Goal: Information Seeking & Learning: Learn about a topic

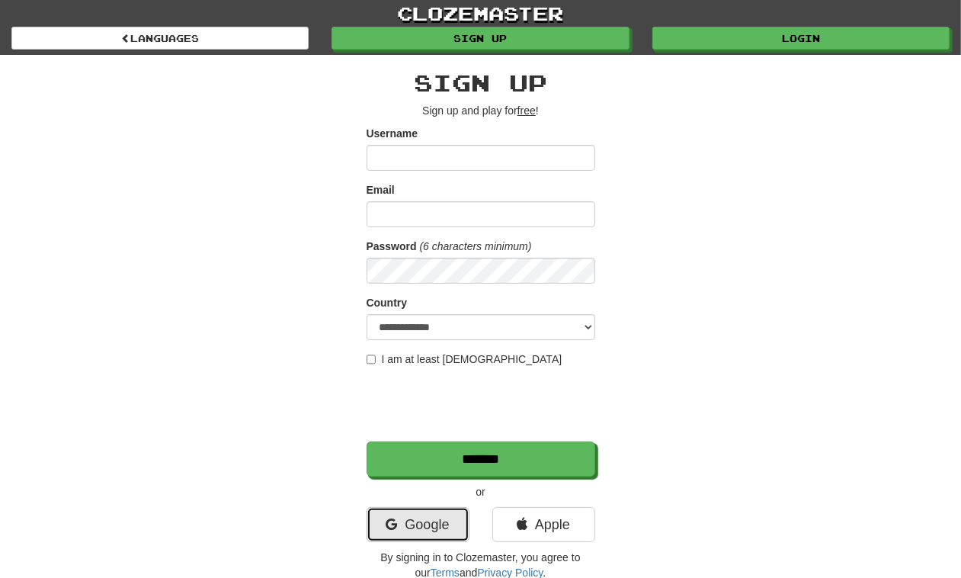
click at [415, 519] on link "Google" at bounding box center [418, 524] width 103 height 35
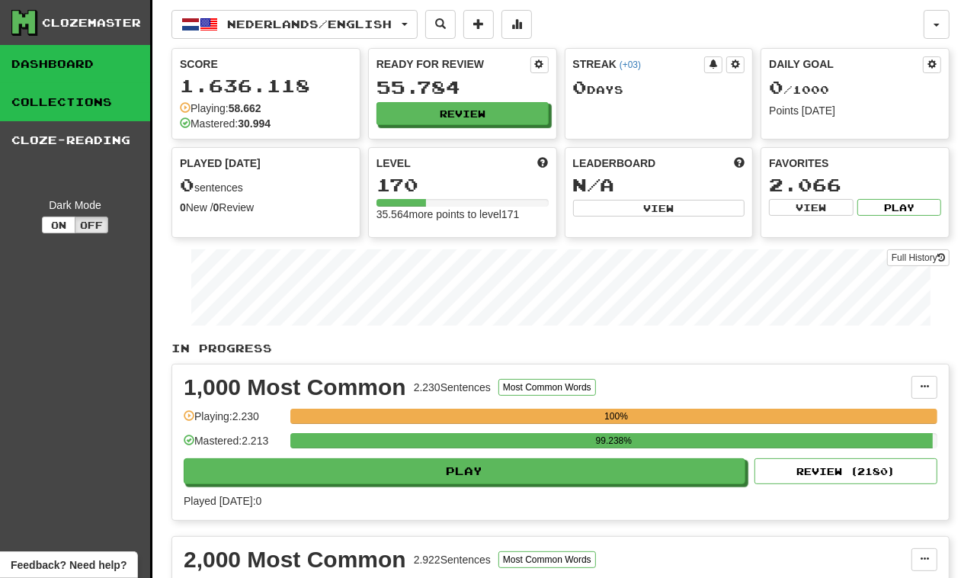
click at [112, 105] on link "Collections" at bounding box center [75, 102] width 150 height 38
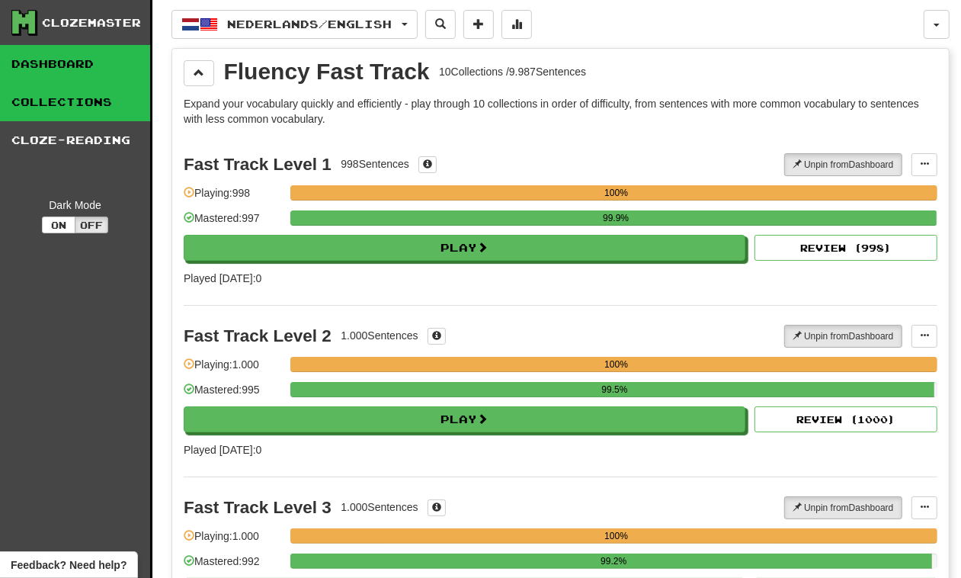
click at [97, 69] on link "Dashboard" at bounding box center [75, 64] width 150 height 38
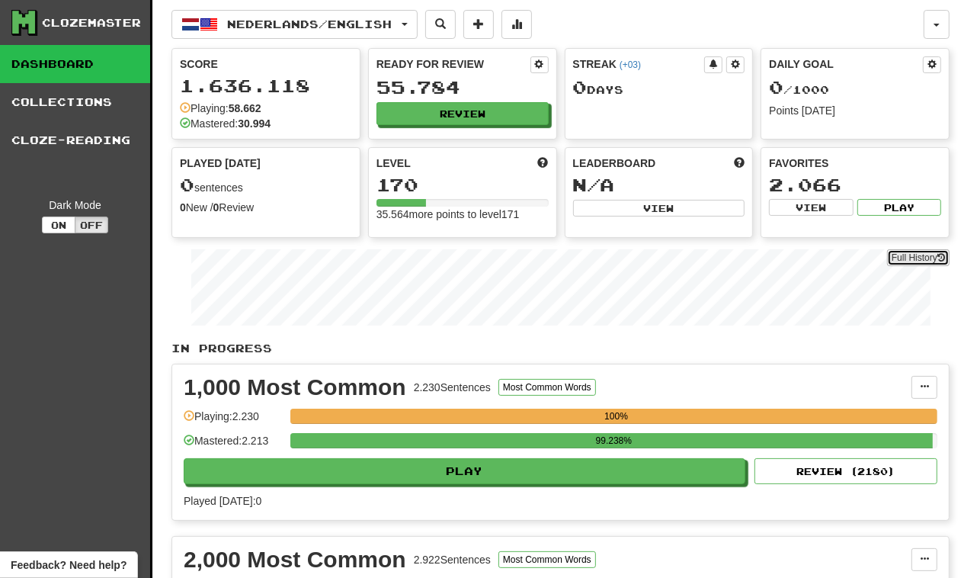
click at [904, 260] on link "Full History" at bounding box center [918, 257] width 62 height 17
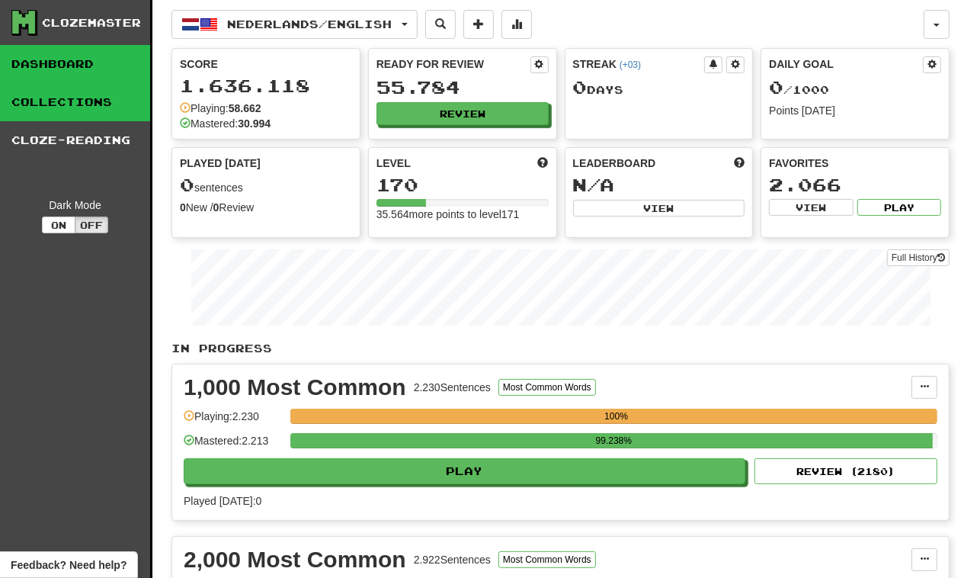
click at [123, 115] on link "Collections" at bounding box center [75, 102] width 150 height 38
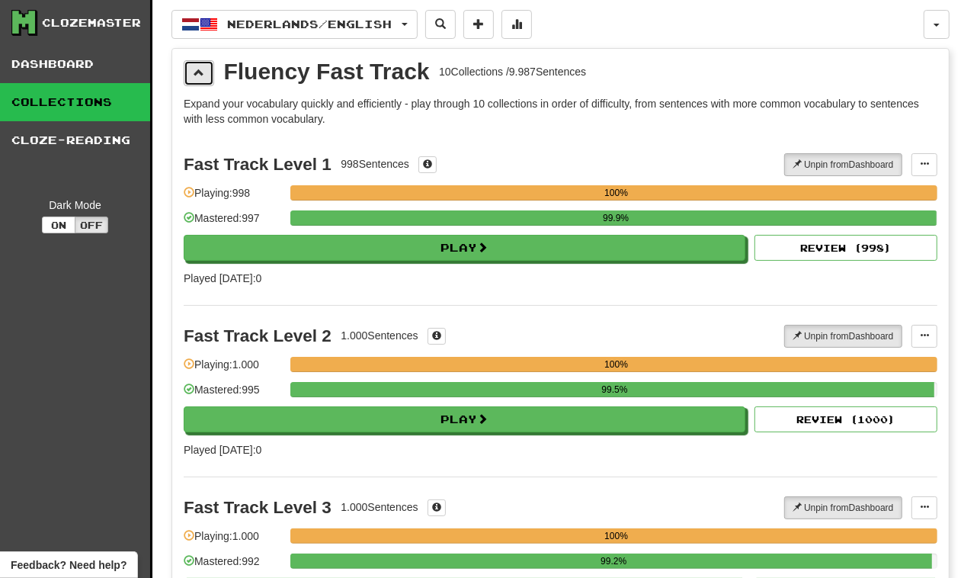
click at [203, 69] on span at bounding box center [199, 72] width 11 height 11
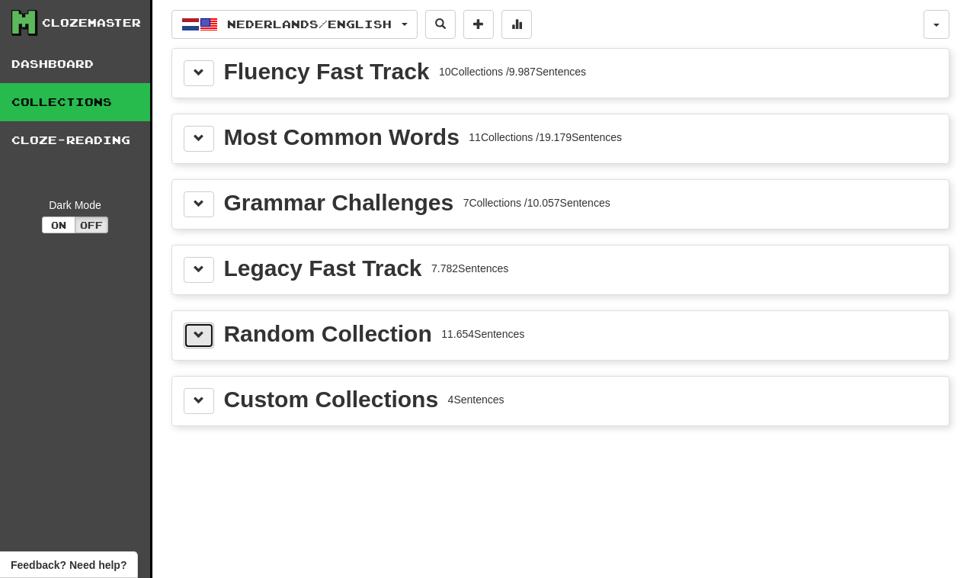
click at [200, 344] on button at bounding box center [199, 335] width 30 height 26
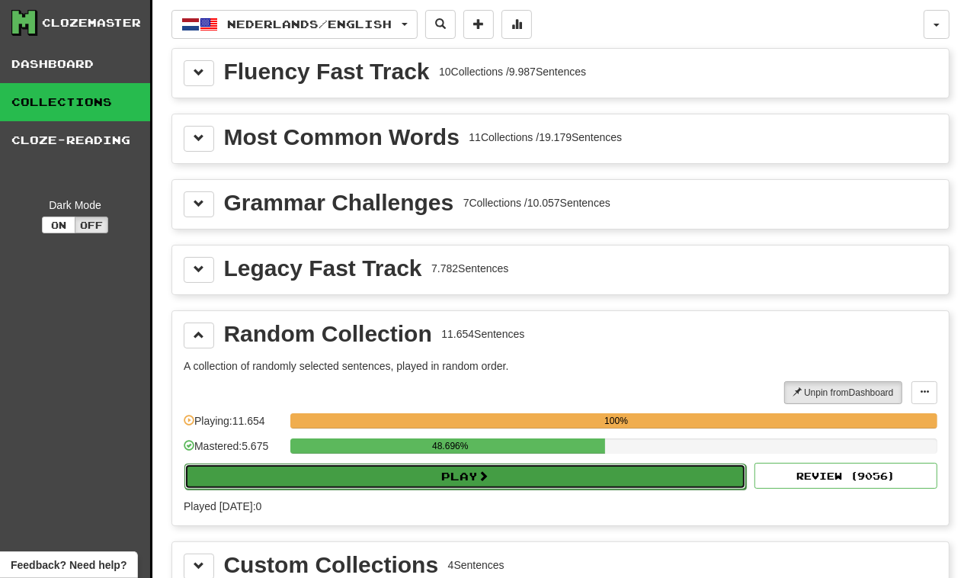
click at [466, 486] on button "Play" at bounding box center [465, 476] width 562 height 26
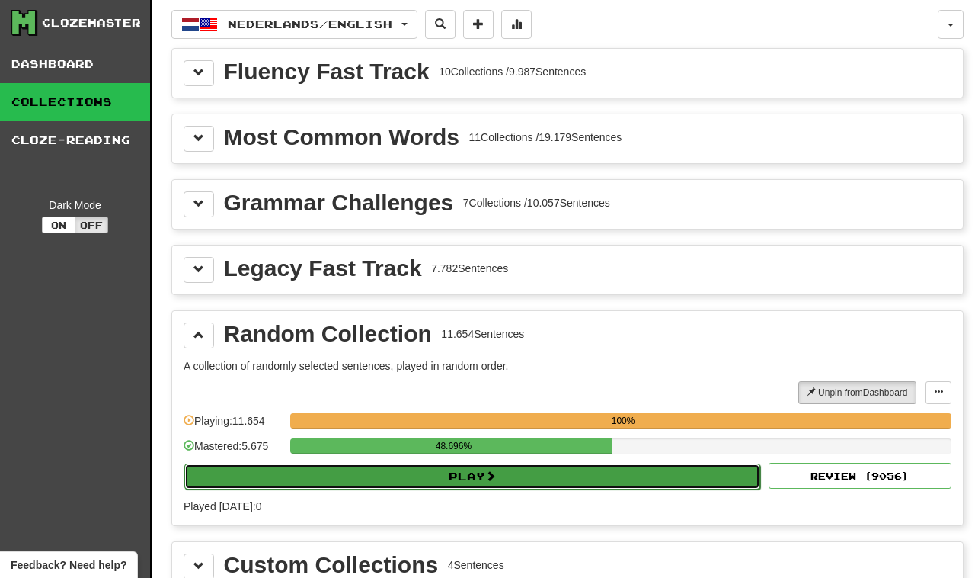
select select "********"
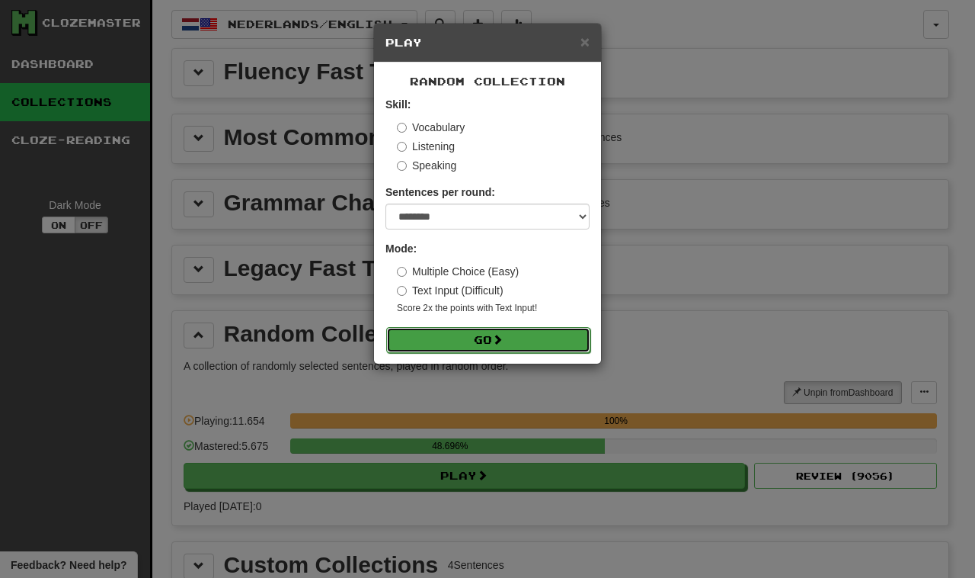
click at [488, 341] on button "Go" at bounding box center [488, 340] width 204 height 26
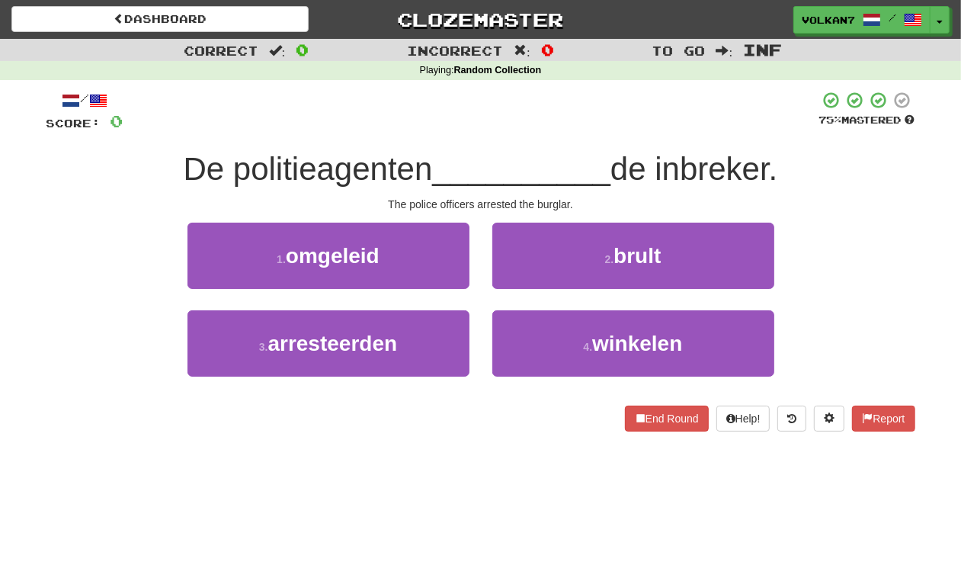
click at [593, 122] on div at bounding box center [471, 112] width 696 height 42
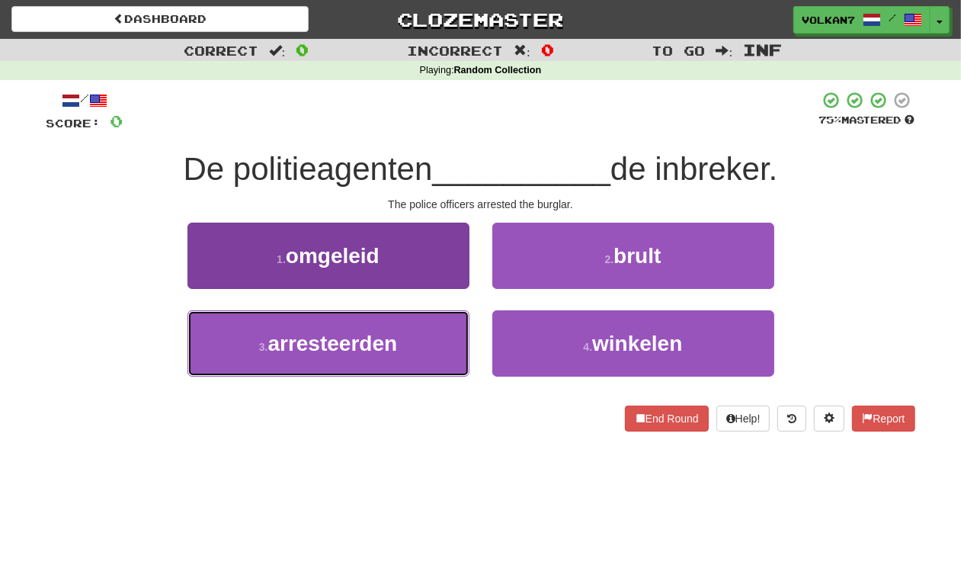
click at [396, 364] on button "3 . arresteerden" at bounding box center [328, 343] width 282 height 66
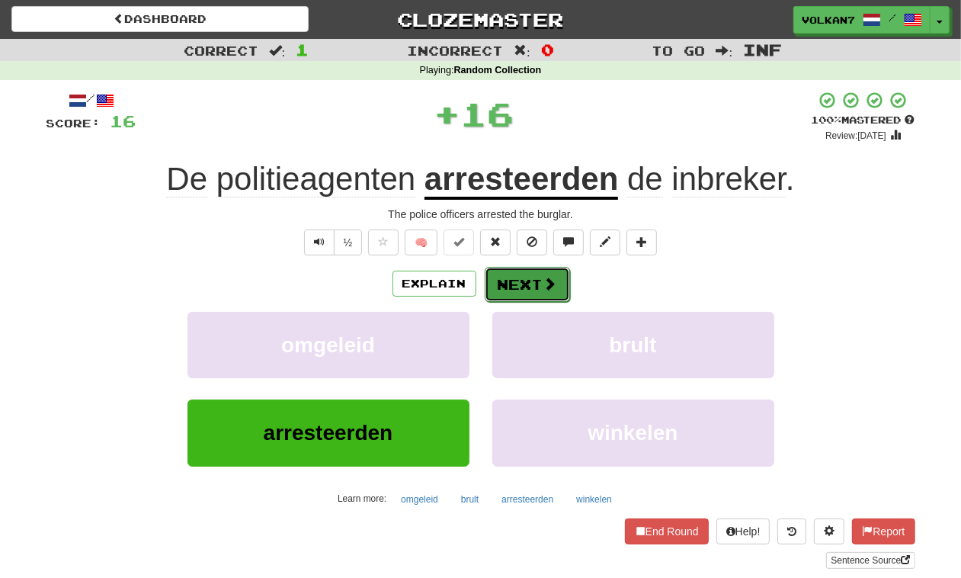
click at [516, 274] on button "Next" at bounding box center [527, 284] width 85 height 35
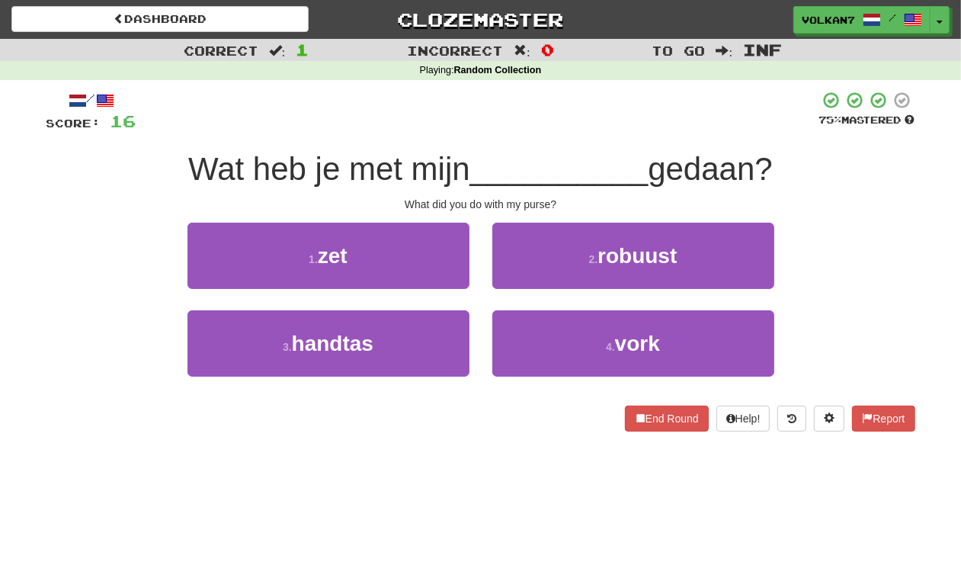
click at [532, 122] on div at bounding box center [477, 112] width 683 height 42
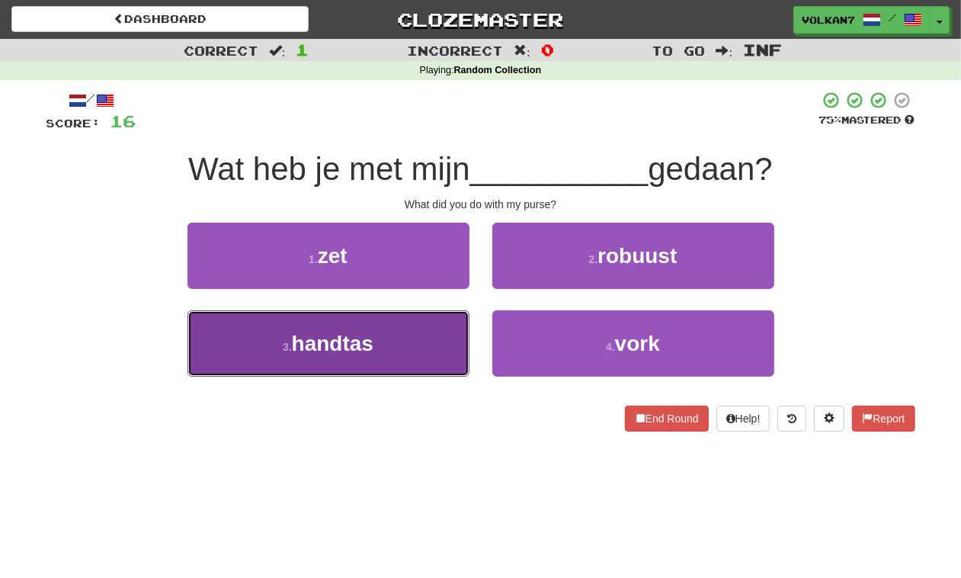
click at [432, 336] on button "3 . handtas" at bounding box center [328, 343] width 282 height 66
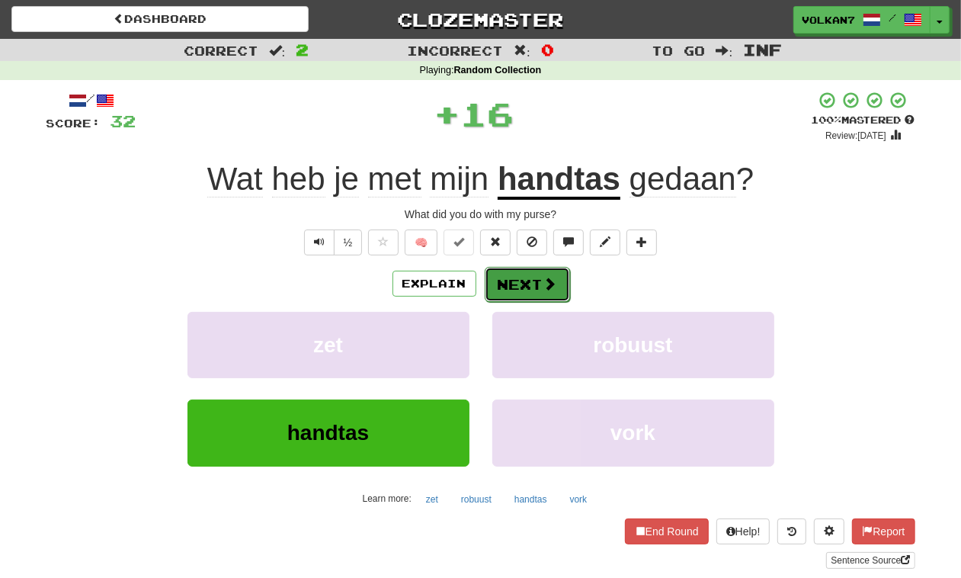
click at [530, 279] on button "Next" at bounding box center [527, 284] width 85 height 35
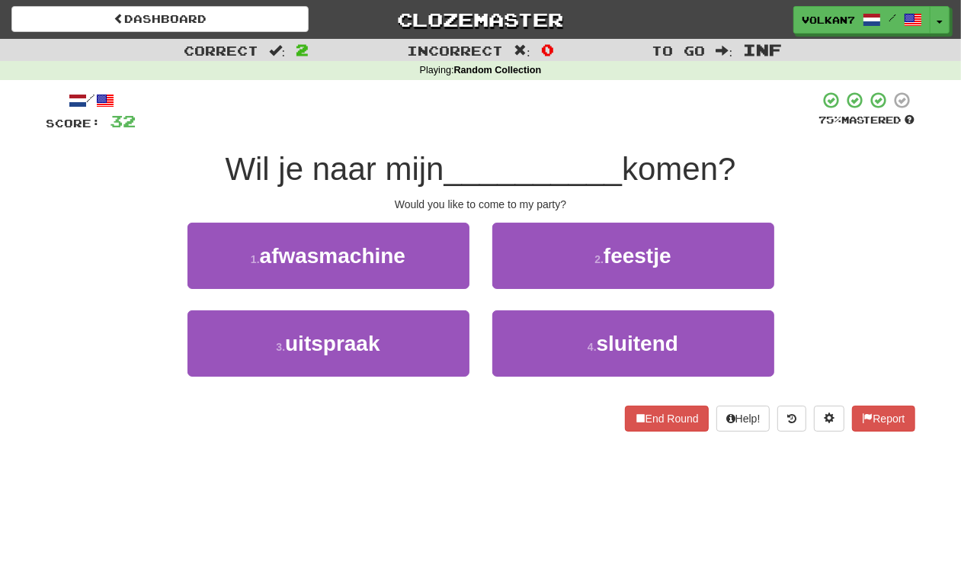
click at [565, 105] on div at bounding box center [477, 112] width 683 height 42
drag, startPoint x: 583, startPoint y: 245, endPoint x: 550, endPoint y: 263, distance: 37.5
click at [581, 245] on button "2 . feestje" at bounding box center [633, 255] width 282 height 66
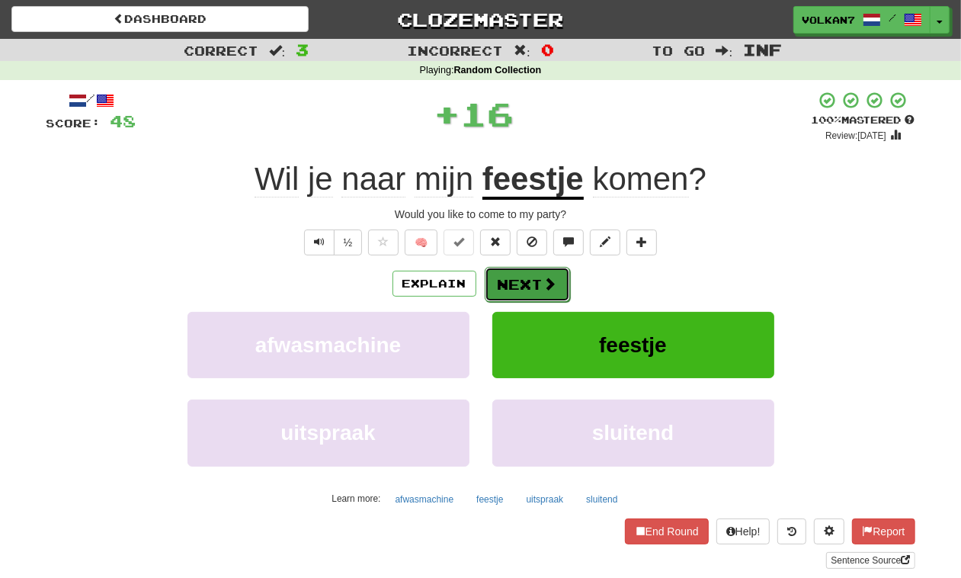
click at [527, 286] on button "Next" at bounding box center [527, 284] width 85 height 35
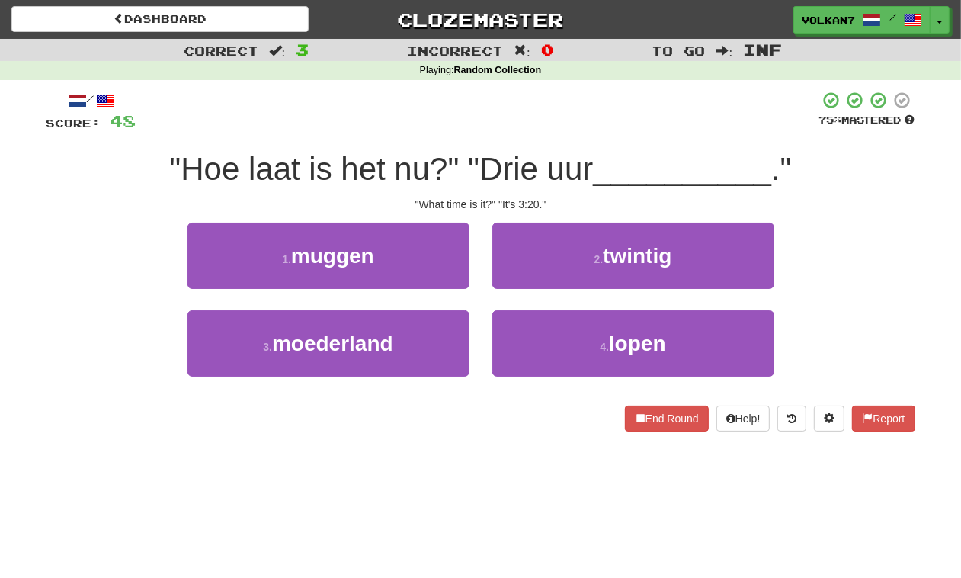
click at [547, 134] on div "/ Score: 48 75 % Mastered "Hoe laat is het nu?" "Drie uur __________ ." "What t…" at bounding box center [480, 261] width 869 height 341
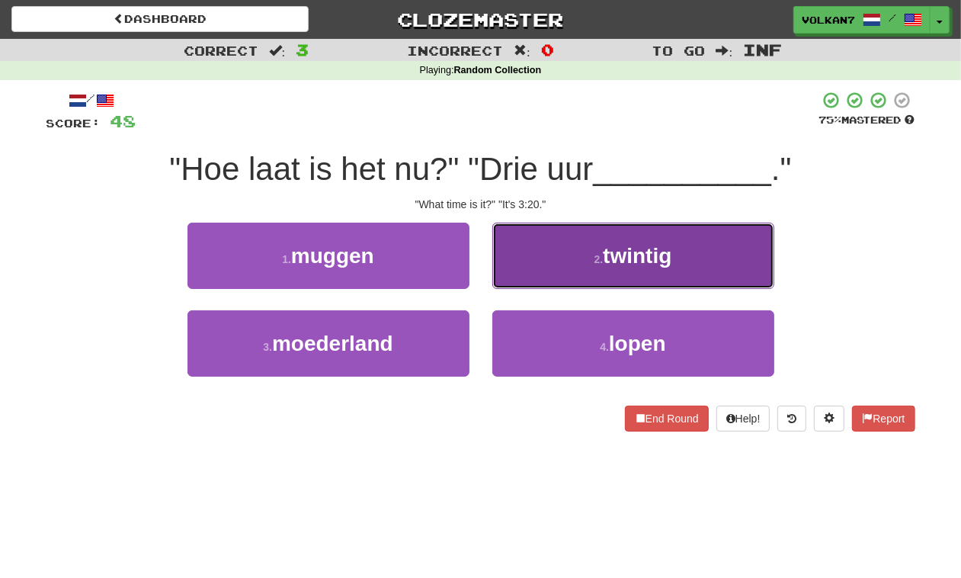
click at [581, 278] on button "2 . twintig" at bounding box center [633, 255] width 282 height 66
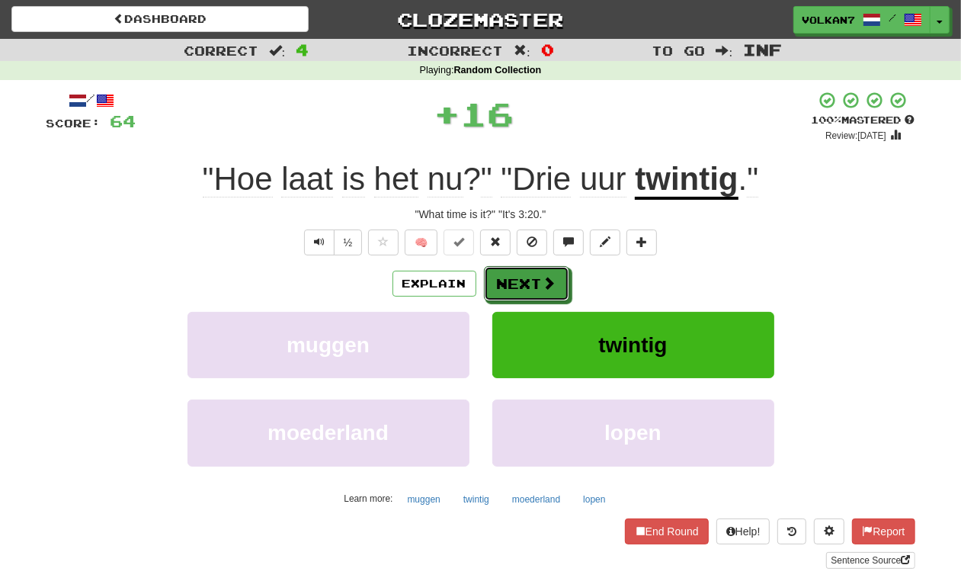
click at [522, 291] on button "Next" at bounding box center [526, 283] width 85 height 35
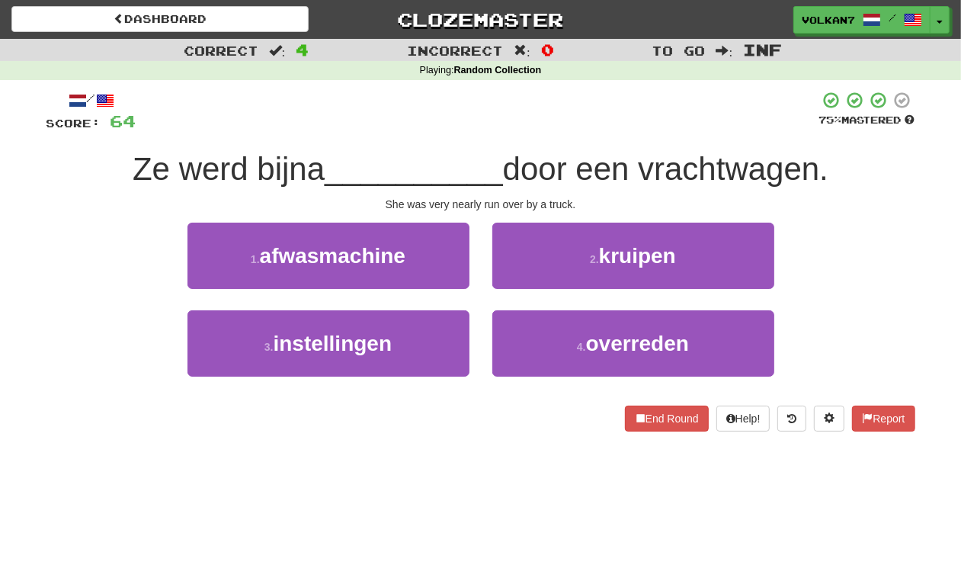
click at [533, 117] on div at bounding box center [477, 112] width 683 height 42
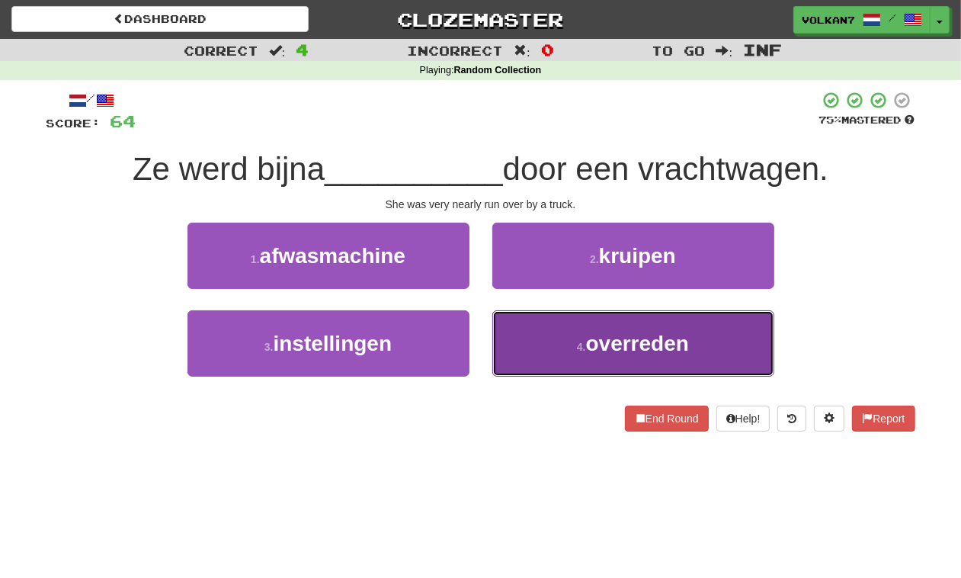
click at [565, 341] on button "4 . overreden" at bounding box center [633, 343] width 282 height 66
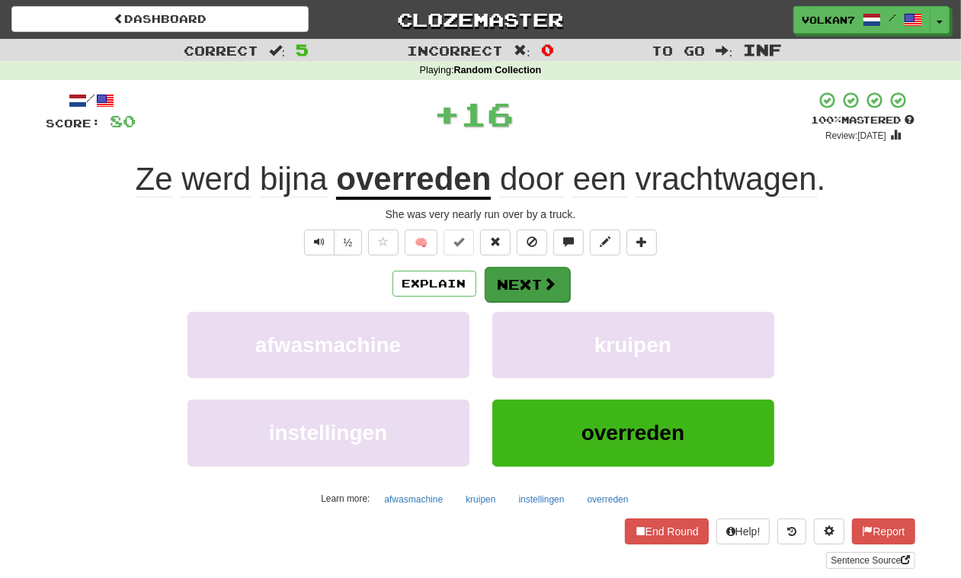
click at [551, 266] on div "Explain Next" at bounding box center [480, 283] width 869 height 35
click at [537, 303] on div "Explain Next afwasmachine kruipen instellingen overreden Learn more: afwasmachi…" at bounding box center [480, 388] width 869 height 245
click at [533, 290] on button "Next" at bounding box center [527, 284] width 85 height 35
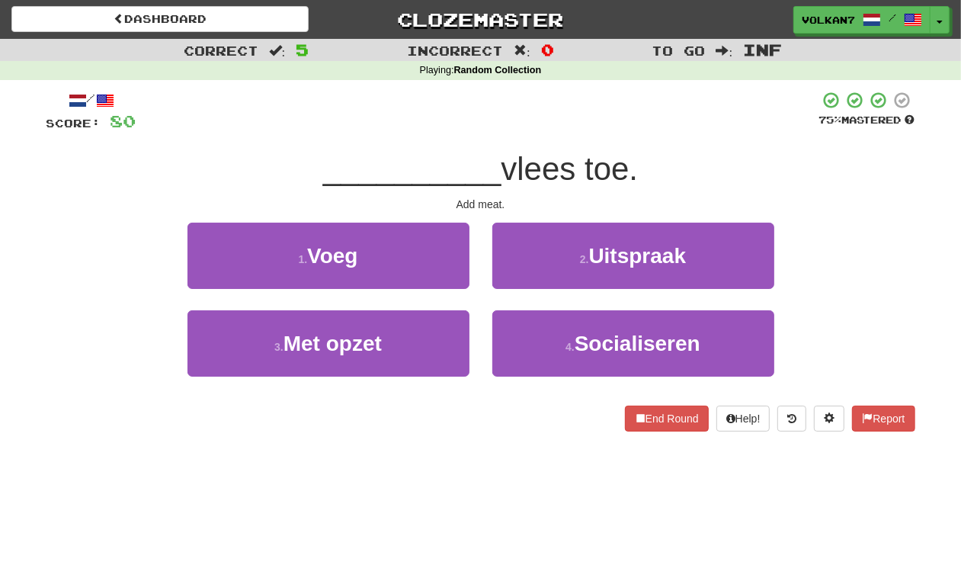
click at [558, 138] on div "/ Score: 80 75 % Mastered __________ vlees toe. Add meat. 1 . Voeg 2 . Uitspraa…" at bounding box center [480, 261] width 869 height 341
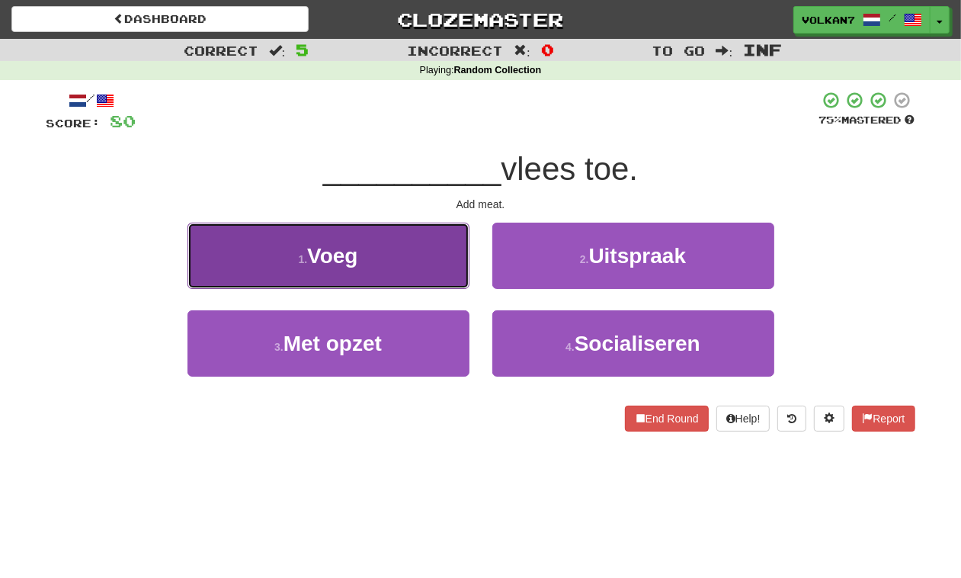
click at [429, 253] on button "1 . Voeg" at bounding box center [328, 255] width 282 height 66
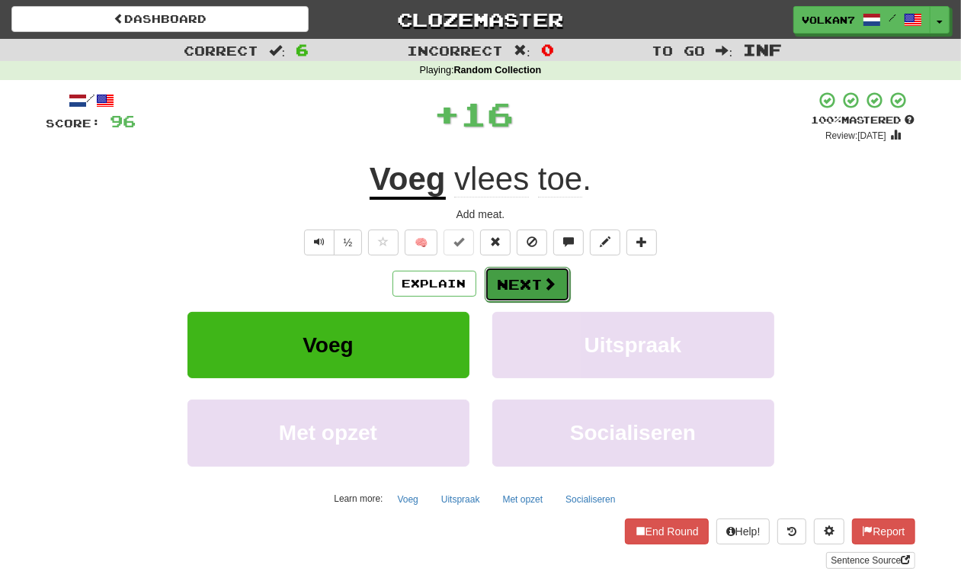
click at [496, 290] on button "Next" at bounding box center [527, 284] width 85 height 35
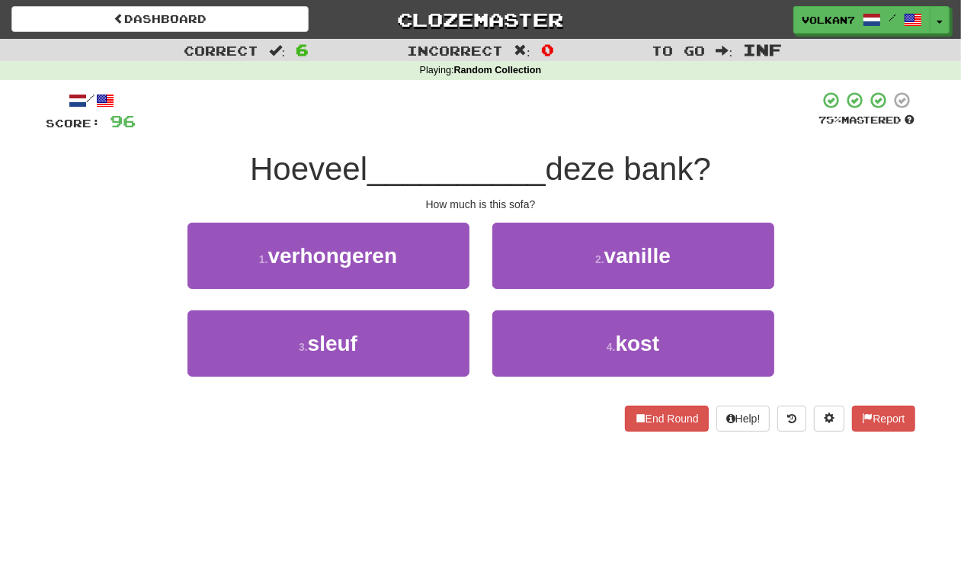
click at [547, 116] on div at bounding box center [477, 112] width 683 height 42
click at [535, 116] on div at bounding box center [477, 112] width 683 height 42
click at [561, 116] on div at bounding box center [477, 112] width 683 height 42
click at [579, 117] on div at bounding box center [477, 112] width 683 height 42
click at [541, 114] on div at bounding box center [477, 112] width 683 height 42
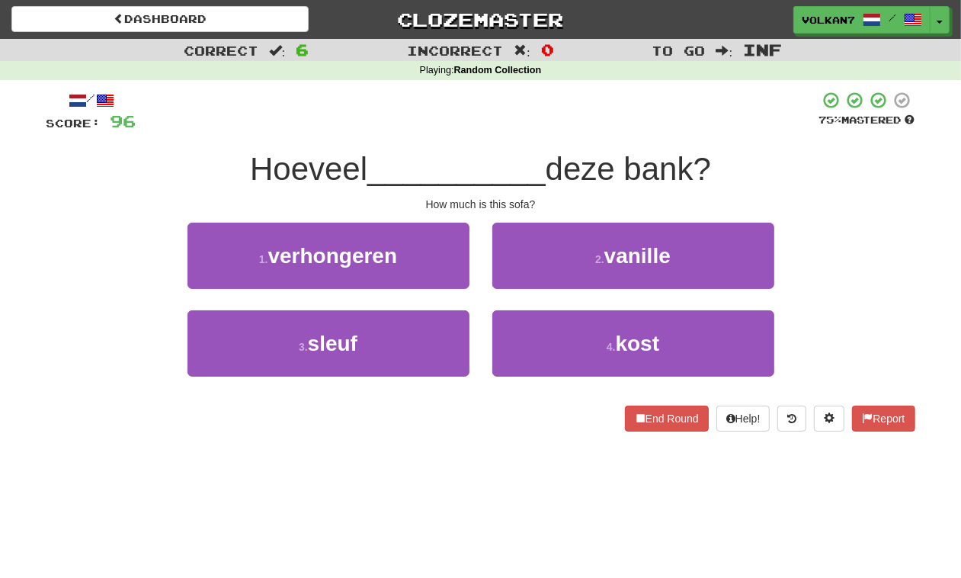
click at [568, 103] on div at bounding box center [477, 112] width 683 height 42
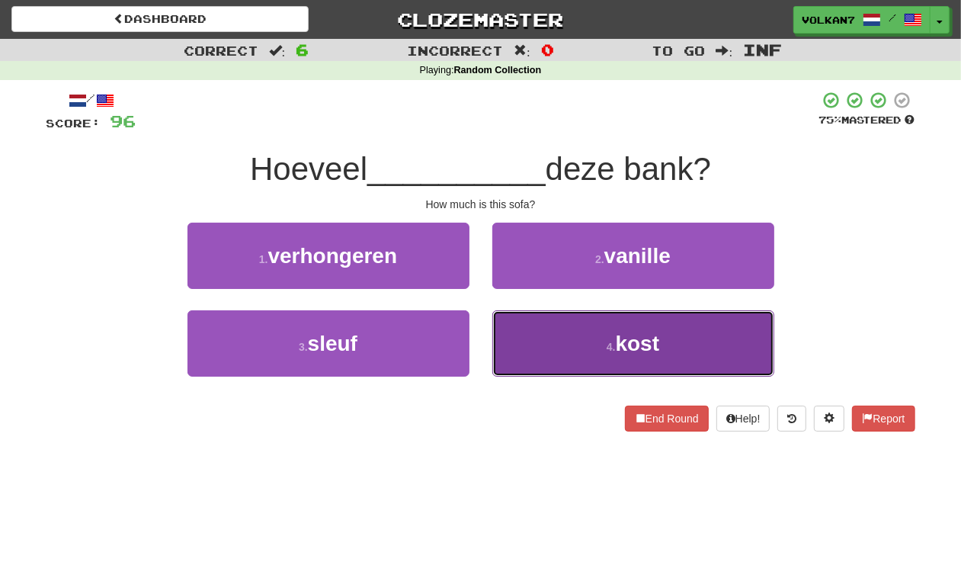
click at [584, 326] on button "4 . kost" at bounding box center [633, 343] width 282 height 66
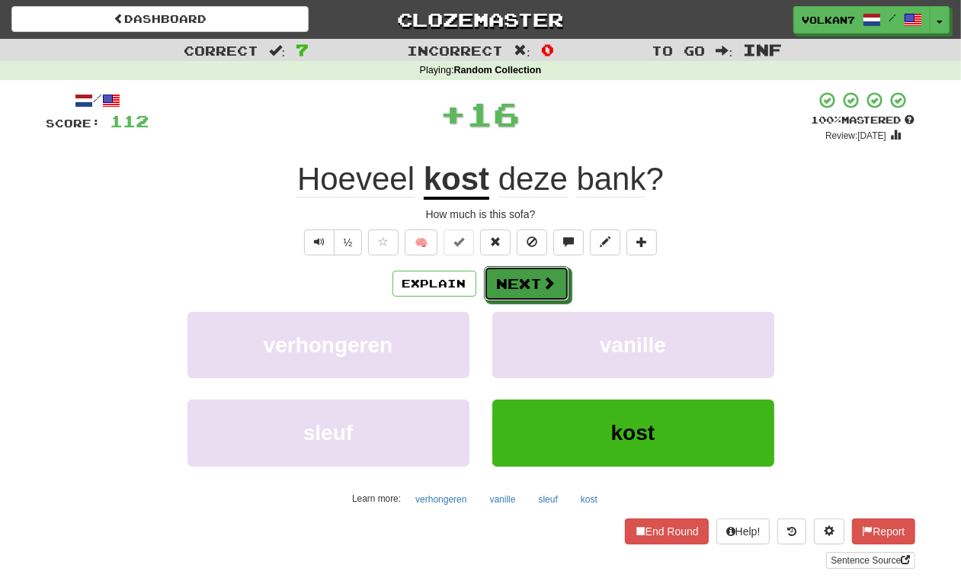
drag, startPoint x: 543, startPoint y: 283, endPoint x: 528, endPoint y: 162, distance: 122.9
click at [543, 277] on span at bounding box center [550, 283] width 14 height 14
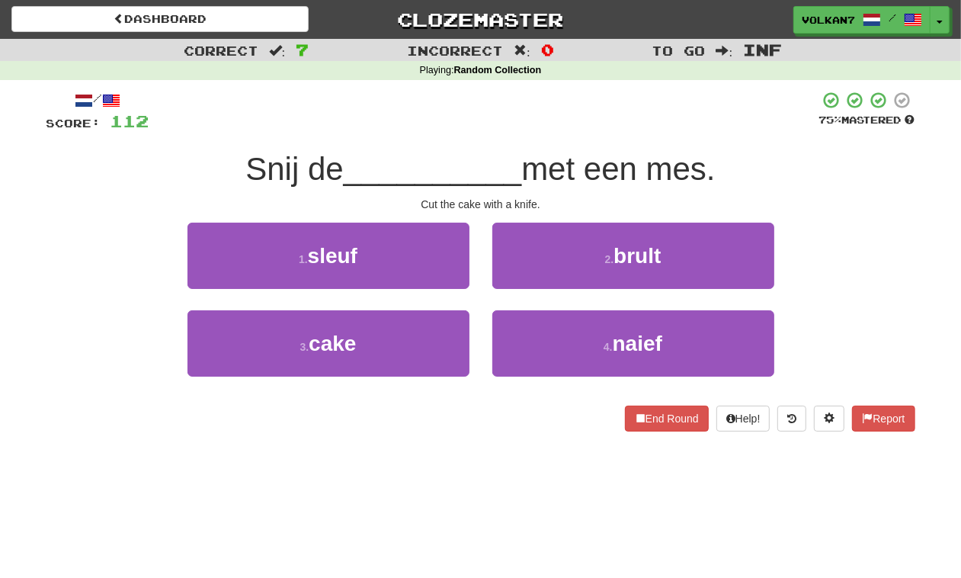
click at [527, 107] on div at bounding box center [484, 112] width 670 height 42
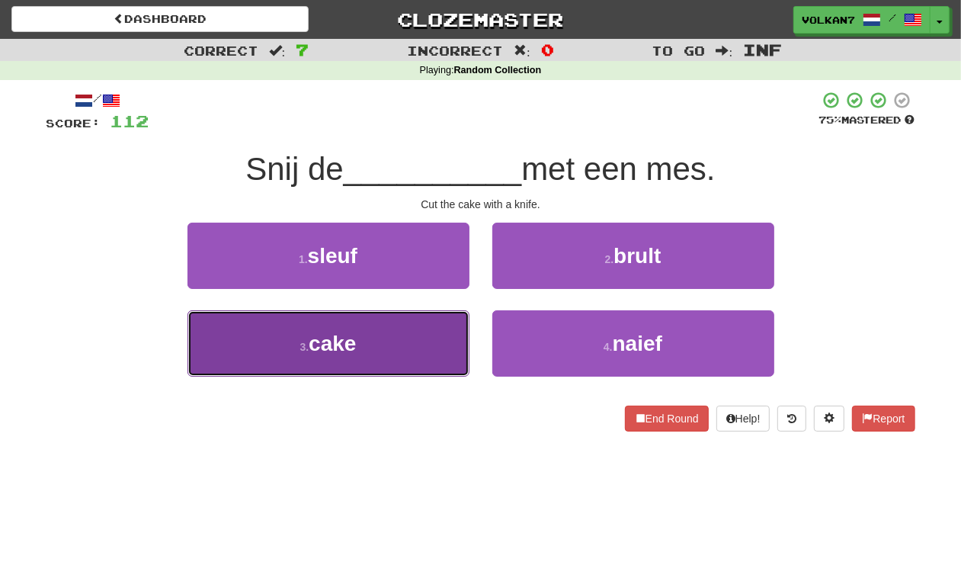
click at [410, 338] on button "3 . cake" at bounding box center [328, 343] width 282 height 66
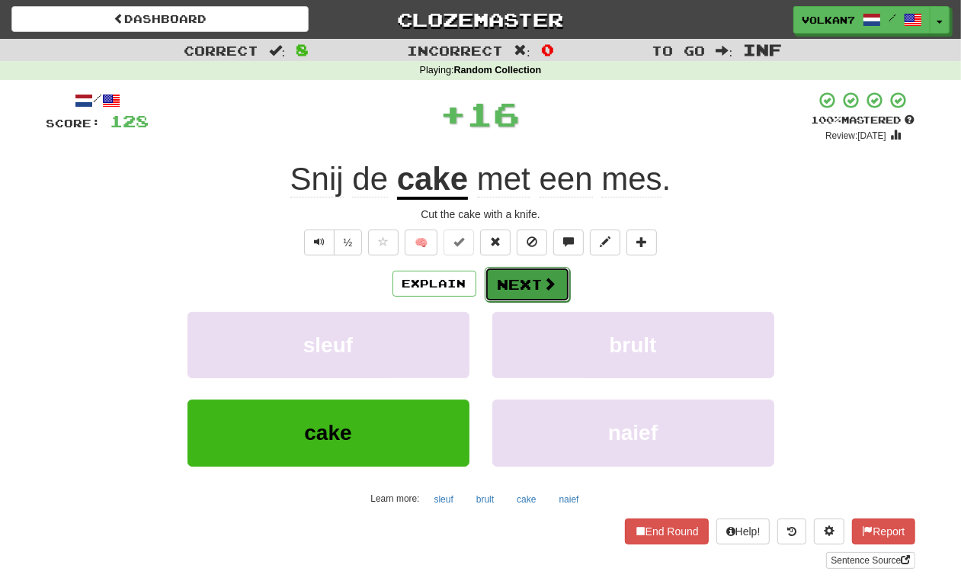
click at [536, 274] on button "Next" at bounding box center [527, 284] width 85 height 35
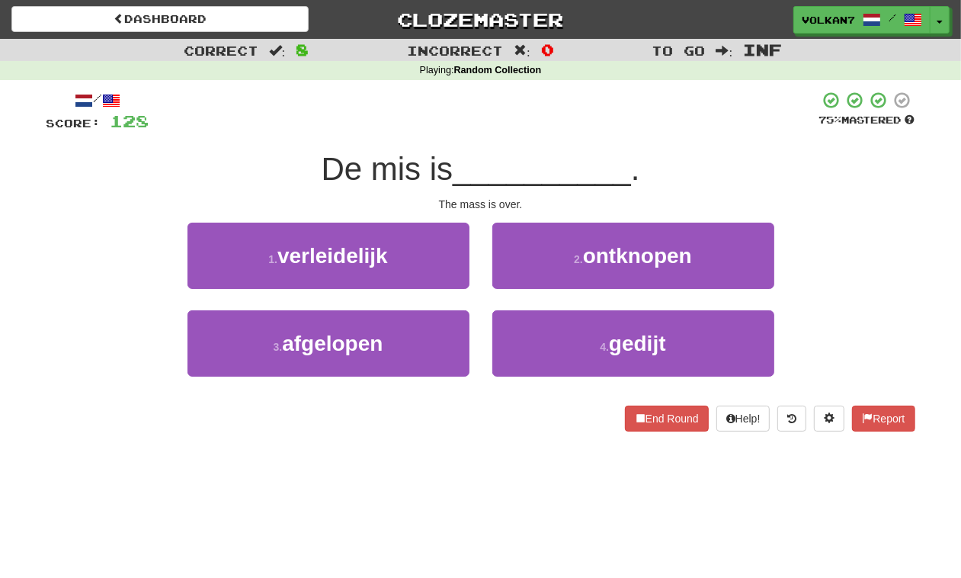
click at [569, 132] on div at bounding box center [484, 112] width 670 height 42
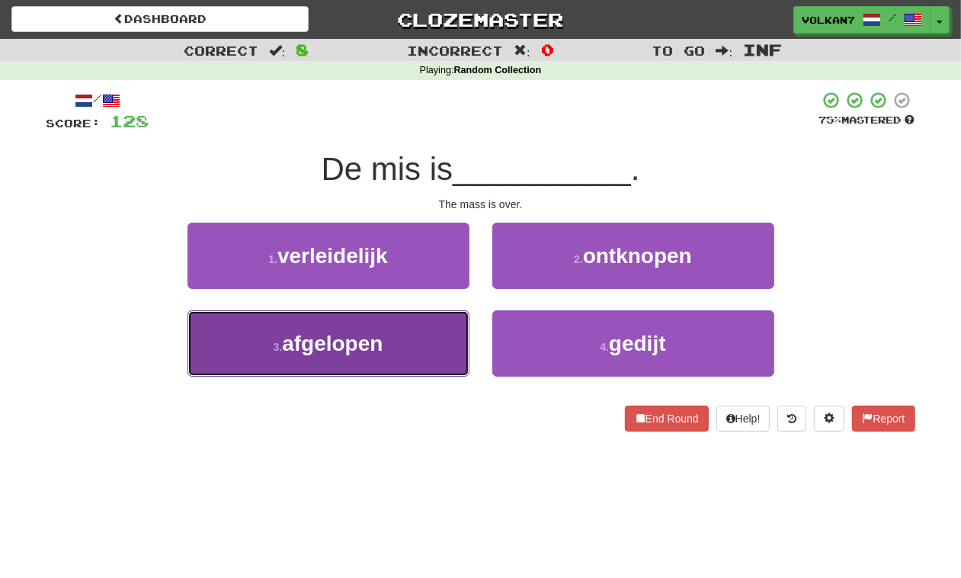
click at [415, 347] on button "3 . afgelopen" at bounding box center [328, 343] width 282 height 66
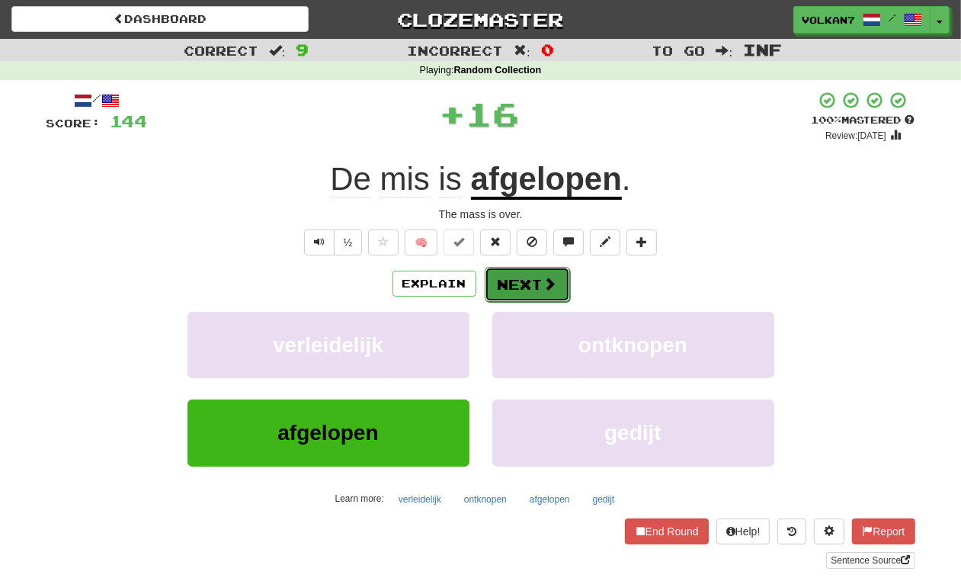
click at [520, 280] on button "Next" at bounding box center [527, 284] width 85 height 35
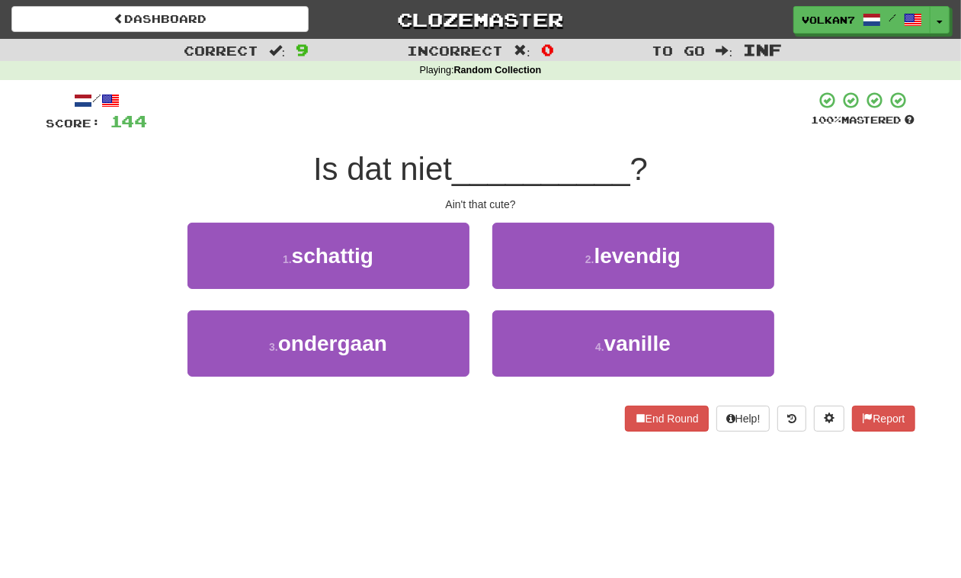
click at [547, 122] on div at bounding box center [480, 112] width 664 height 42
click at [533, 122] on div at bounding box center [480, 112] width 664 height 42
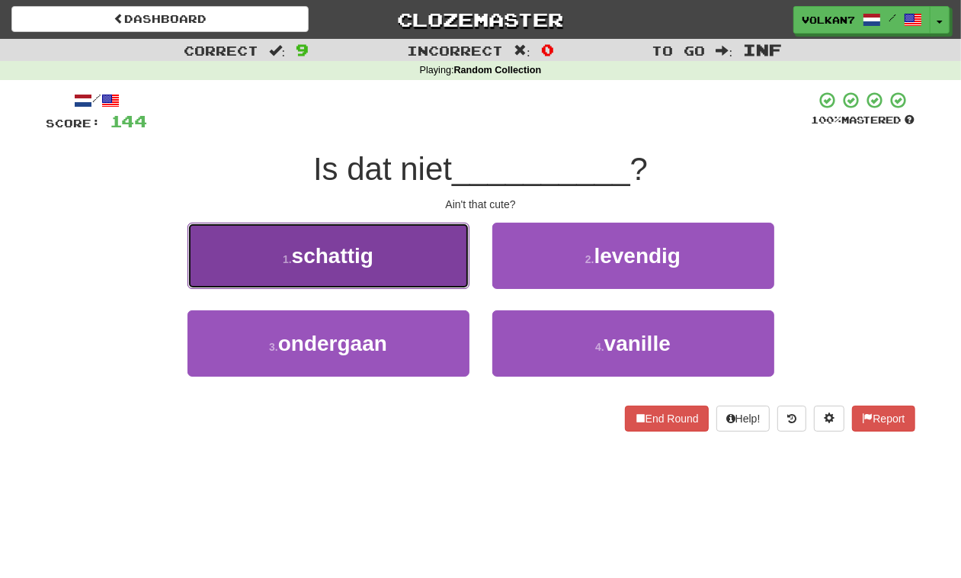
click at [427, 241] on button "1 . schattig" at bounding box center [328, 255] width 282 height 66
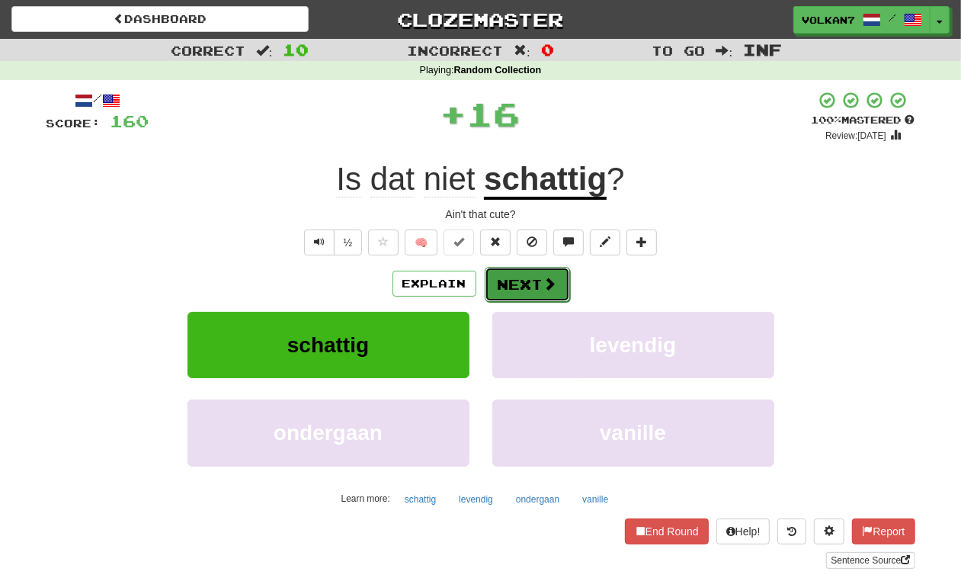
click at [530, 273] on button "Next" at bounding box center [527, 284] width 85 height 35
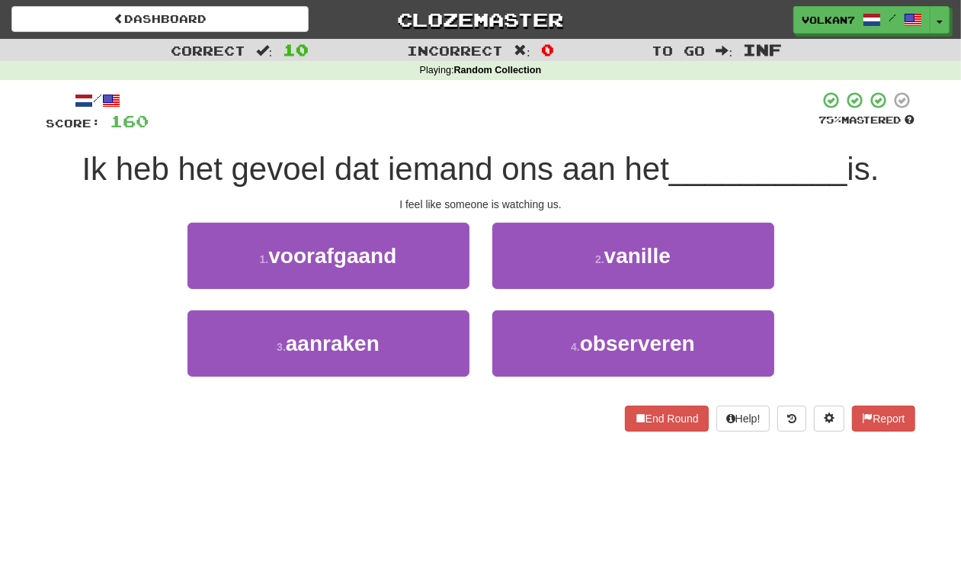
click at [547, 141] on div "/ Score: 160 75 % Mastered Ik heb het gevoel dat iemand ons aan het __________ …" at bounding box center [480, 261] width 869 height 341
click at [553, 103] on div at bounding box center [484, 112] width 670 height 42
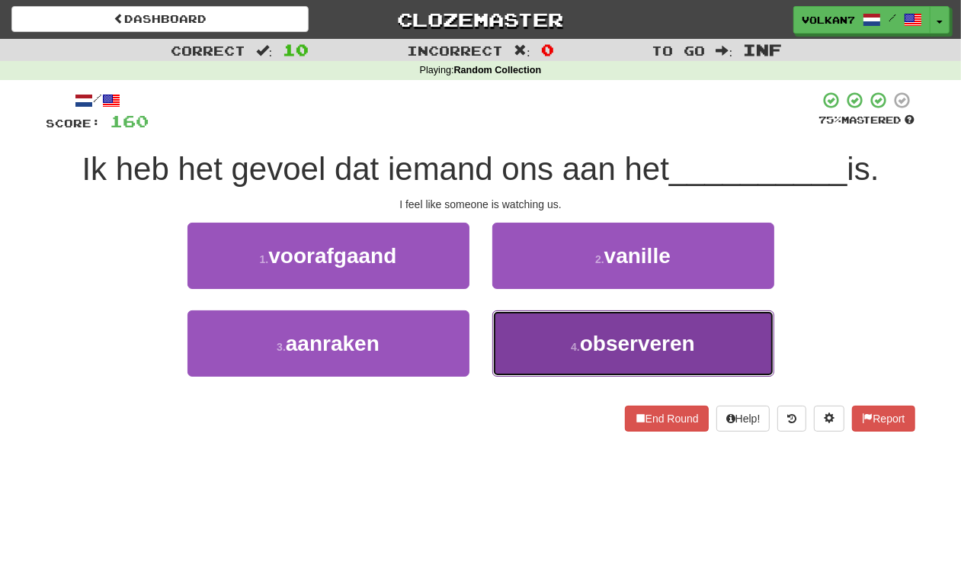
click at [568, 336] on button "4 . observeren" at bounding box center [633, 343] width 282 height 66
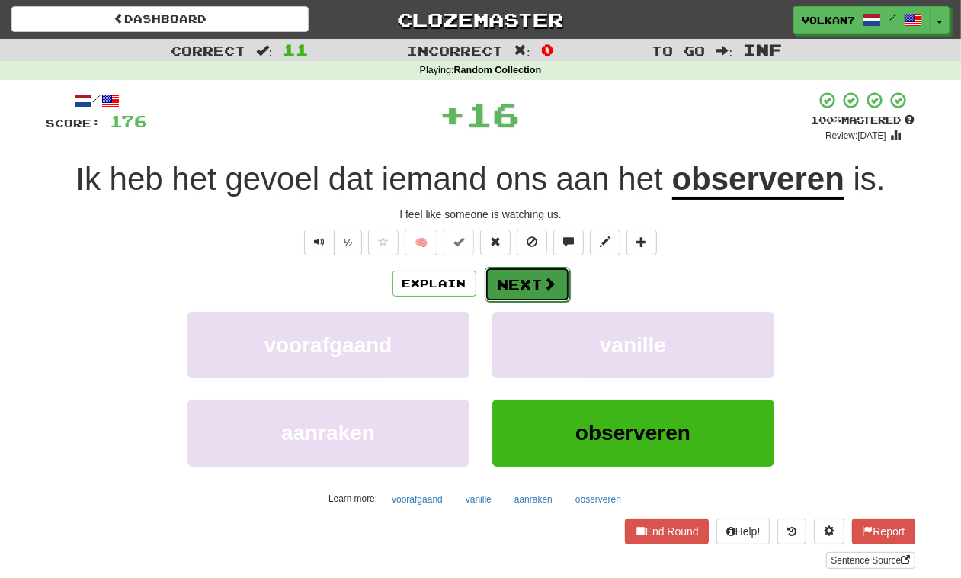
click at [546, 280] on span at bounding box center [550, 284] width 14 height 14
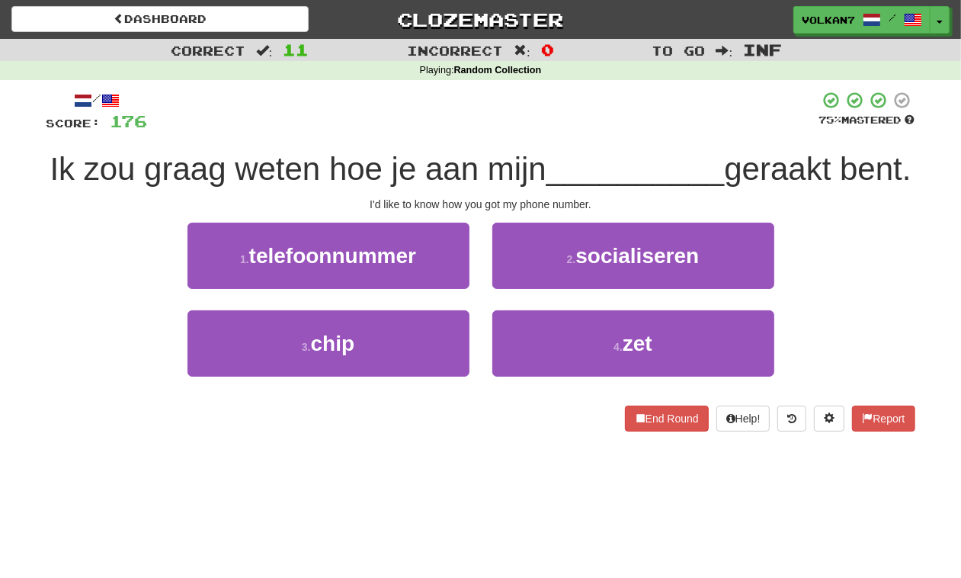
click at [530, 99] on div at bounding box center [483, 112] width 671 height 42
click at [543, 105] on div at bounding box center [483, 112] width 671 height 42
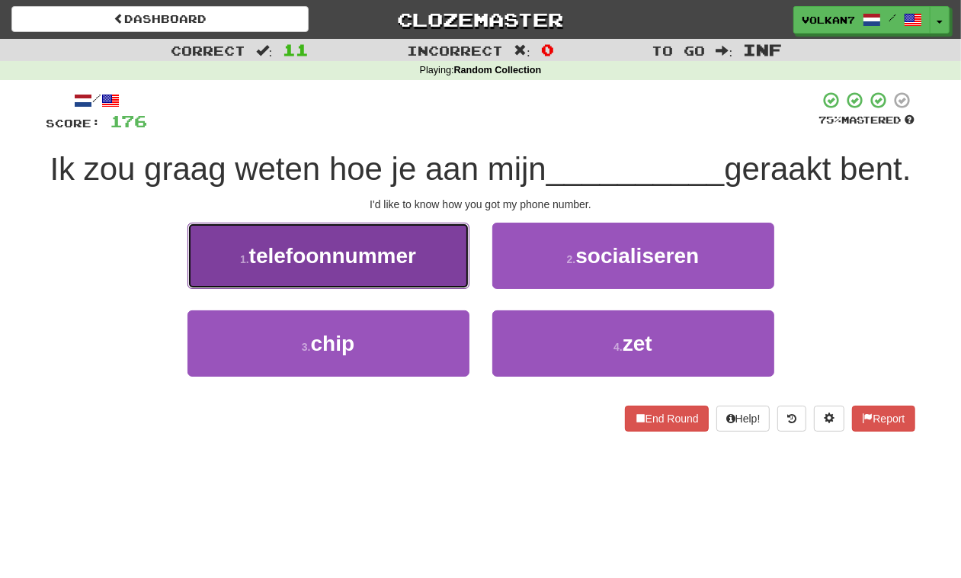
click at [423, 289] on button "1 . telefoonnummer" at bounding box center [328, 255] width 282 height 66
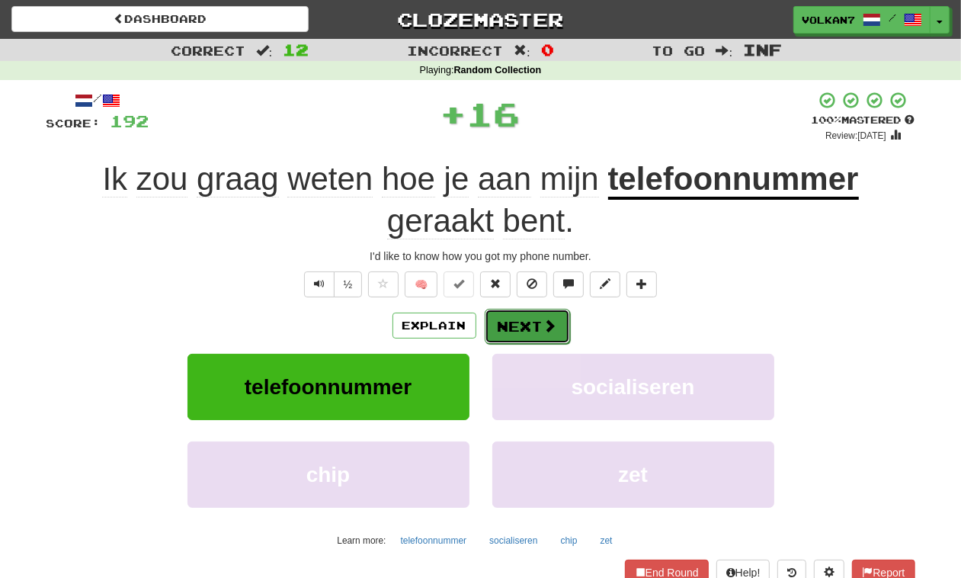
click at [546, 310] on button "Next" at bounding box center [527, 326] width 85 height 35
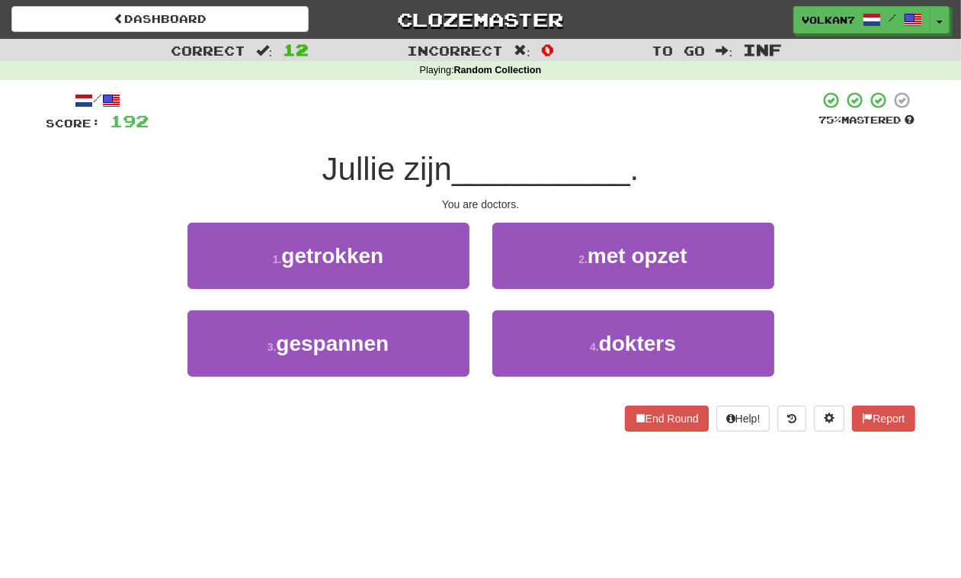
click at [587, 117] on div at bounding box center [484, 112] width 670 height 42
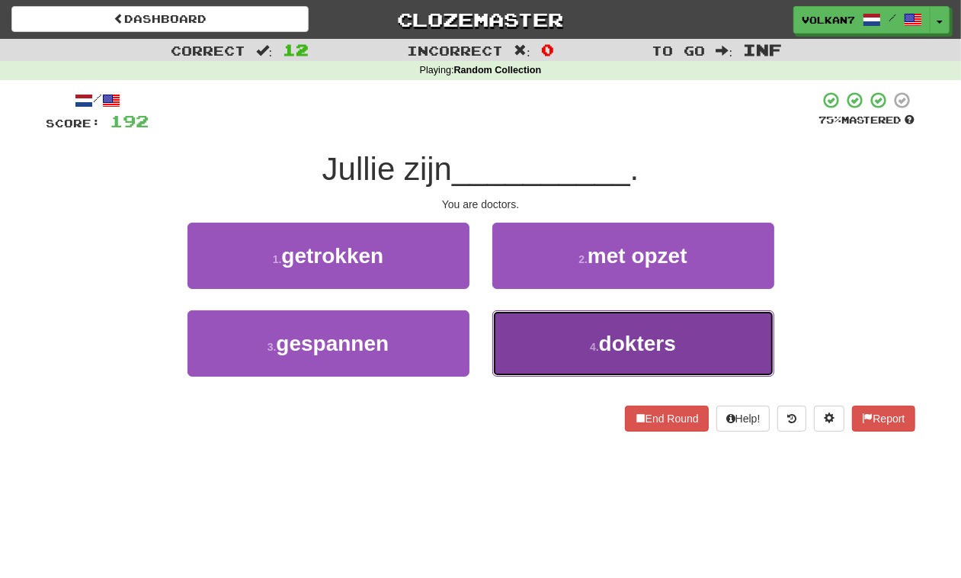
click at [527, 352] on button "4 . dokters" at bounding box center [633, 343] width 282 height 66
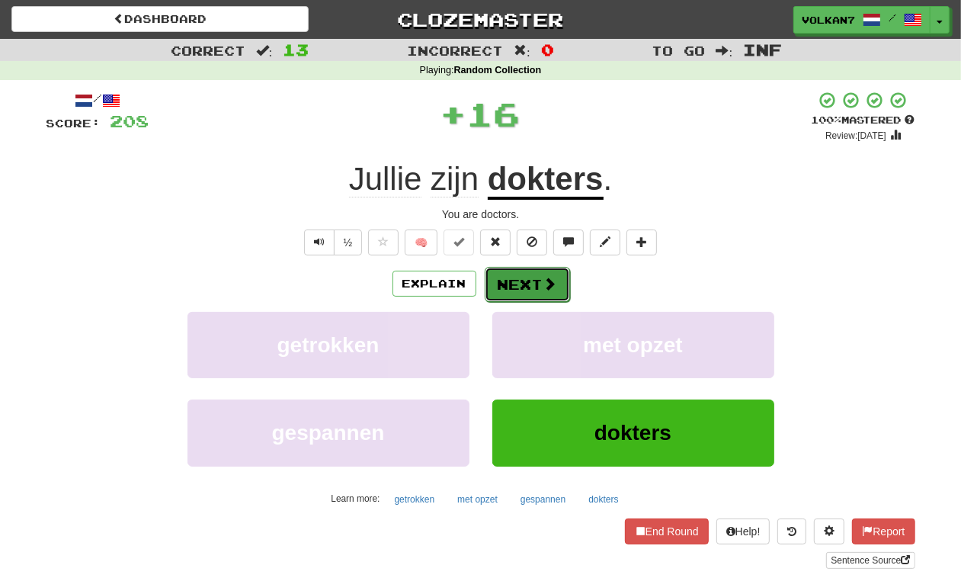
click at [532, 299] on button "Next" at bounding box center [527, 284] width 85 height 35
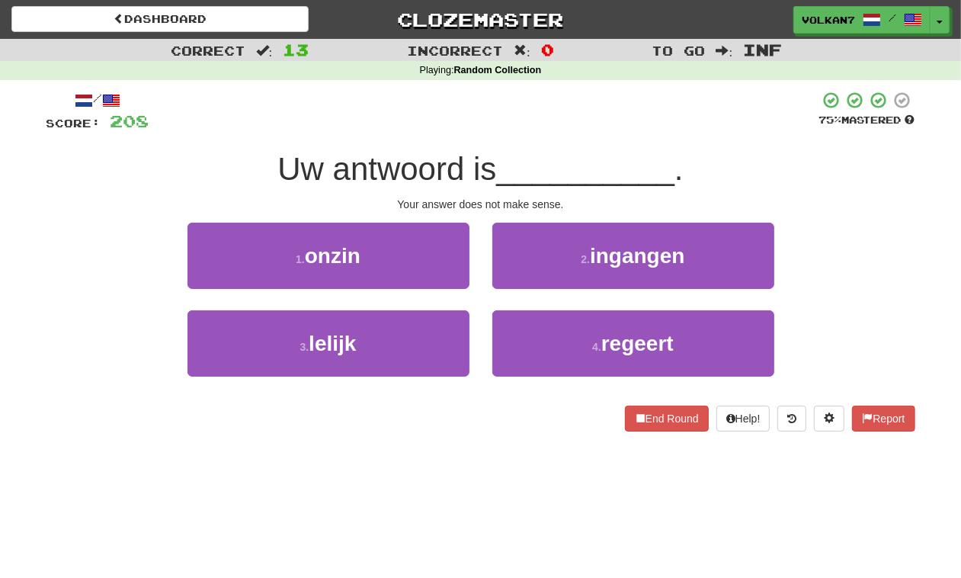
click at [562, 157] on span "__________" at bounding box center [585, 169] width 178 height 36
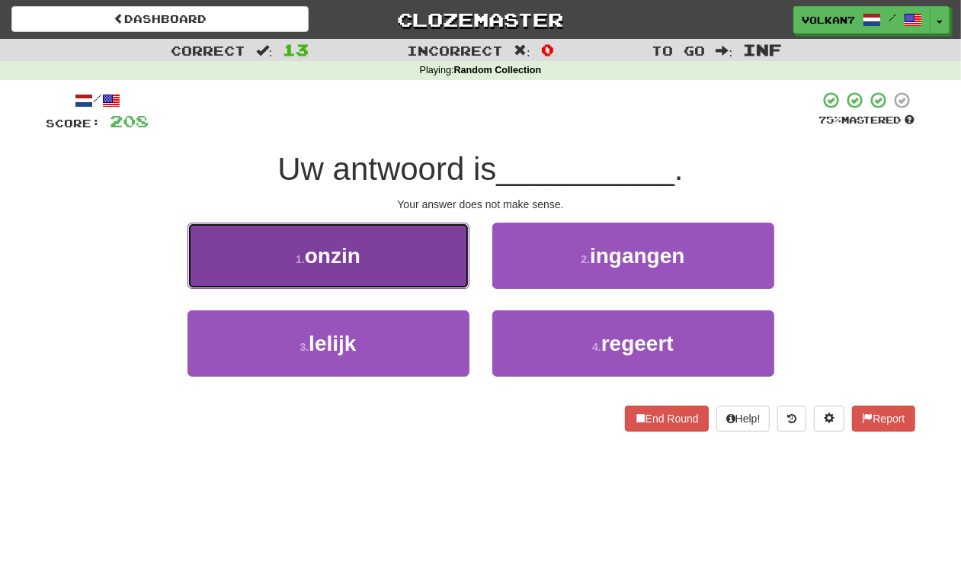
click at [429, 248] on button "1 . onzin" at bounding box center [328, 255] width 282 height 66
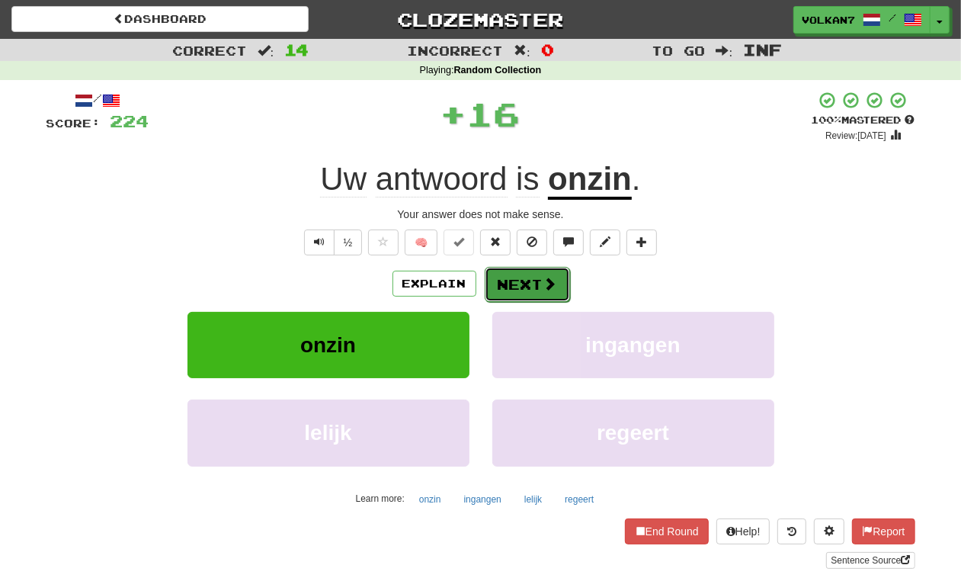
click at [508, 288] on button "Next" at bounding box center [527, 284] width 85 height 35
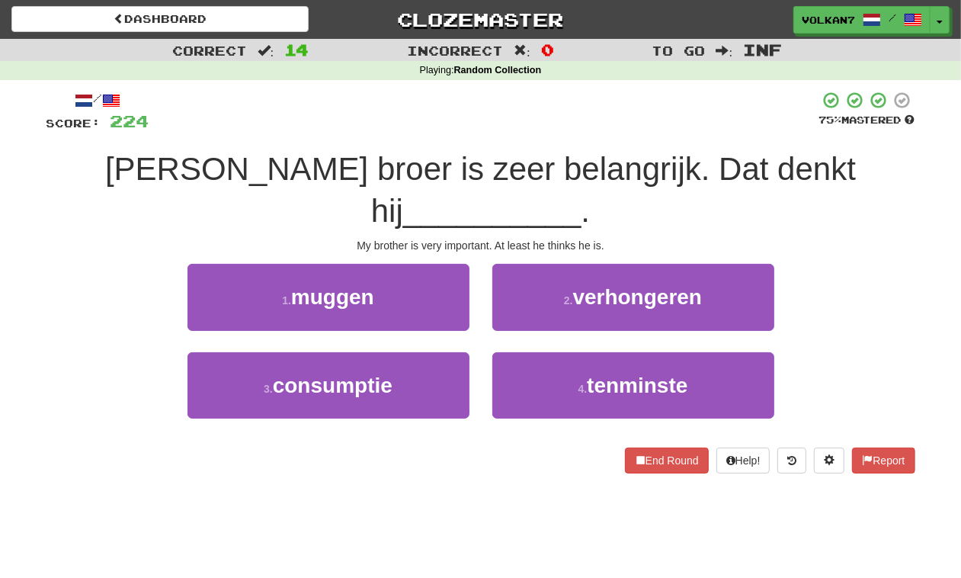
click at [511, 116] on div at bounding box center [484, 112] width 670 height 42
click at [475, 117] on div at bounding box center [484, 112] width 670 height 42
click at [508, 117] on div at bounding box center [484, 112] width 670 height 42
click at [295, 127] on div at bounding box center [484, 112] width 670 height 42
click at [572, 135] on div "/ Score: 224 75 % Mastered [PERSON_NAME] broer is zeer belangrijk. Dat denkt hi…" at bounding box center [480, 282] width 869 height 382
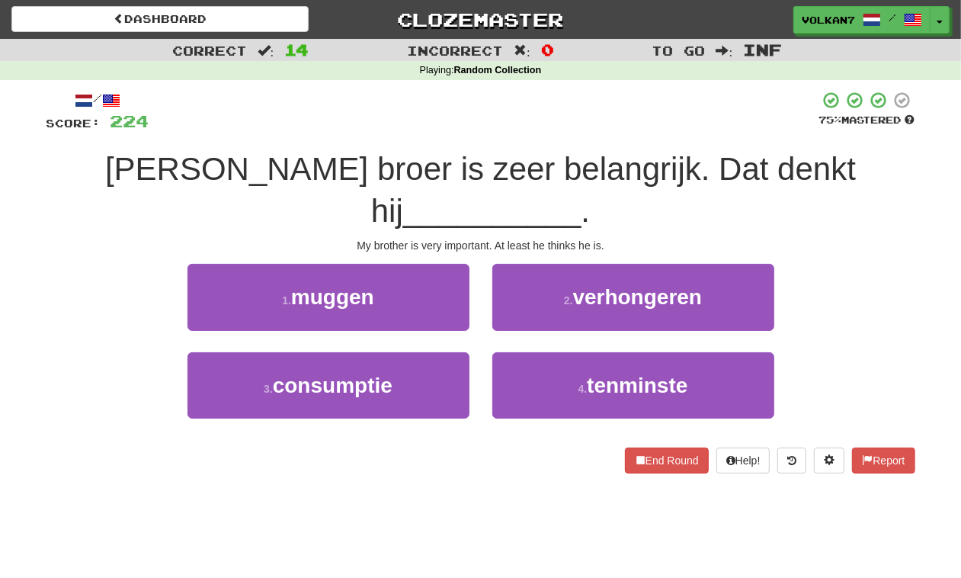
click at [663, 112] on div at bounding box center [484, 112] width 670 height 42
click at [699, 122] on div at bounding box center [484, 112] width 670 height 42
click at [366, 126] on div at bounding box center [484, 112] width 670 height 42
click at [629, 123] on div at bounding box center [484, 112] width 670 height 42
click at [459, 117] on div at bounding box center [484, 112] width 670 height 42
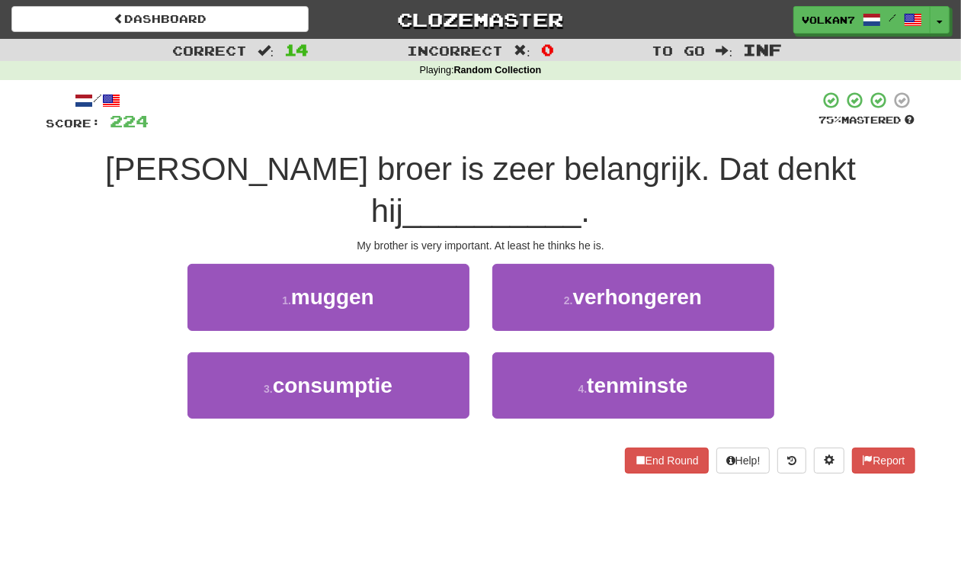
click at [553, 126] on div at bounding box center [484, 112] width 670 height 42
click at [679, 101] on div at bounding box center [484, 112] width 670 height 42
click at [747, 120] on div at bounding box center [484, 112] width 670 height 42
click at [331, 158] on span "[PERSON_NAME] broer is zeer belangrijk. Dat denkt hij" at bounding box center [480, 190] width 751 height 78
click at [580, 149] on div "[PERSON_NAME] broer is zeer belangrijk. Dat denkt hij __________ ." at bounding box center [480, 190] width 869 height 83
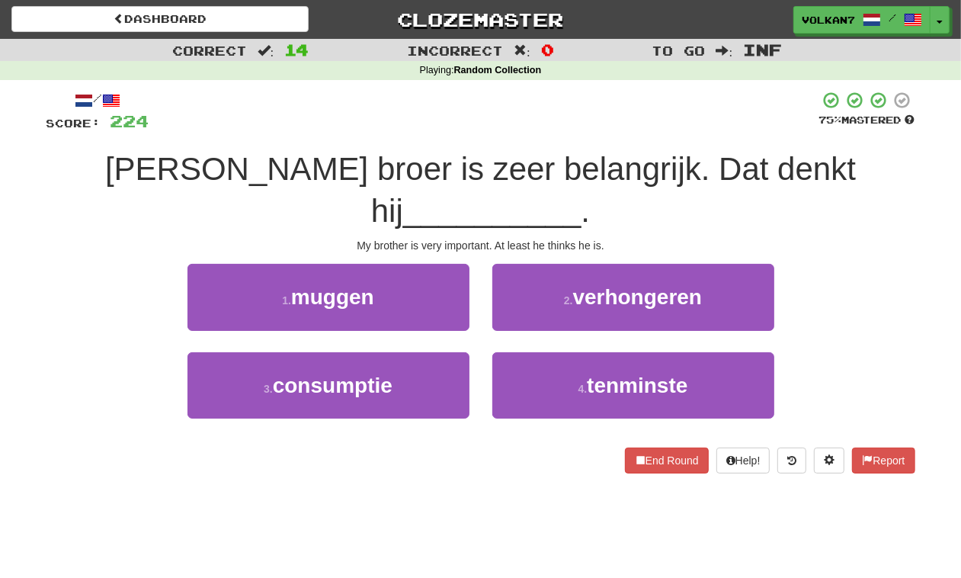
click at [592, 120] on div at bounding box center [484, 112] width 670 height 42
click at [611, 101] on div at bounding box center [484, 112] width 670 height 42
click at [439, 97] on div at bounding box center [484, 112] width 670 height 42
click at [546, 113] on div at bounding box center [484, 112] width 670 height 42
click at [581, 116] on div at bounding box center [484, 112] width 670 height 42
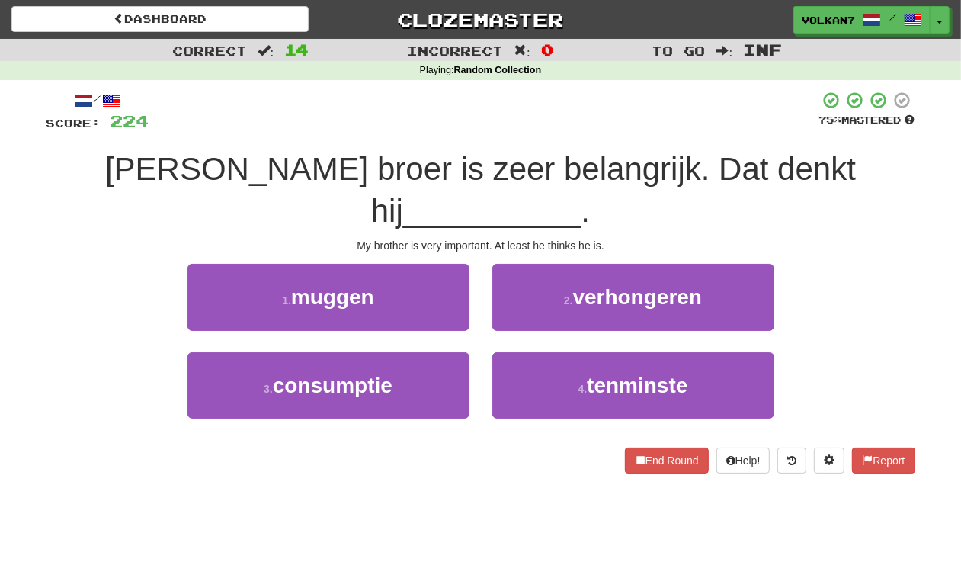
click at [431, 126] on div at bounding box center [484, 112] width 670 height 42
click at [533, 141] on div "/ Score: 224 75 % Mastered [PERSON_NAME] broer is zeer belangrijk. Dat denkt hi…" at bounding box center [480, 282] width 869 height 382
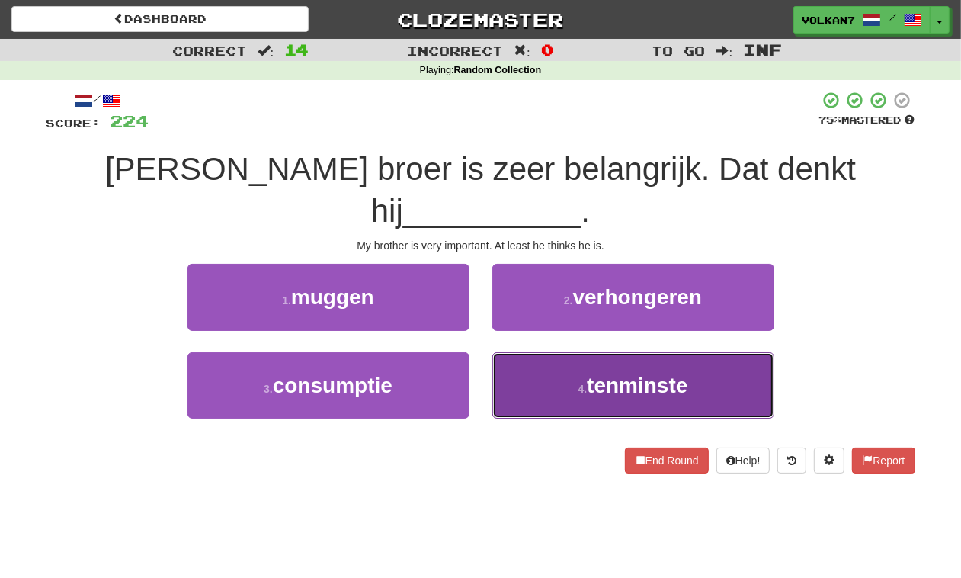
click at [625, 373] on span "tenminste" at bounding box center [637, 385] width 101 height 24
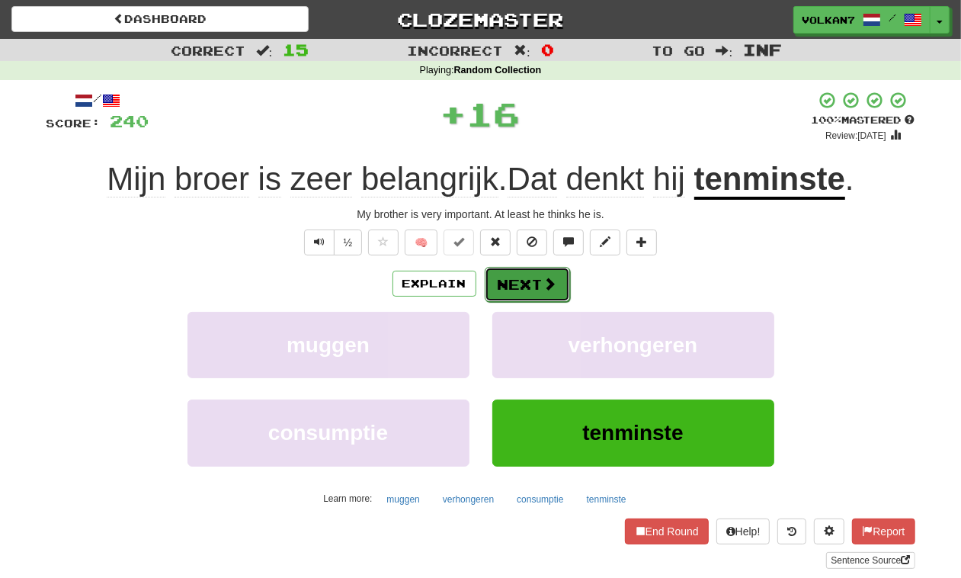
click at [539, 290] on button "Next" at bounding box center [527, 284] width 85 height 35
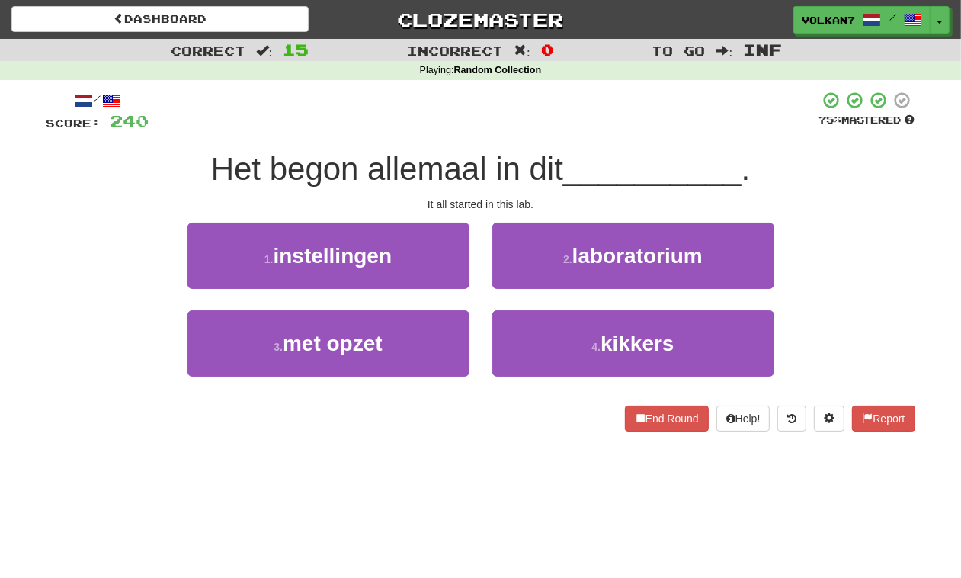
click at [519, 91] on div at bounding box center [484, 112] width 670 height 42
click at [551, 95] on div at bounding box center [484, 112] width 670 height 42
click at [571, 105] on div at bounding box center [484, 112] width 670 height 42
click at [499, 122] on div at bounding box center [484, 112] width 670 height 42
click at [581, 110] on div at bounding box center [484, 112] width 670 height 42
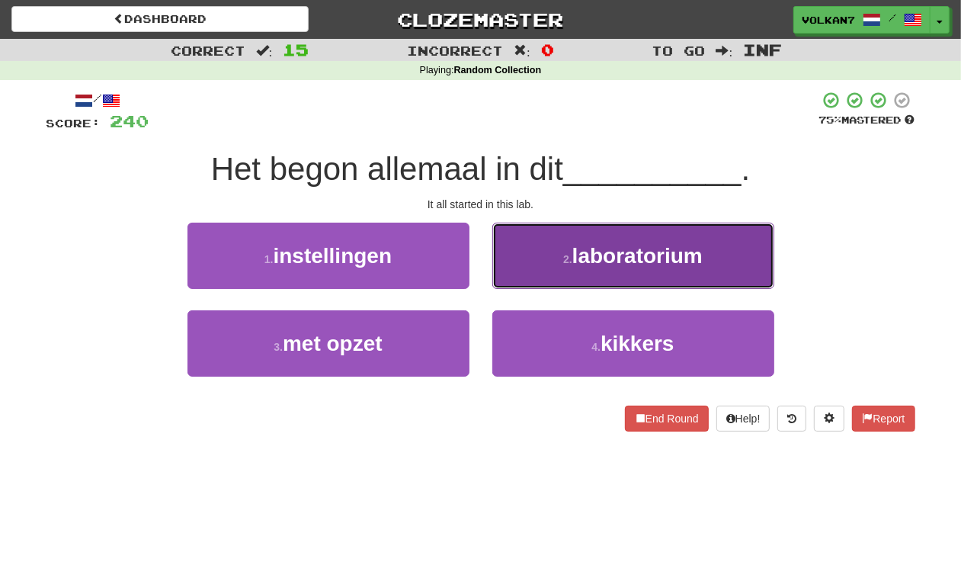
click at [580, 271] on button "2 . laboratorium" at bounding box center [633, 255] width 282 height 66
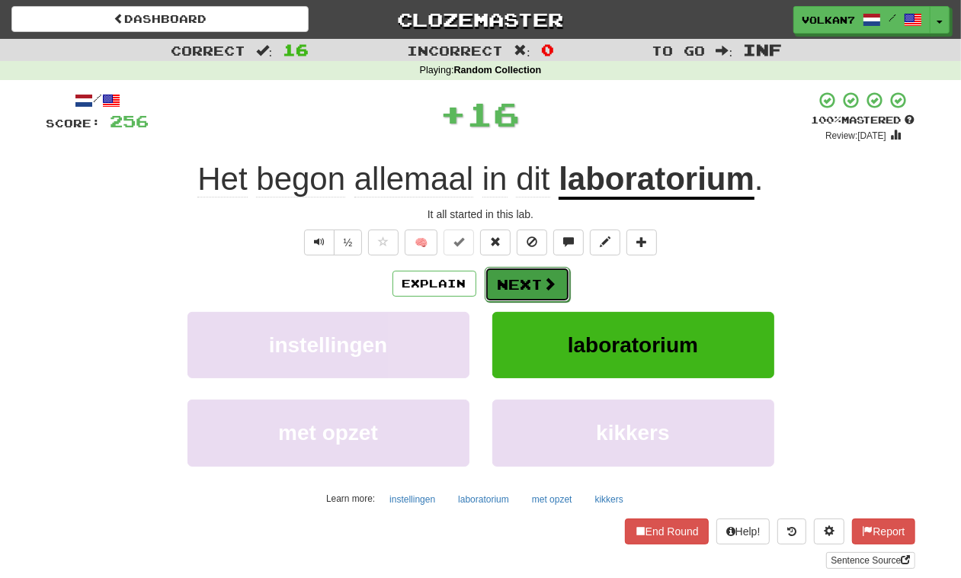
click at [530, 267] on button "Next" at bounding box center [527, 284] width 85 height 35
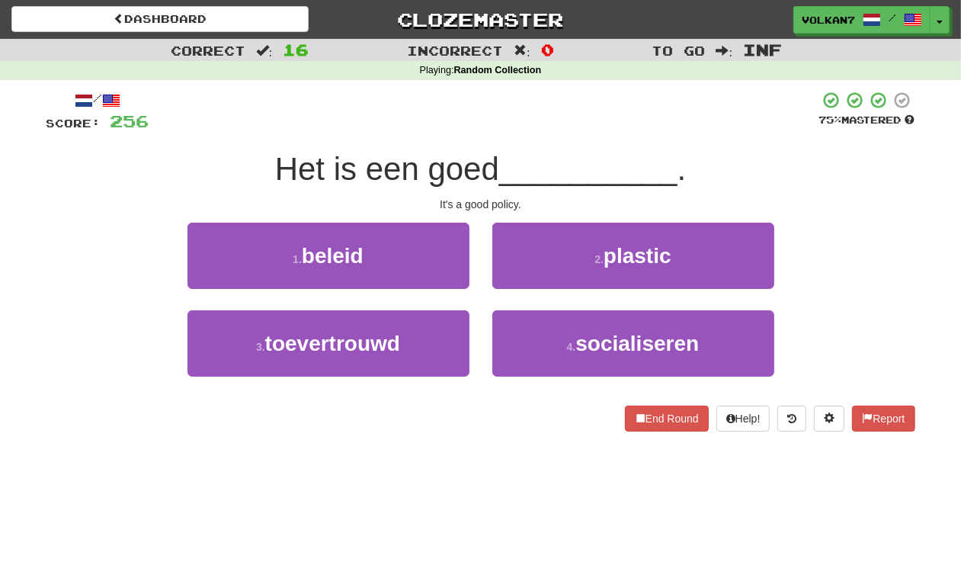
click at [528, 134] on div "/ Score: 256 75 % Mastered Het is een goed __________ . It's a good policy. 1 .…" at bounding box center [480, 261] width 869 height 341
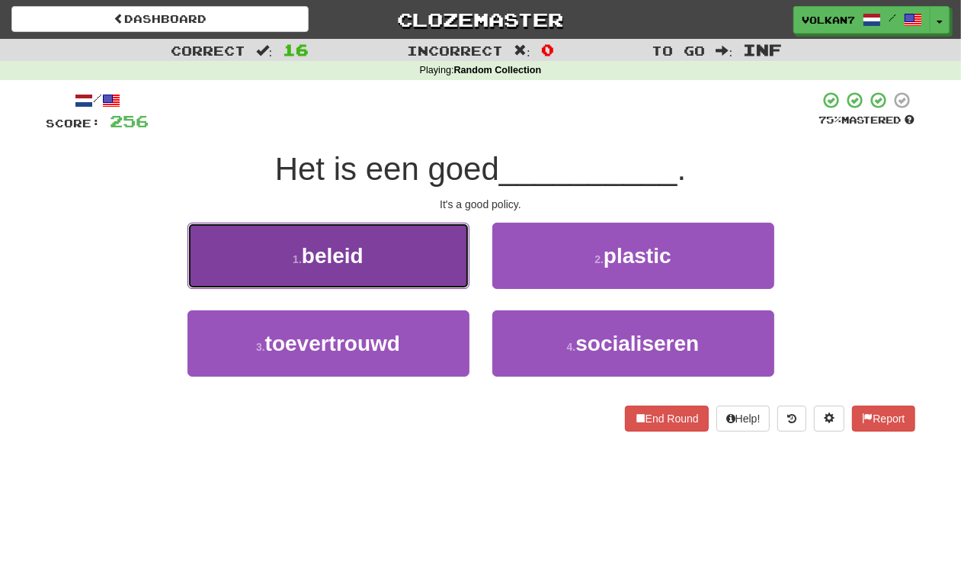
click at [370, 253] on button "1 . beleid" at bounding box center [328, 255] width 282 height 66
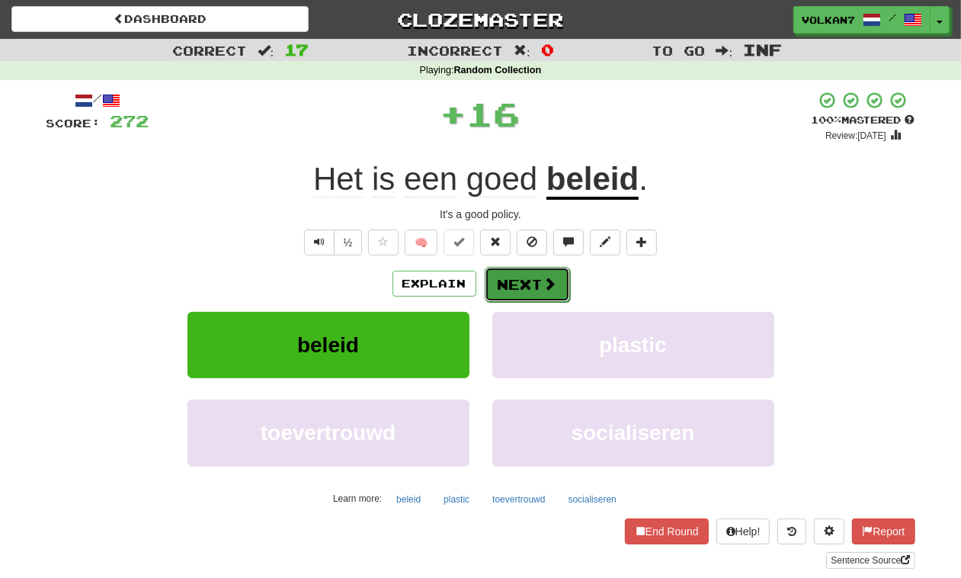
click at [523, 274] on button "Next" at bounding box center [527, 284] width 85 height 35
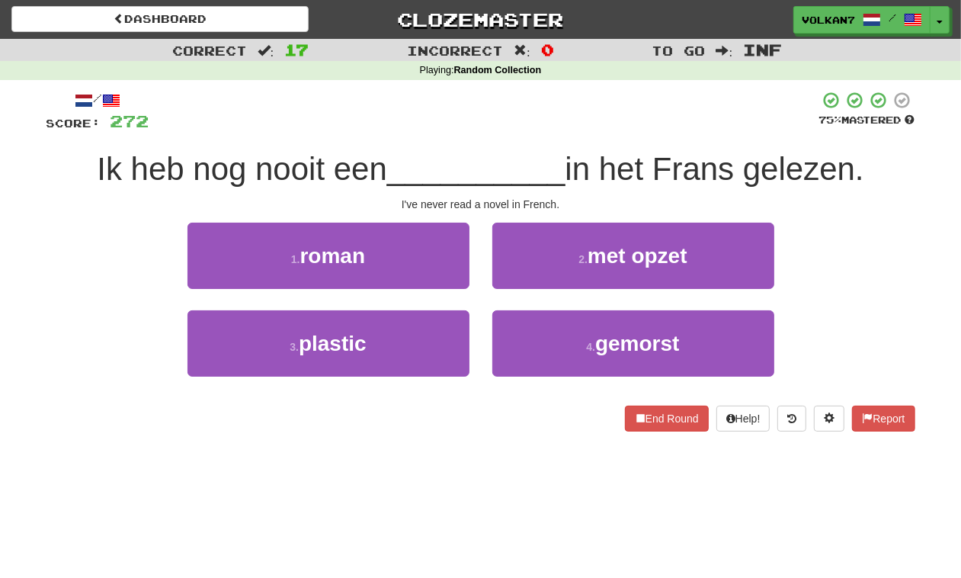
click at [549, 120] on div at bounding box center [484, 112] width 670 height 42
click at [564, 120] on div at bounding box center [484, 112] width 670 height 42
click at [579, 122] on div at bounding box center [484, 112] width 670 height 42
click at [629, 120] on div at bounding box center [484, 112] width 670 height 42
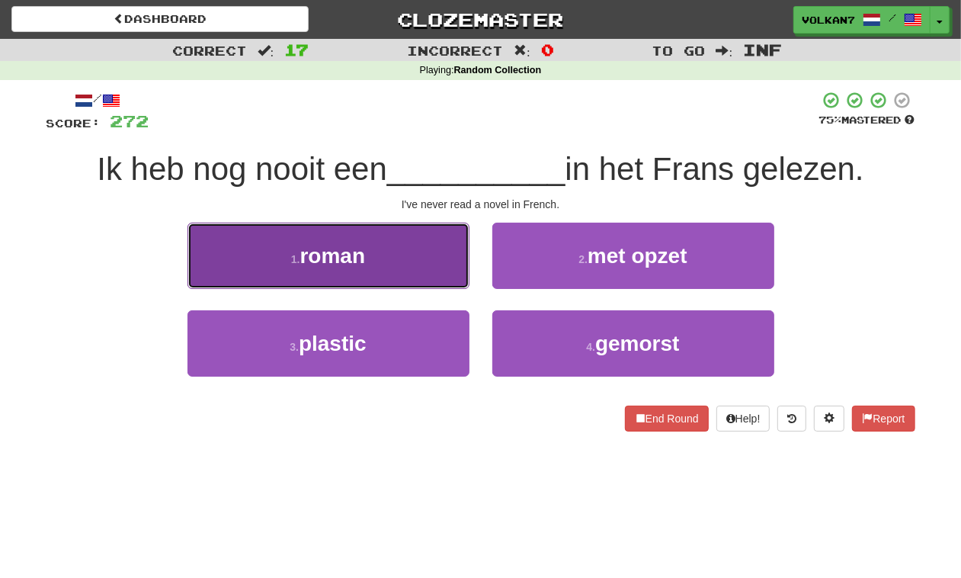
click at [408, 255] on button "1 . roman" at bounding box center [328, 255] width 282 height 66
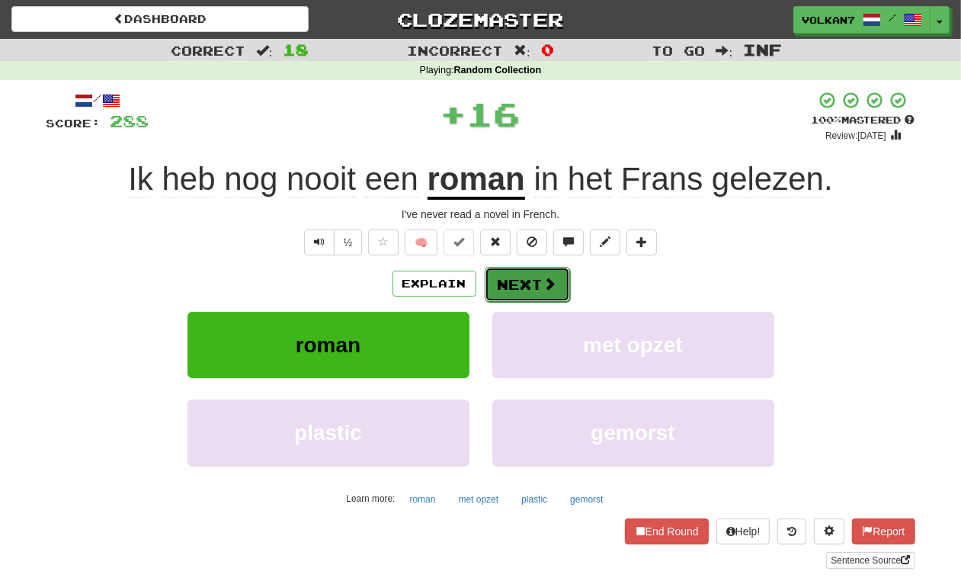
click at [517, 280] on button "Next" at bounding box center [527, 284] width 85 height 35
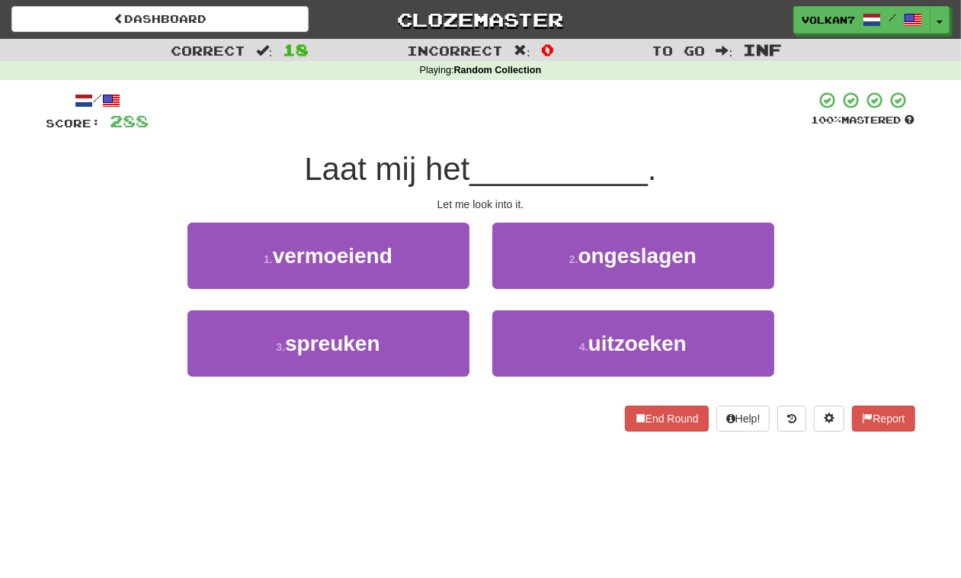
click at [556, 114] on div at bounding box center [480, 112] width 662 height 42
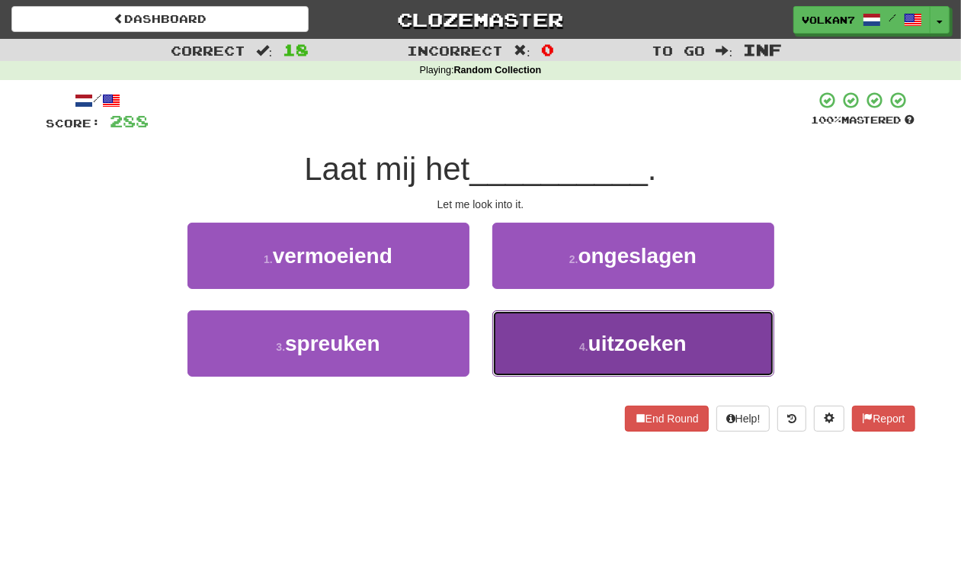
click at [584, 330] on button "4 . uitzoeken" at bounding box center [633, 343] width 282 height 66
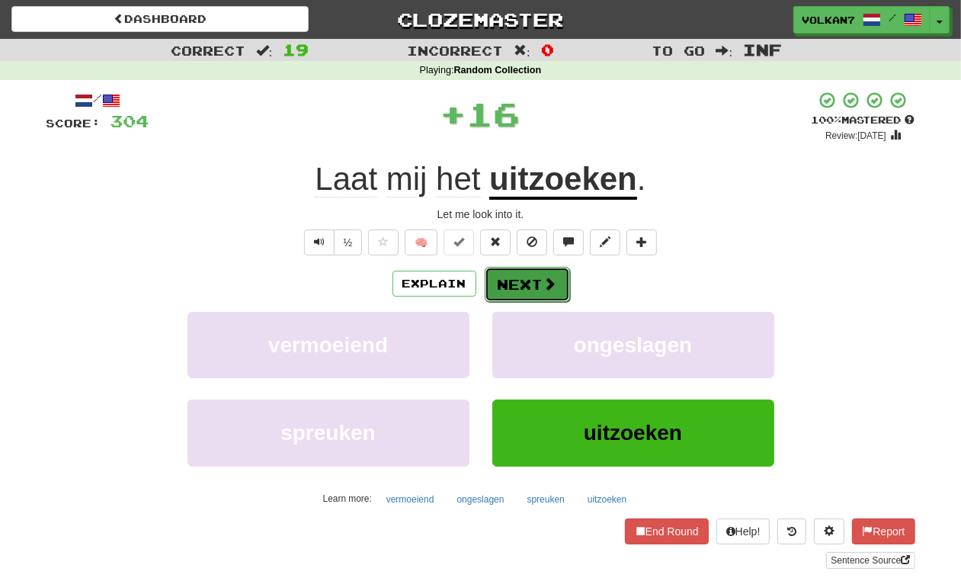
click at [523, 284] on button "Next" at bounding box center [527, 284] width 85 height 35
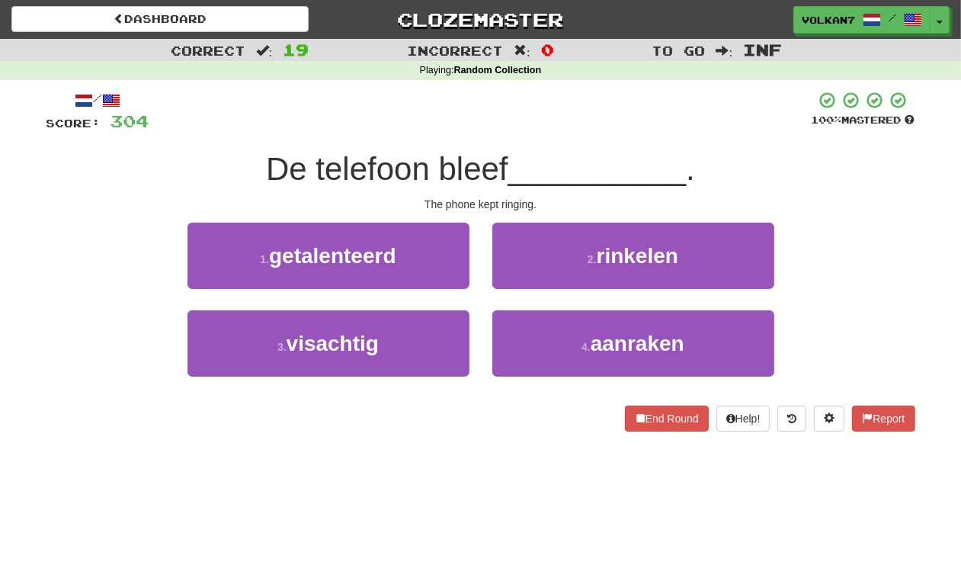
click at [535, 103] on div at bounding box center [480, 112] width 662 height 42
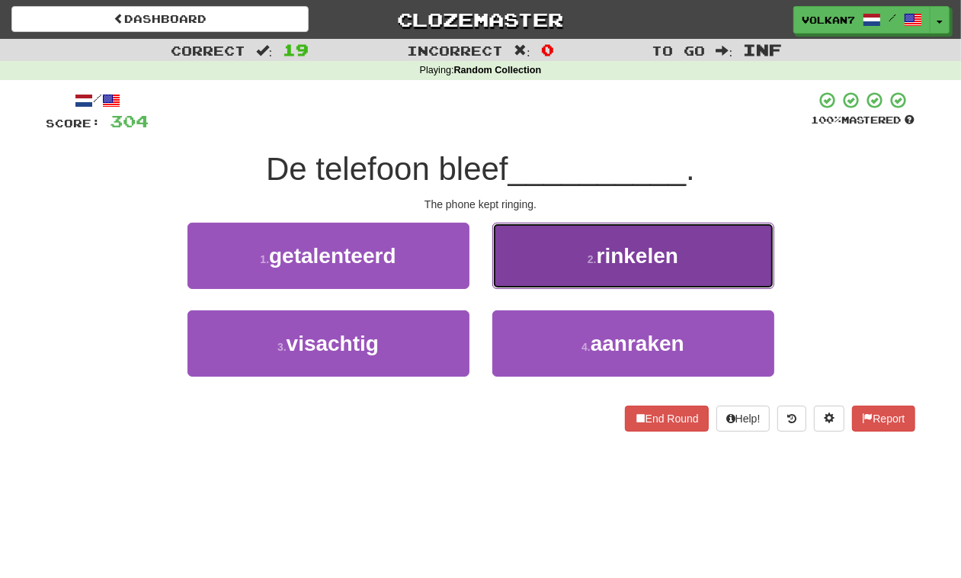
click at [580, 242] on button "2 . rinkelen" at bounding box center [633, 255] width 282 height 66
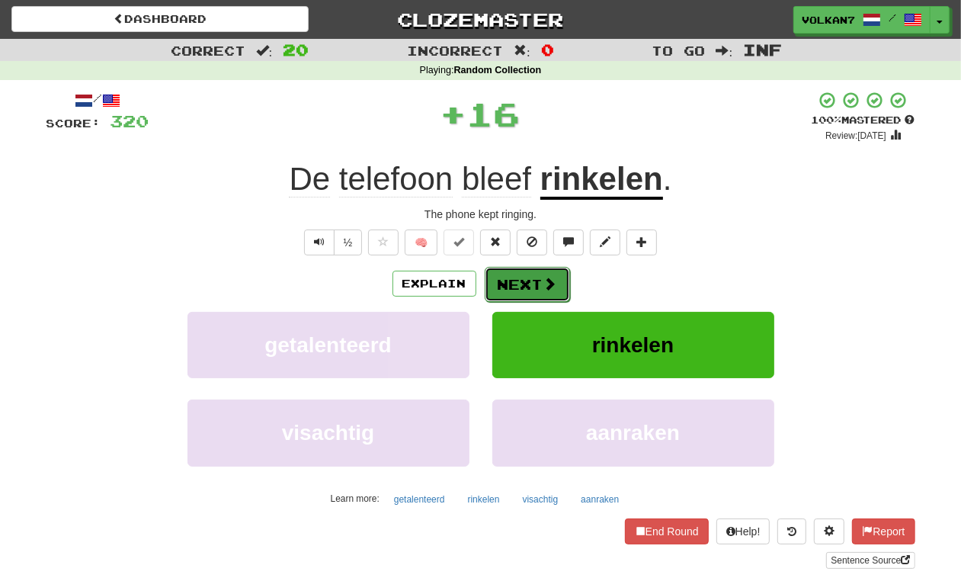
click at [535, 268] on button "Next" at bounding box center [527, 284] width 85 height 35
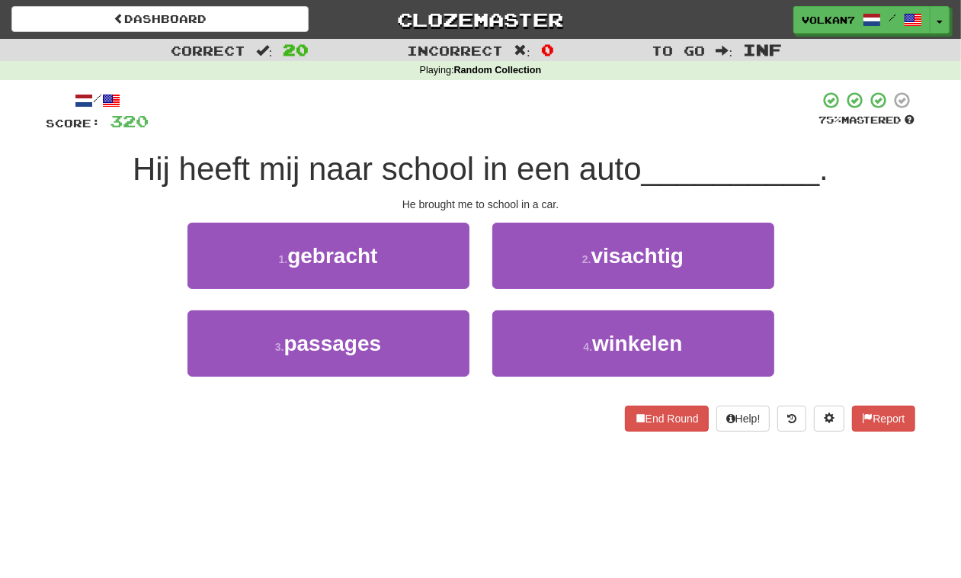
click at [516, 93] on div at bounding box center [484, 112] width 670 height 42
click at [523, 108] on div at bounding box center [484, 112] width 670 height 42
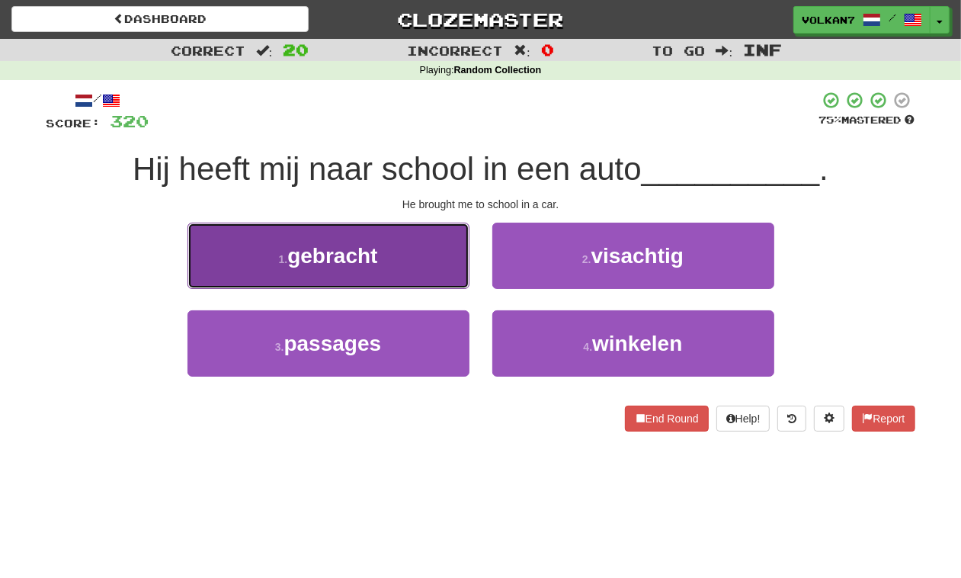
click at [415, 256] on button "1 . gebracht" at bounding box center [328, 255] width 282 height 66
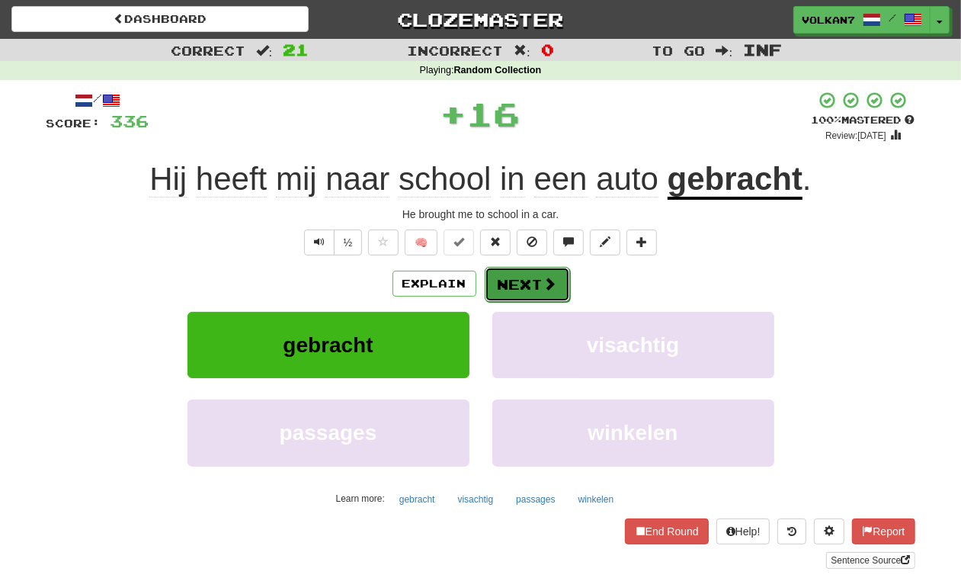
click at [532, 280] on button "Next" at bounding box center [527, 284] width 85 height 35
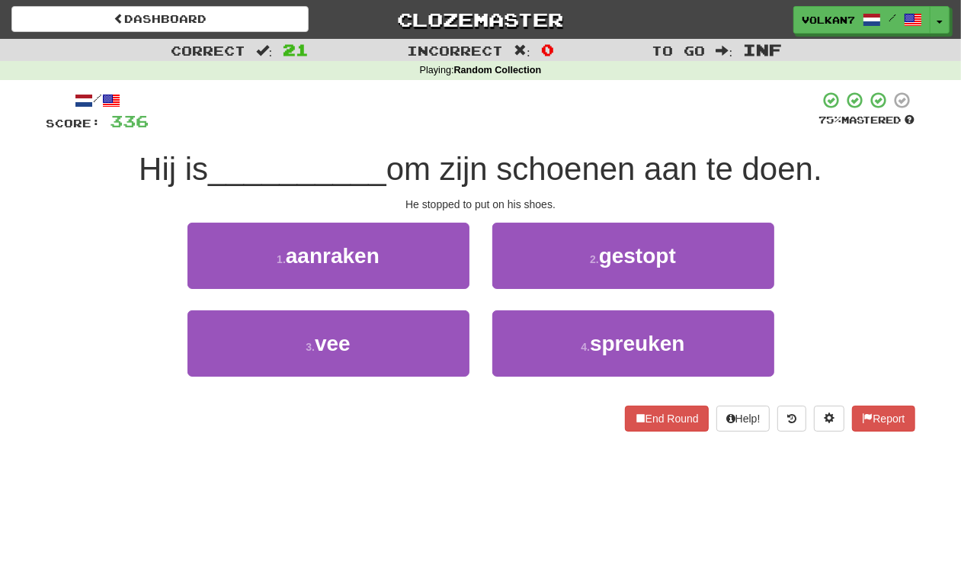
click at [549, 120] on div at bounding box center [484, 112] width 670 height 42
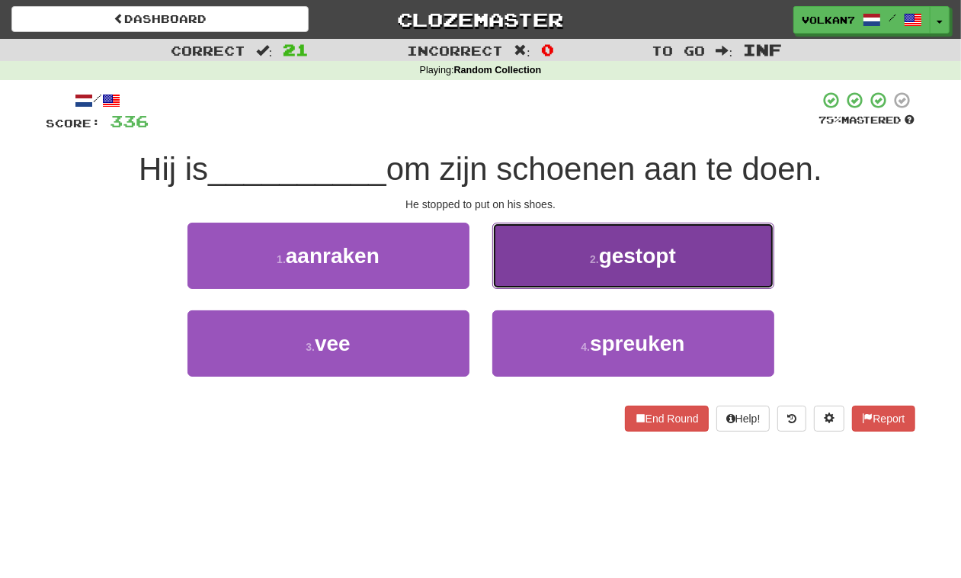
click at [590, 263] on small "2 ." at bounding box center [594, 259] width 9 height 12
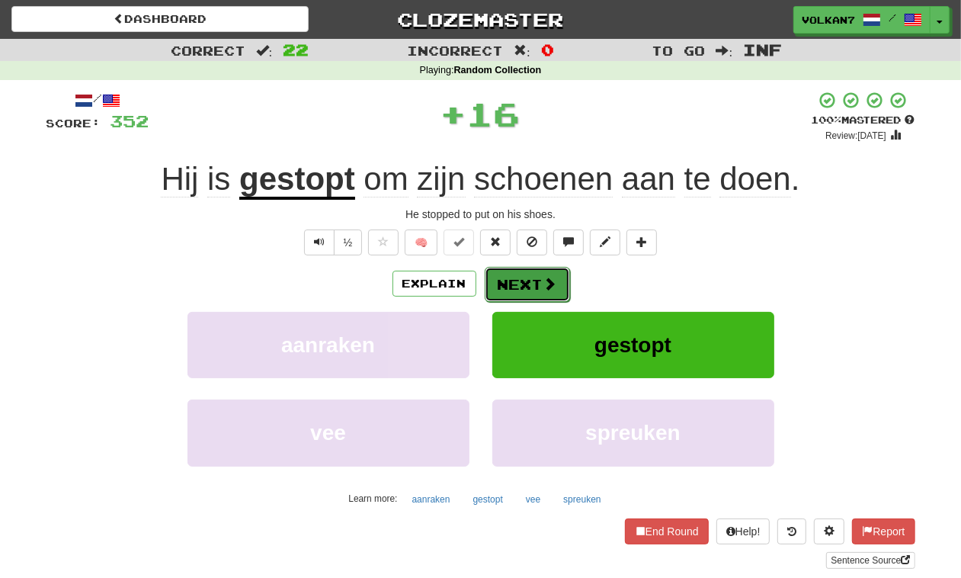
click at [538, 277] on button "Next" at bounding box center [527, 284] width 85 height 35
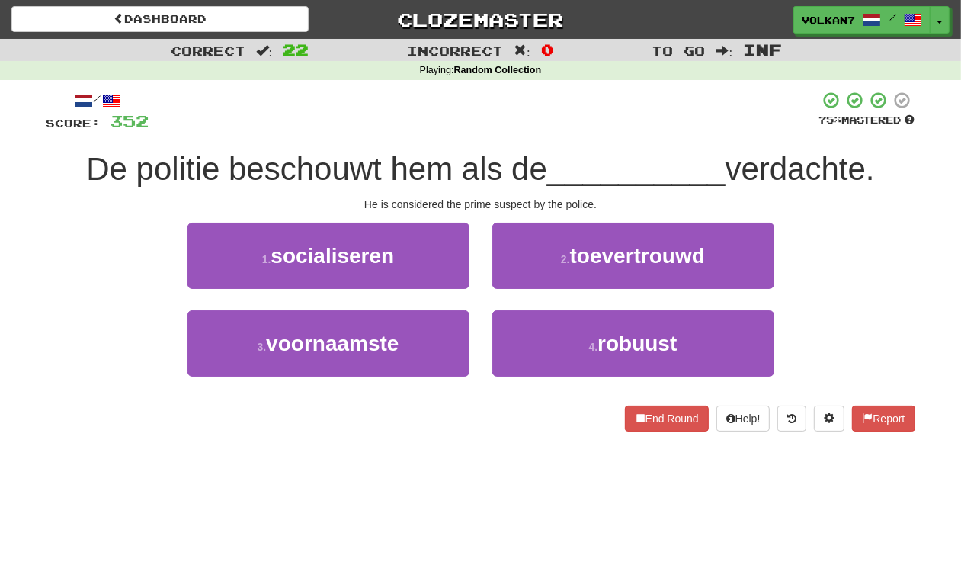
click at [552, 133] on div "/ Score: 352 75 % Mastered De politie beschouwt hem als de __________ verdachte…" at bounding box center [480, 261] width 869 height 341
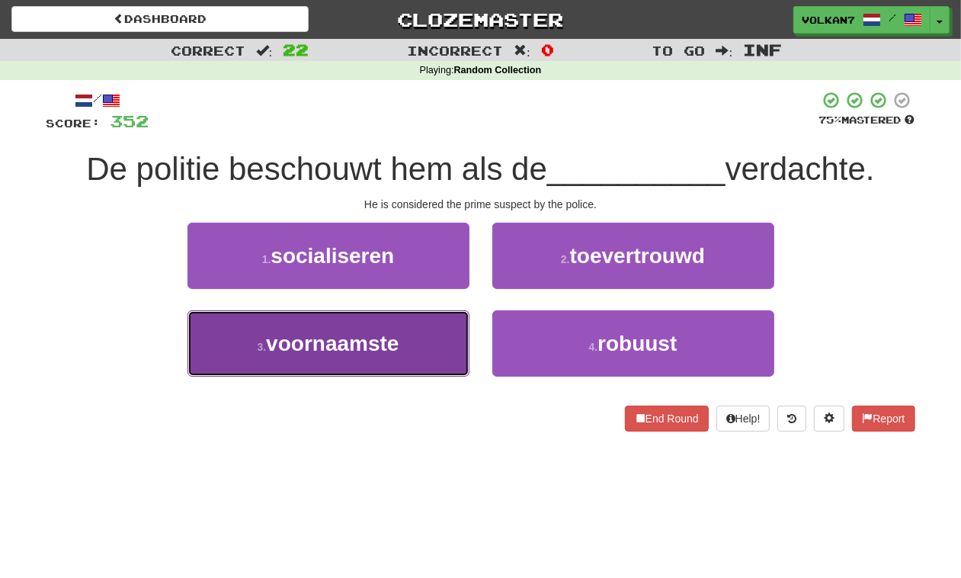
click at [440, 322] on button "3 . voornaamste" at bounding box center [328, 343] width 282 height 66
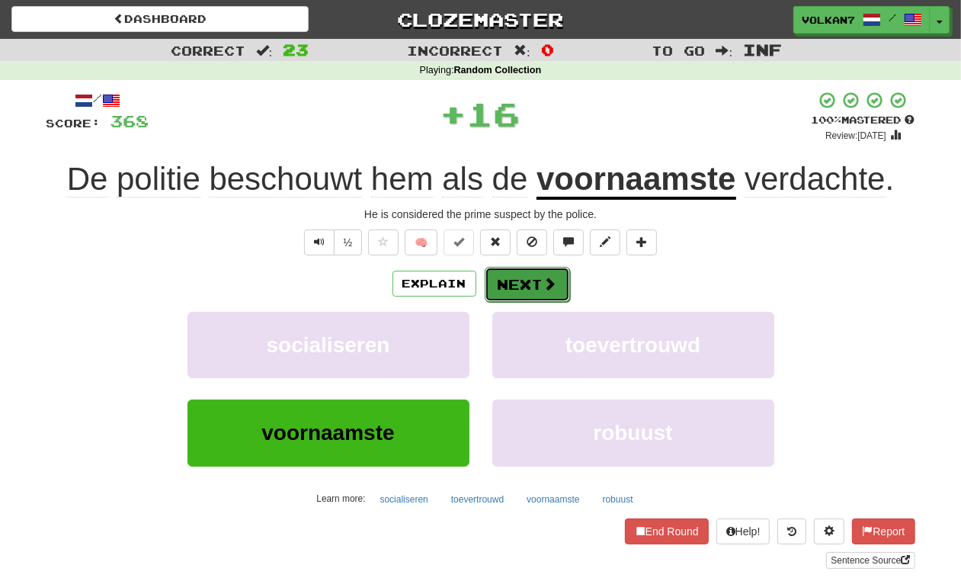
click at [507, 273] on button "Next" at bounding box center [527, 284] width 85 height 35
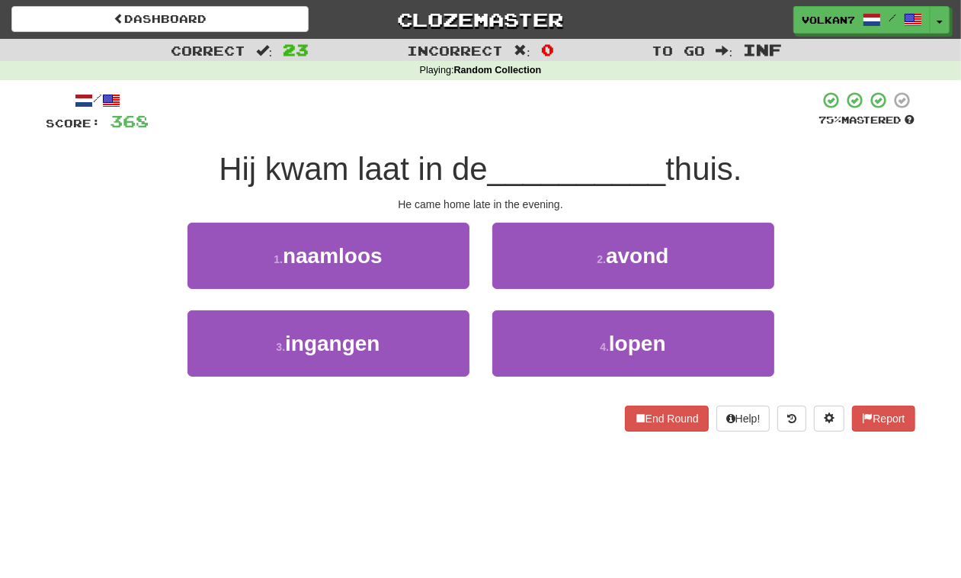
click at [545, 149] on div "Hij kwam laat in de __________ thuis." at bounding box center [480, 170] width 869 height 42
click at [581, 260] on button "2 . avond" at bounding box center [633, 255] width 282 height 66
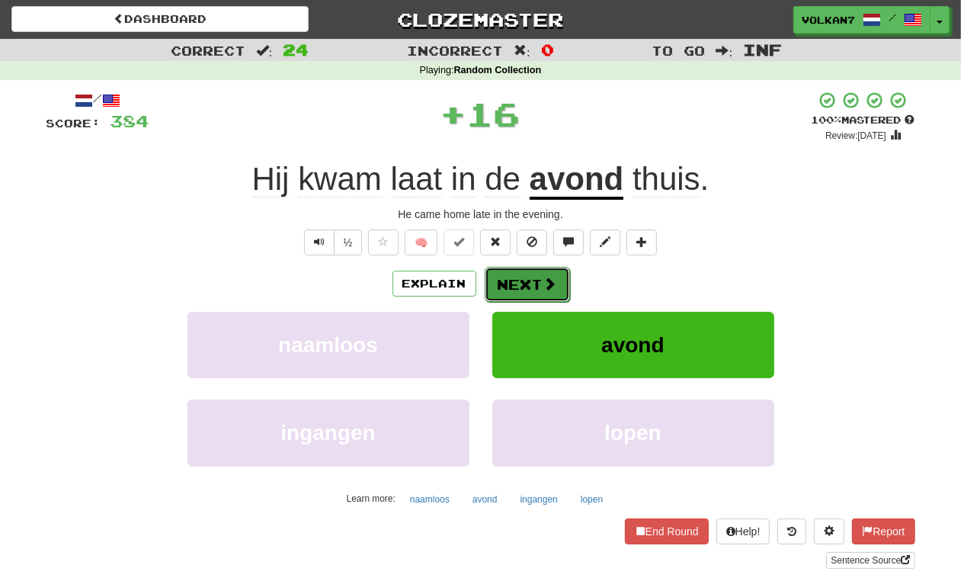
click at [543, 279] on span at bounding box center [550, 284] width 14 height 14
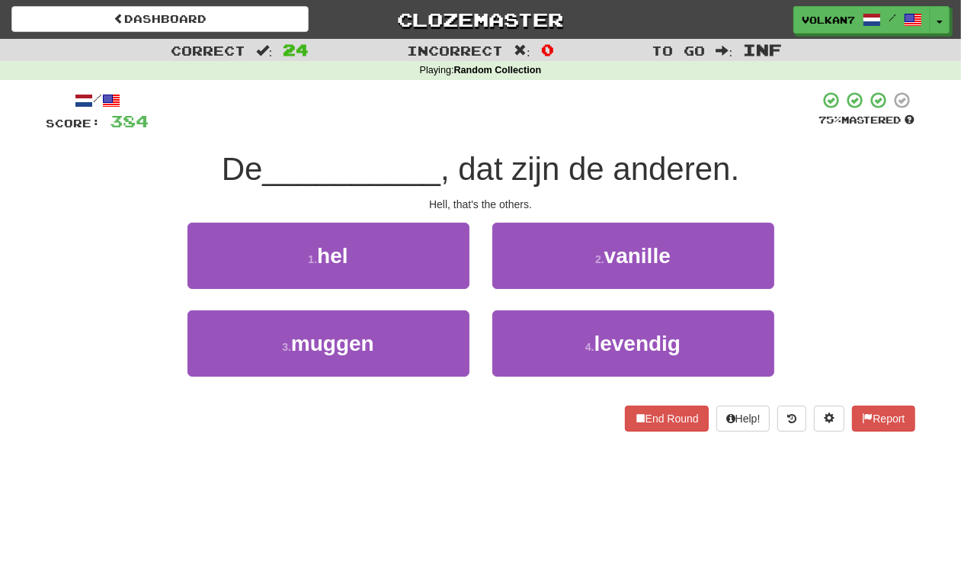
click at [546, 133] on div "/ Score: 384 75 % Mastered De __________ , dat zijn de anderen. Hell, that's th…" at bounding box center [480, 261] width 869 height 341
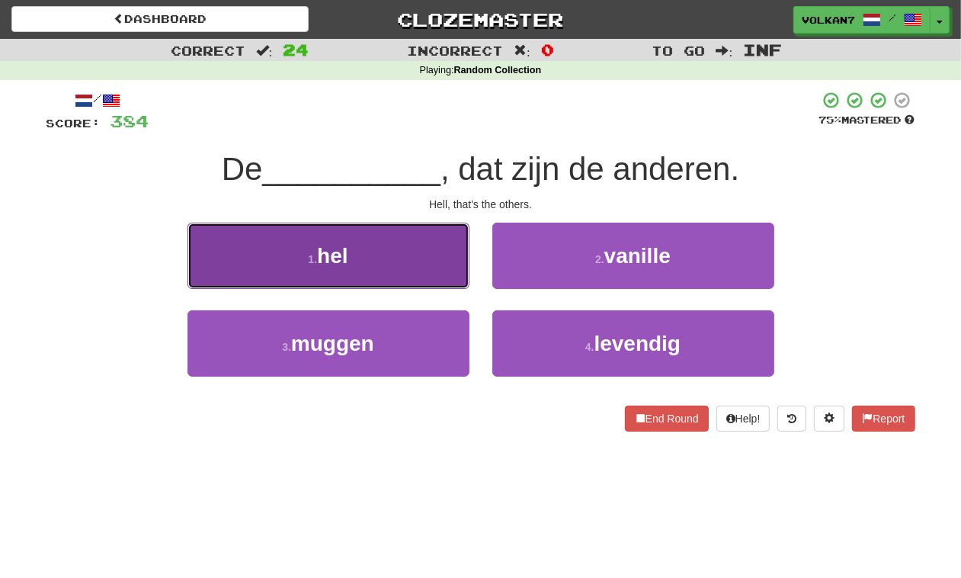
click at [416, 234] on button "1 . hel" at bounding box center [328, 255] width 282 height 66
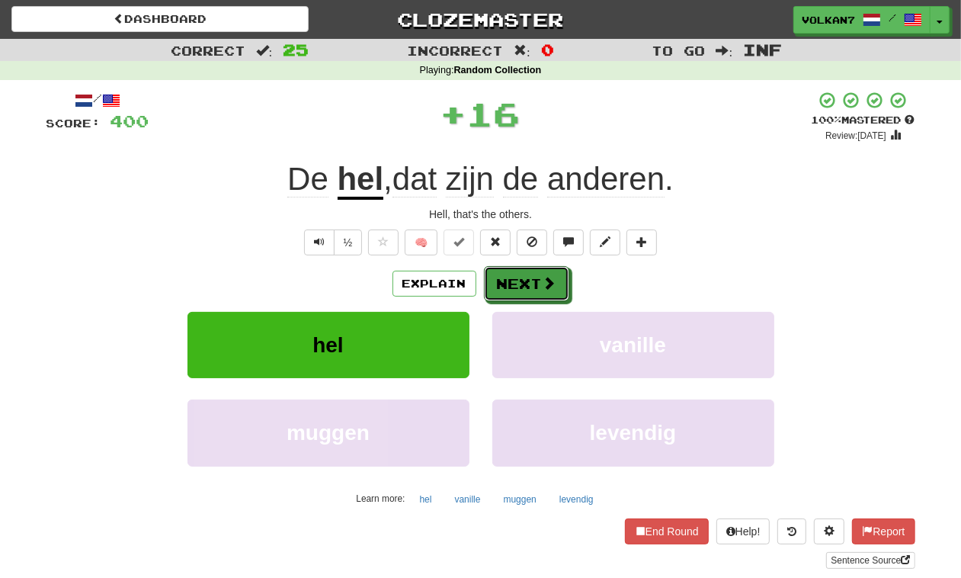
drag, startPoint x: 531, startPoint y: 278, endPoint x: 547, endPoint y: 187, distance: 92.8
click at [532, 278] on button "Next" at bounding box center [526, 283] width 85 height 35
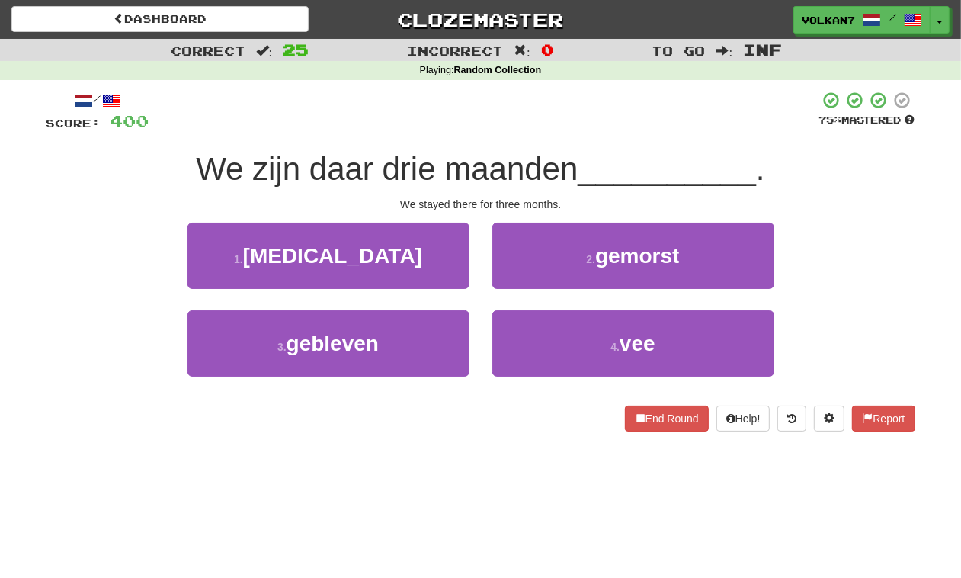
click at [565, 135] on div "/ Score: 400 75 % Mastered We zijn daar drie maanden __________ . We stayed the…" at bounding box center [480, 261] width 869 height 341
drag, startPoint x: 431, startPoint y: 341, endPoint x: 477, endPoint y: 312, distance: 54.8
click at [431, 341] on button "3 . gebleven" at bounding box center [328, 343] width 282 height 66
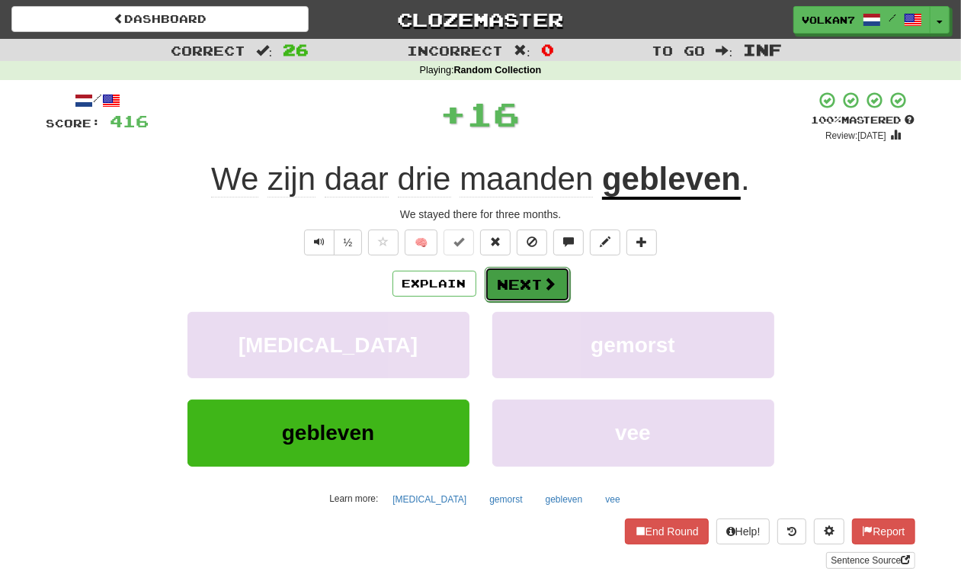
click at [538, 267] on button "Next" at bounding box center [527, 284] width 85 height 35
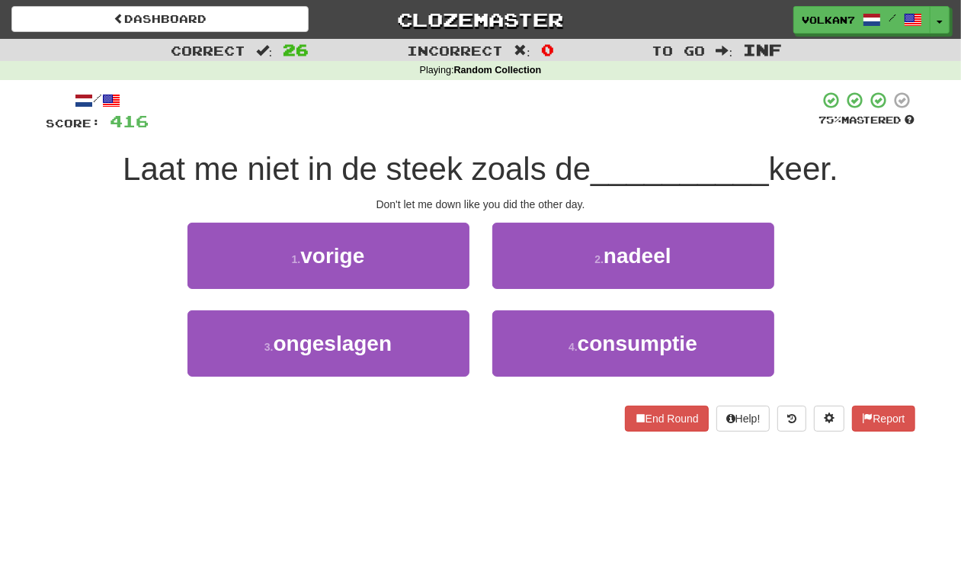
click at [504, 142] on div "/ Score: 416 75 % Mastered Laat me niet in de steek zoals de __________ keer. D…" at bounding box center [480, 261] width 869 height 341
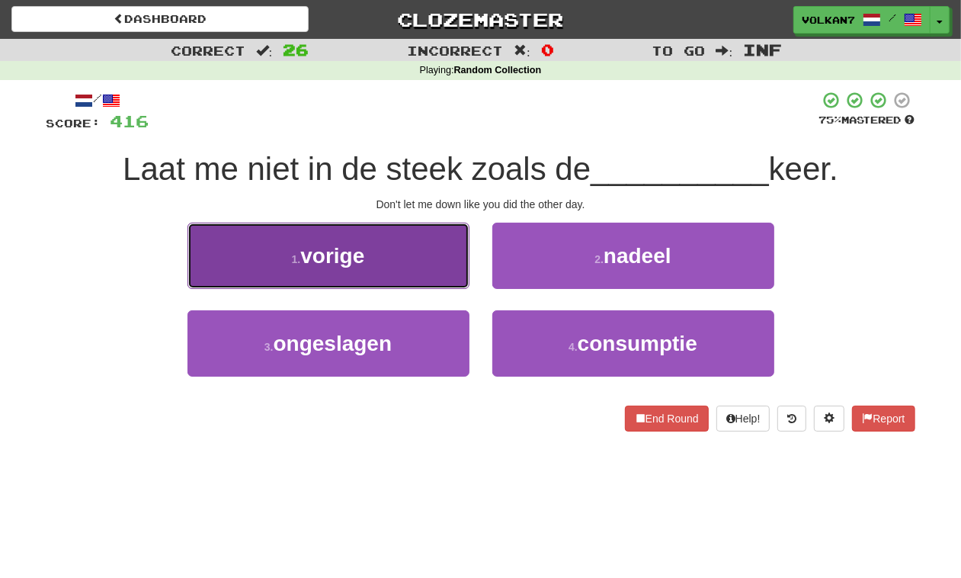
click at [427, 253] on button "1 . vorige" at bounding box center [328, 255] width 282 height 66
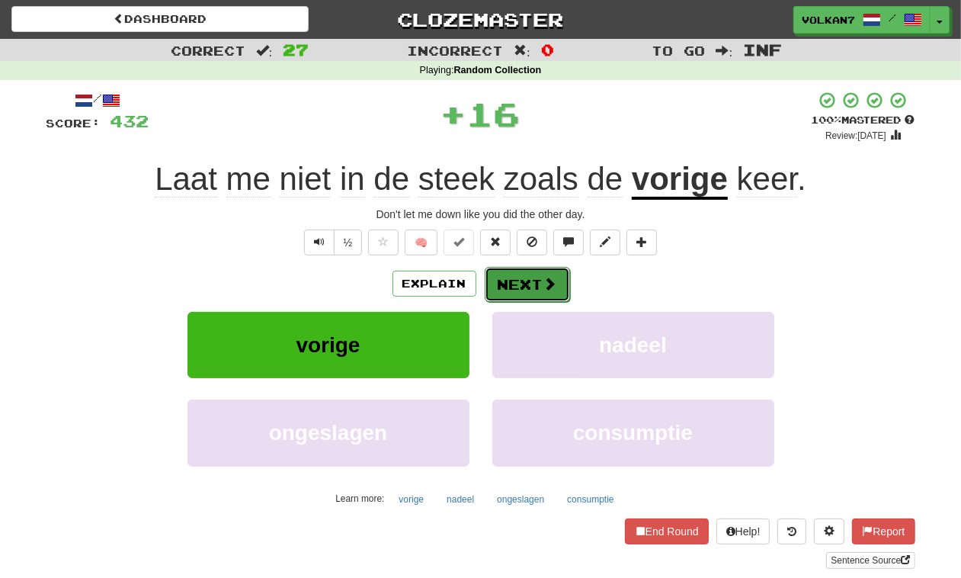
click at [530, 284] on button "Next" at bounding box center [527, 284] width 85 height 35
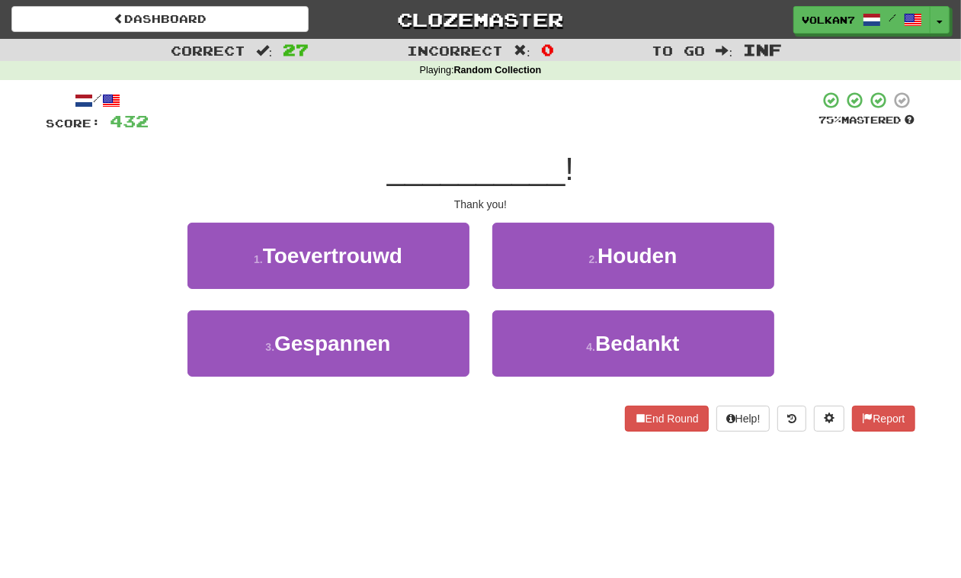
click at [541, 126] on div at bounding box center [484, 112] width 670 height 42
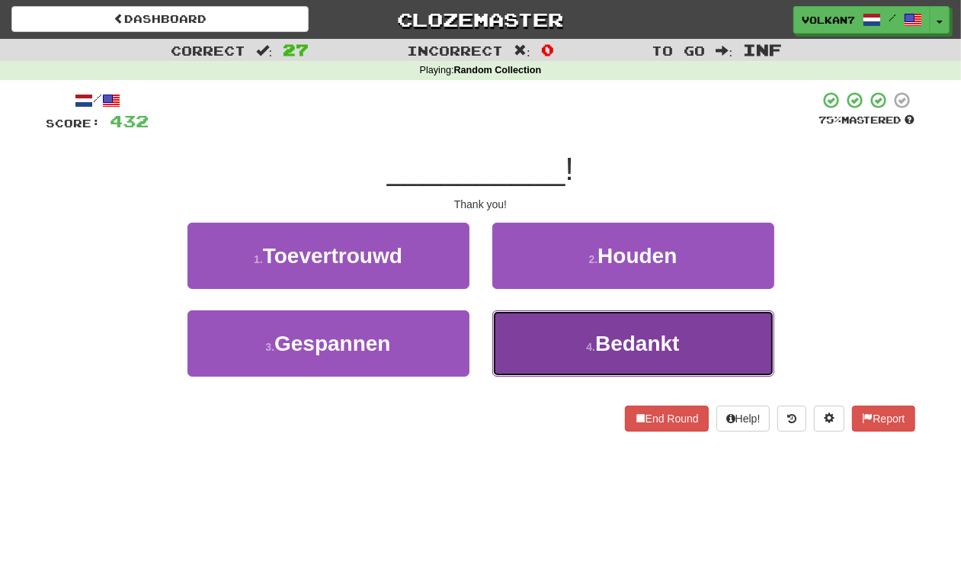
click at [584, 338] on button "4 . Bedankt" at bounding box center [633, 343] width 282 height 66
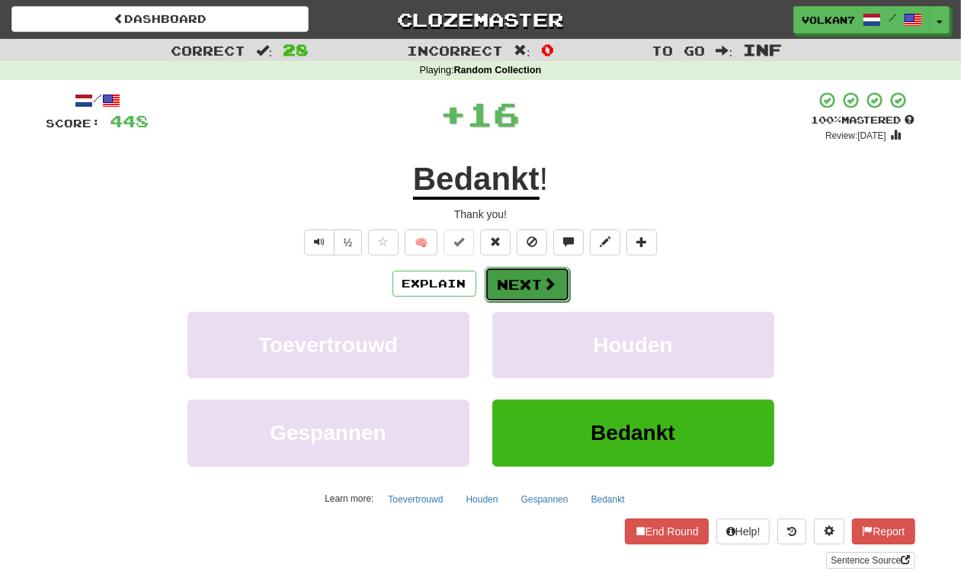
click at [527, 282] on button "Next" at bounding box center [527, 284] width 85 height 35
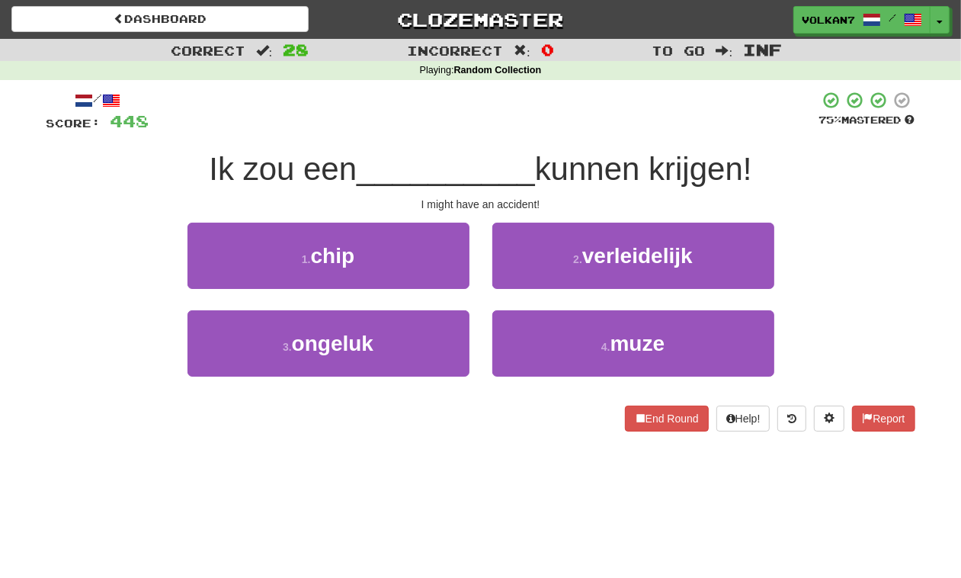
click at [555, 138] on div "/ Score: 448 75 % Mastered Ik zou een __________ kunnen krijgen! I might have a…" at bounding box center [480, 261] width 869 height 341
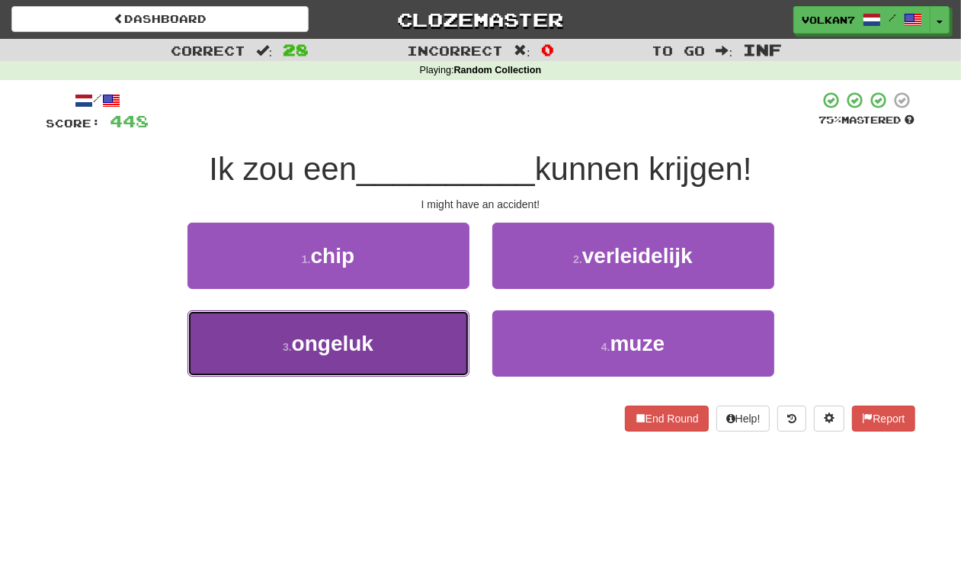
click at [423, 364] on button "3 . ongeluk" at bounding box center [328, 343] width 282 height 66
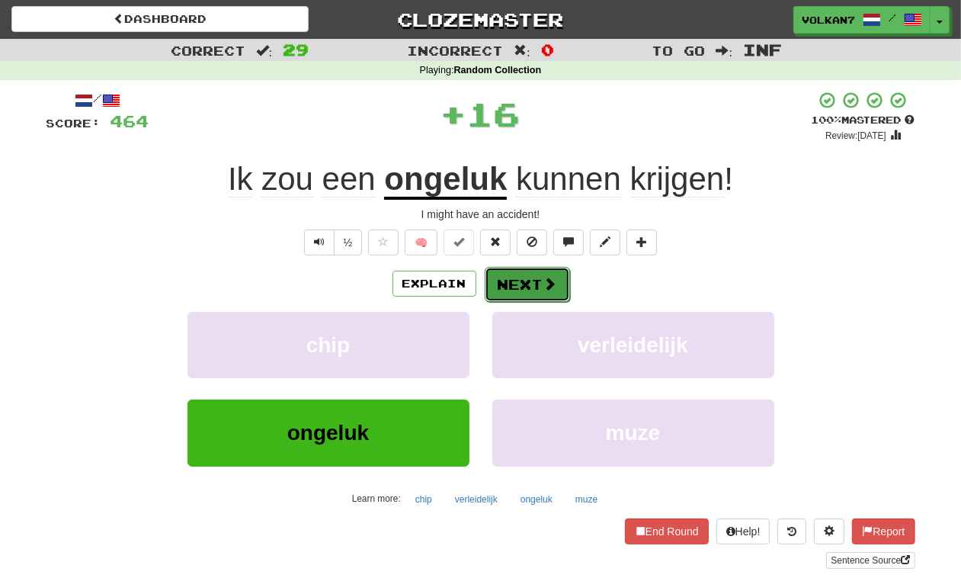
click at [531, 271] on button "Next" at bounding box center [527, 284] width 85 height 35
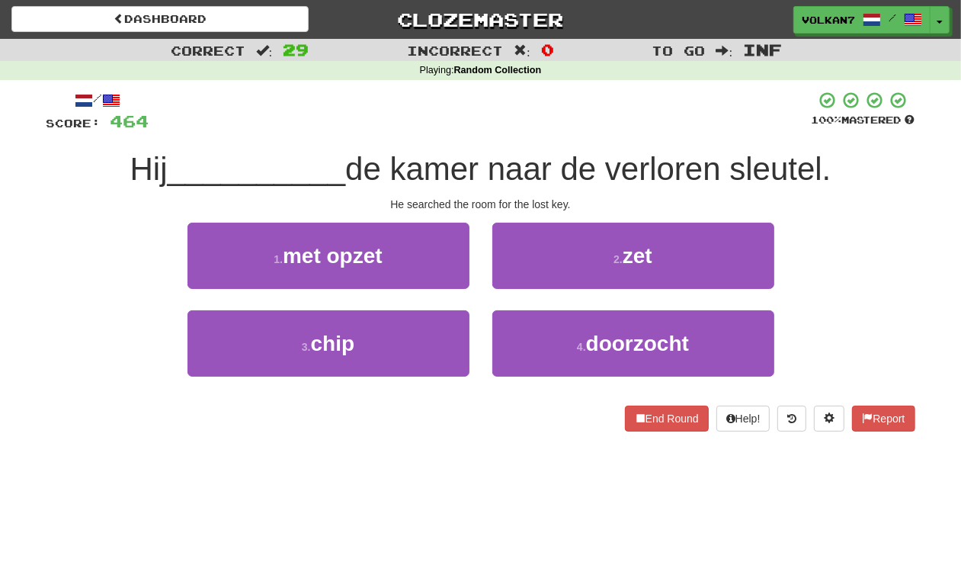
click at [539, 103] on div at bounding box center [480, 112] width 662 height 42
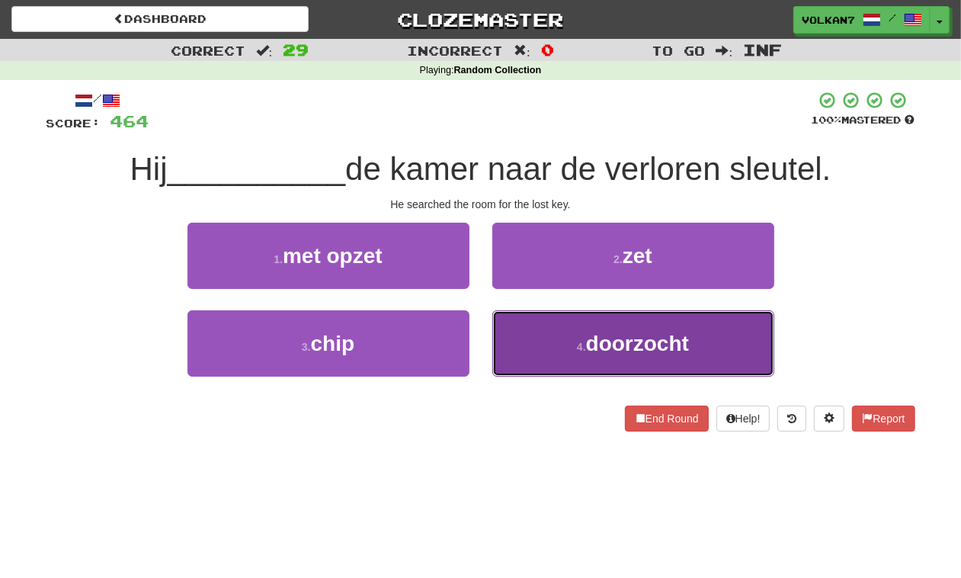
click at [607, 333] on span "doorzocht" at bounding box center [637, 343] width 103 height 24
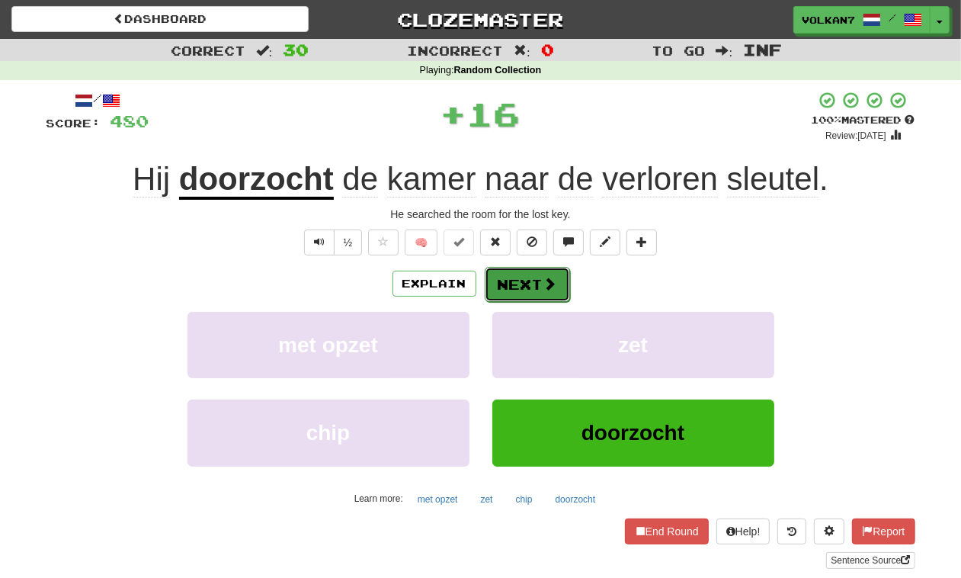
click at [543, 294] on button "Next" at bounding box center [527, 284] width 85 height 35
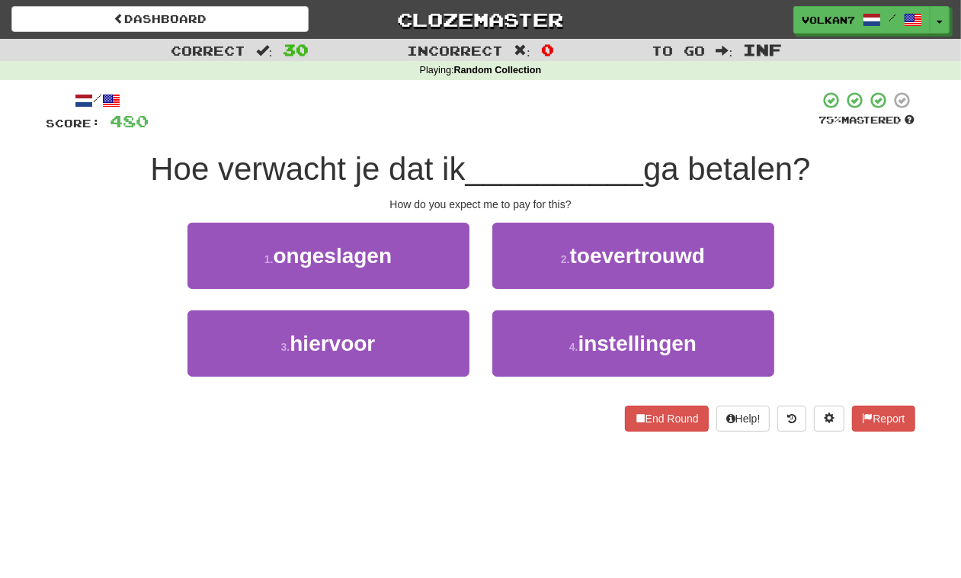
click at [515, 130] on div at bounding box center [484, 112] width 670 height 42
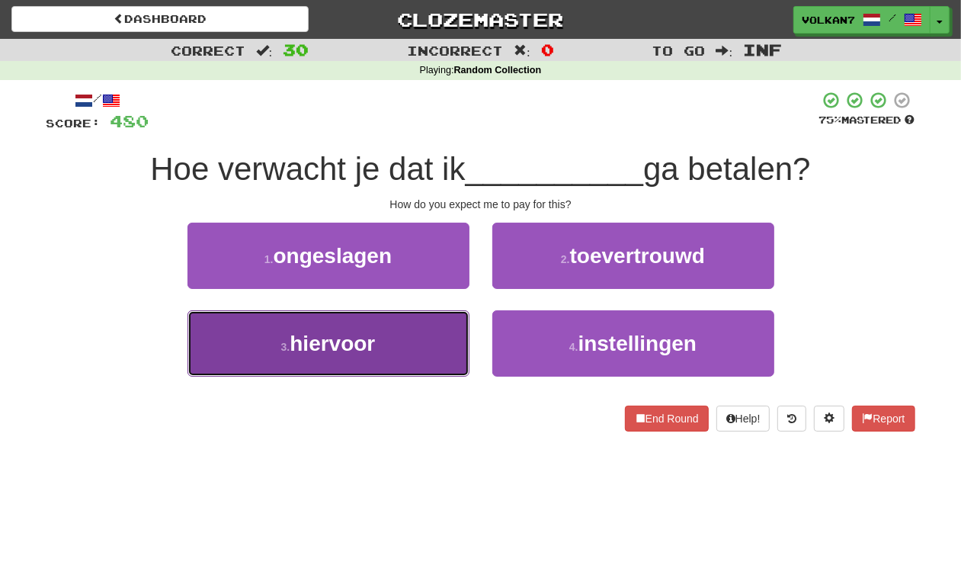
click at [425, 333] on button "3 . hiervoor" at bounding box center [328, 343] width 282 height 66
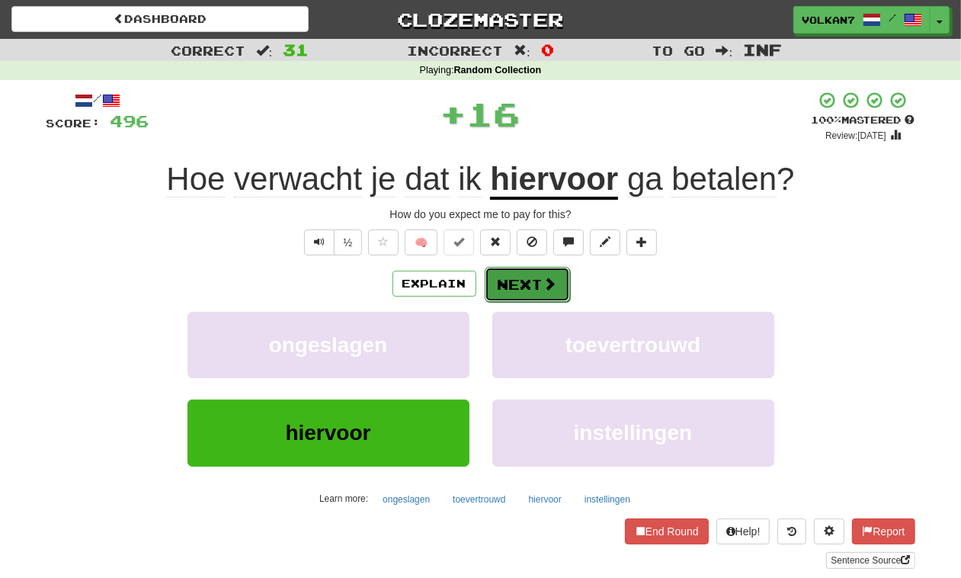
click at [508, 273] on button "Next" at bounding box center [527, 284] width 85 height 35
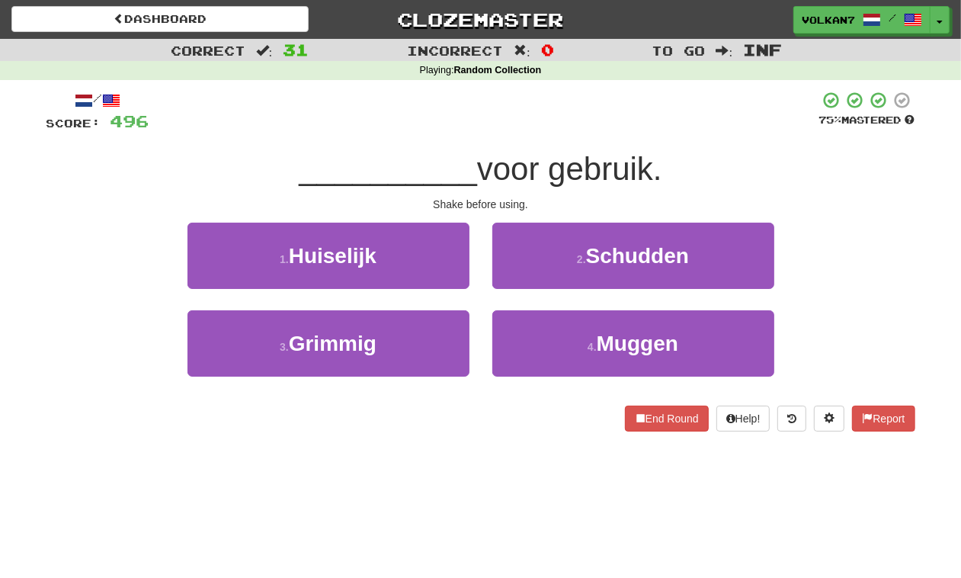
click at [520, 151] on span "voor gebruik." at bounding box center [569, 169] width 185 height 36
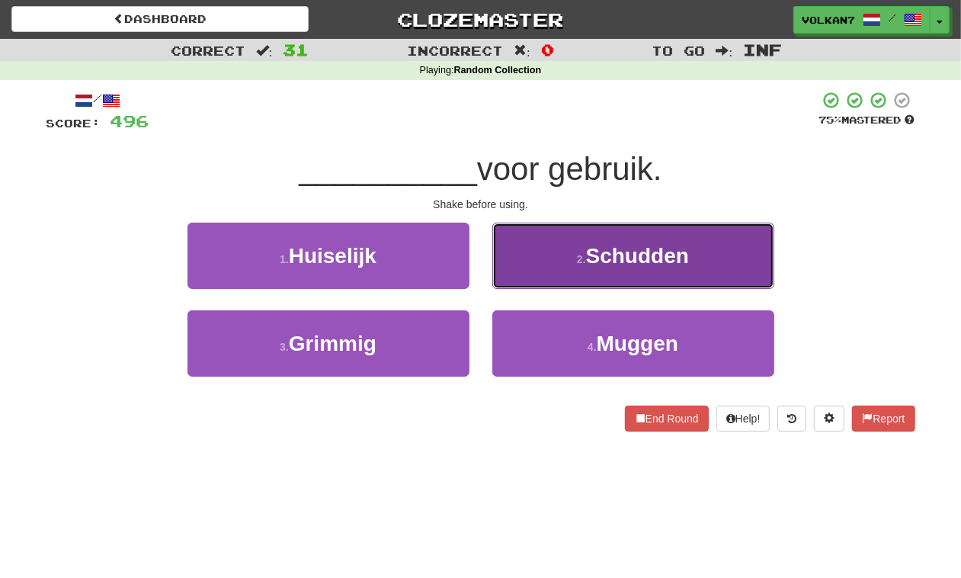
click at [581, 271] on button "2 . [GEOGRAPHIC_DATA]" at bounding box center [633, 255] width 282 height 66
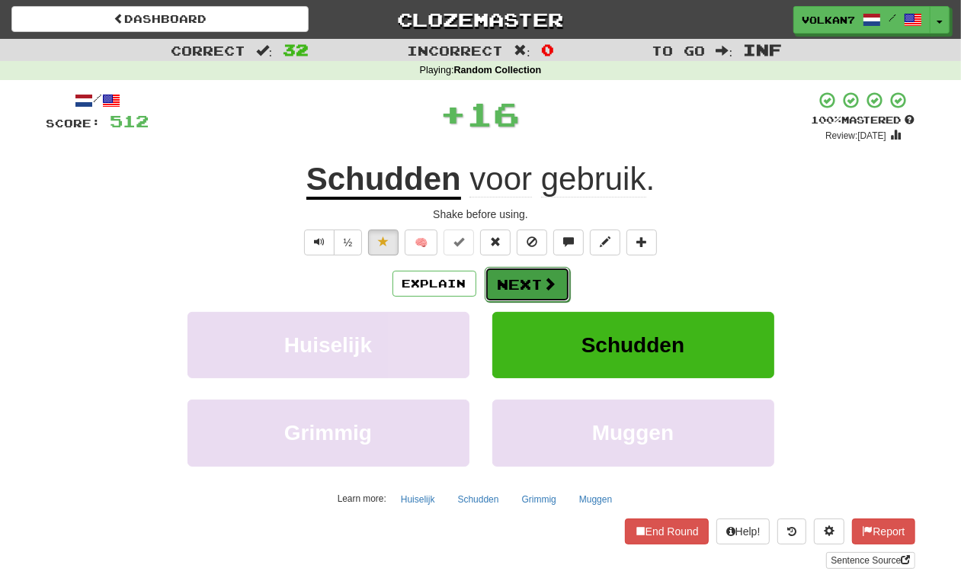
click at [528, 286] on button "Next" at bounding box center [527, 284] width 85 height 35
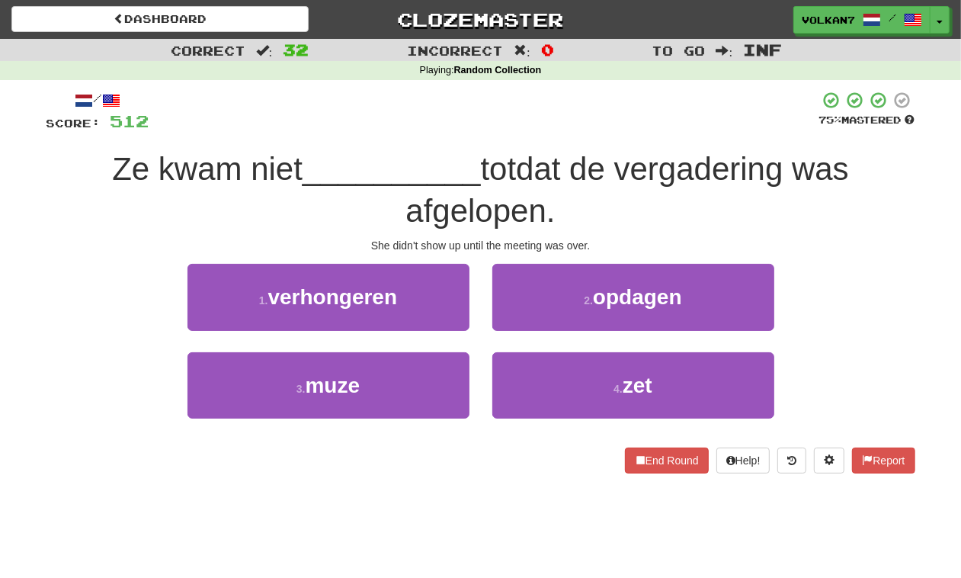
click at [523, 161] on span "totdat de vergadering was afgelopen." at bounding box center [626, 190] width 443 height 78
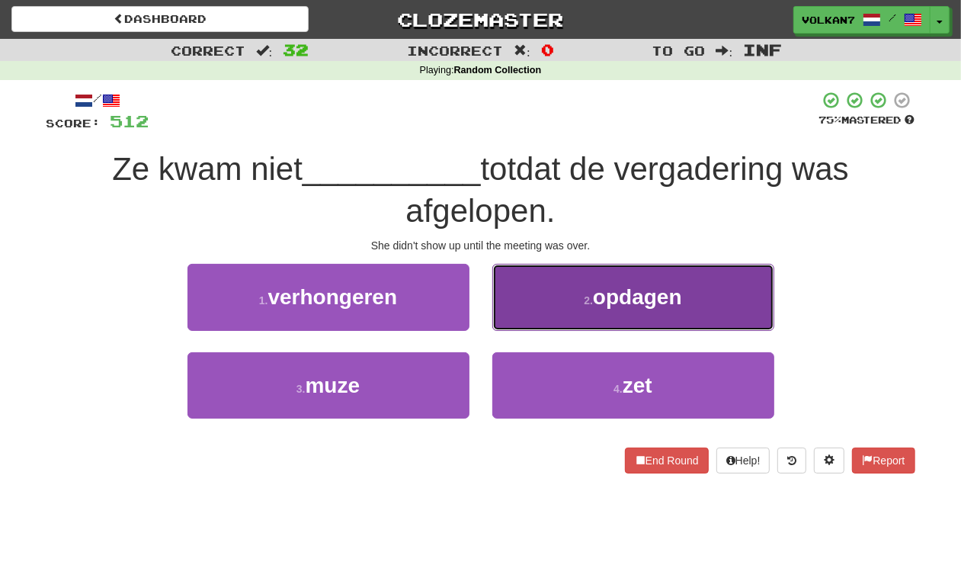
click at [603, 309] on span "opdagen" at bounding box center [637, 297] width 89 height 24
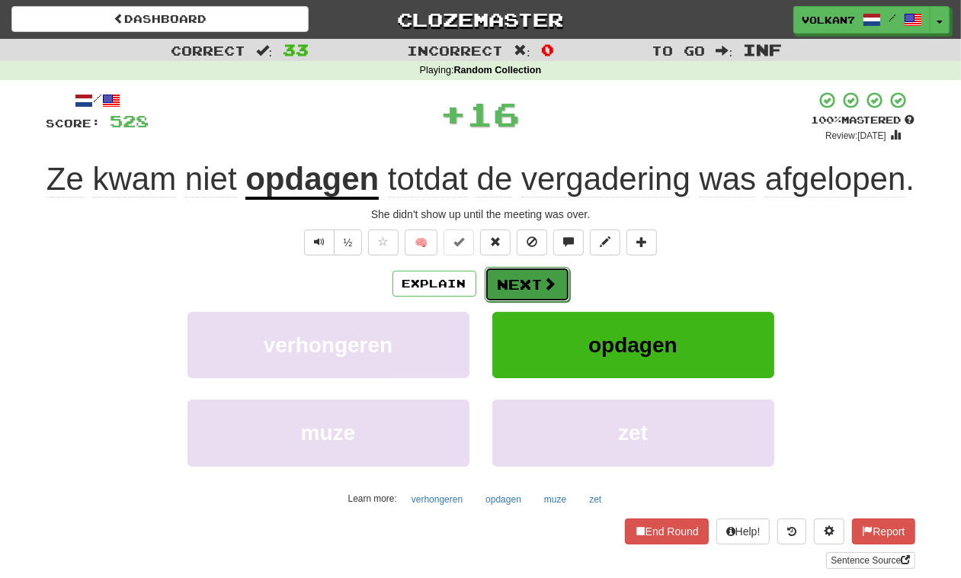
click at [530, 287] on button "Next" at bounding box center [527, 284] width 85 height 35
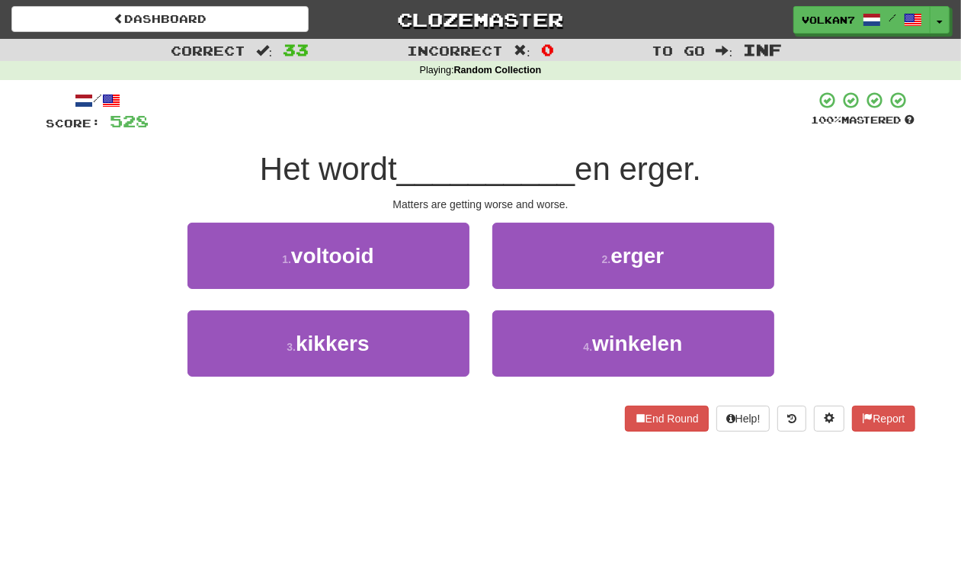
click at [557, 120] on div at bounding box center [480, 112] width 662 height 42
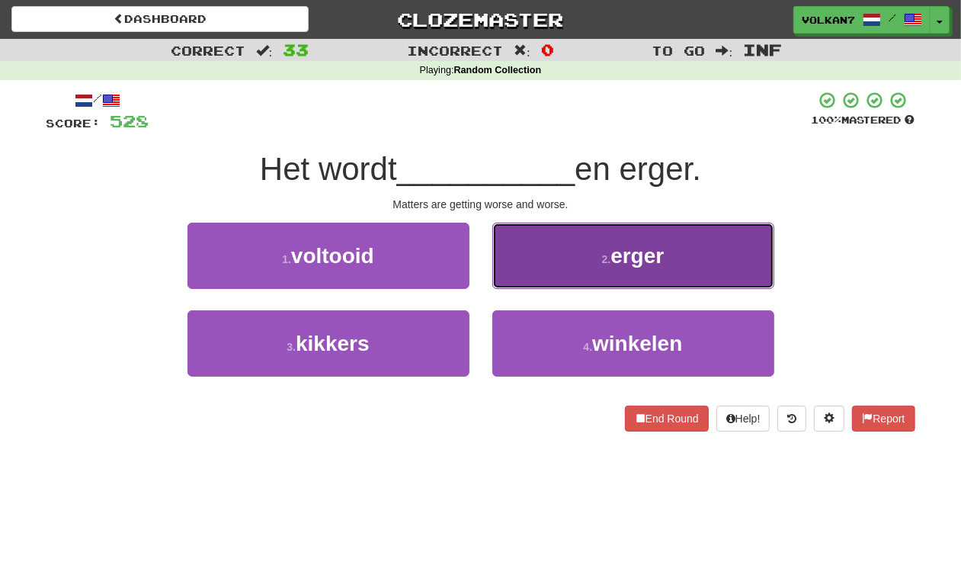
click at [600, 276] on button "2 . erger" at bounding box center [633, 255] width 282 height 66
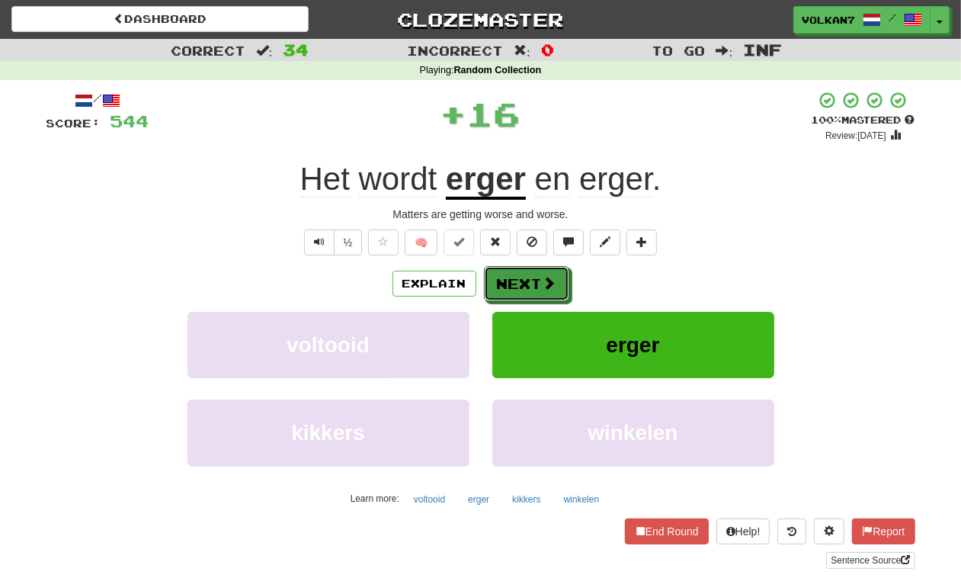
click at [543, 287] on span at bounding box center [550, 283] width 14 height 14
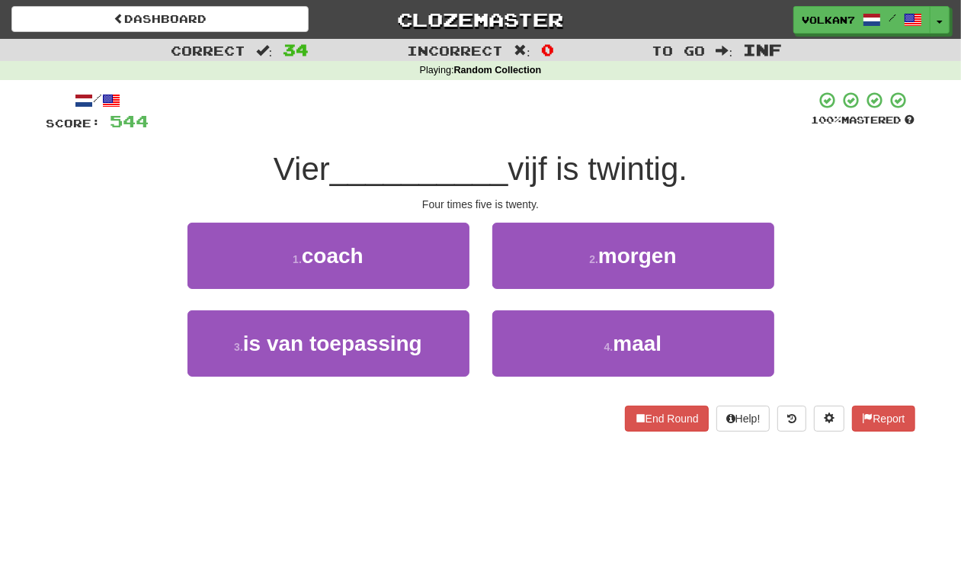
click at [539, 135] on div "/ Score: 544 100 % Mastered Vier __________ vijf is twintig. Four times five is…" at bounding box center [480, 261] width 869 height 341
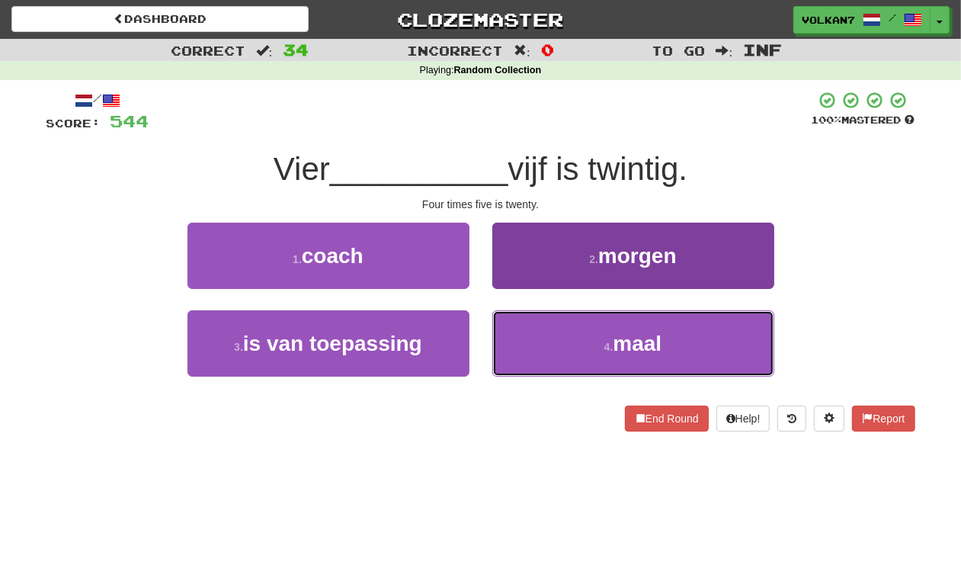
drag, startPoint x: 577, startPoint y: 349, endPoint x: 573, endPoint y: 339, distance: 10.6
click at [578, 349] on button "4 . maal" at bounding box center [633, 343] width 282 height 66
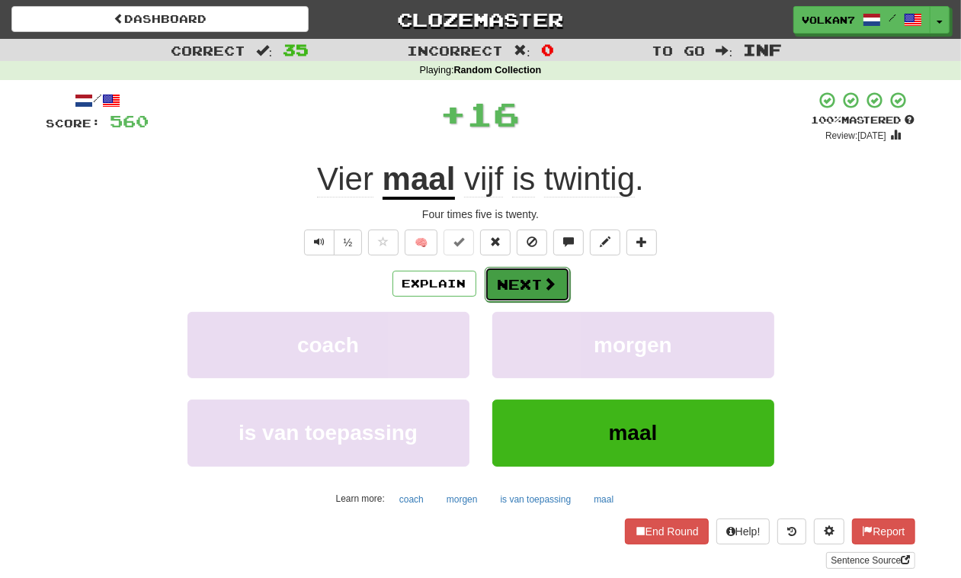
click at [528, 290] on button "Next" at bounding box center [527, 284] width 85 height 35
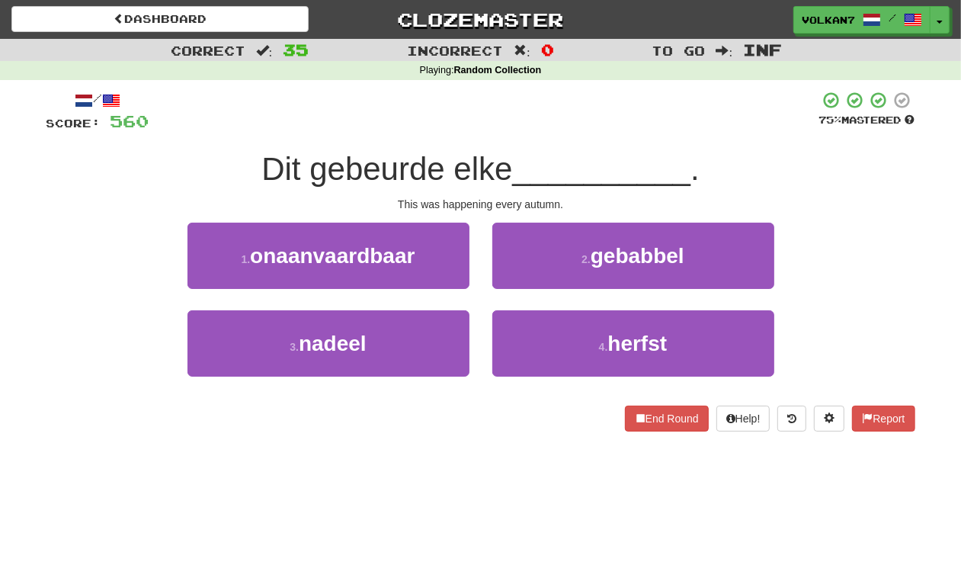
click at [543, 135] on div "/ Score: 560 75 % Mastered Dit gebeurde elke __________ . This was happening ev…" at bounding box center [480, 261] width 869 height 341
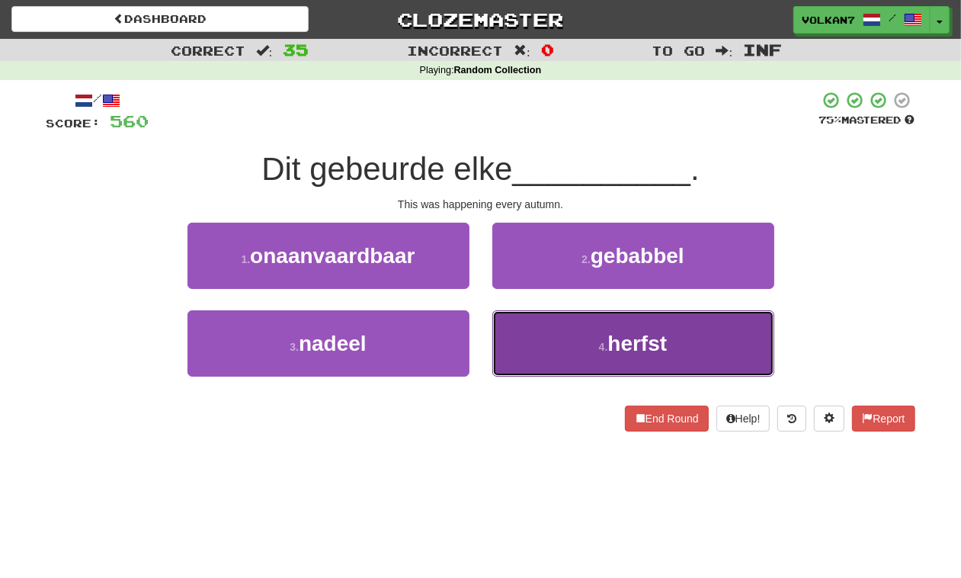
click at [565, 312] on button "4 . herfst" at bounding box center [633, 343] width 282 height 66
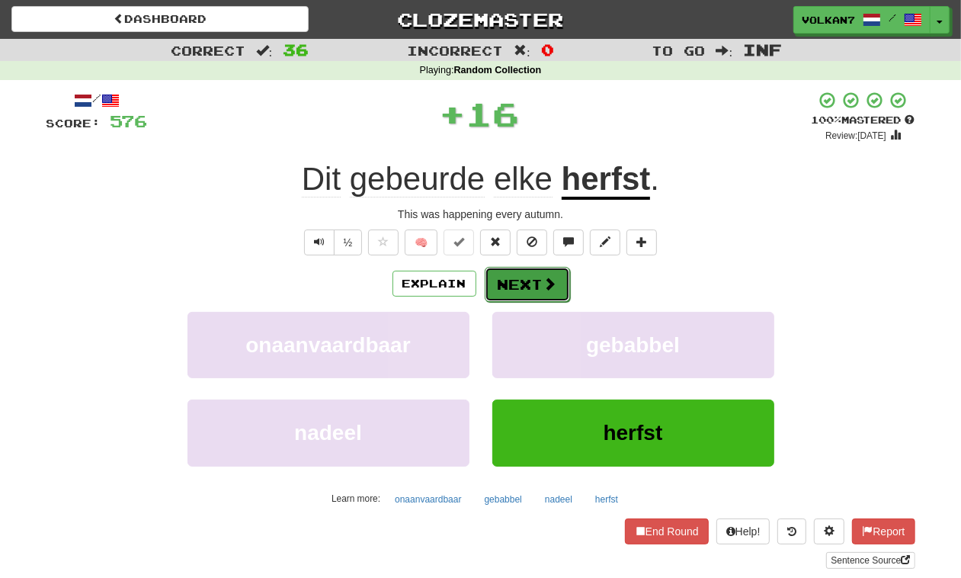
click at [556, 283] on button "Next" at bounding box center [527, 284] width 85 height 35
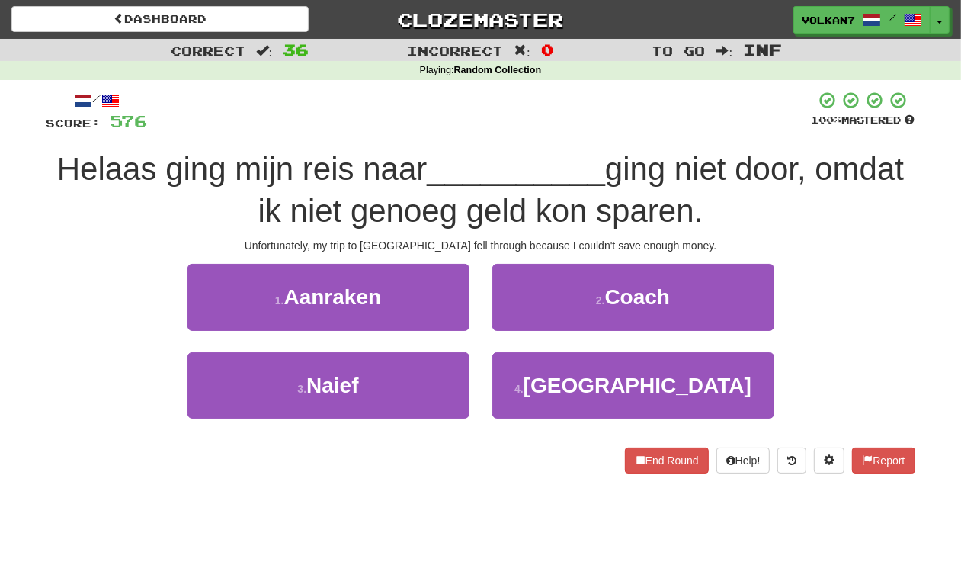
click at [543, 115] on div at bounding box center [480, 112] width 664 height 42
click at [560, 112] on div at bounding box center [480, 112] width 664 height 42
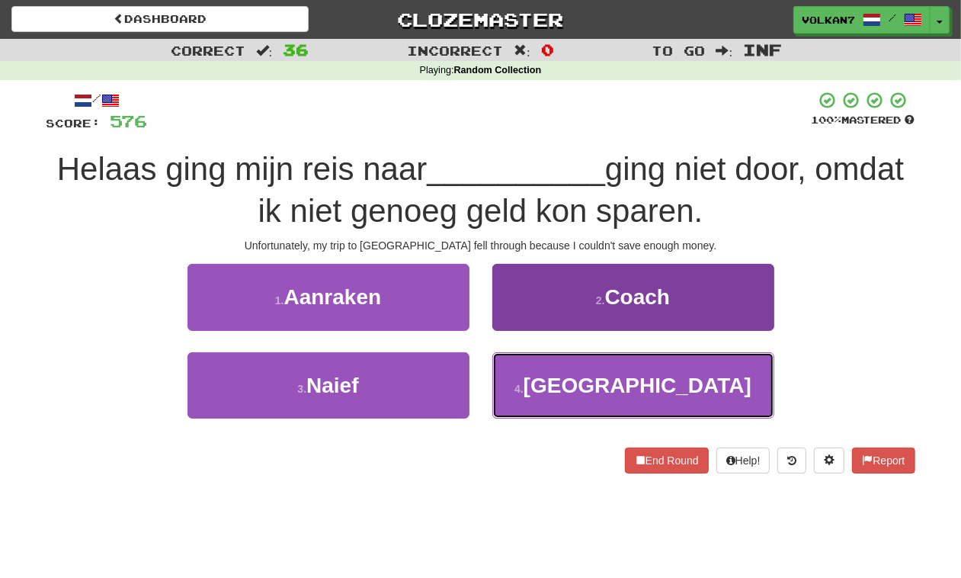
click at [596, 387] on span "[GEOGRAPHIC_DATA]" at bounding box center [637, 385] width 228 height 24
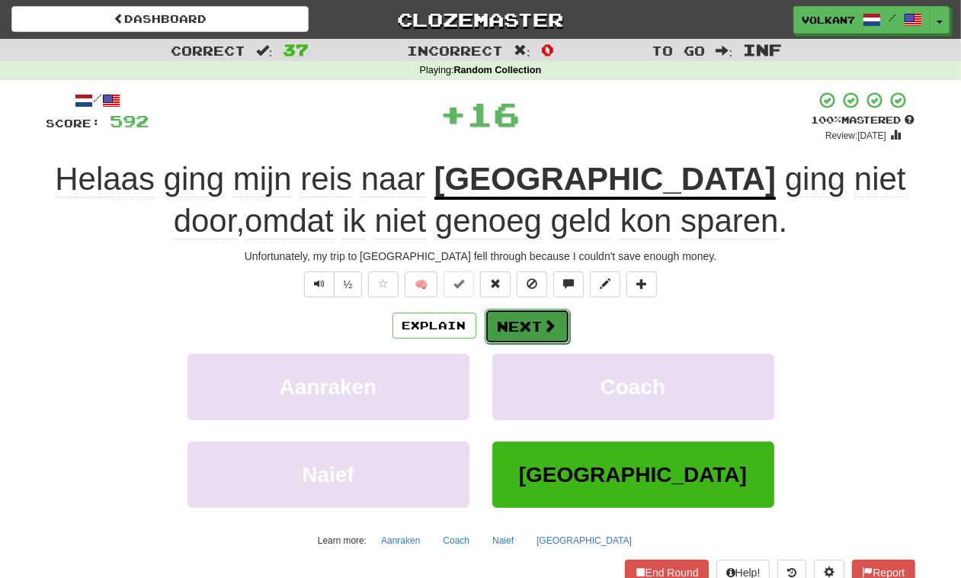
click at [550, 319] on span at bounding box center [550, 326] width 14 height 14
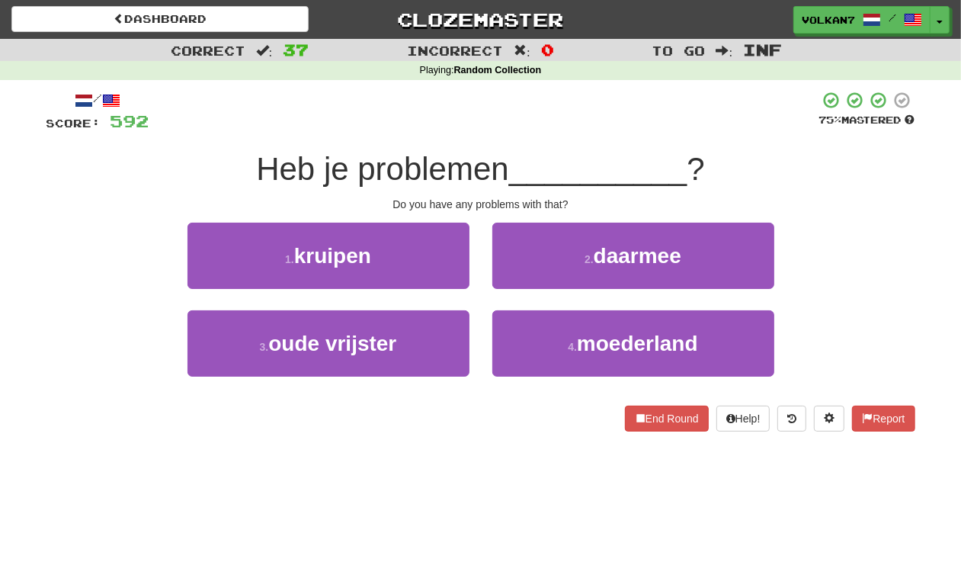
click at [534, 142] on div "/ Score: 592 75 % Mastered Heb je problemen __________ ? Do you have any proble…" at bounding box center [480, 261] width 869 height 341
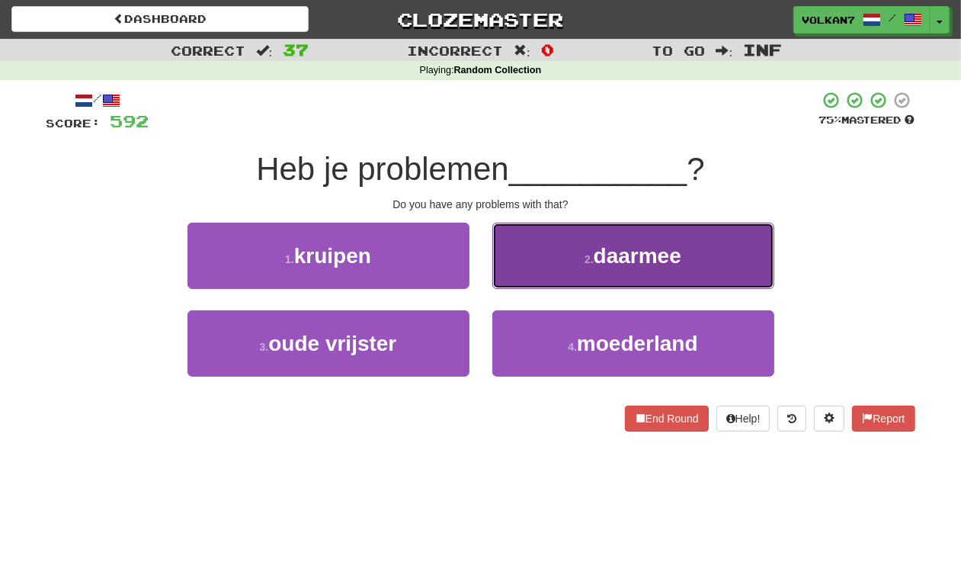
click at [587, 261] on small "2 ." at bounding box center [588, 259] width 9 height 12
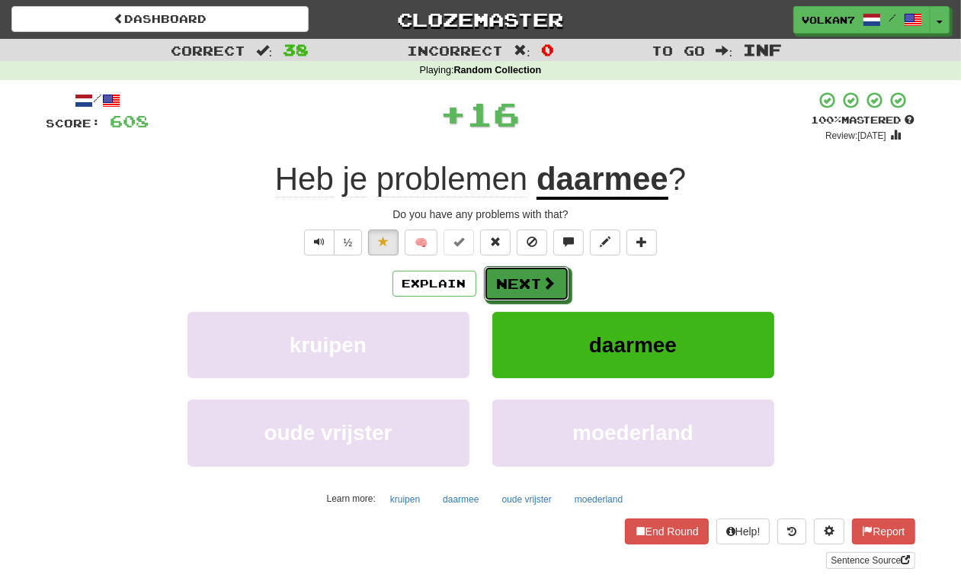
click at [530, 288] on button "Next" at bounding box center [526, 283] width 85 height 35
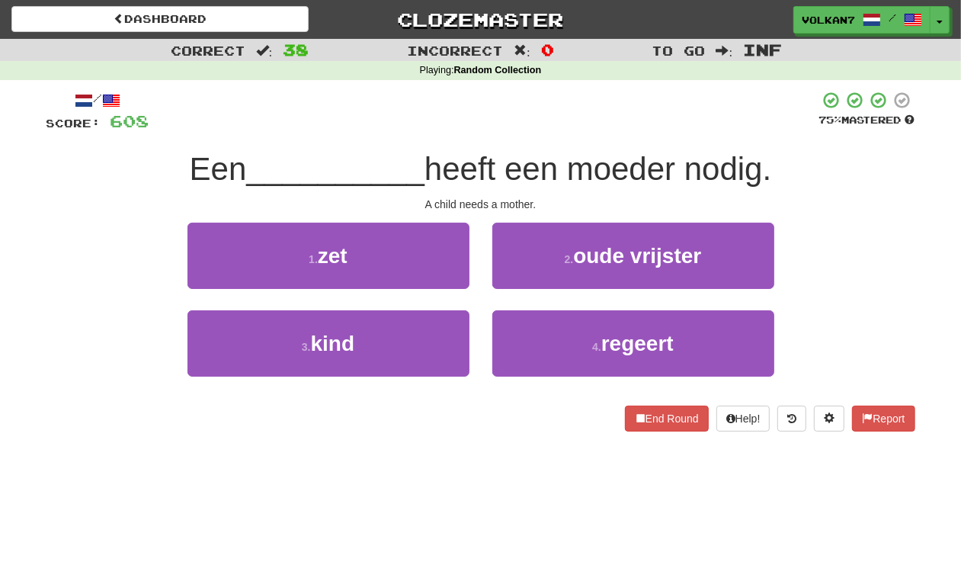
click at [533, 122] on div at bounding box center [484, 112] width 670 height 42
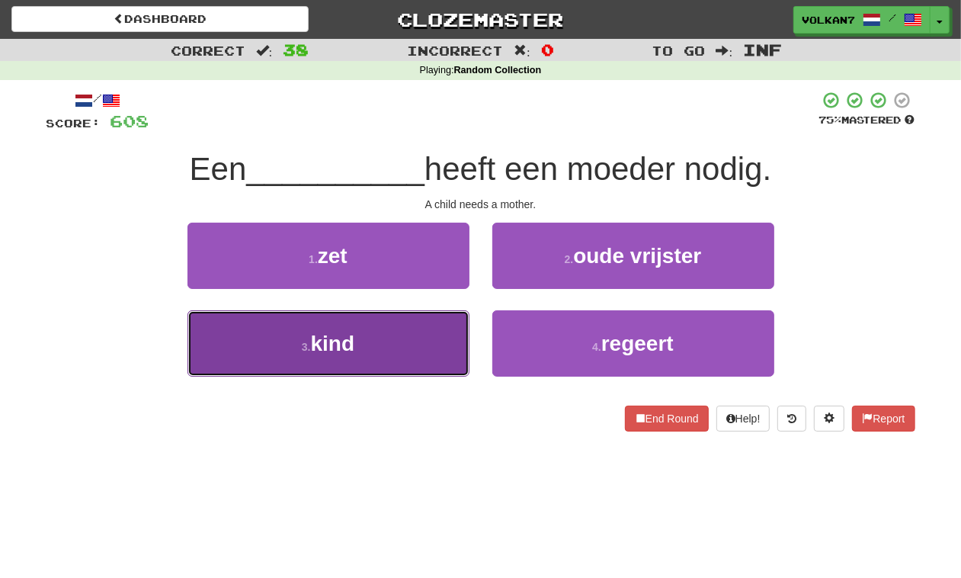
click at [440, 351] on button "3 . kind" at bounding box center [328, 343] width 282 height 66
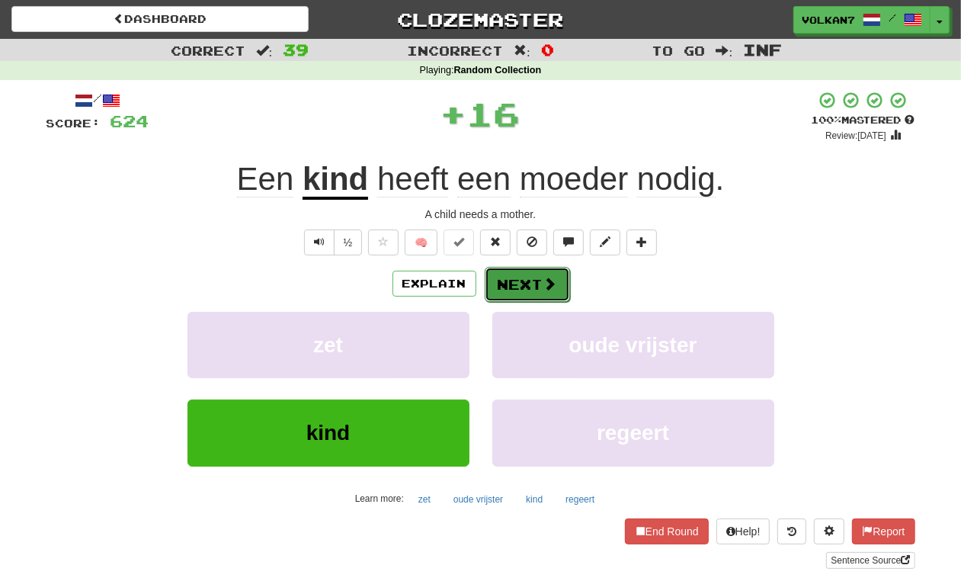
click at [519, 282] on button "Next" at bounding box center [527, 284] width 85 height 35
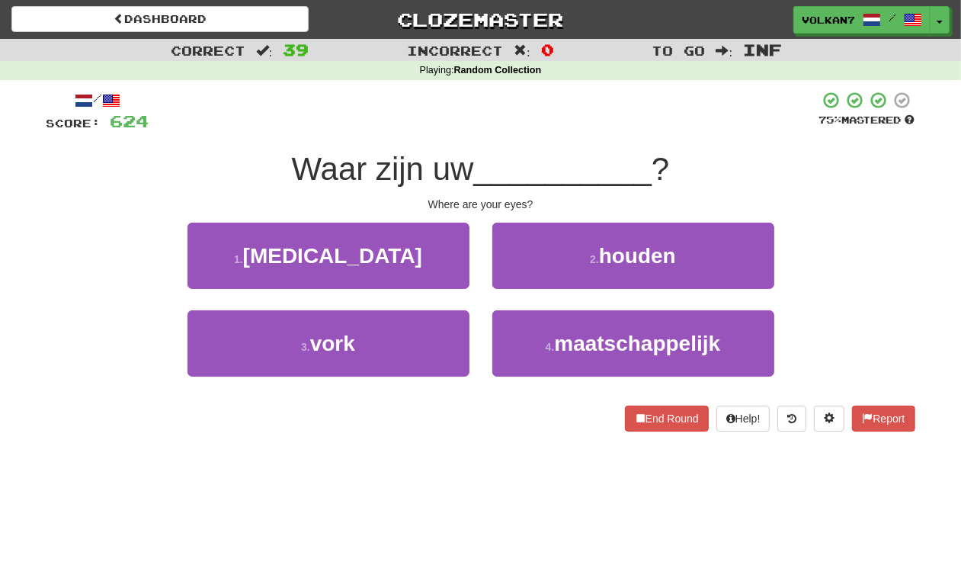
click at [569, 124] on div at bounding box center [484, 112] width 670 height 42
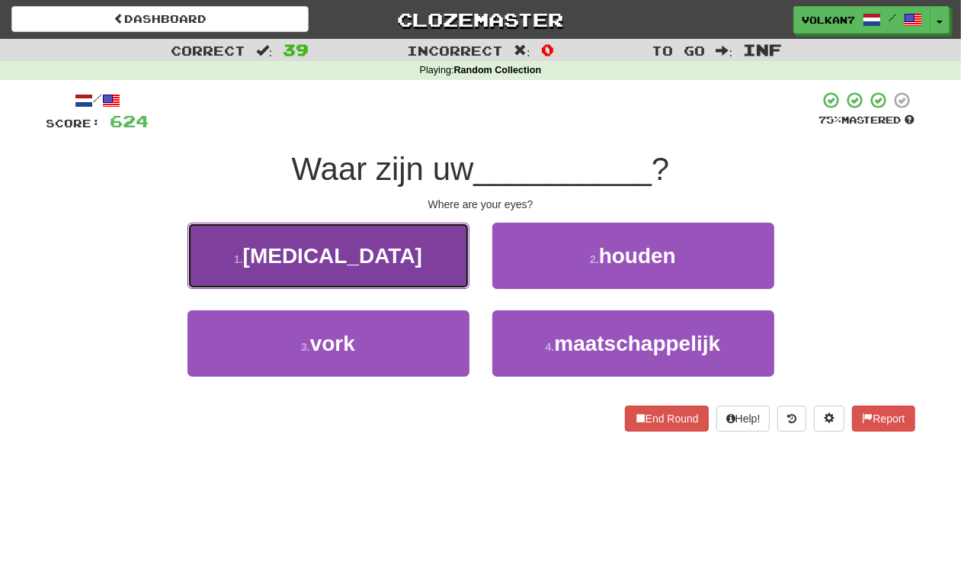
click at [394, 254] on button "1 . [MEDICAL_DATA]" at bounding box center [328, 255] width 282 height 66
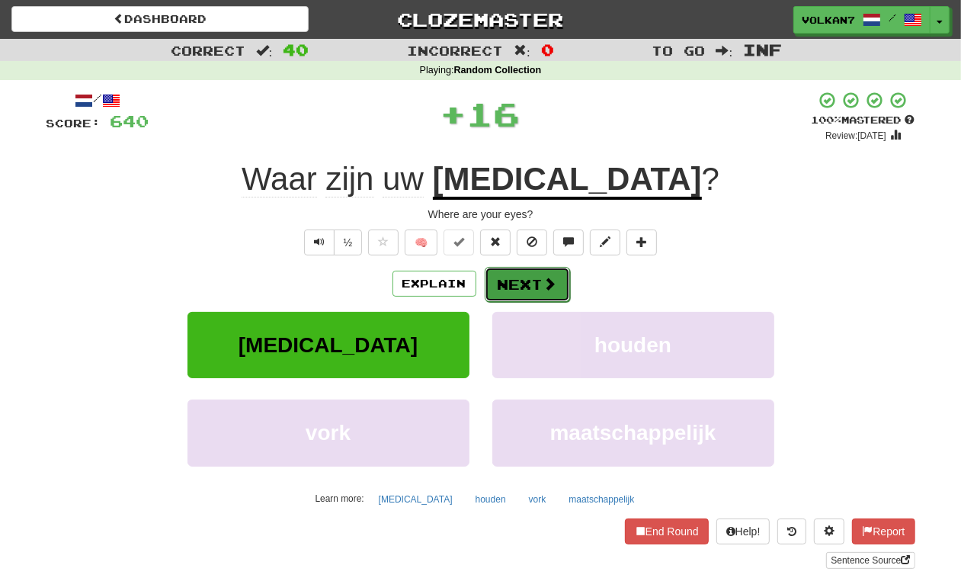
click at [516, 288] on button "Next" at bounding box center [527, 284] width 85 height 35
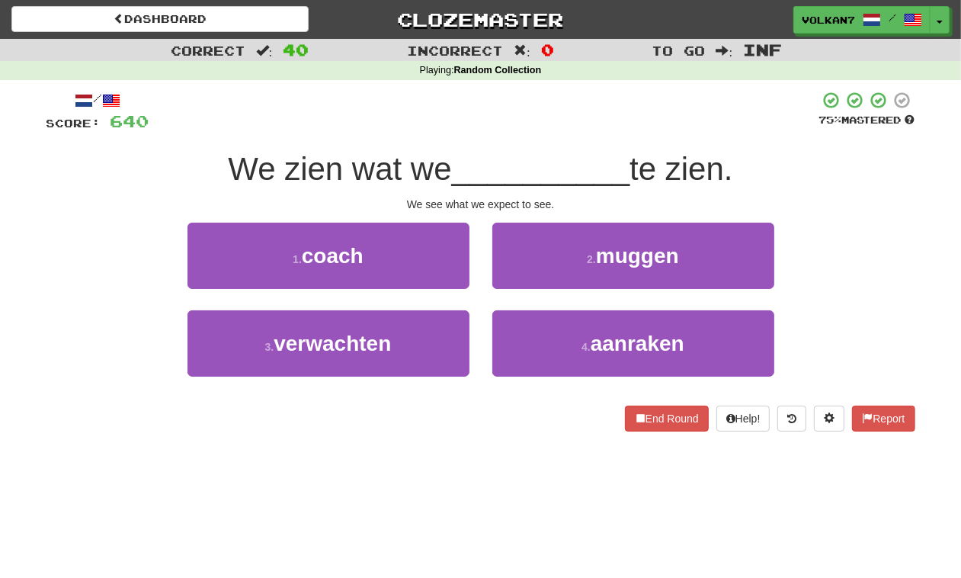
click at [545, 126] on div at bounding box center [484, 112] width 670 height 42
click at [520, 126] on div at bounding box center [484, 112] width 670 height 42
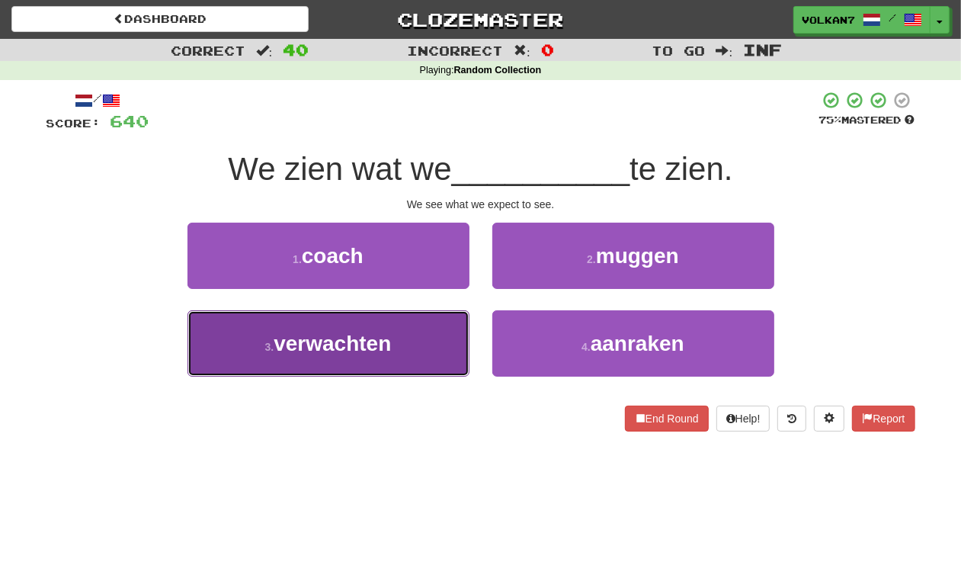
click at [439, 344] on button "3 . verwachten" at bounding box center [328, 343] width 282 height 66
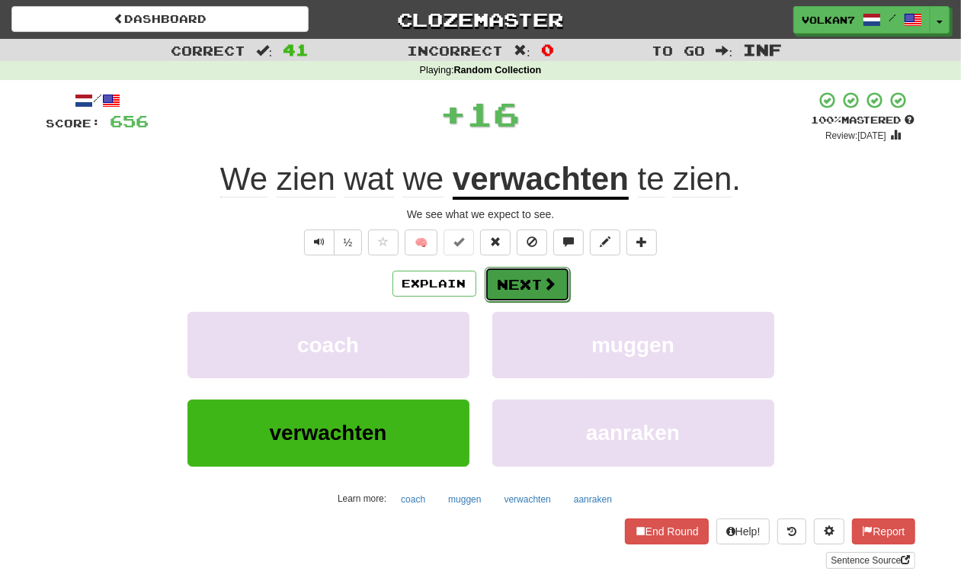
click at [524, 287] on button "Next" at bounding box center [527, 284] width 85 height 35
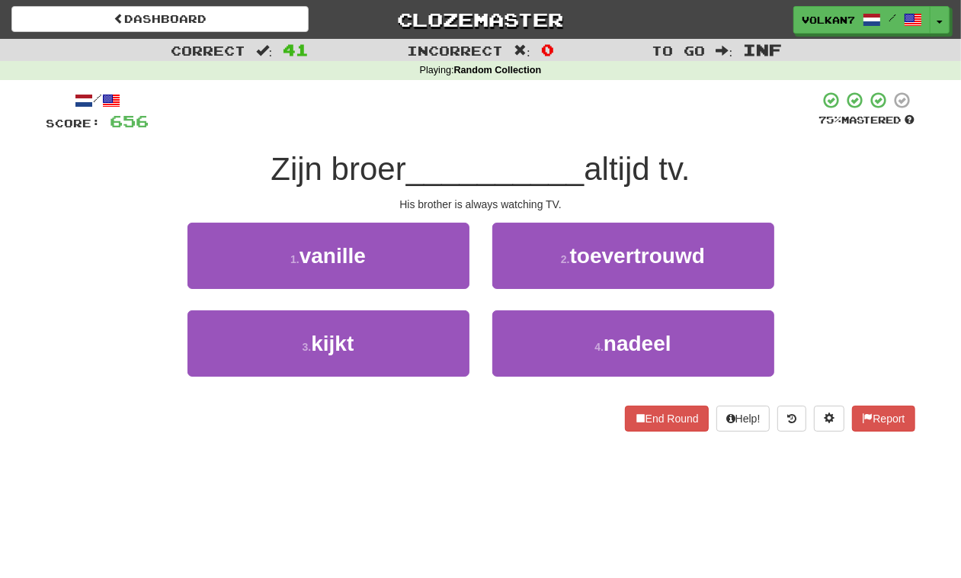
click at [537, 128] on div at bounding box center [484, 112] width 670 height 42
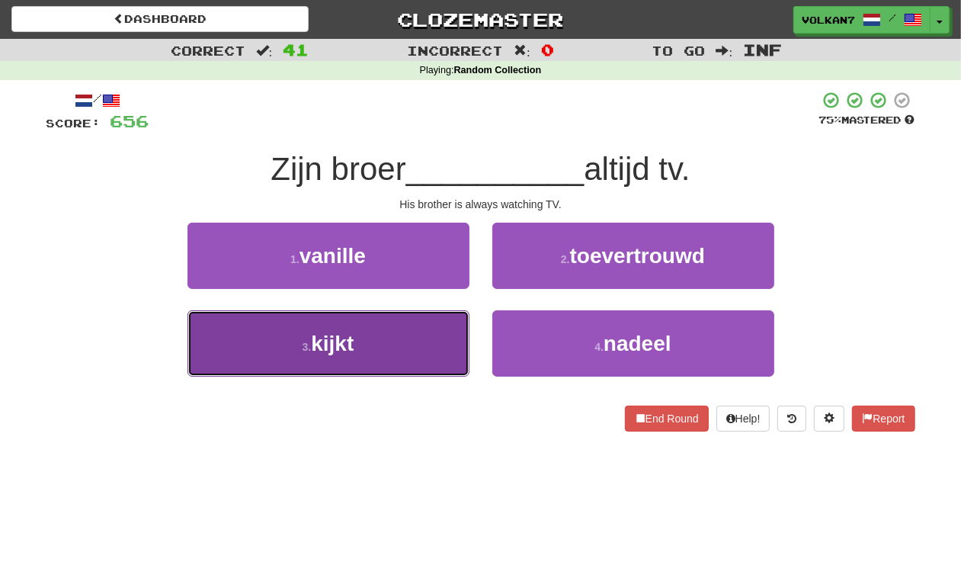
click at [419, 354] on button "3 . kijkt" at bounding box center [328, 343] width 282 height 66
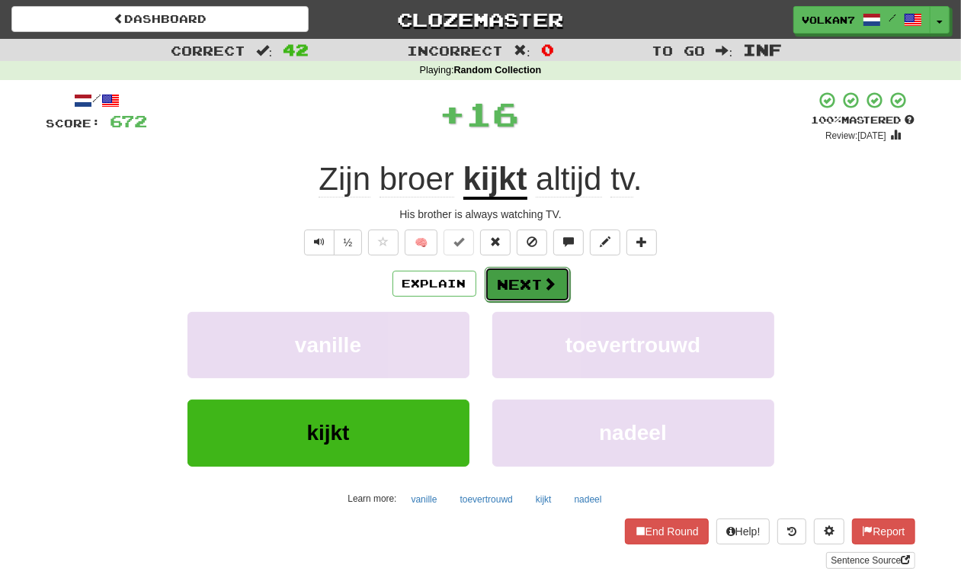
click at [534, 286] on button "Next" at bounding box center [527, 284] width 85 height 35
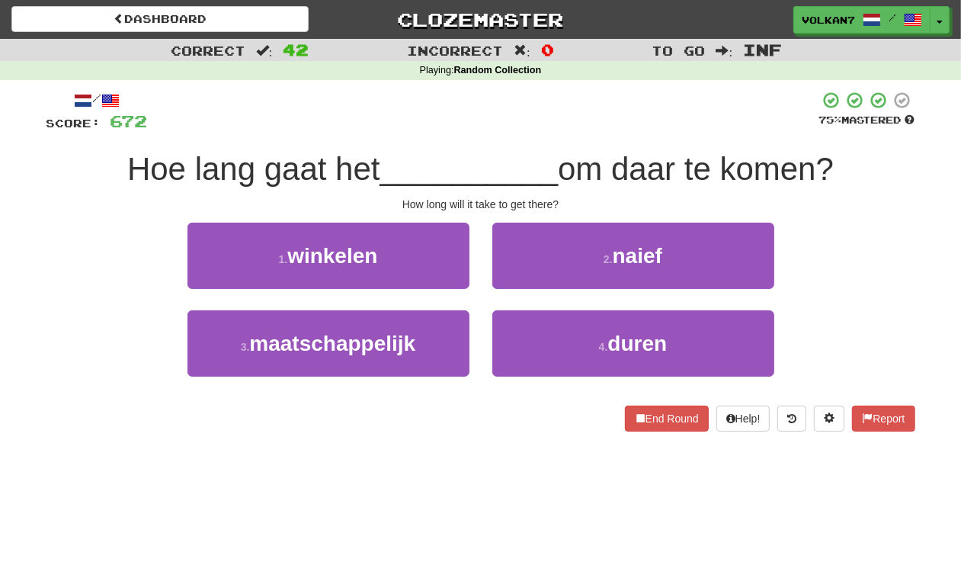
click at [553, 123] on div at bounding box center [483, 112] width 671 height 42
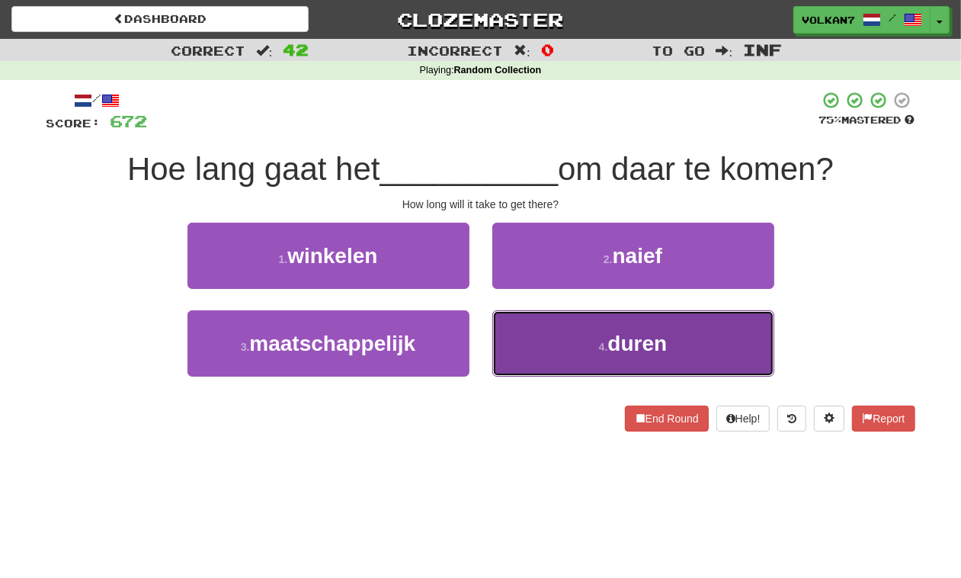
click at [571, 330] on button "4 . duren" at bounding box center [633, 343] width 282 height 66
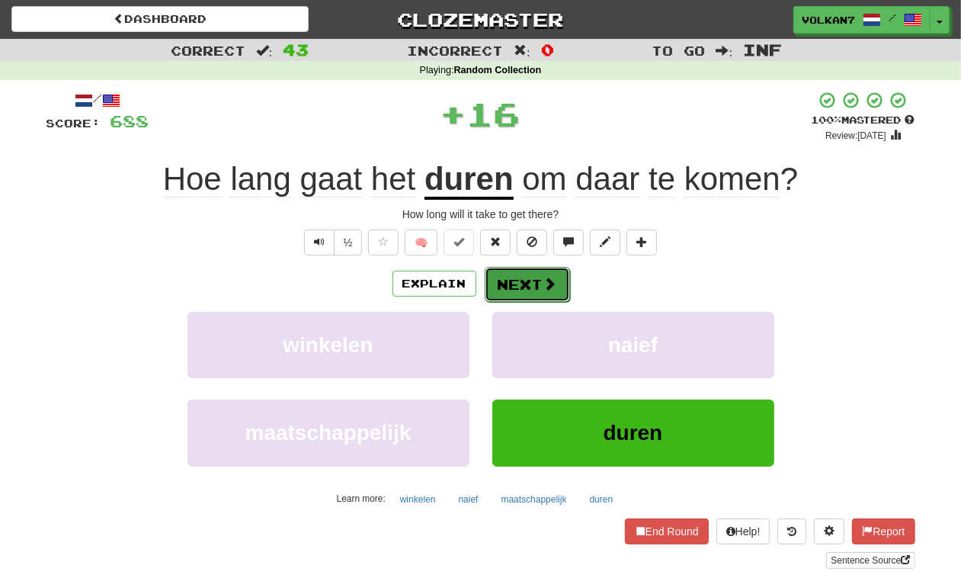
click at [530, 294] on button "Next" at bounding box center [527, 284] width 85 height 35
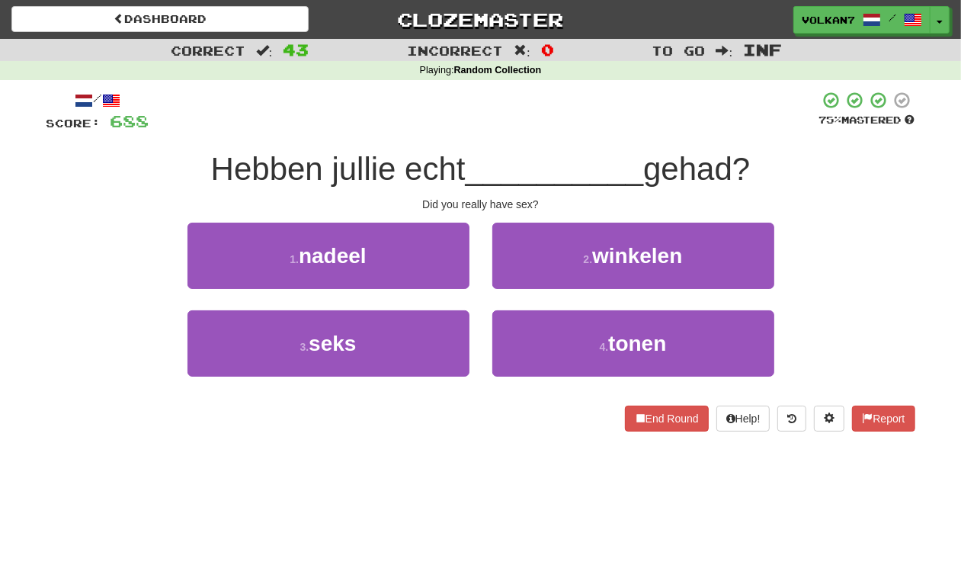
click at [530, 132] on div at bounding box center [484, 112] width 670 height 42
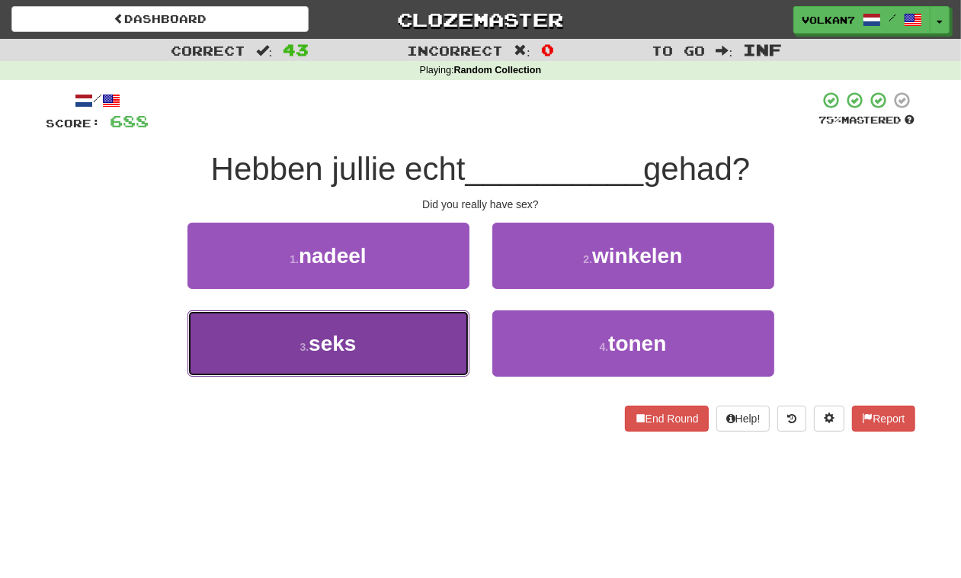
click at [413, 341] on button "3 . seks" at bounding box center [328, 343] width 282 height 66
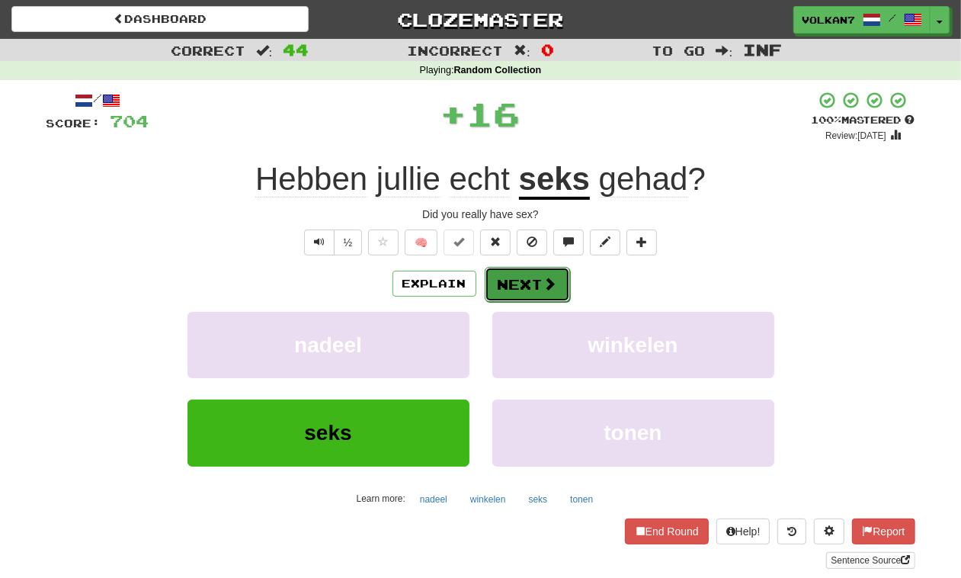
click at [519, 286] on button "Next" at bounding box center [527, 284] width 85 height 35
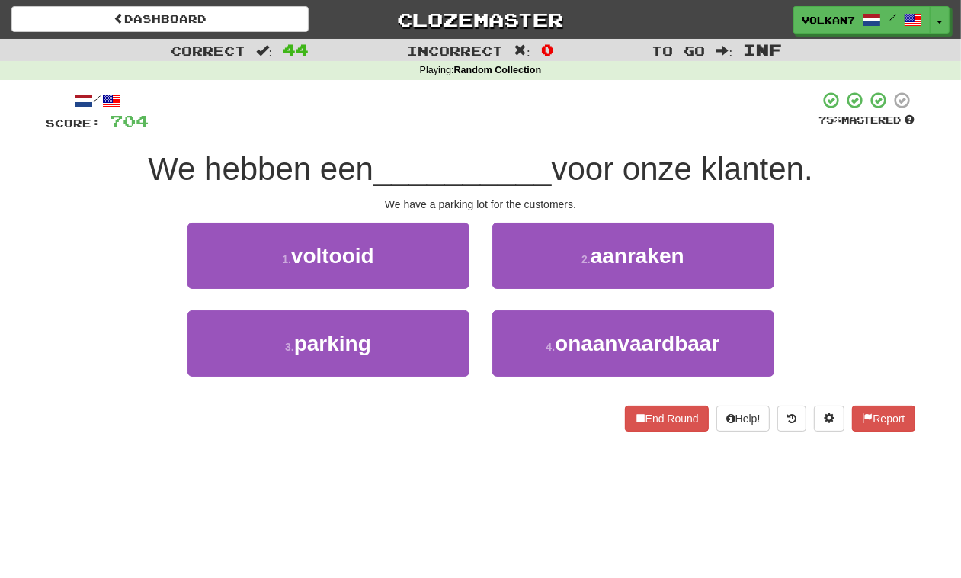
click at [536, 122] on div at bounding box center [484, 112] width 670 height 42
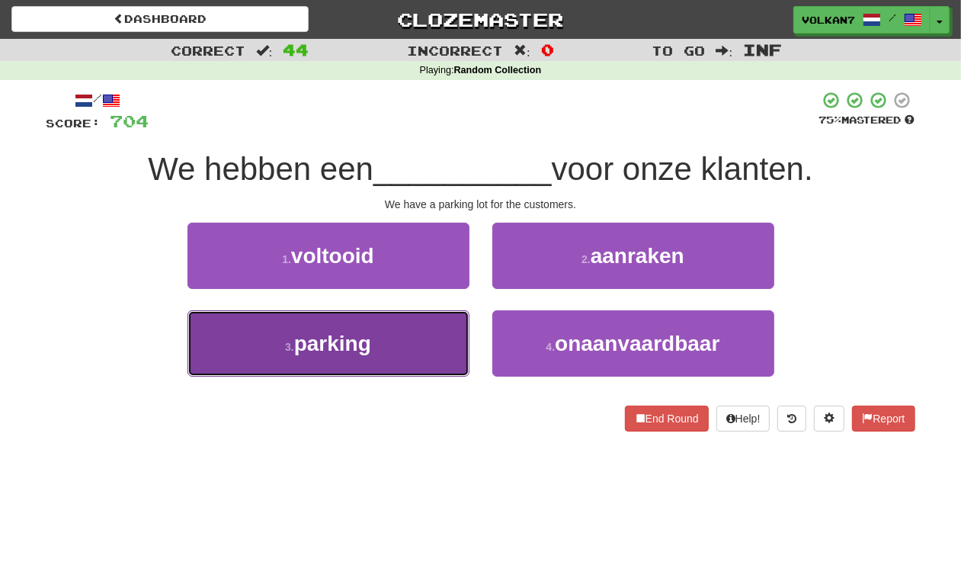
click at [391, 333] on button "3 . parking" at bounding box center [328, 343] width 282 height 66
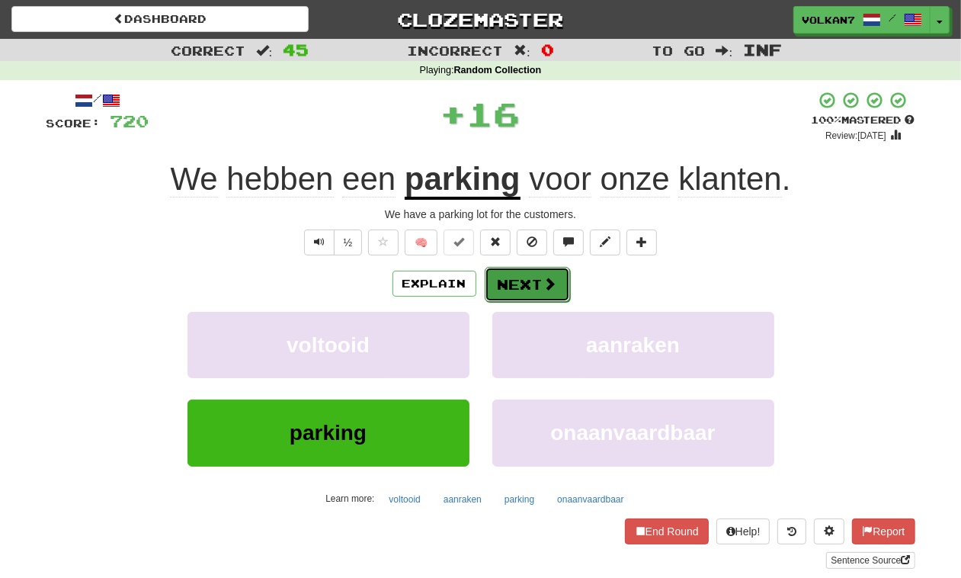
click at [523, 279] on button "Next" at bounding box center [527, 284] width 85 height 35
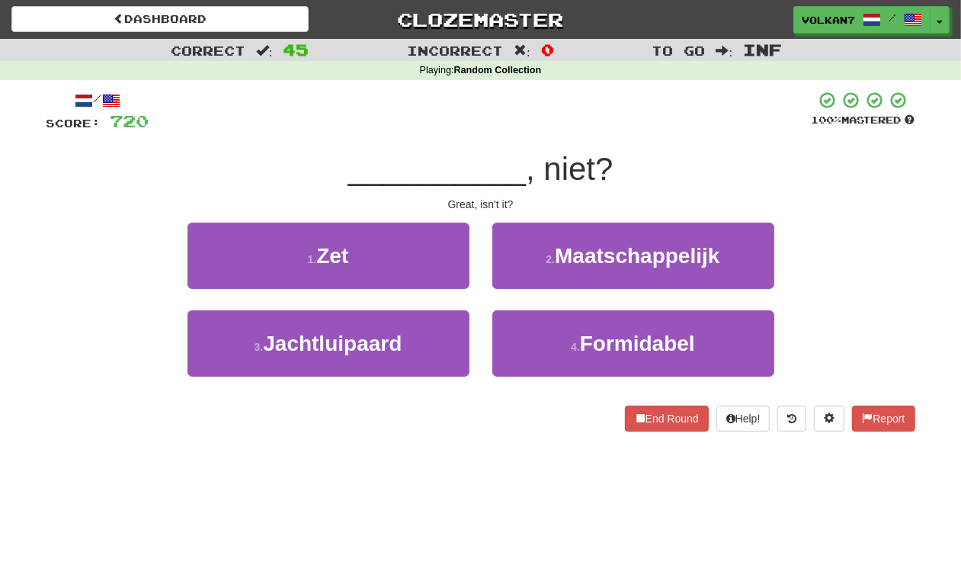
click at [495, 133] on div "/ Score: 720 100 % Mastered __________ , niet? Great, isn't it? 1 . Zet 2 . Maa…" at bounding box center [480, 261] width 869 height 341
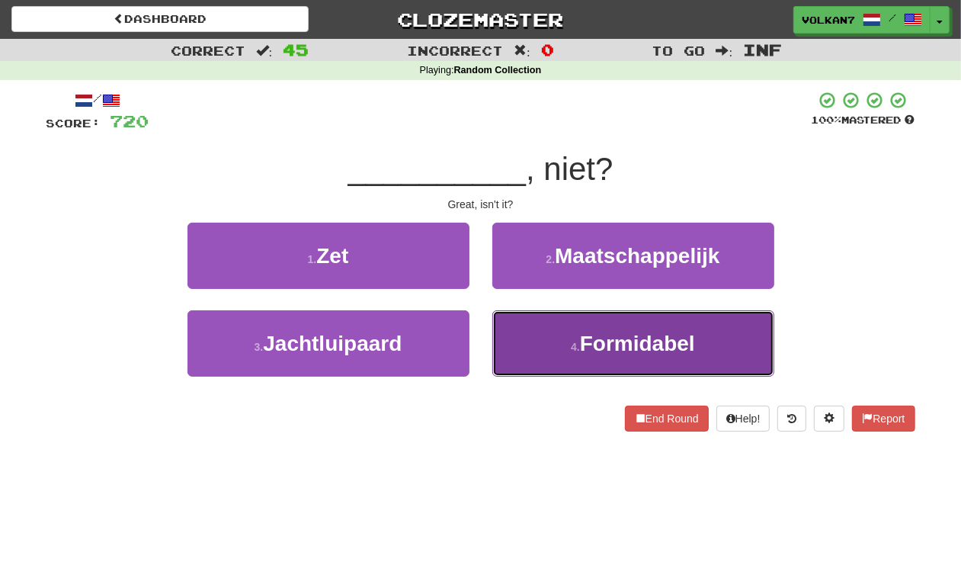
click at [583, 330] on button "4 . Formidabel" at bounding box center [633, 343] width 282 height 66
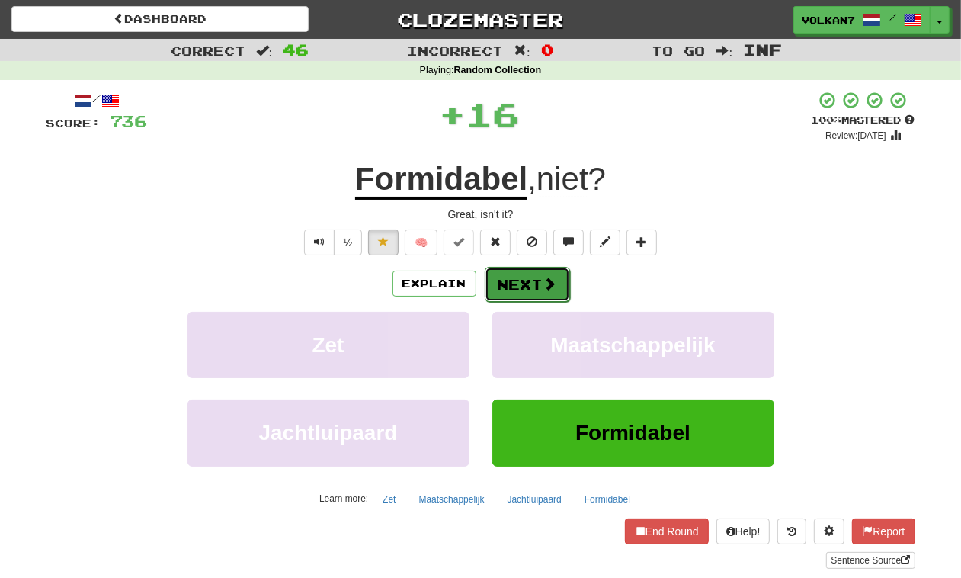
click at [523, 278] on button "Next" at bounding box center [527, 284] width 85 height 35
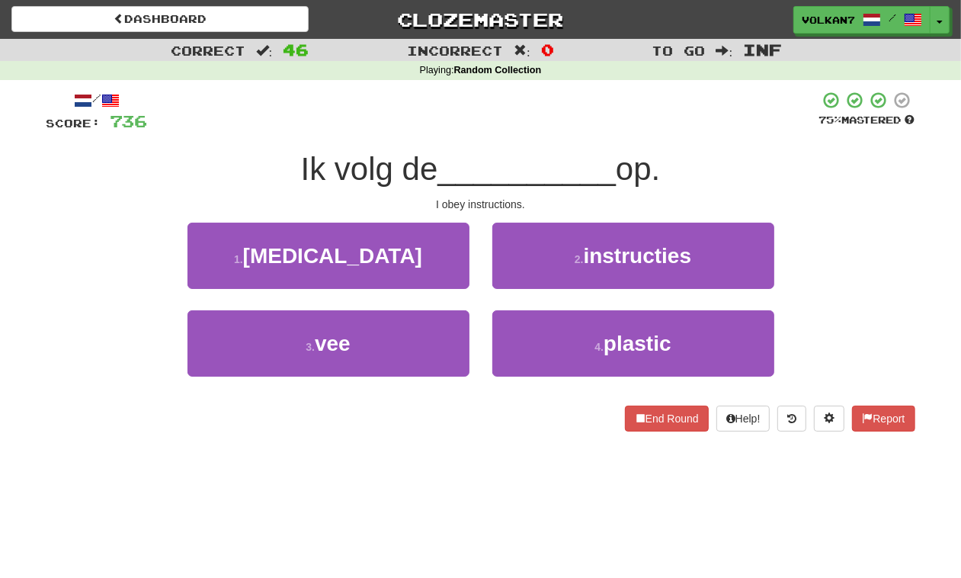
click at [498, 126] on div at bounding box center [483, 112] width 671 height 42
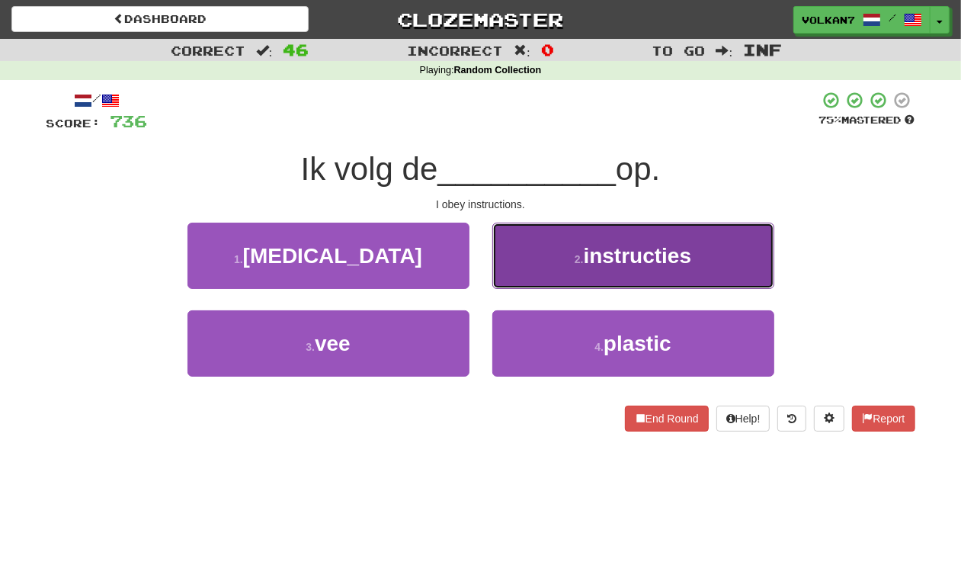
click at [554, 245] on button "2 . instructies" at bounding box center [633, 255] width 282 height 66
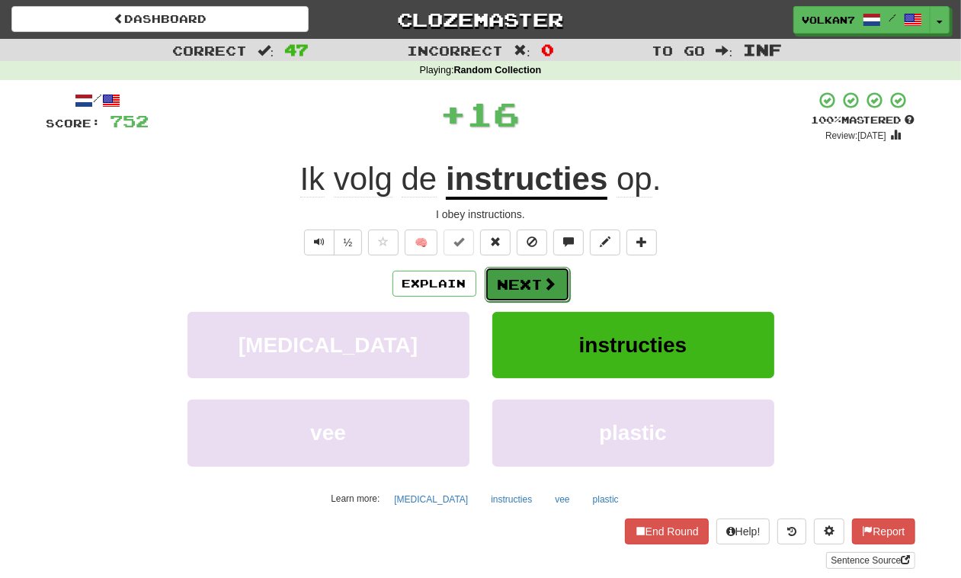
click at [543, 274] on button "Next" at bounding box center [527, 284] width 85 height 35
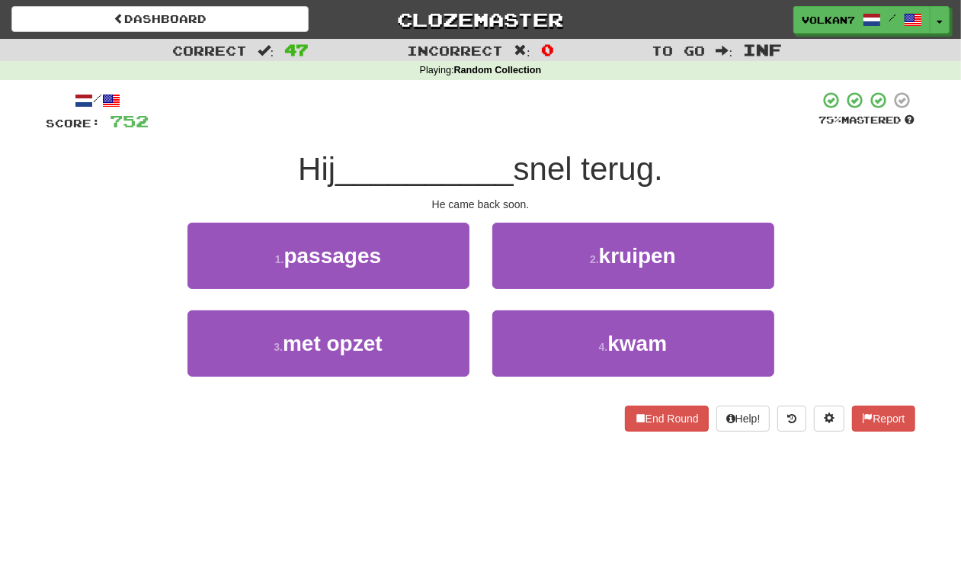
click at [546, 139] on div "/ Score: 752 75 % Mastered Hij __________ snel terug. He came back soon. 1 . pa…" at bounding box center [480, 261] width 869 height 341
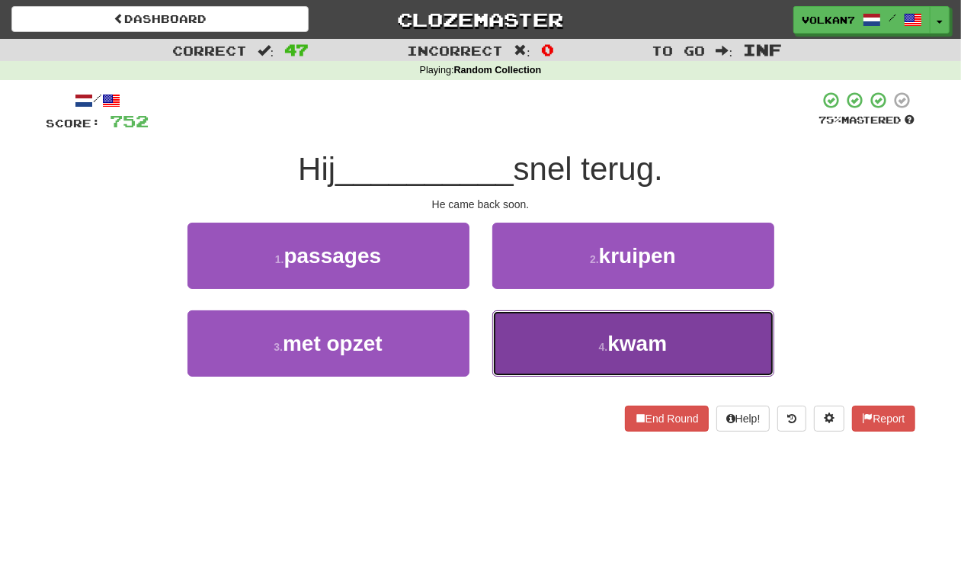
click at [587, 329] on button "4 . kwam" at bounding box center [633, 343] width 282 height 66
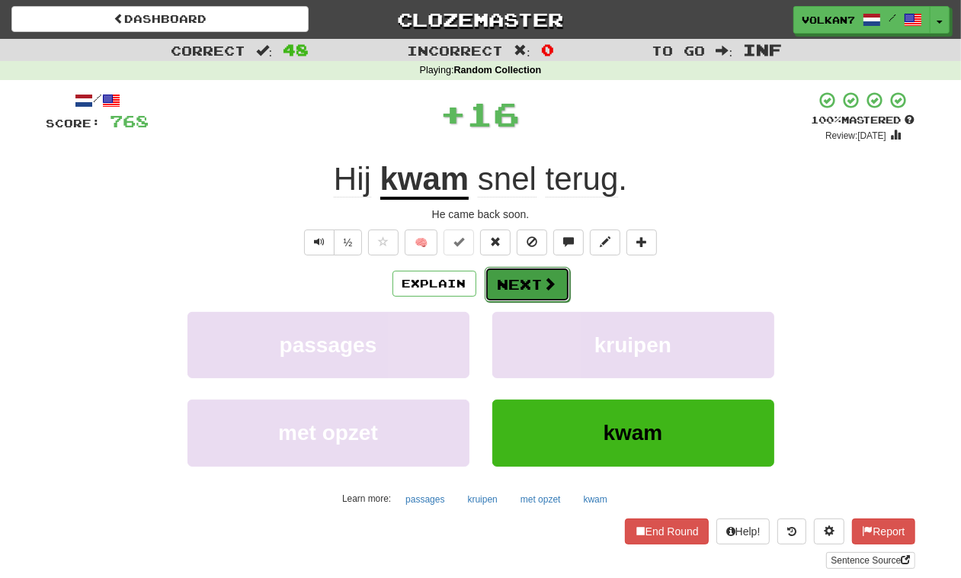
click at [501, 293] on button "Next" at bounding box center [527, 284] width 85 height 35
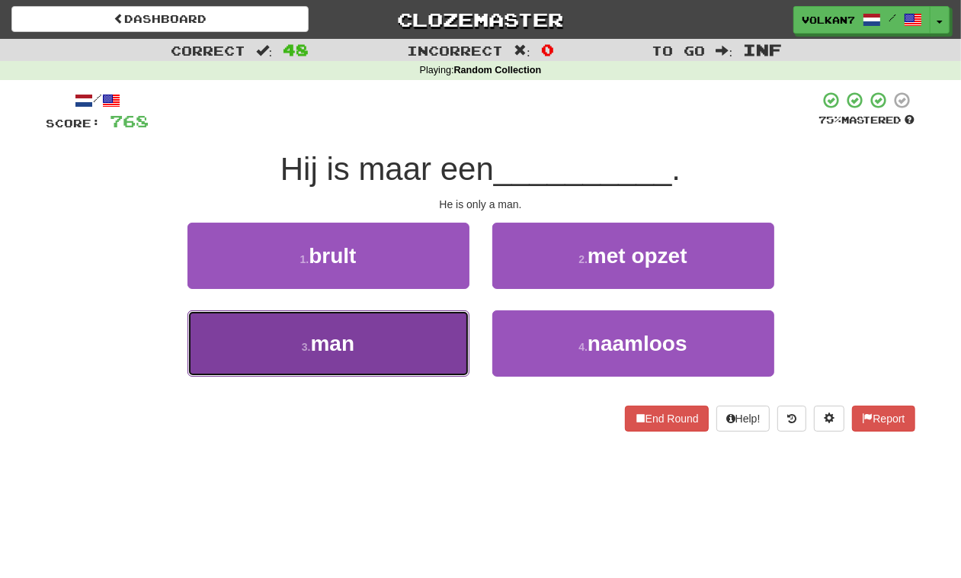
click at [429, 328] on button "3 . man" at bounding box center [328, 343] width 282 height 66
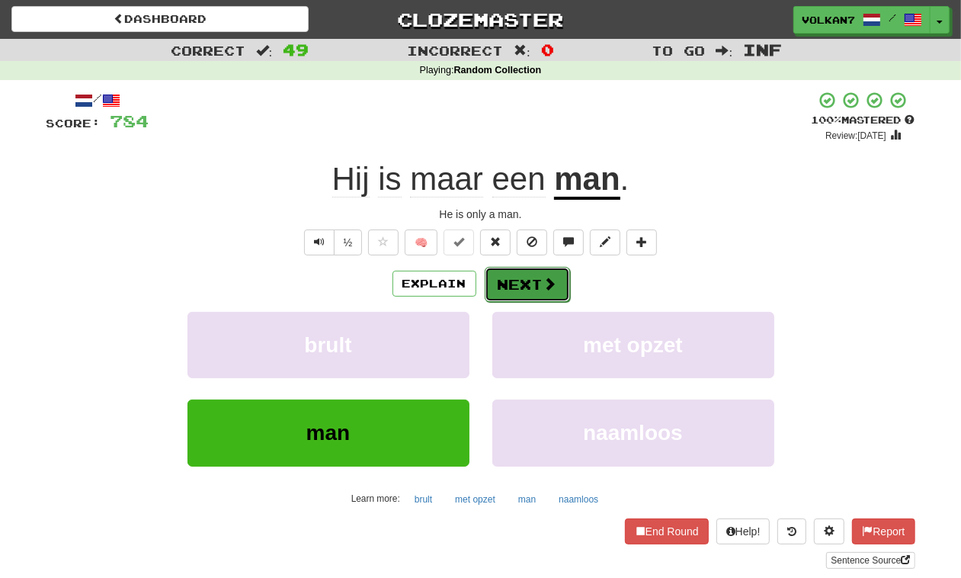
click at [539, 280] on button "Next" at bounding box center [527, 284] width 85 height 35
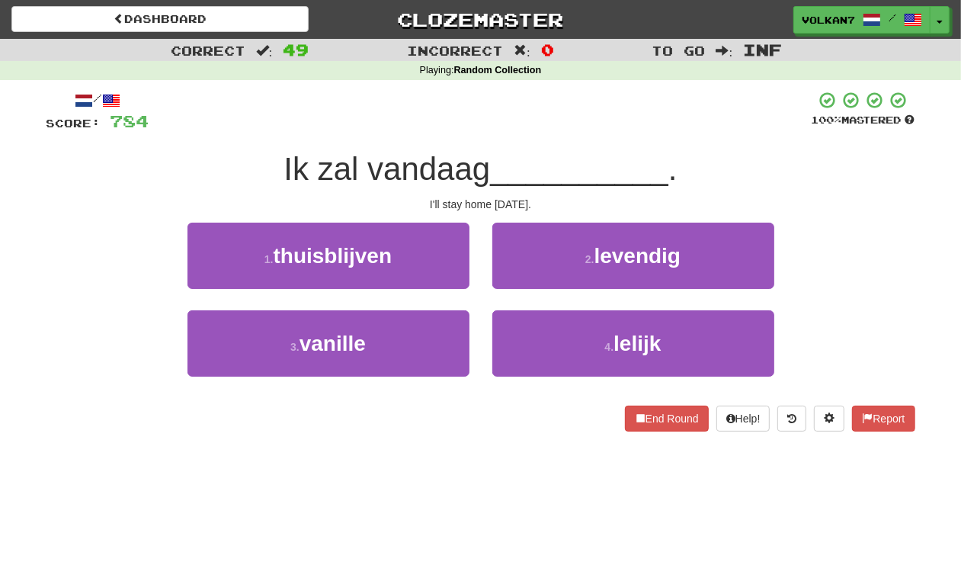
click at [562, 107] on div at bounding box center [480, 112] width 662 height 42
click at [545, 123] on div at bounding box center [480, 112] width 662 height 42
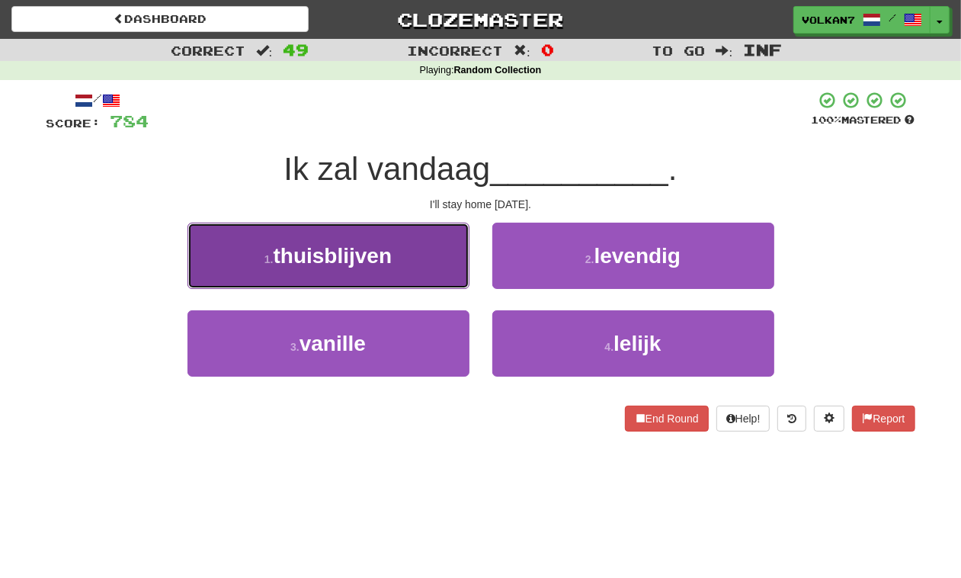
click at [447, 251] on button "1 . thuisblijven" at bounding box center [328, 255] width 282 height 66
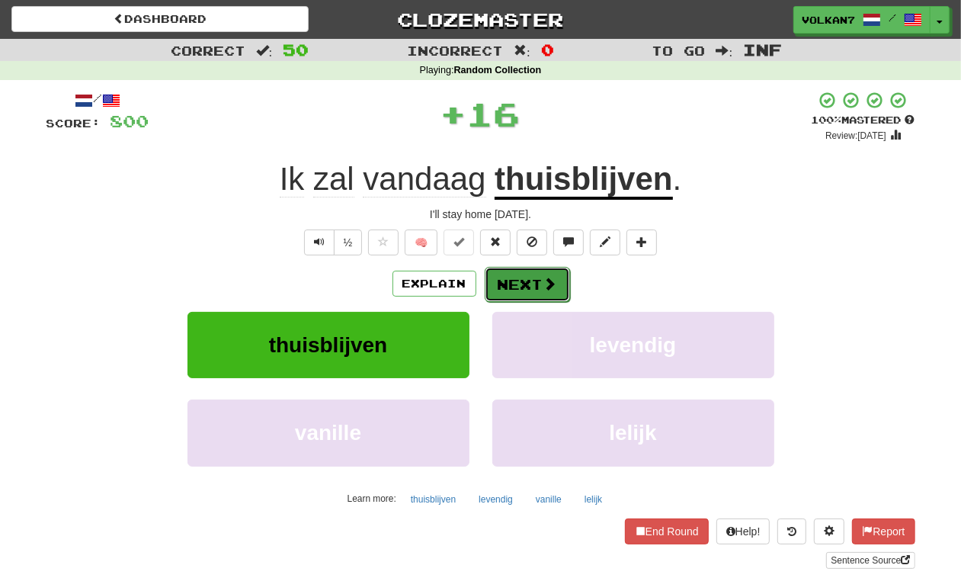
click at [512, 269] on button "Next" at bounding box center [527, 284] width 85 height 35
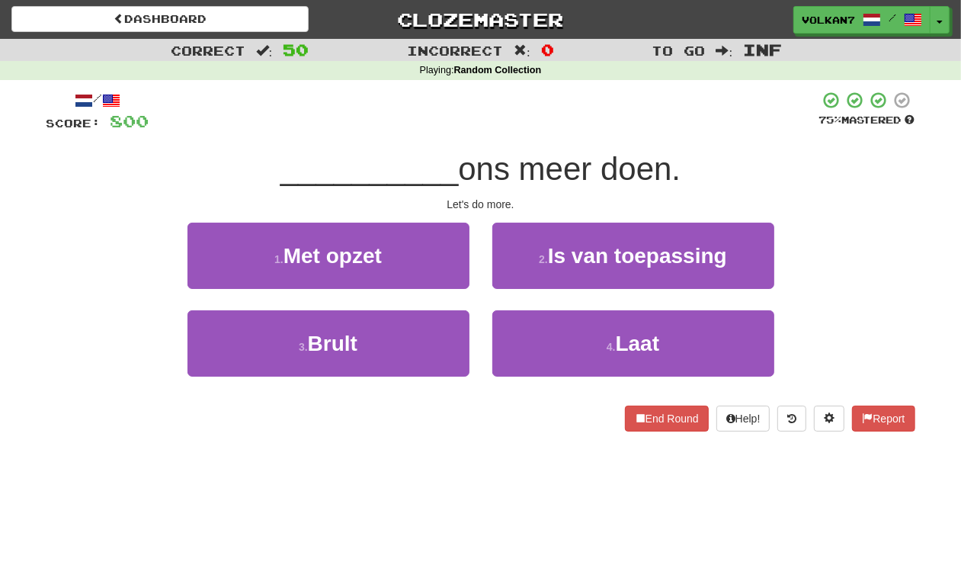
click at [523, 138] on div "/ Score: 800 75 % Mastered __________ ons meer doen. Let's do more. 1 . Met opz…" at bounding box center [480, 261] width 869 height 341
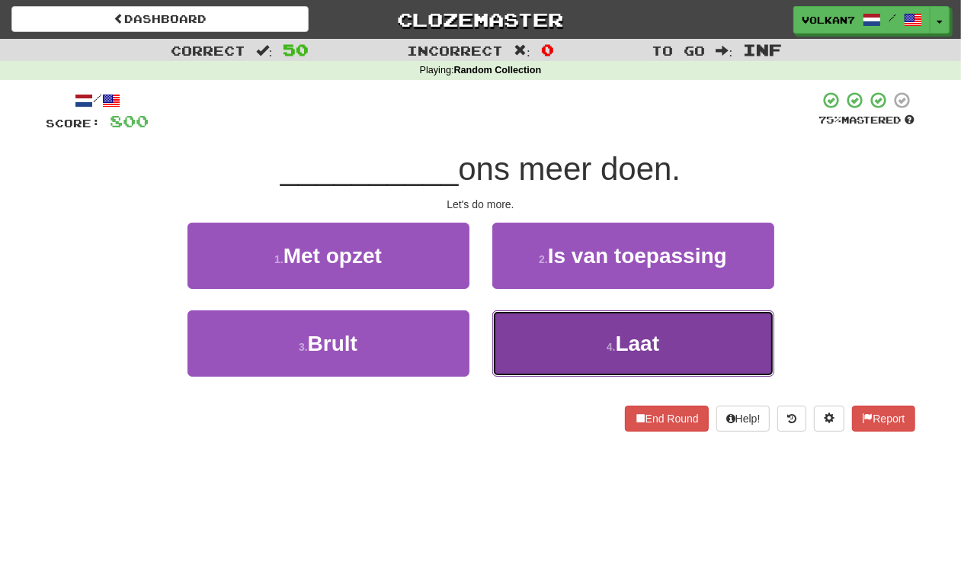
click at [577, 332] on button "4 . Laat" at bounding box center [633, 343] width 282 height 66
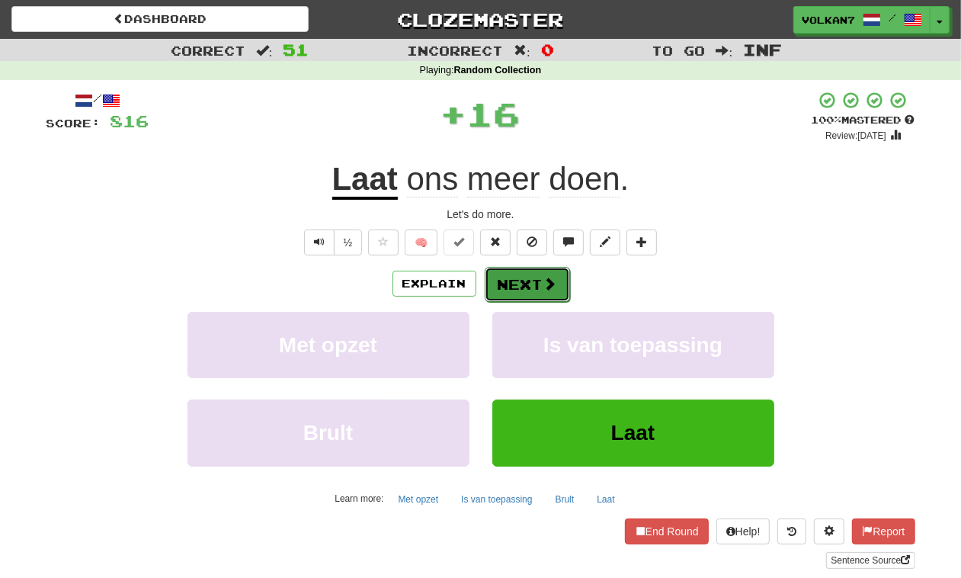
click at [536, 295] on button "Next" at bounding box center [527, 284] width 85 height 35
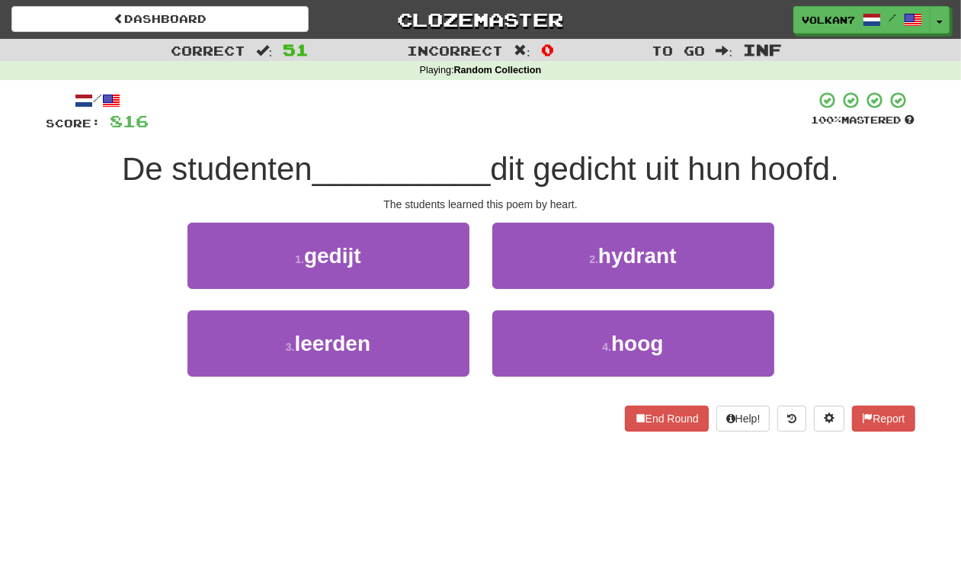
click at [526, 112] on div at bounding box center [480, 112] width 662 height 42
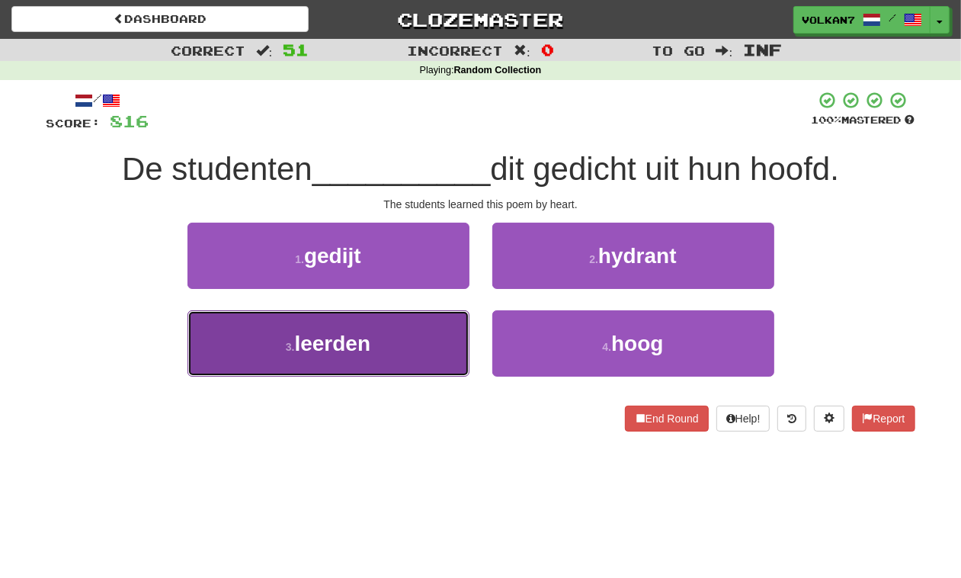
click at [413, 347] on button "3 . leerden" at bounding box center [328, 343] width 282 height 66
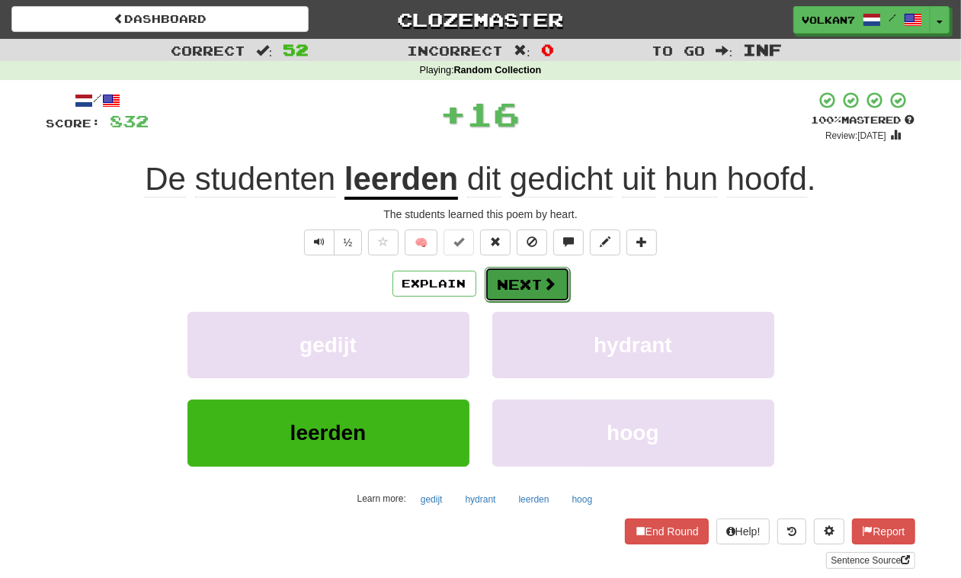
click at [515, 283] on button "Next" at bounding box center [527, 284] width 85 height 35
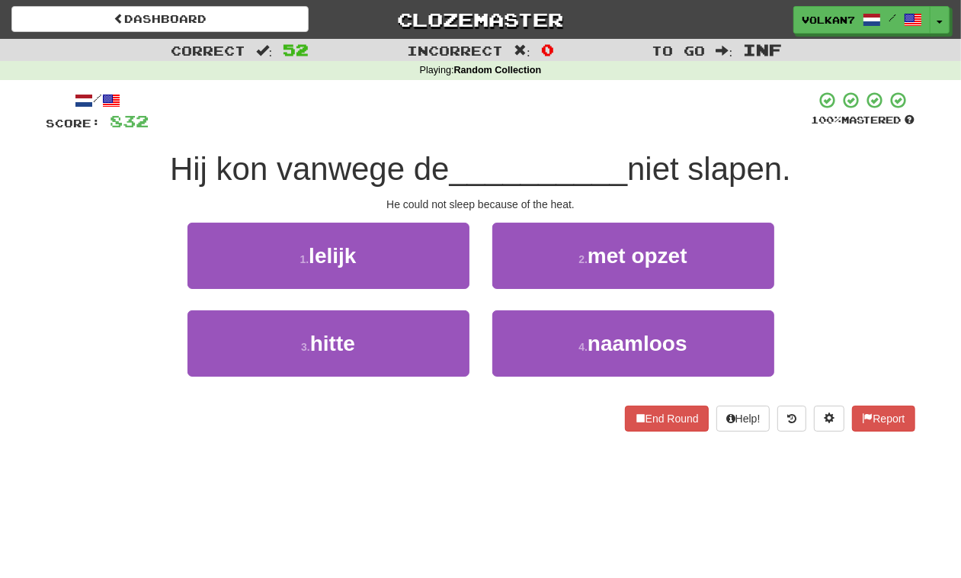
click at [550, 132] on div at bounding box center [480, 112] width 662 height 42
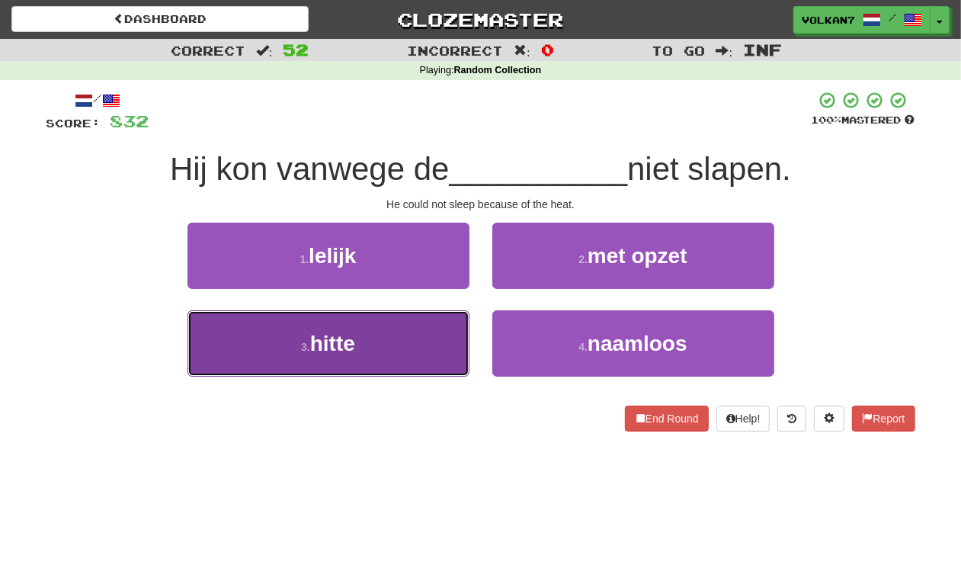
click at [446, 338] on button "3 . hitte" at bounding box center [328, 343] width 282 height 66
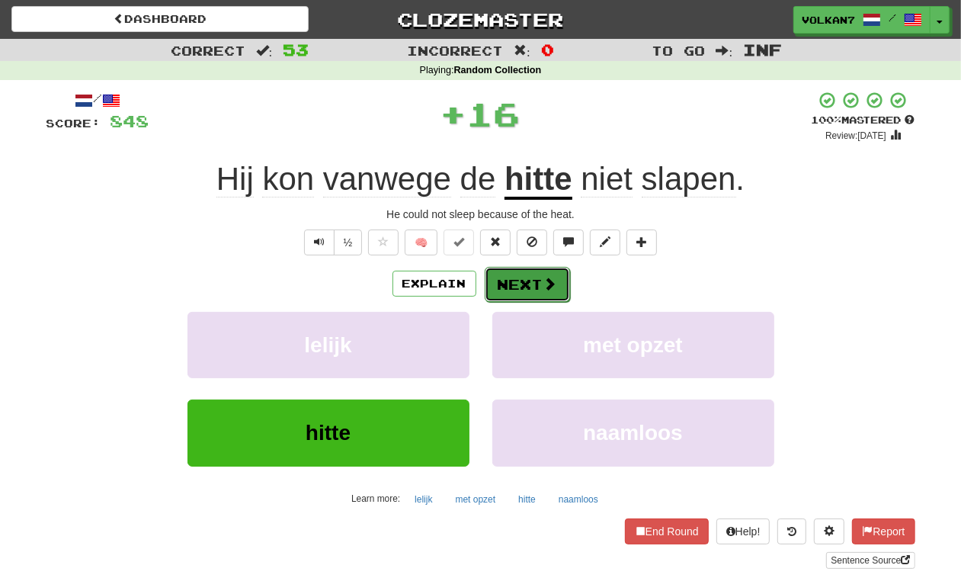
click at [518, 290] on button "Next" at bounding box center [527, 284] width 85 height 35
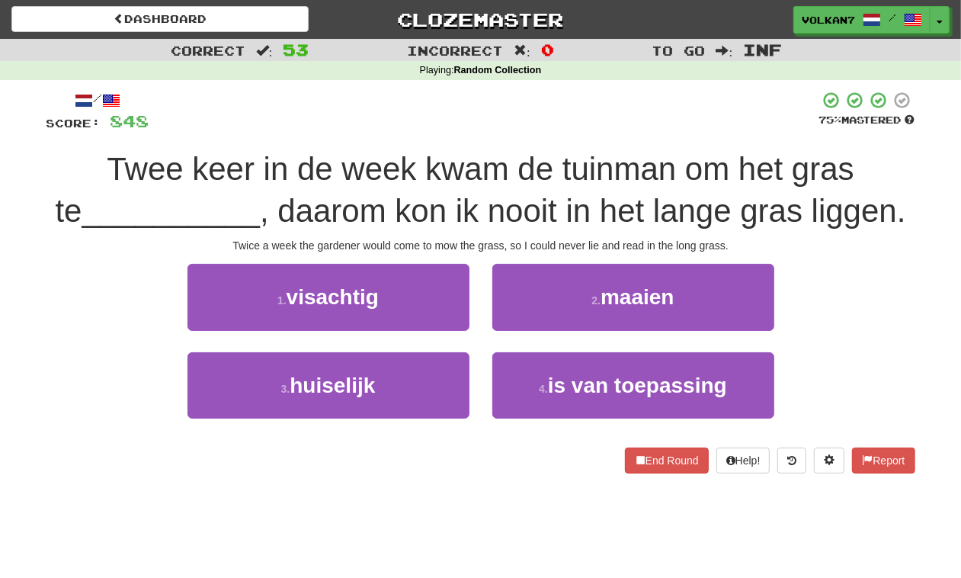
click at [565, 126] on div at bounding box center [484, 112] width 670 height 42
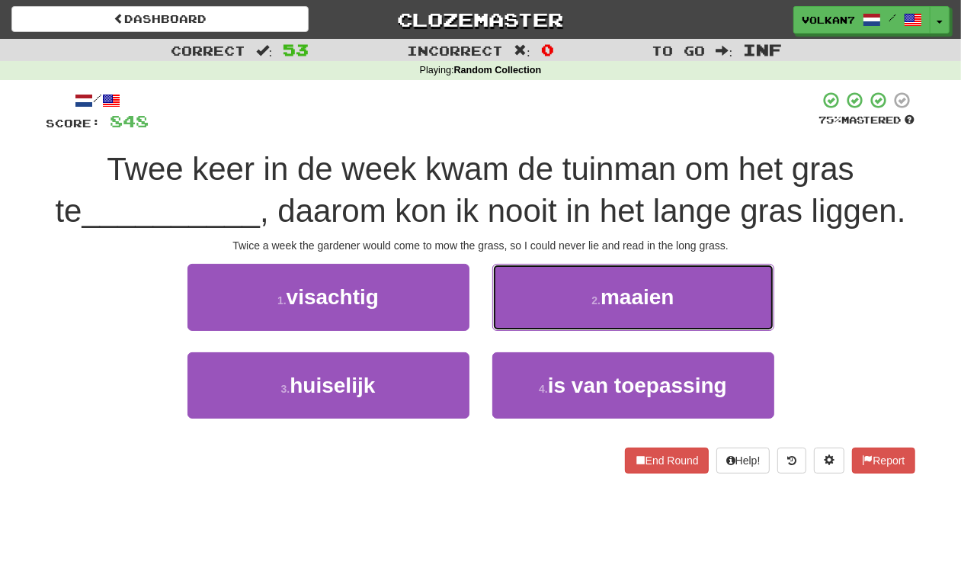
drag, startPoint x: 583, startPoint y: 288, endPoint x: 566, endPoint y: 306, distance: 24.3
click at [583, 290] on button "2 . maaien" at bounding box center [633, 297] width 282 height 66
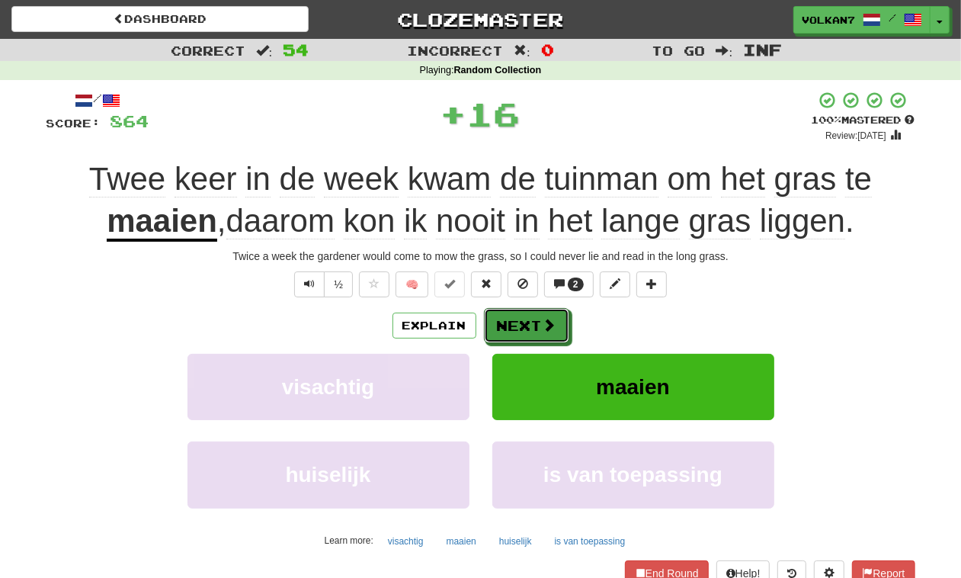
click at [557, 312] on button "Next" at bounding box center [526, 325] width 85 height 35
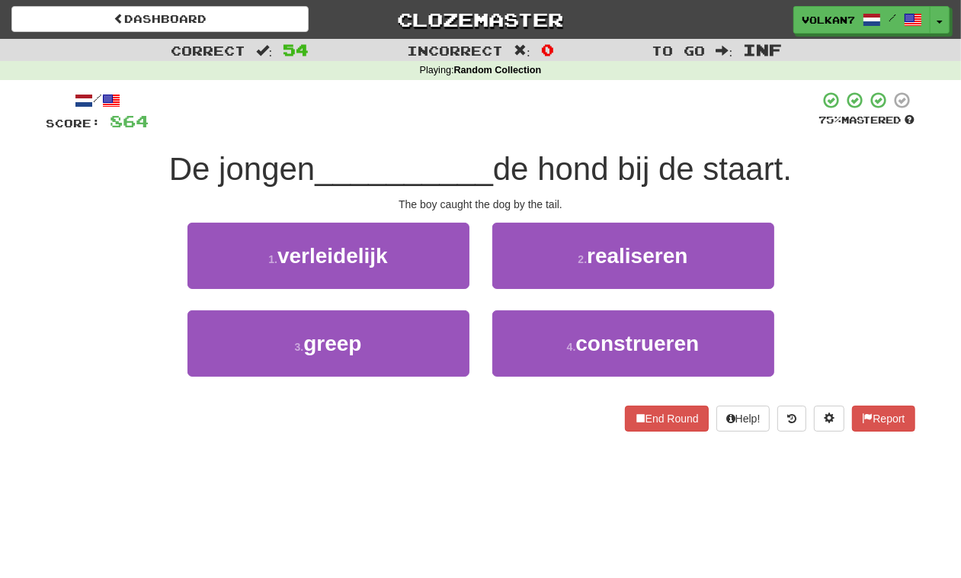
click at [564, 115] on div at bounding box center [484, 112] width 670 height 42
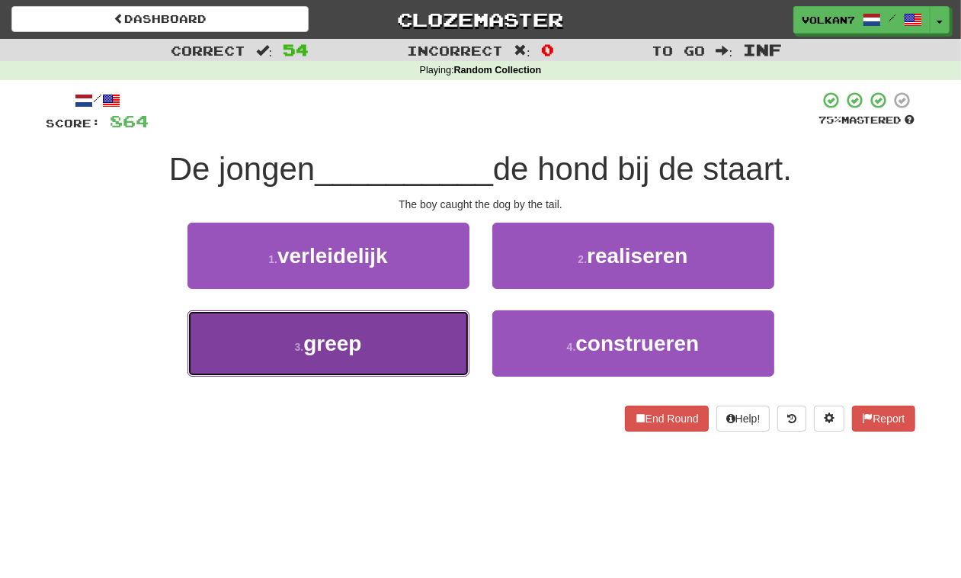
click at [398, 355] on button "3 . greep" at bounding box center [328, 343] width 282 height 66
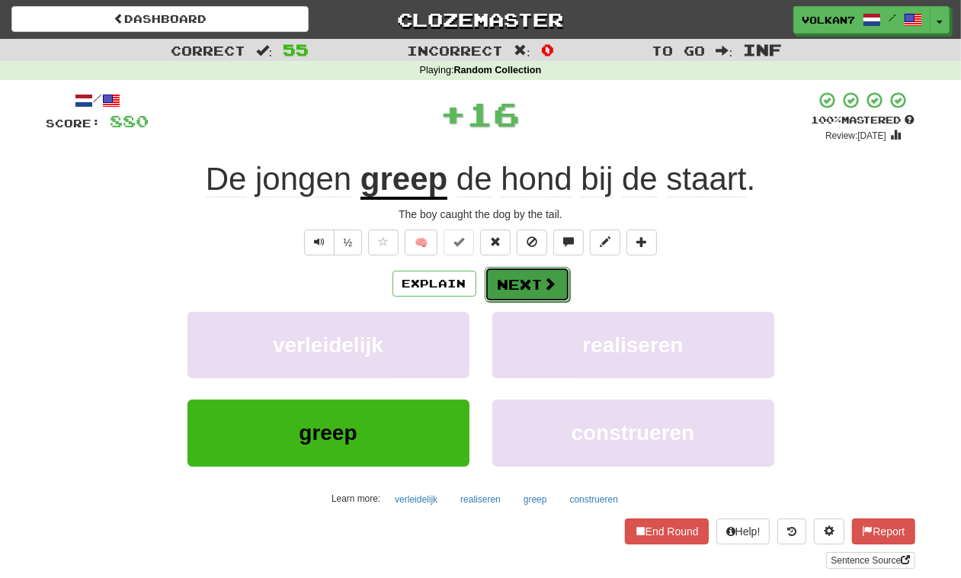
click at [527, 279] on button "Next" at bounding box center [527, 284] width 85 height 35
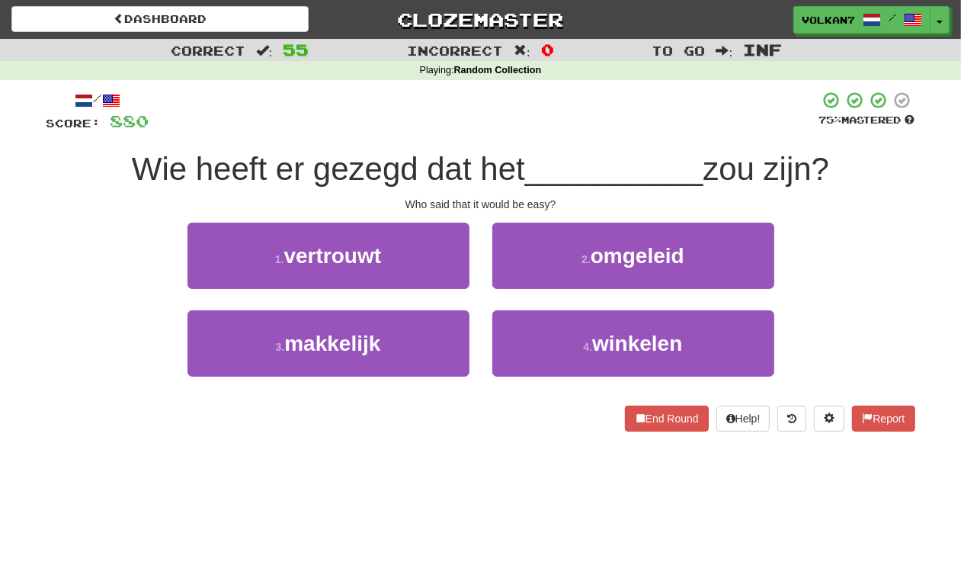
click at [550, 120] on div at bounding box center [484, 112] width 670 height 42
click at [559, 123] on div at bounding box center [484, 112] width 670 height 42
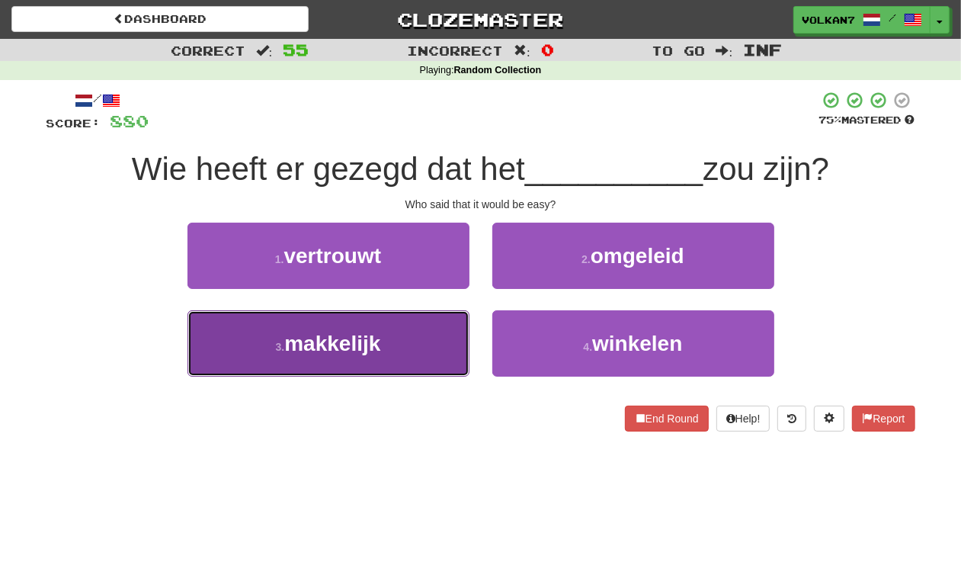
click at [427, 325] on button "3 . makkelijk" at bounding box center [328, 343] width 282 height 66
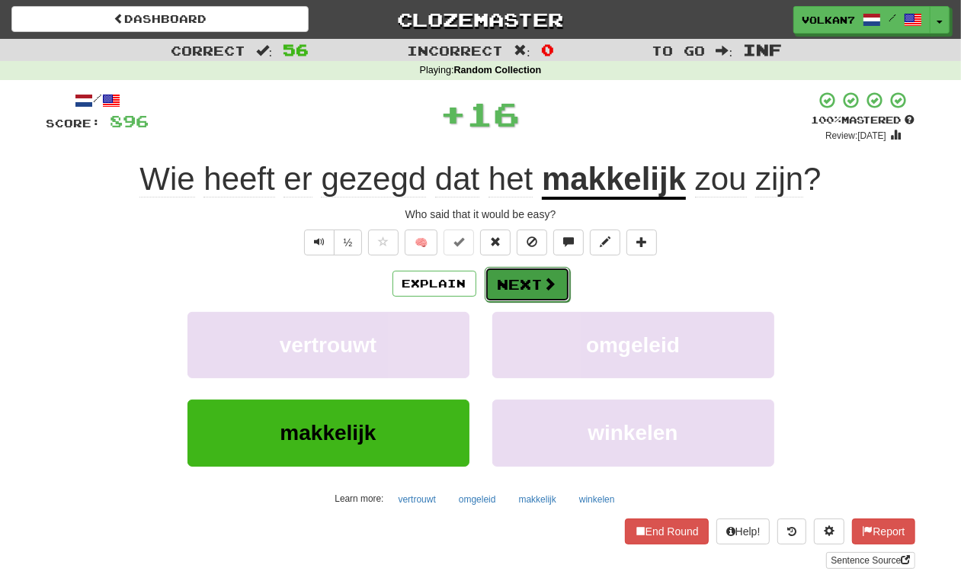
click at [523, 297] on button "Next" at bounding box center [527, 284] width 85 height 35
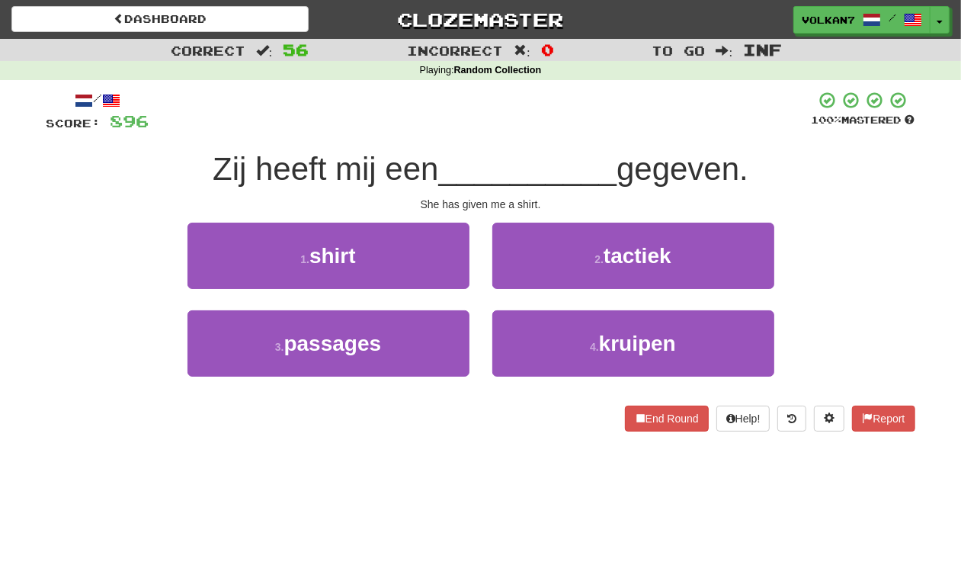
click at [571, 126] on div at bounding box center [480, 112] width 662 height 42
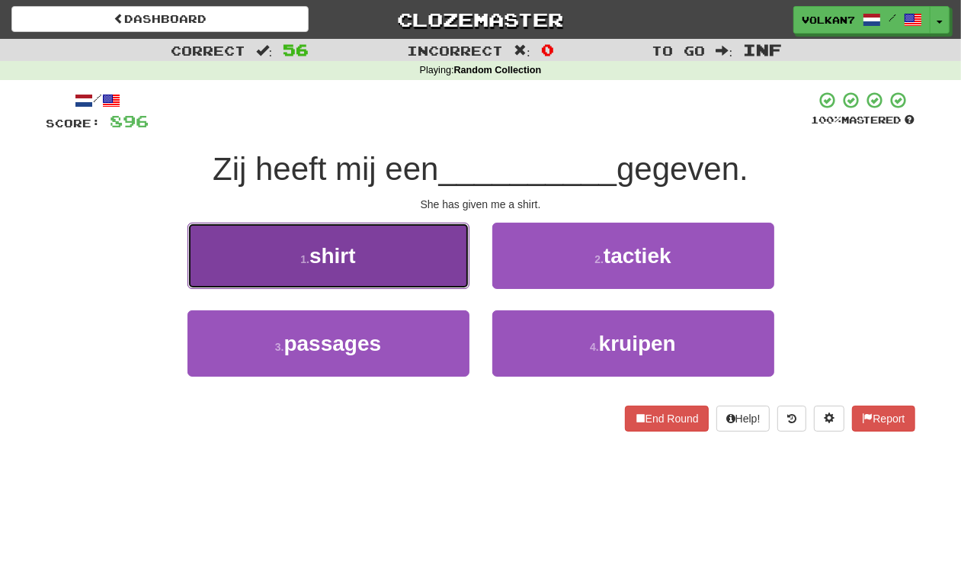
click at [417, 273] on button "1 . shirt" at bounding box center [328, 255] width 282 height 66
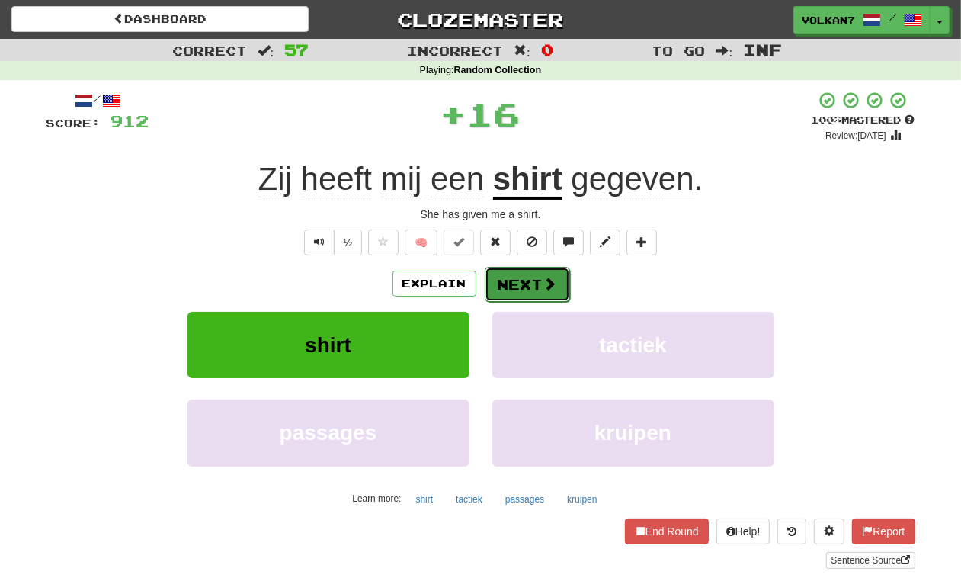
click at [491, 280] on button "Next" at bounding box center [527, 284] width 85 height 35
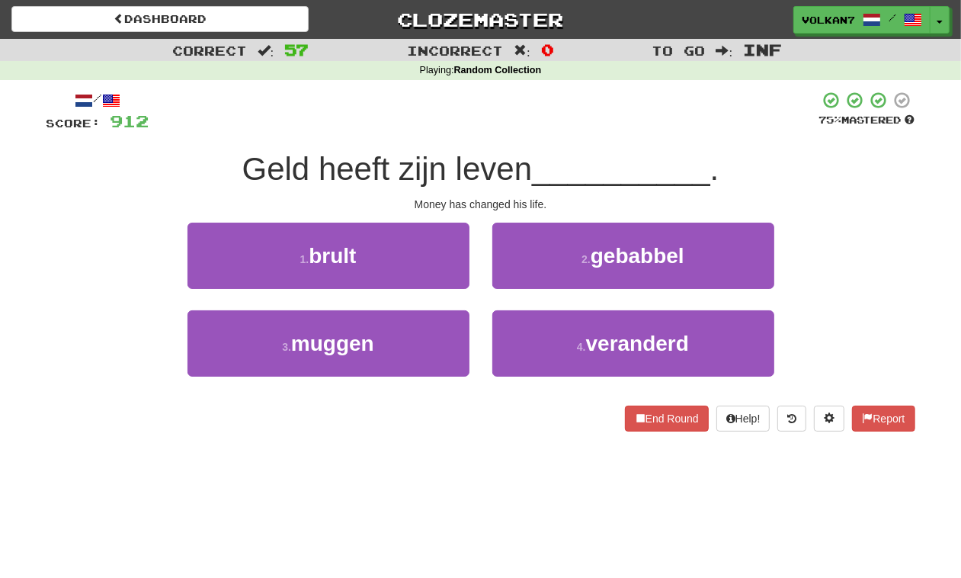
click at [587, 84] on div "/ Score: 912 75 % Mastered [PERSON_NAME] heeft zijn leven __________ . [PERSON_…" at bounding box center [480, 266] width 869 height 373
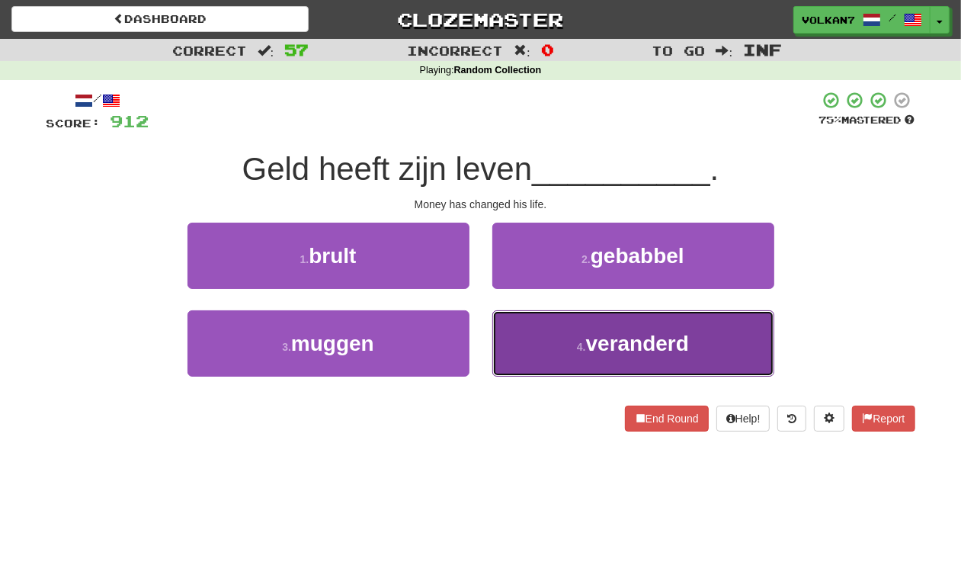
click at [604, 344] on span "veranderd" at bounding box center [637, 343] width 103 height 24
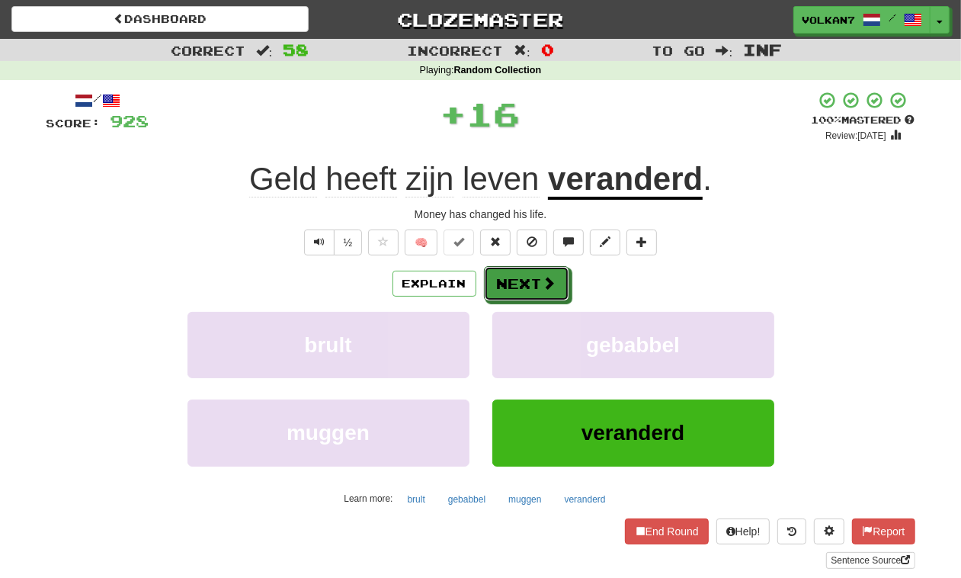
click at [518, 266] on div "Explain Next" at bounding box center [480, 283] width 869 height 35
click at [527, 271] on button "Next" at bounding box center [527, 284] width 85 height 35
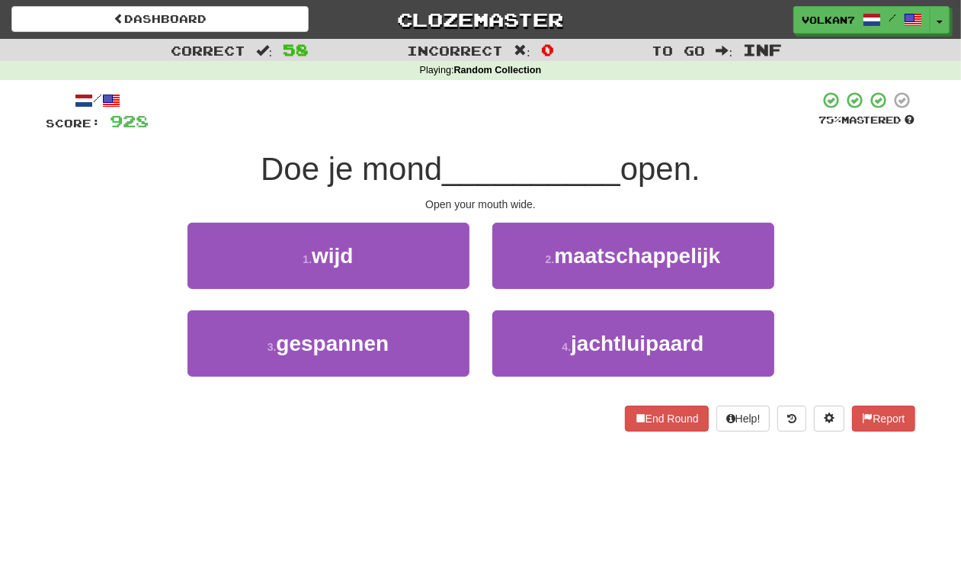
click at [547, 157] on span "__________" at bounding box center [531, 169] width 178 height 36
click at [470, 118] on div at bounding box center [484, 112] width 670 height 42
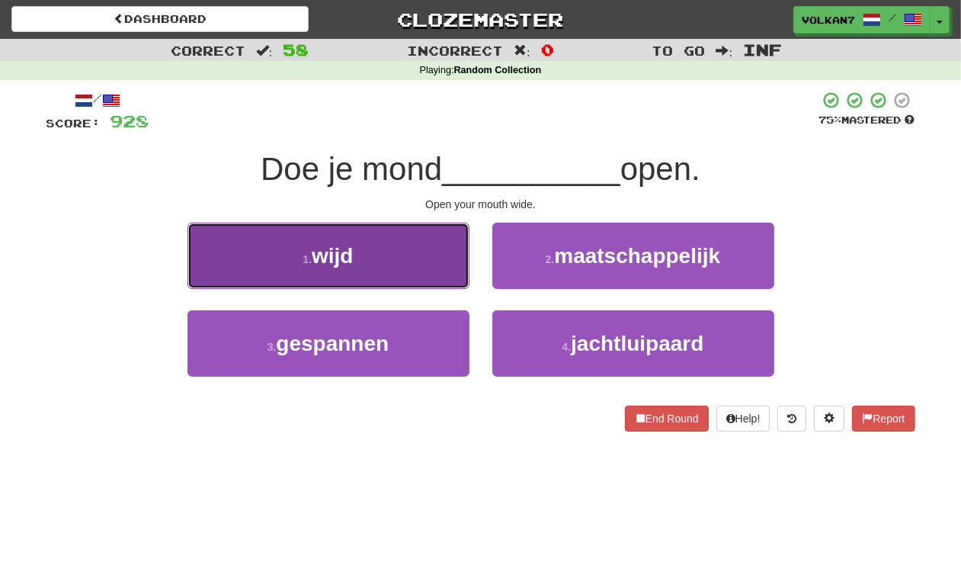
click at [416, 246] on button "1 . wijd" at bounding box center [328, 255] width 282 height 66
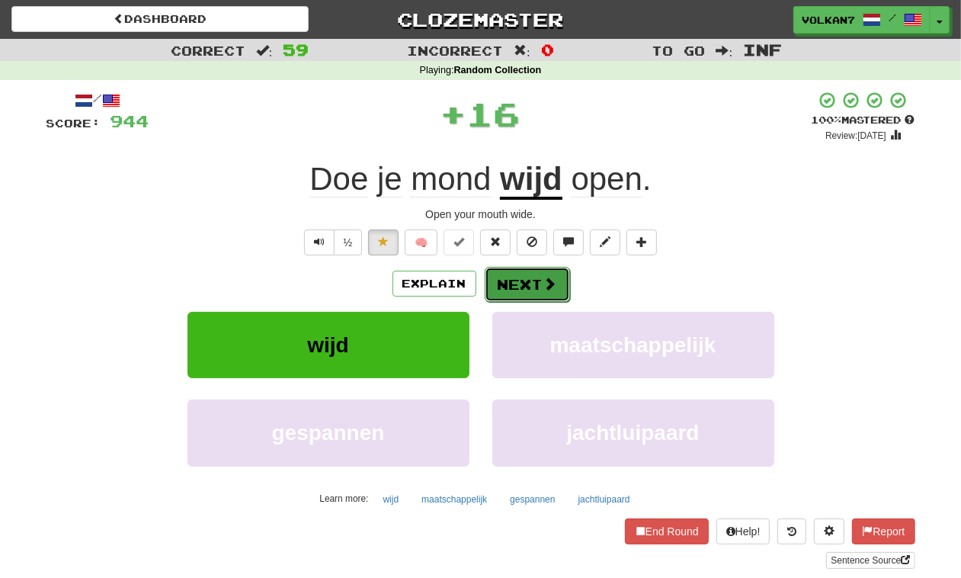
click at [549, 302] on button "Next" at bounding box center [527, 284] width 85 height 35
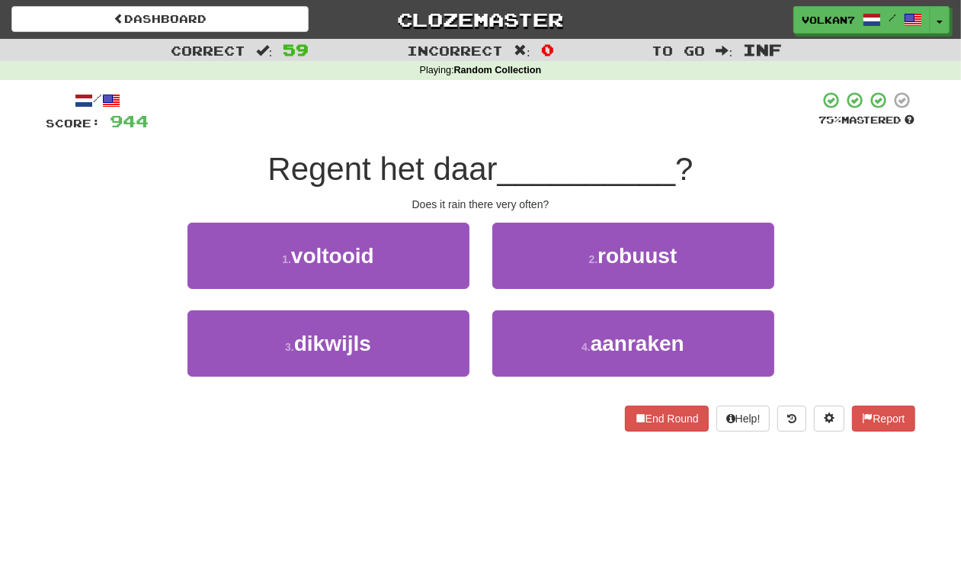
click at [536, 139] on div "/ Score: 944 75 % Mastered Regent het daar __________ ? Does it rain there very…" at bounding box center [480, 261] width 869 height 341
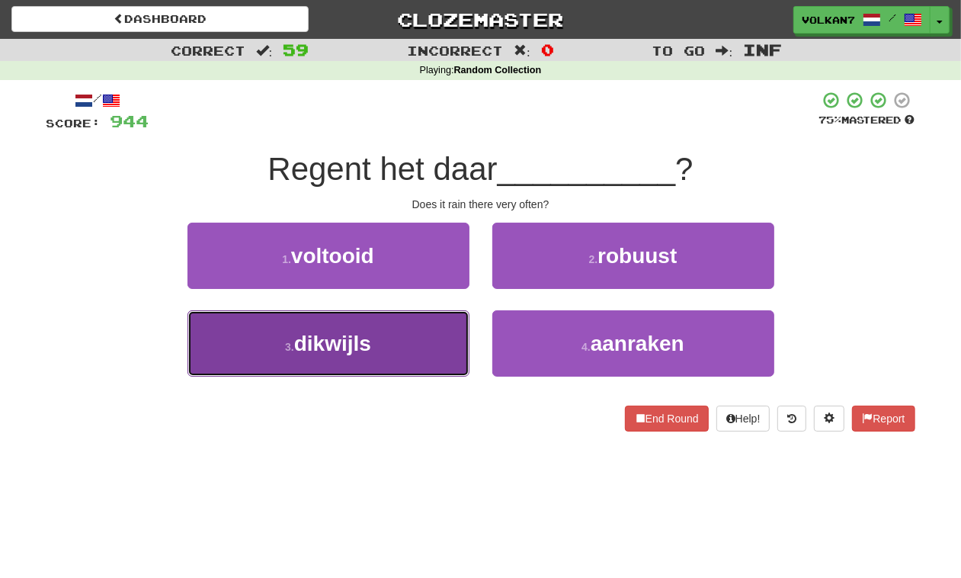
click at [405, 351] on button "3 . dikwijls" at bounding box center [328, 343] width 282 height 66
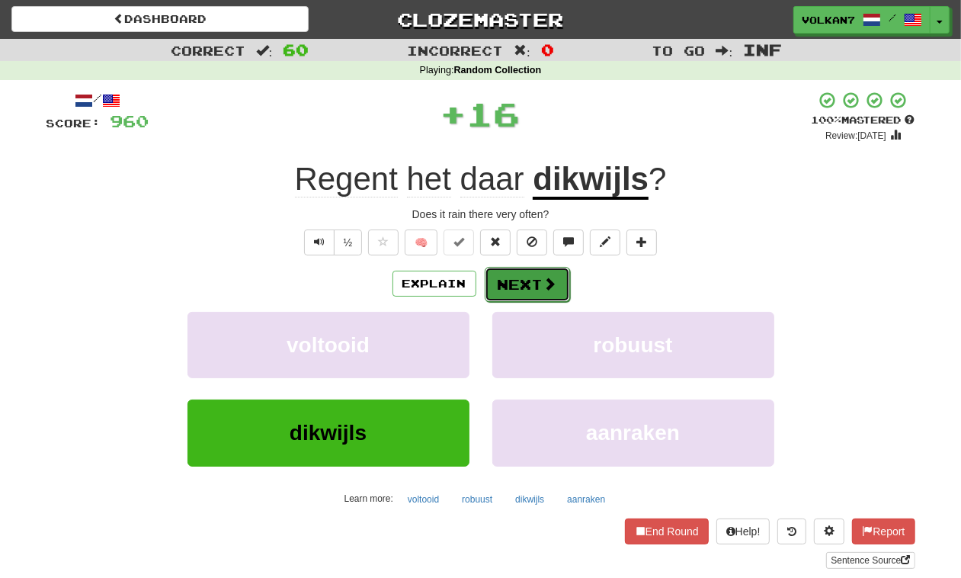
click at [532, 292] on button "Next" at bounding box center [527, 284] width 85 height 35
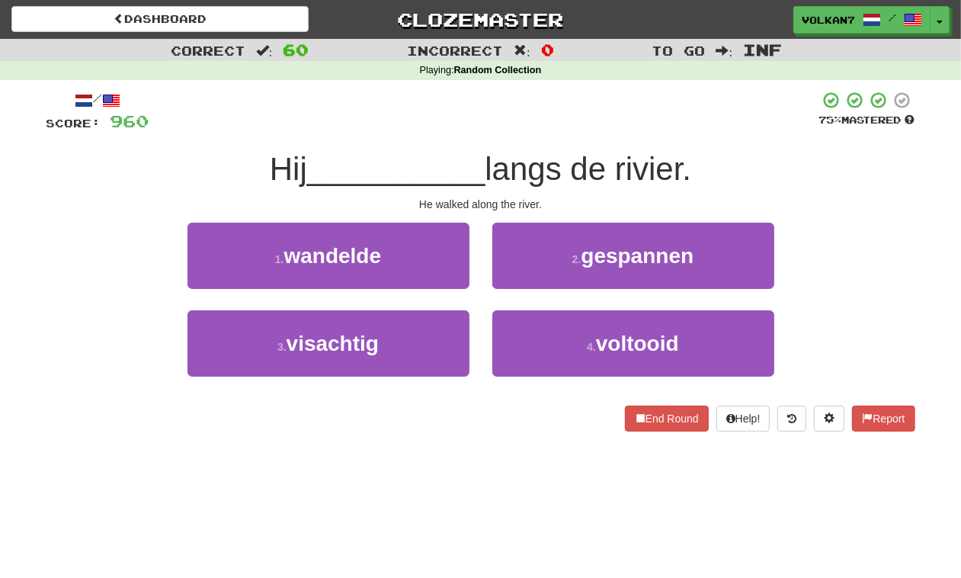
click at [547, 135] on div "/ Score: 960 75 % Mastered Hij __________ langs de rivier. He walked along the …" at bounding box center [480, 261] width 869 height 341
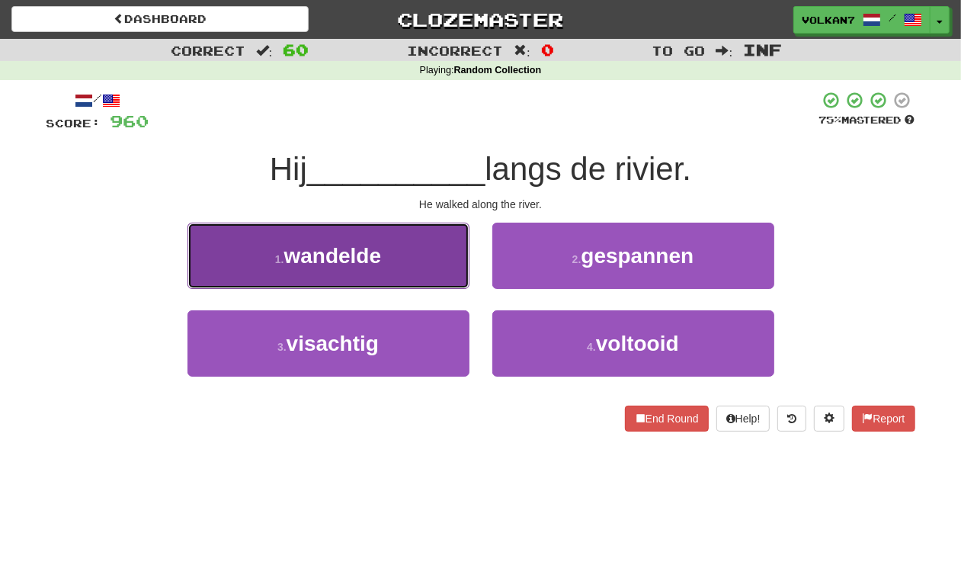
click at [402, 252] on button "1 . wandelde" at bounding box center [328, 255] width 282 height 66
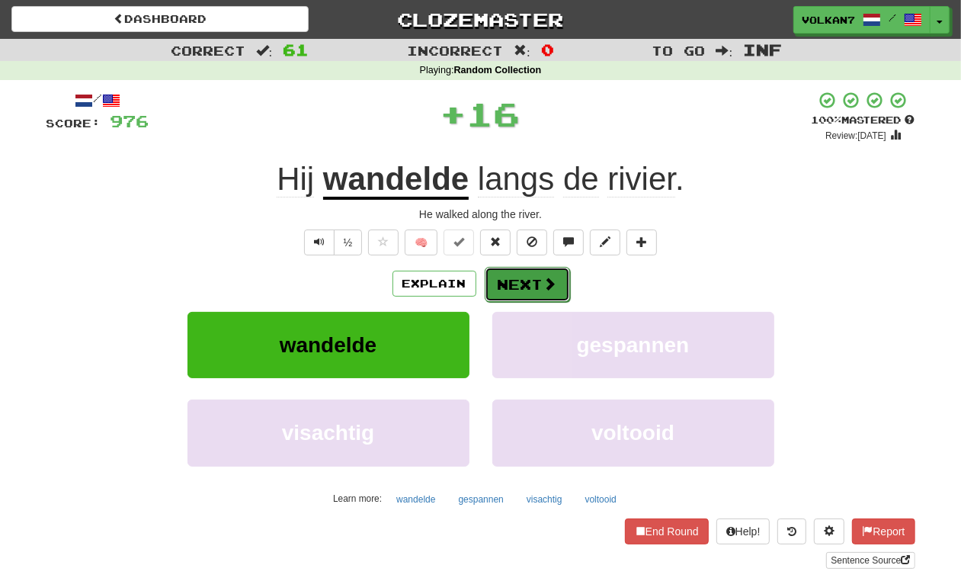
click at [501, 290] on button "Next" at bounding box center [527, 284] width 85 height 35
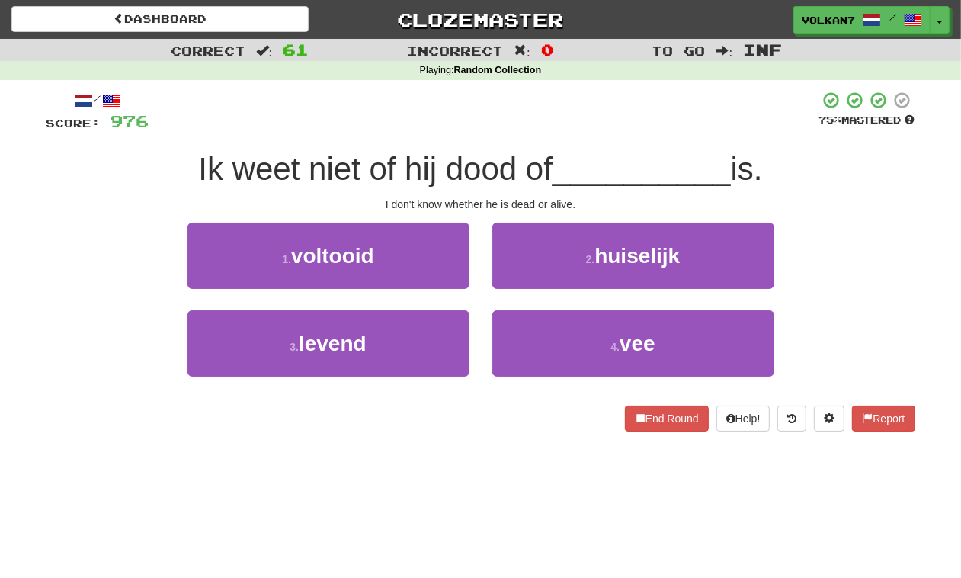
click at [520, 127] on div at bounding box center [484, 112] width 670 height 42
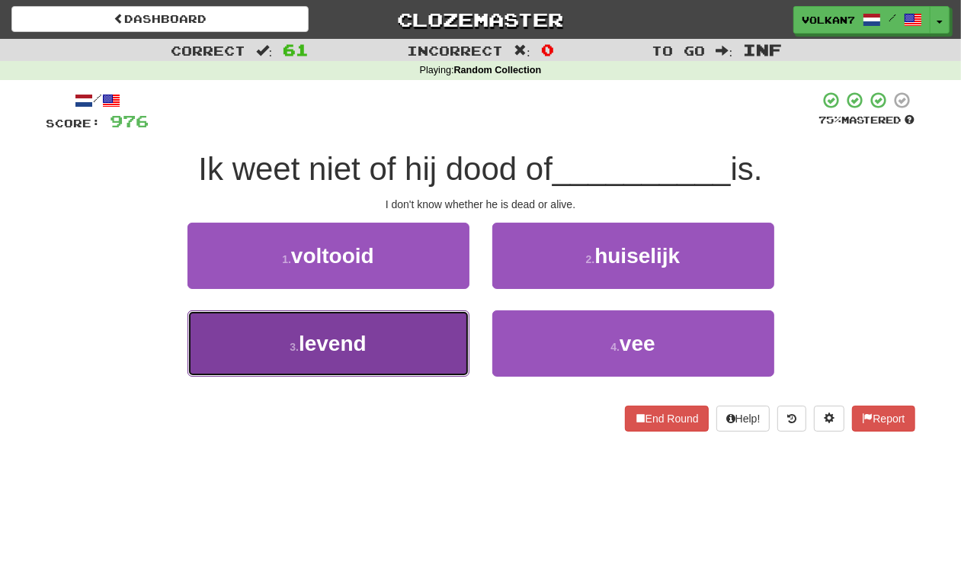
click at [408, 340] on button "3 . levend" at bounding box center [328, 343] width 282 height 66
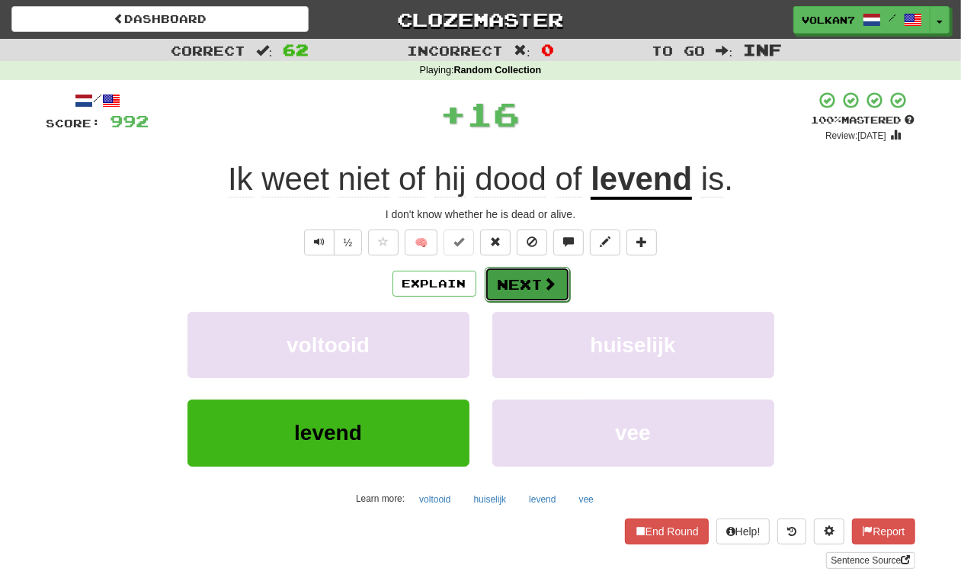
click at [543, 280] on span at bounding box center [550, 284] width 14 height 14
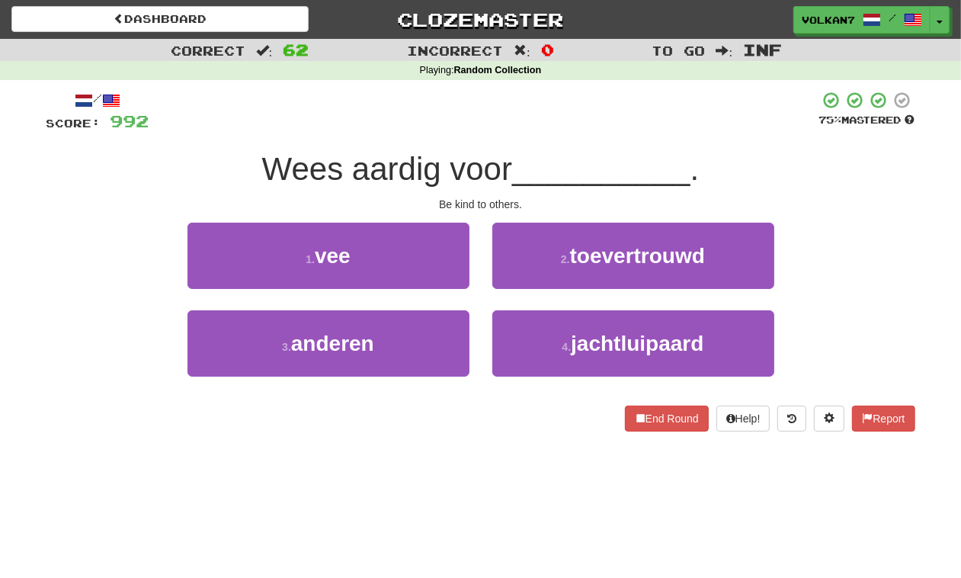
click at [568, 131] on div at bounding box center [484, 112] width 670 height 42
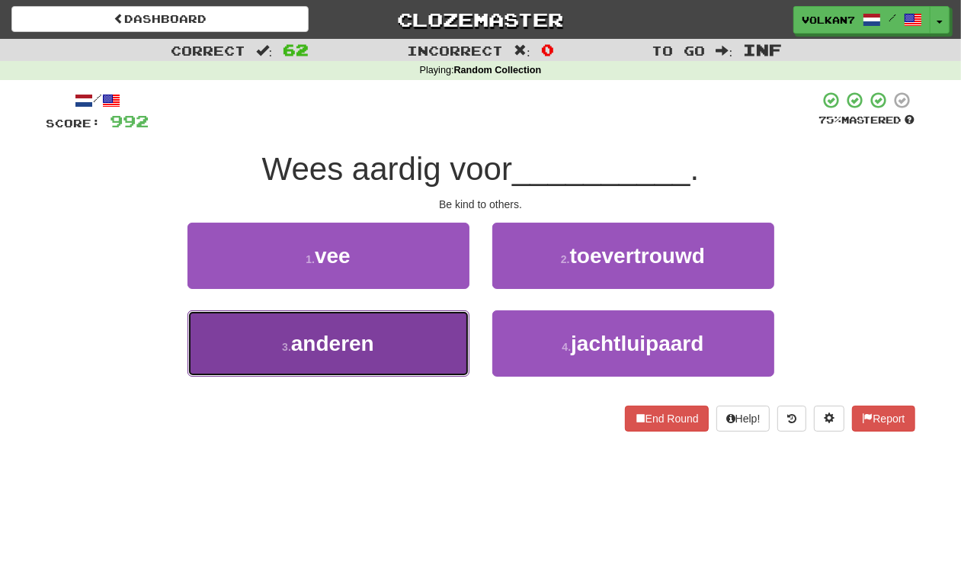
click at [418, 353] on button "3 . anderen" at bounding box center [328, 343] width 282 height 66
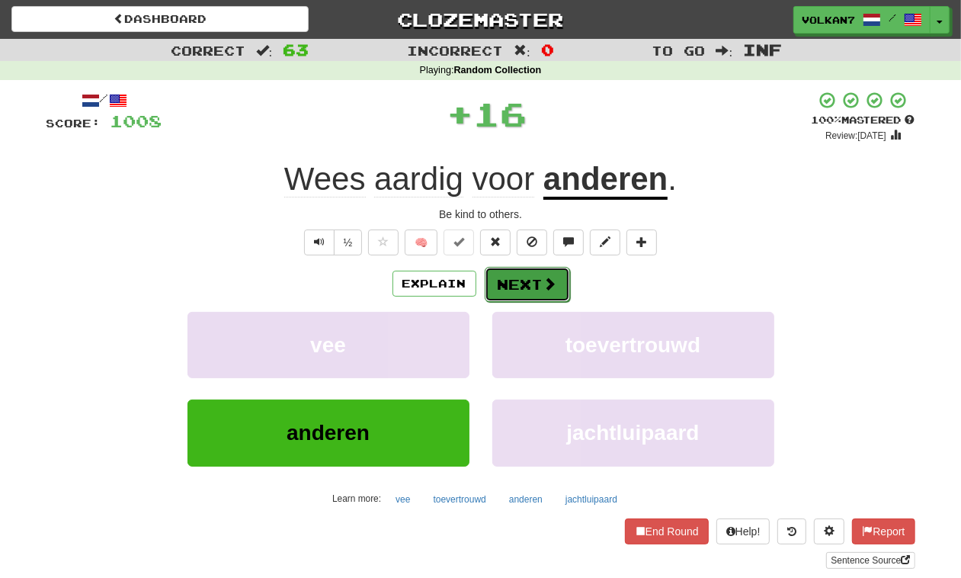
click at [533, 276] on button "Next" at bounding box center [527, 284] width 85 height 35
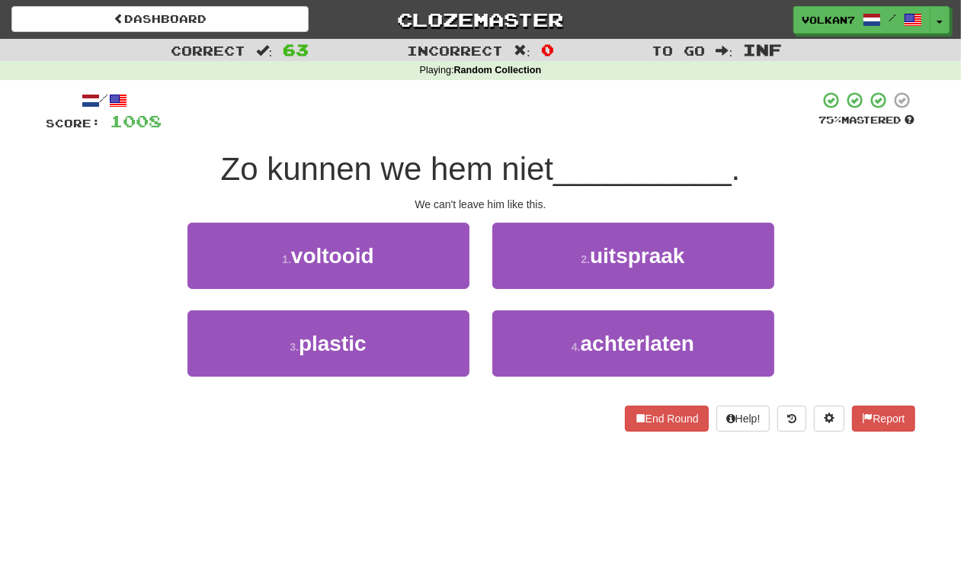
click at [494, 123] on div at bounding box center [490, 112] width 657 height 42
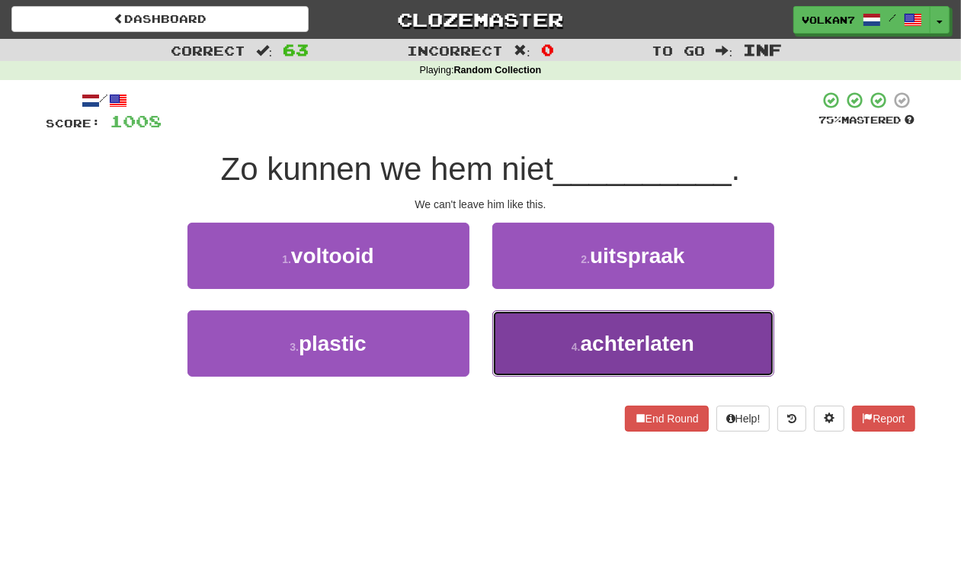
click at [585, 360] on button "4 . achterlaten" at bounding box center [633, 343] width 282 height 66
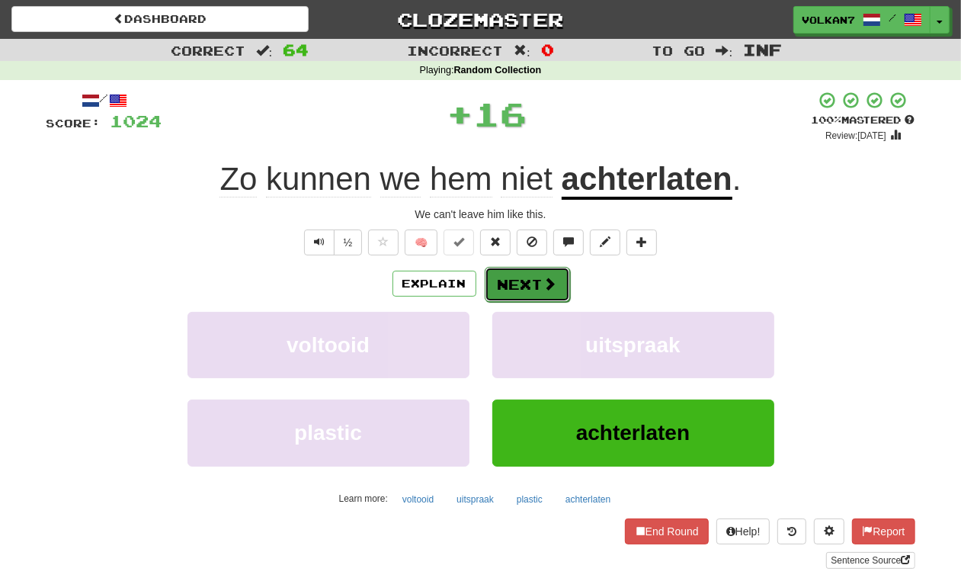
click at [520, 290] on button "Next" at bounding box center [527, 284] width 85 height 35
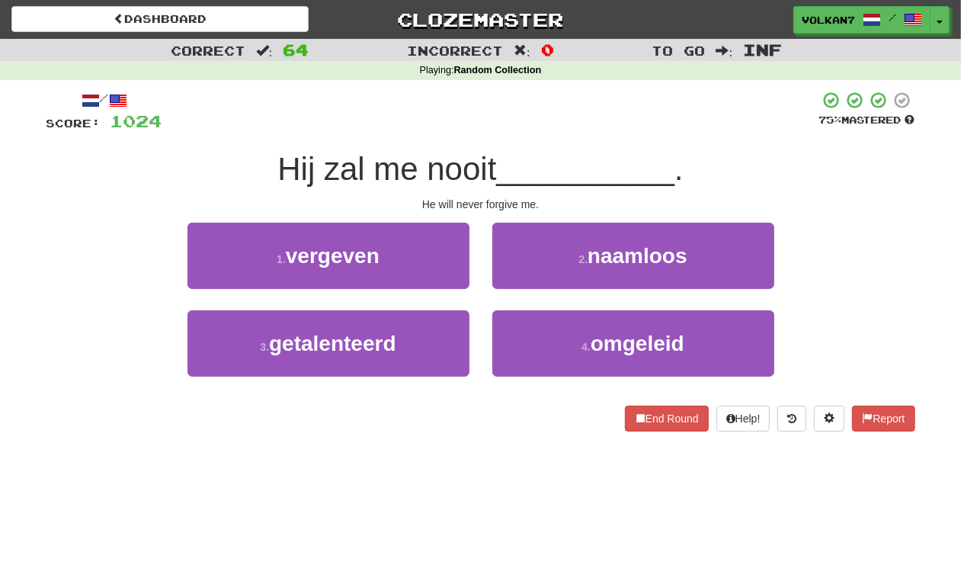
click at [553, 132] on div "/ Score: 1024 75 % Mastered Hij zal me nooit __________ . He will never forgive…" at bounding box center [480, 261] width 869 height 341
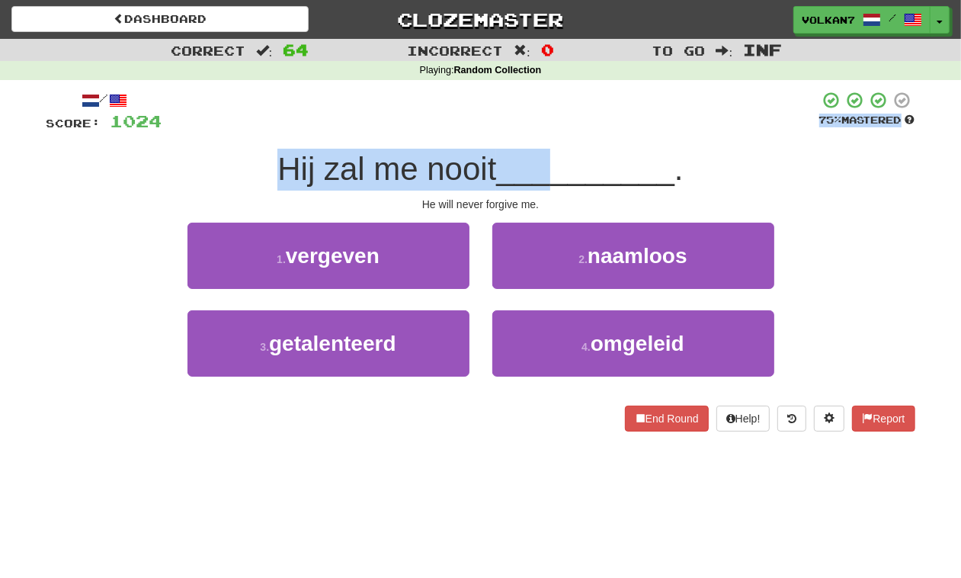
click at [553, 132] on div at bounding box center [490, 112] width 657 height 42
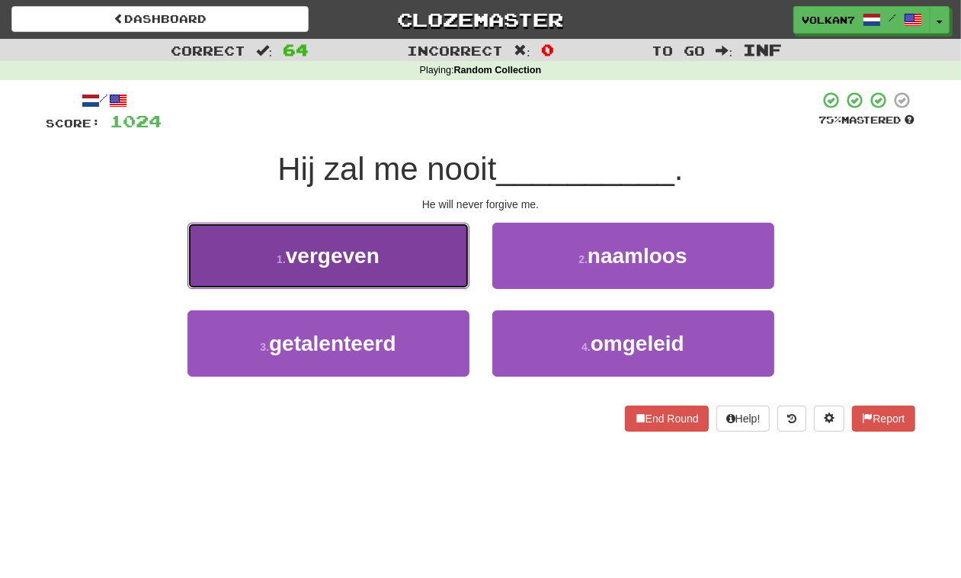
click at [385, 258] on button "1 . vergeven" at bounding box center [328, 255] width 282 height 66
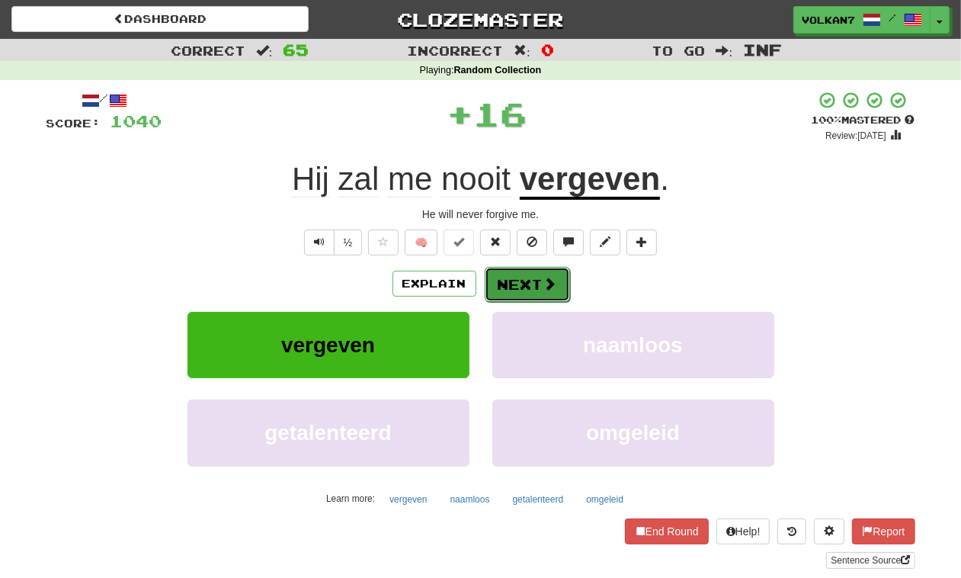
click at [536, 287] on button "Next" at bounding box center [527, 284] width 85 height 35
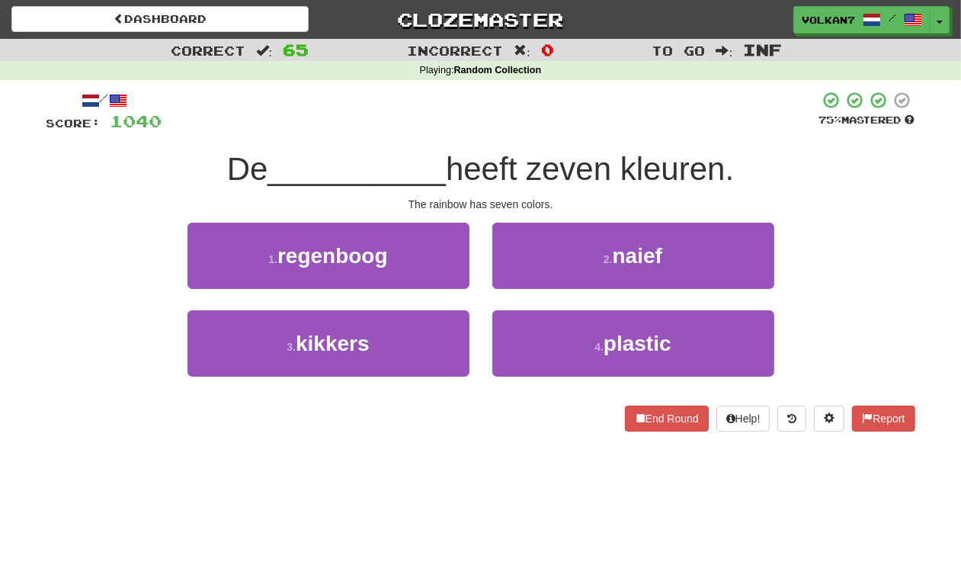
click at [569, 132] on div at bounding box center [490, 112] width 657 height 42
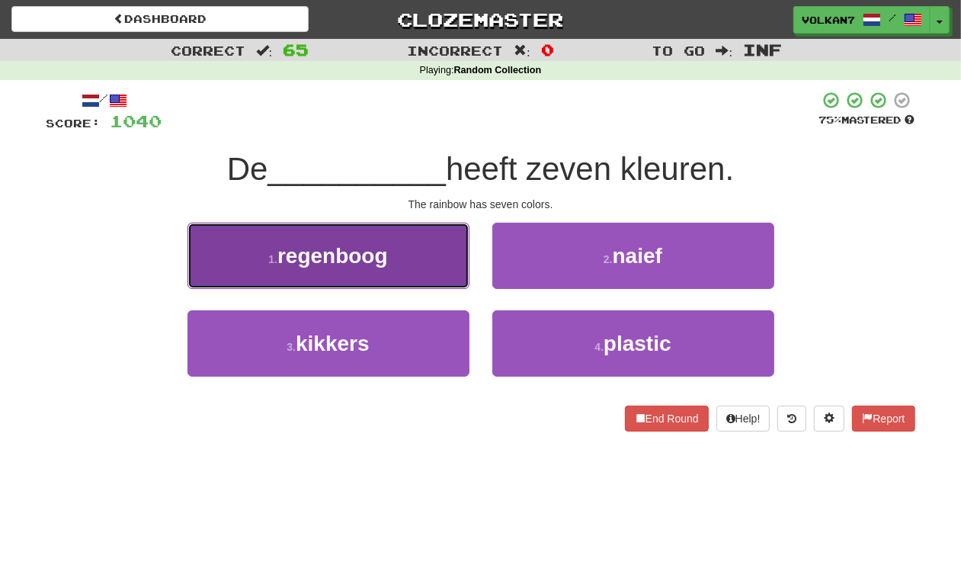
click at [351, 264] on span "regenboog" at bounding box center [332, 256] width 110 height 24
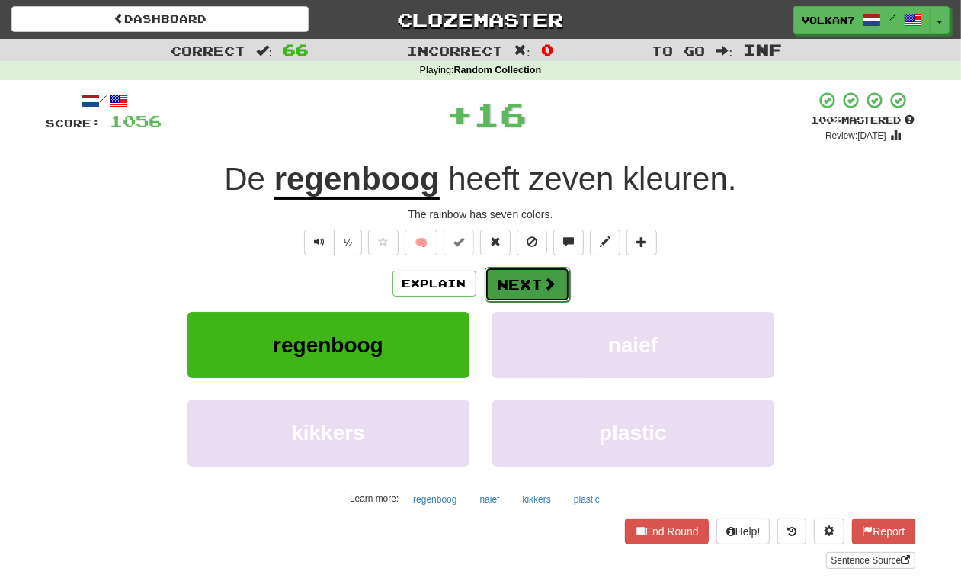
click at [514, 284] on button "Next" at bounding box center [527, 284] width 85 height 35
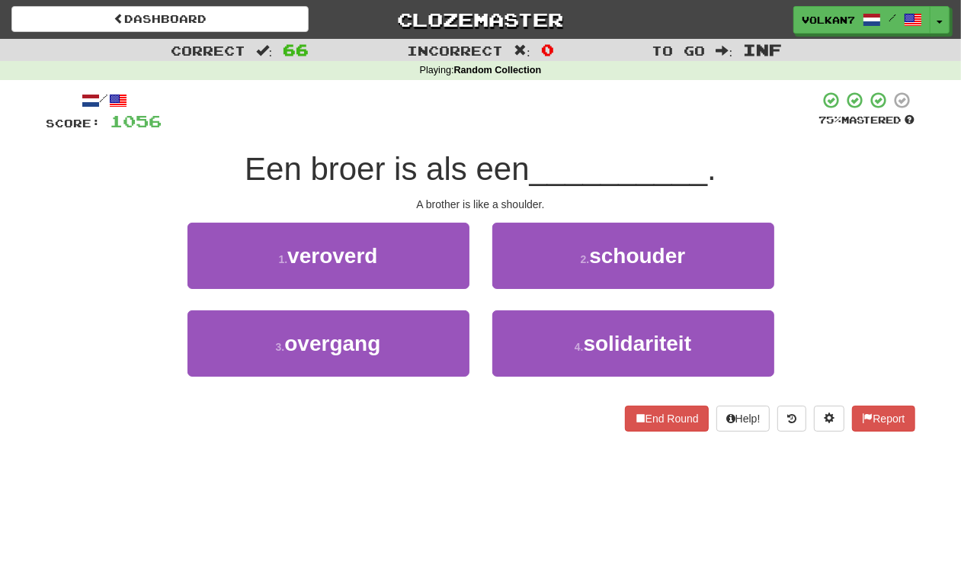
click at [581, 117] on div at bounding box center [490, 112] width 657 height 42
drag, startPoint x: 584, startPoint y: 254, endPoint x: 558, endPoint y: 264, distance: 28.7
click at [584, 254] on small "2 ." at bounding box center [585, 259] width 9 height 12
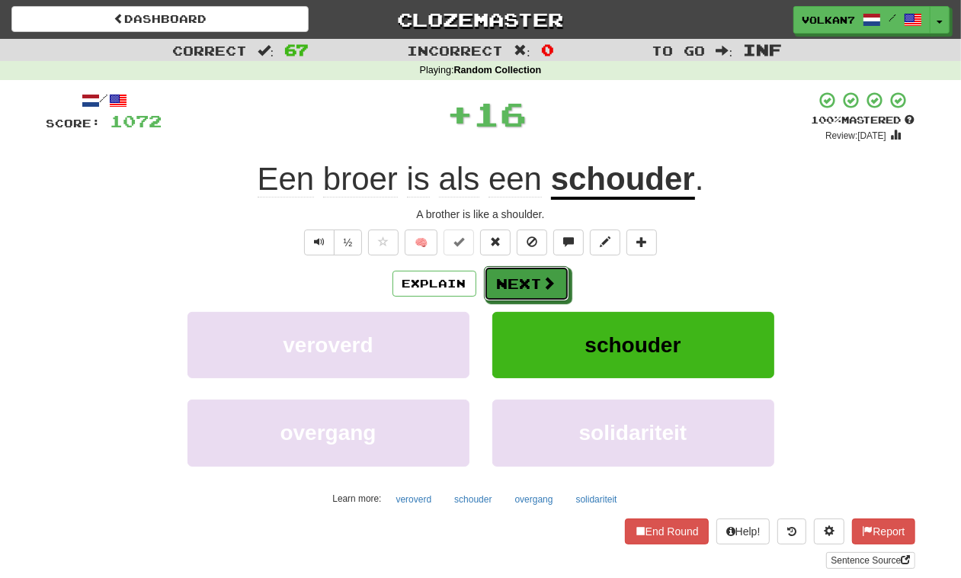
click at [528, 274] on button "Next" at bounding box center [526, 283] width 85 height 35
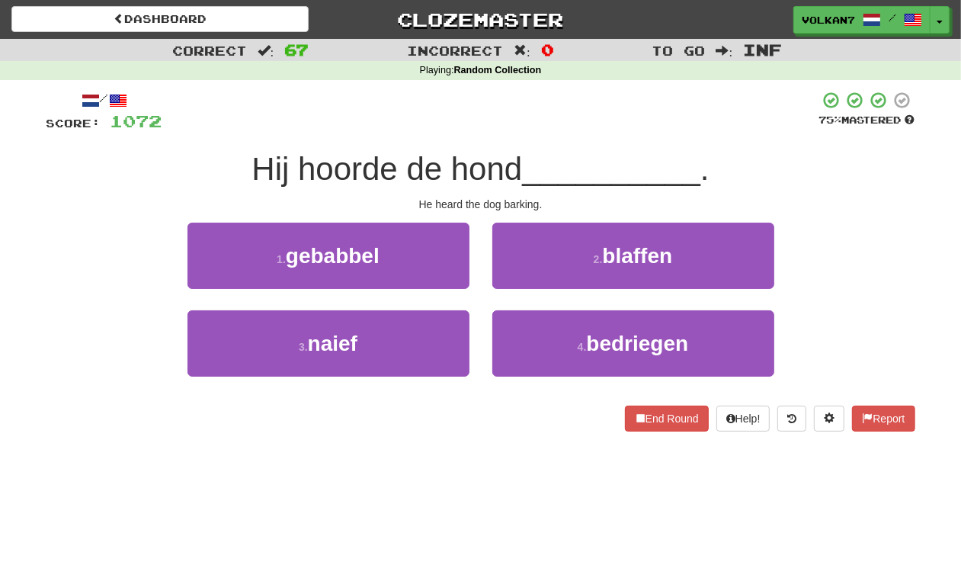
click at [546, 124] on div at bounding box center [490, 112] width 657 height 42
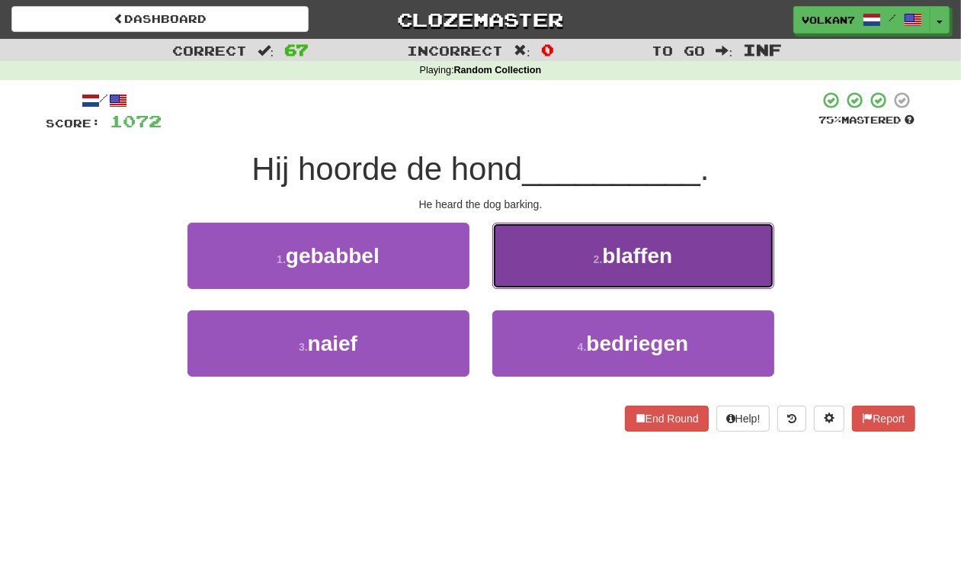
click at [553, 254] on button "2 . blaffen" at bounding box center [633, 255] width 282 height 66
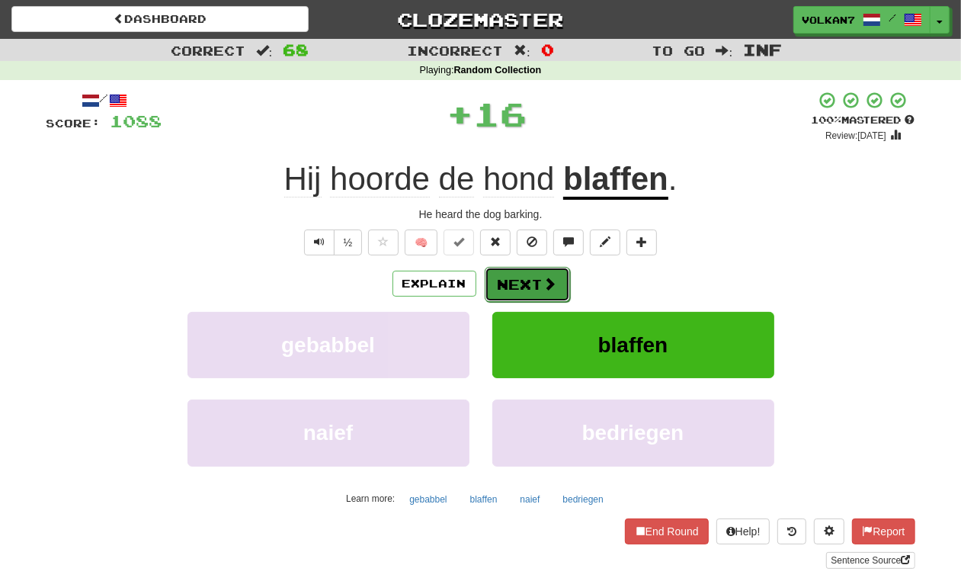
click at [532, 280] on button "Next" at bounding box center [527, 284] width 85 height 35
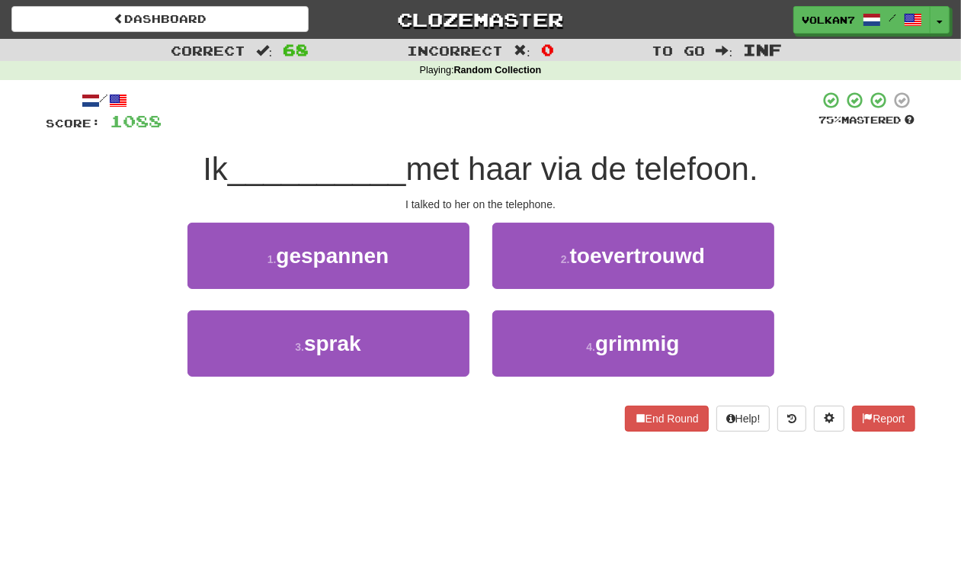
click at [553, 130] on div at bounding box center [490, 112] width 657 height 42
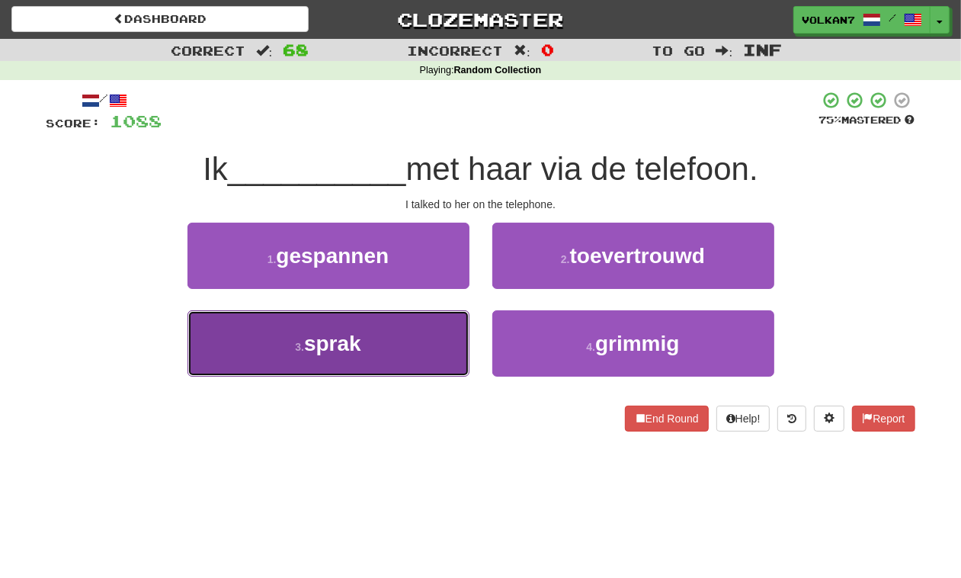
click at [385, 353] on button "3 . sprak" at bounding box center [328, 343] width 282 height 66
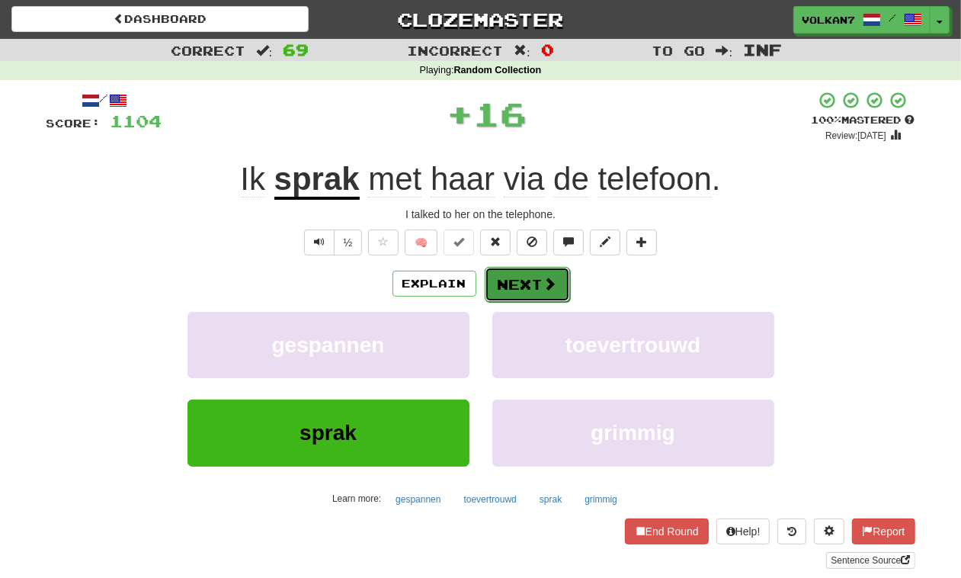
click at [509, 290] on button "Next" at bounding box center [527, 284] width 85 height 35
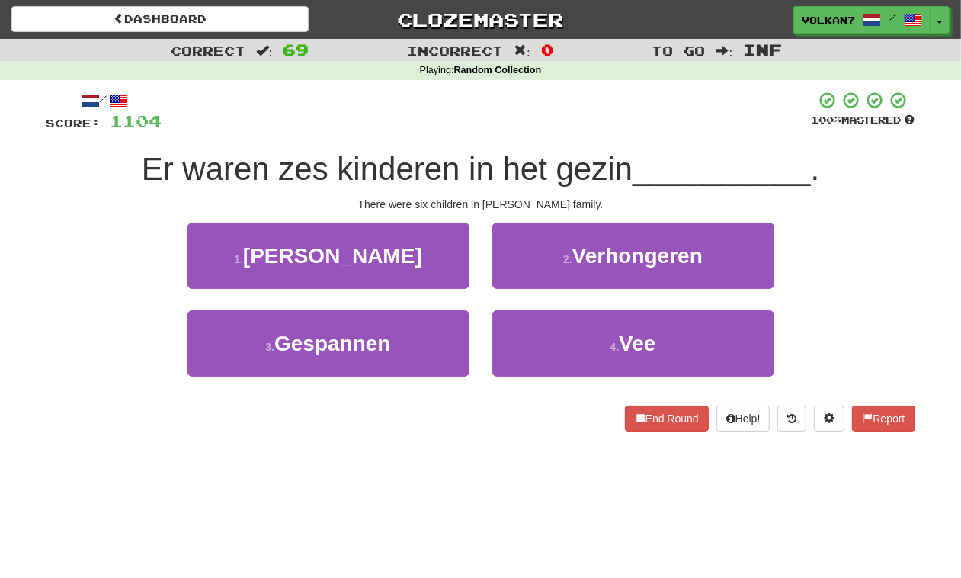
click at [570, 123] on div at bounding box center [486, 112] width 649 height 42
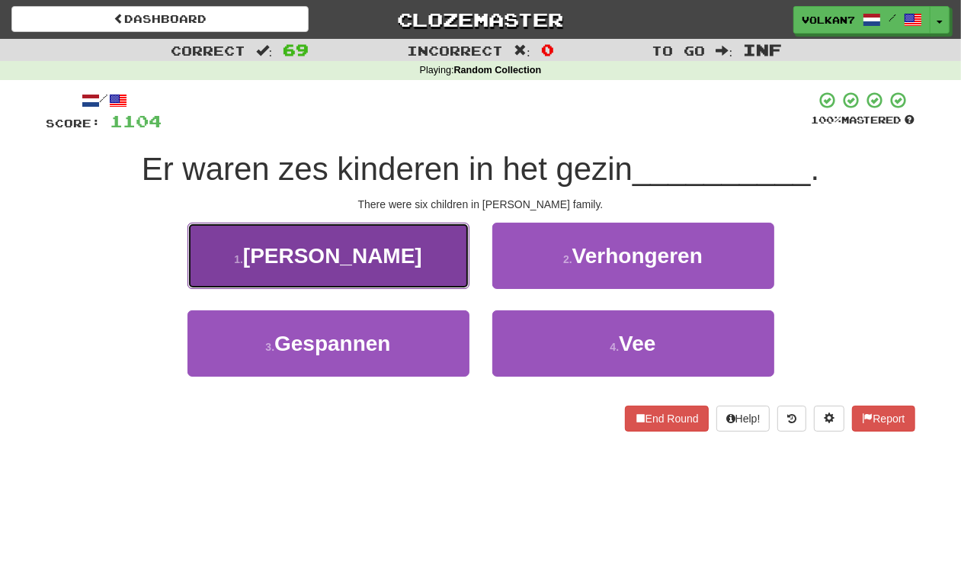
click at [379, 264] on button "1 . [PERSON_NAME]" at bounding box center [328, 255] width 282 height 66
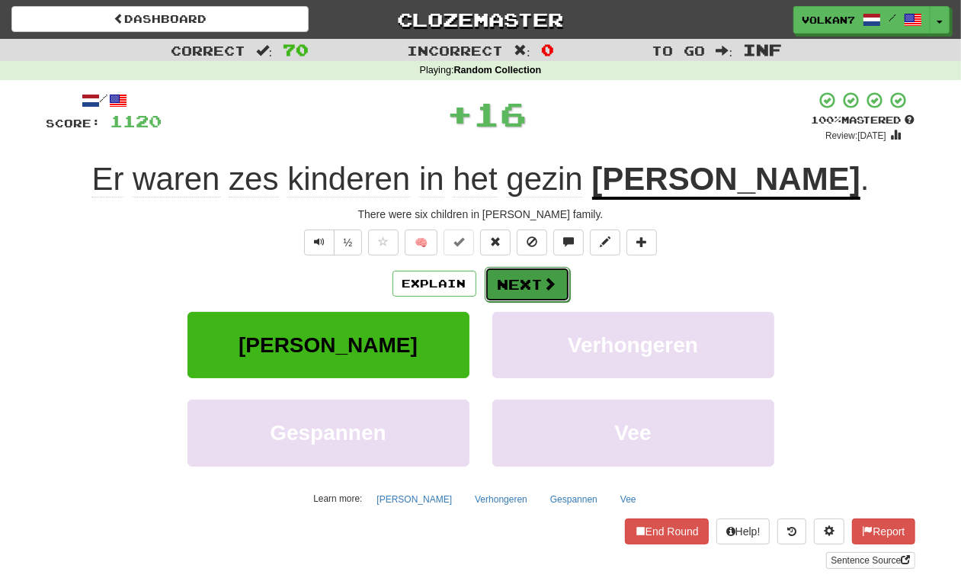
click at [507, 280] on button "Next" at bounding box center [527, 284] width 85 height 35
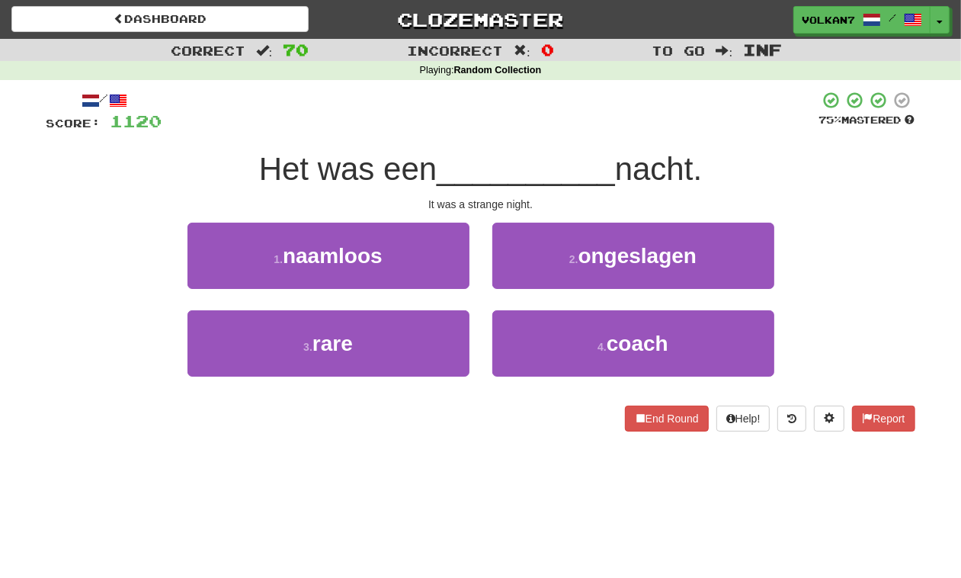
click at [557, 109] on div at bounding box center [490, 112] width 657 height 42
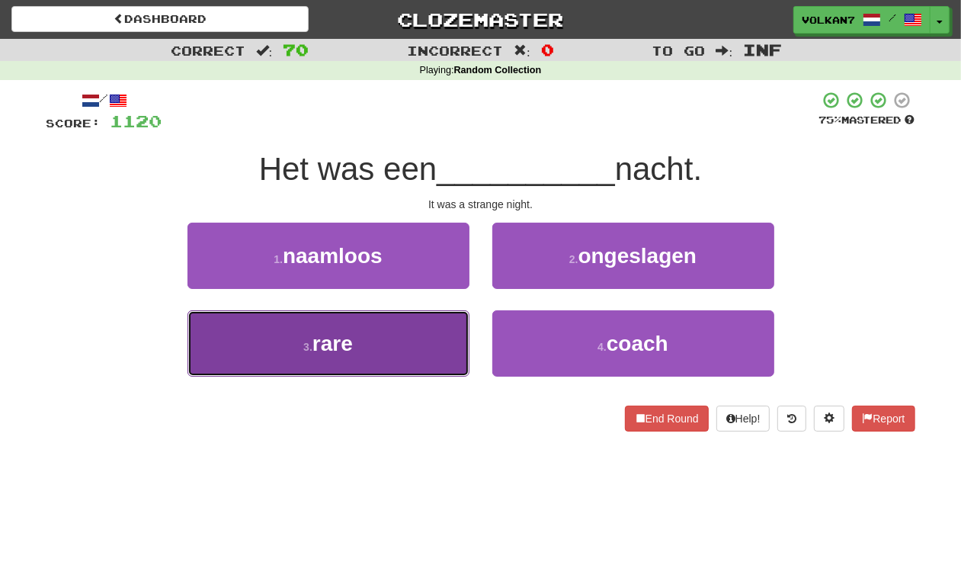
click at [423, 332] on button "3 . rare" at bounding box center [328, 343] width 282 height 66
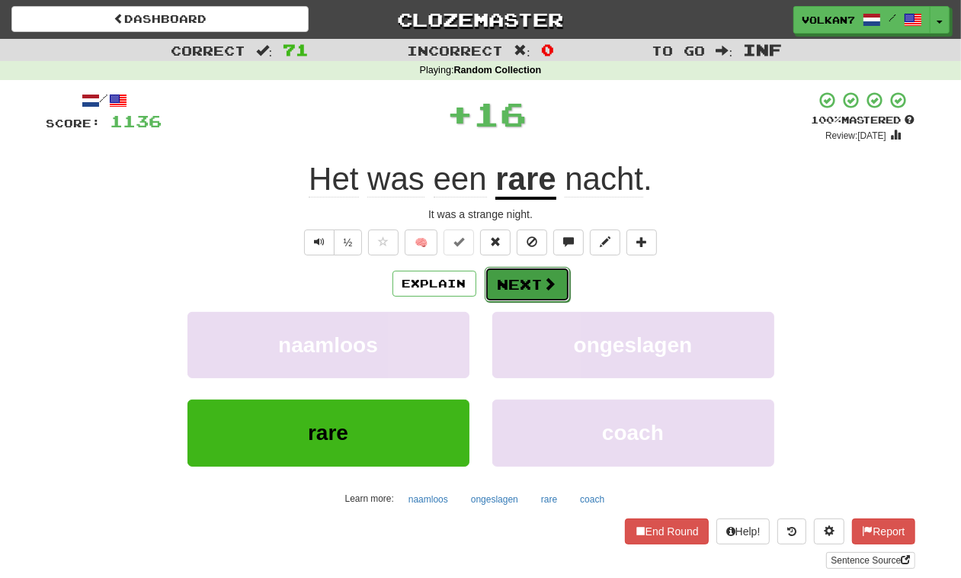
click at [498, 287] on button "Next" at bounding box center [527, 284] width 85 height 35
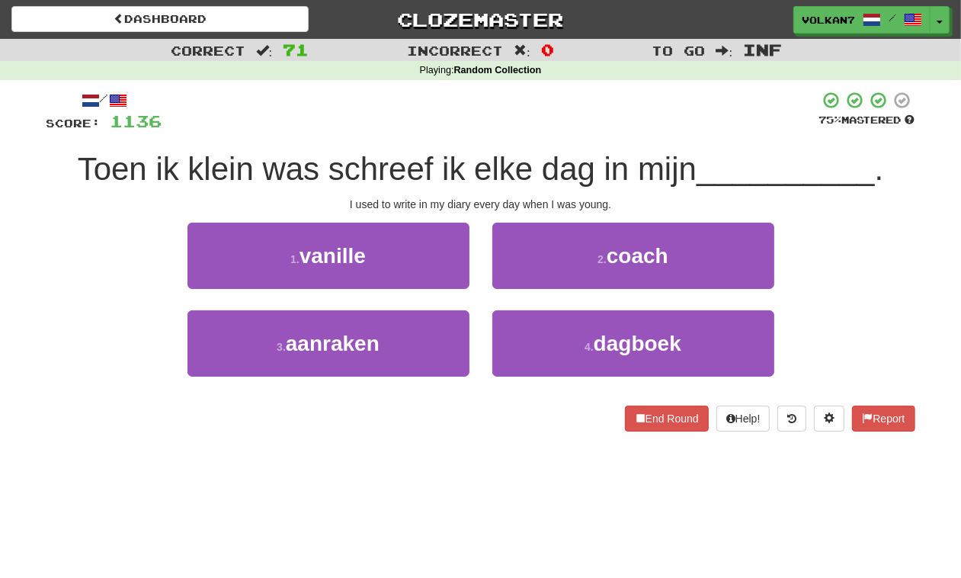
click at [536, 94] on div at bounding box center [490, 112] width 657 height 42
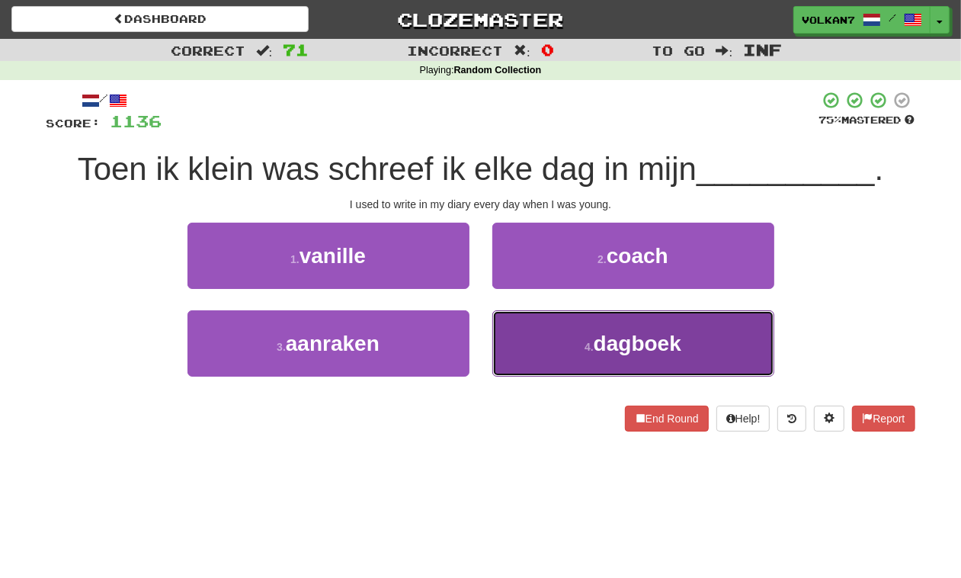
click at [546, 343] on button "4 . dagboek" at bounding box center [633, 343] width 282 height 66
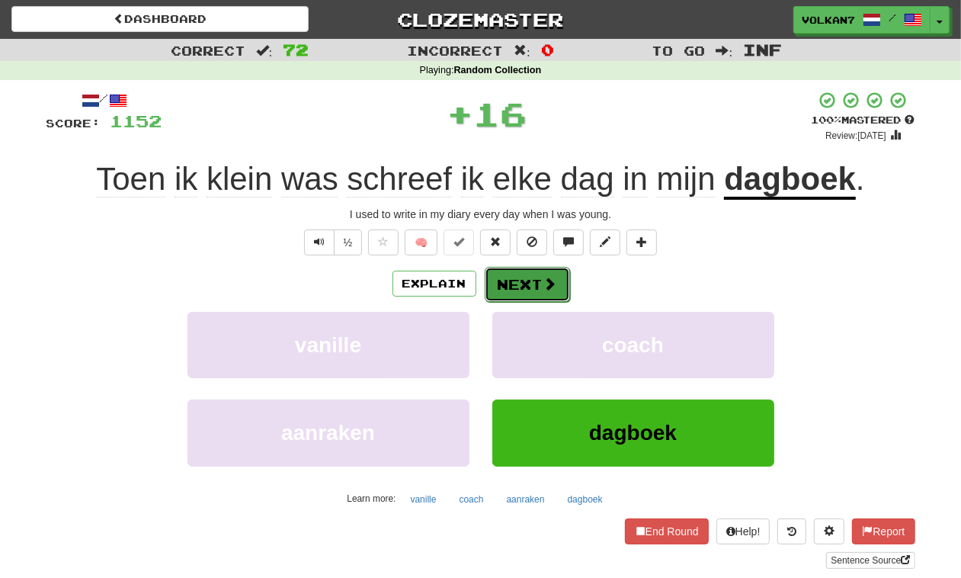
click at [485, 288] on button "Next" at bounding box center [527, 284] width 85 height 35
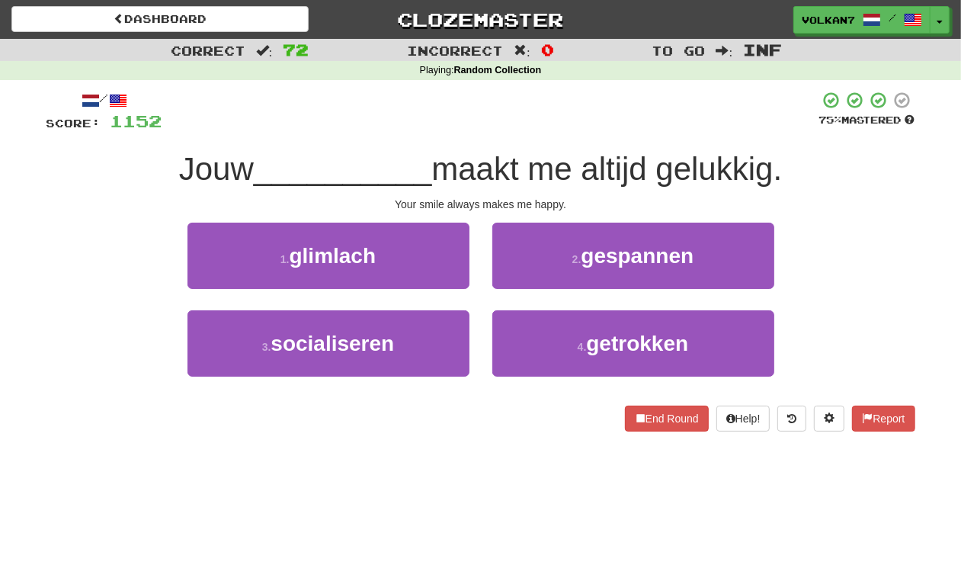
click at [568, 139] on div "/ Score: 1152 75 % Mastered Jouw __________ maakt me altijd gelukkig. Your smil…" at bounding box center [480, 261] width 869 height 341
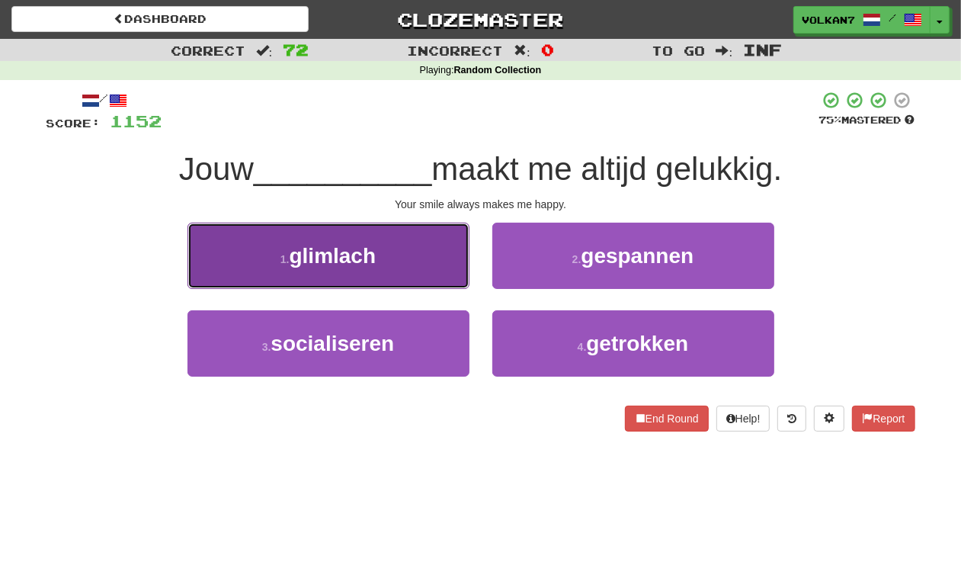
click at [399, 269] on button "1 . glimlach" at bounding box center [328, 255] width 282 height 66
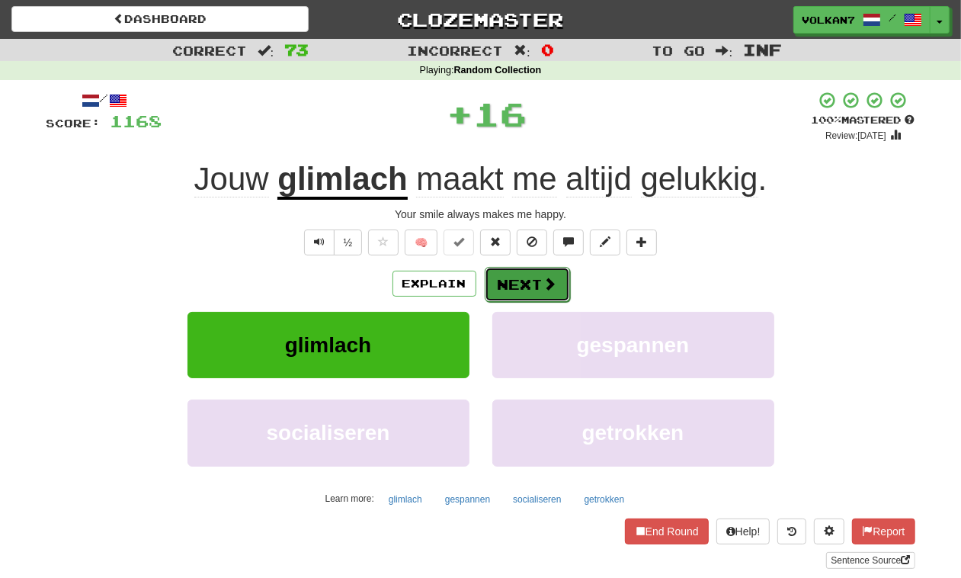
click at [542, 267] on button "Next" at bounding box center [527, 284] width 85 height 35
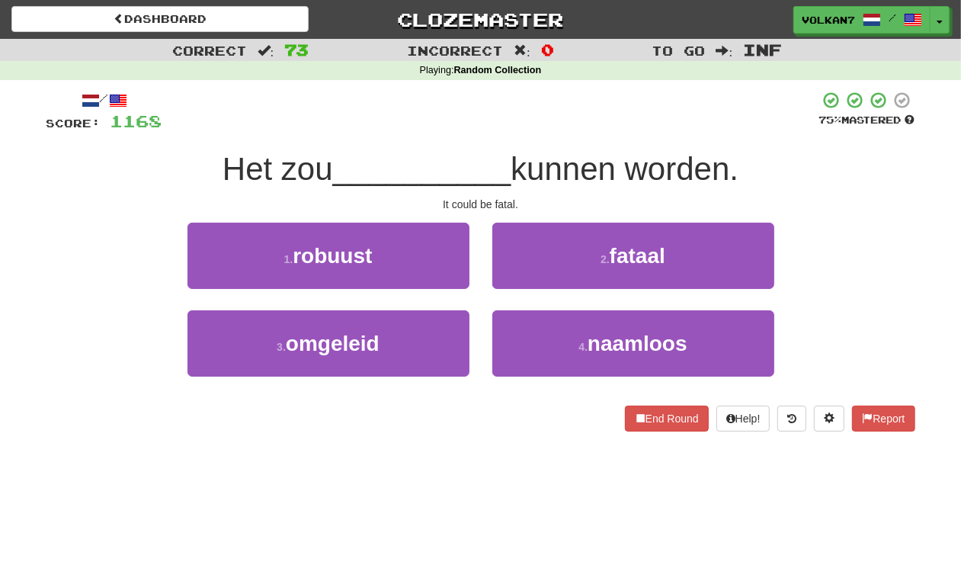
click at [543, 147] on div "/ Score: 1168 75 % Mastered Het zou __________ kunnen worden. It could be fatal…" at bounding box center [480, 261] width 869 height 341
drag, startPoint x: 581, startPoint y: 257, endPoint x: 568, endPoint y: 264, distance: 15.7
click at [581, 258] on button "2 . fataal" at bounding box center [633, 255] width 282 height 66
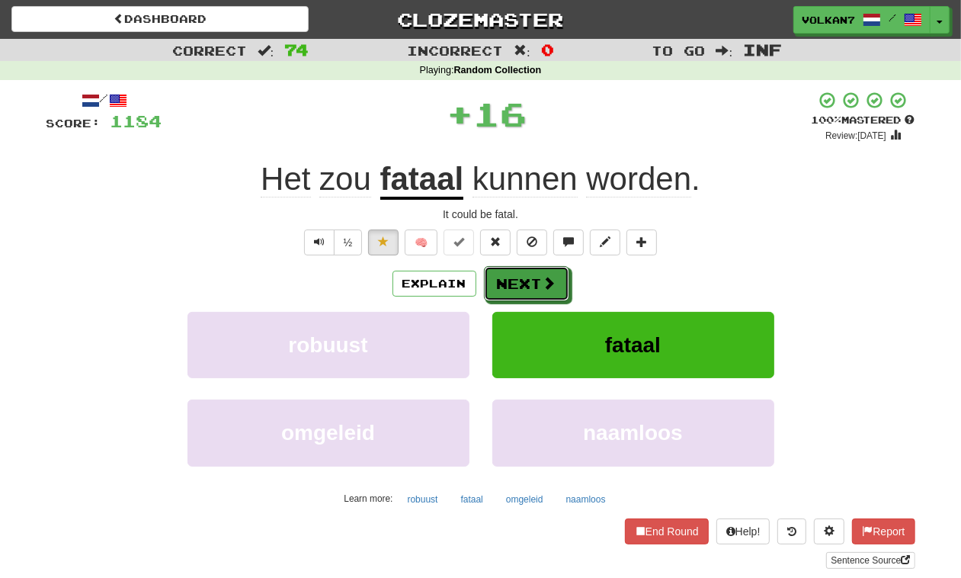
click at [513, 287] on button "Next" at bounding box center [526, 283] width 85 height 35
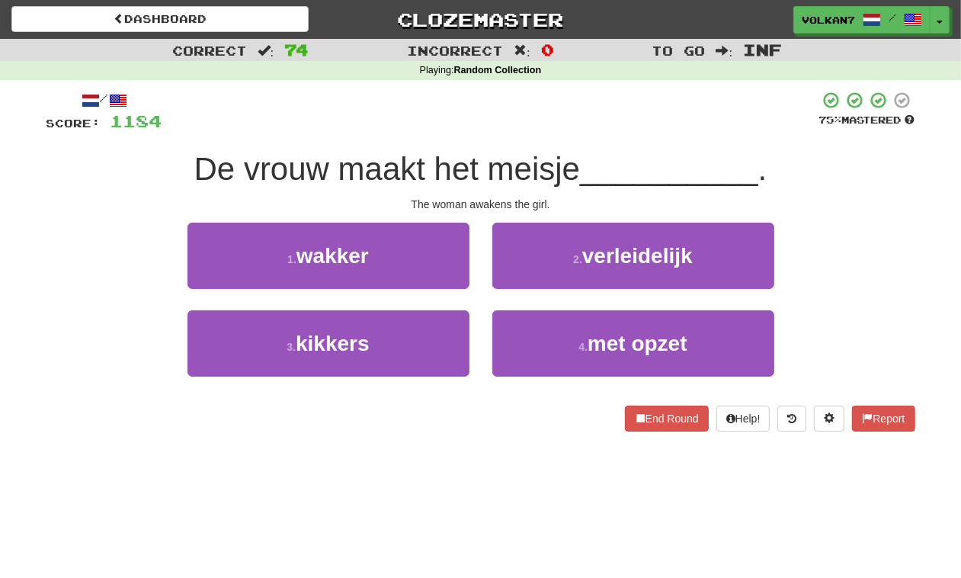
click at [575, 115] on div at bounding box center [490, 112] width 657 height 42
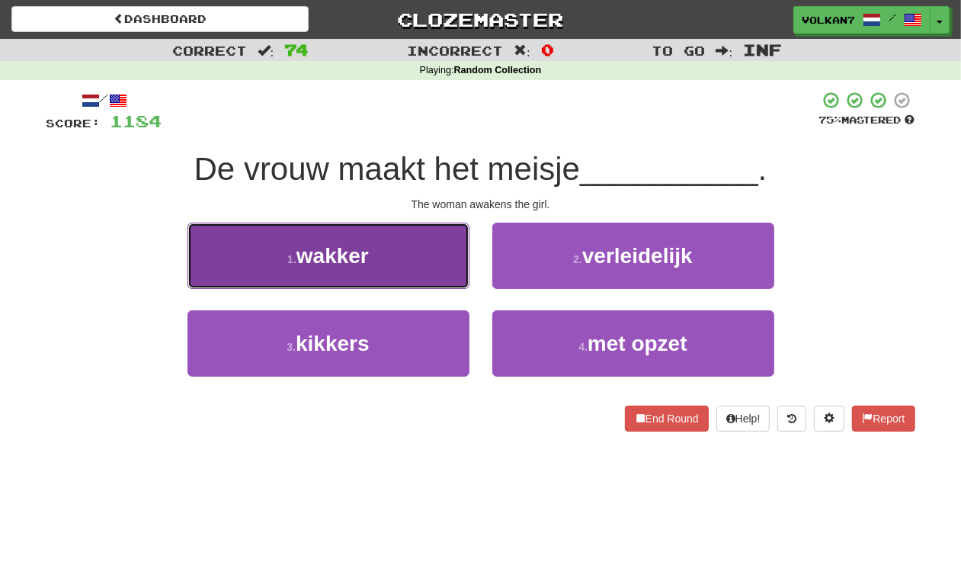
click at [395, 261] on button "1 . wakker" at bounding box center [328, 255] width 282 height 66
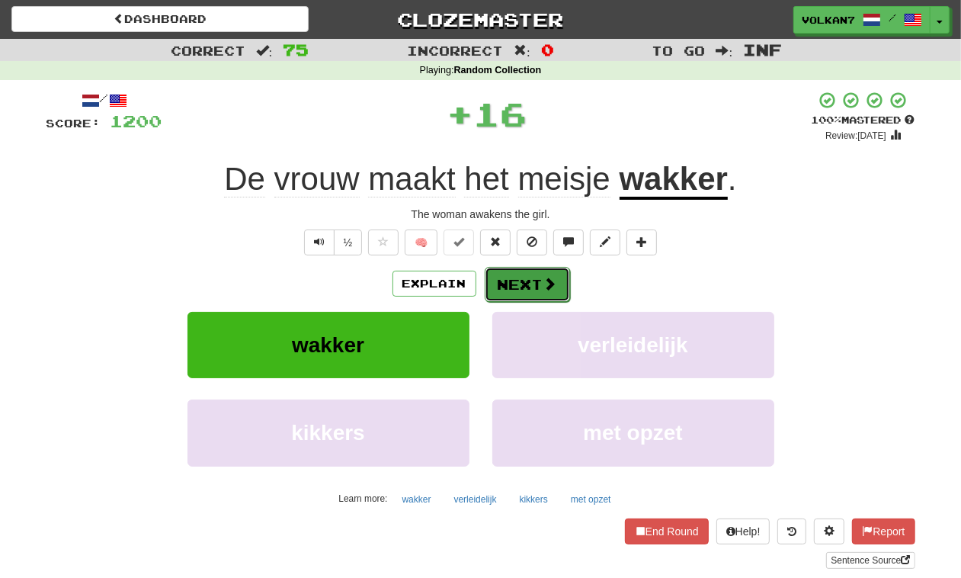
click at [507, 279] on button "Next" at bounding box center [527, 284] width 85 height 35
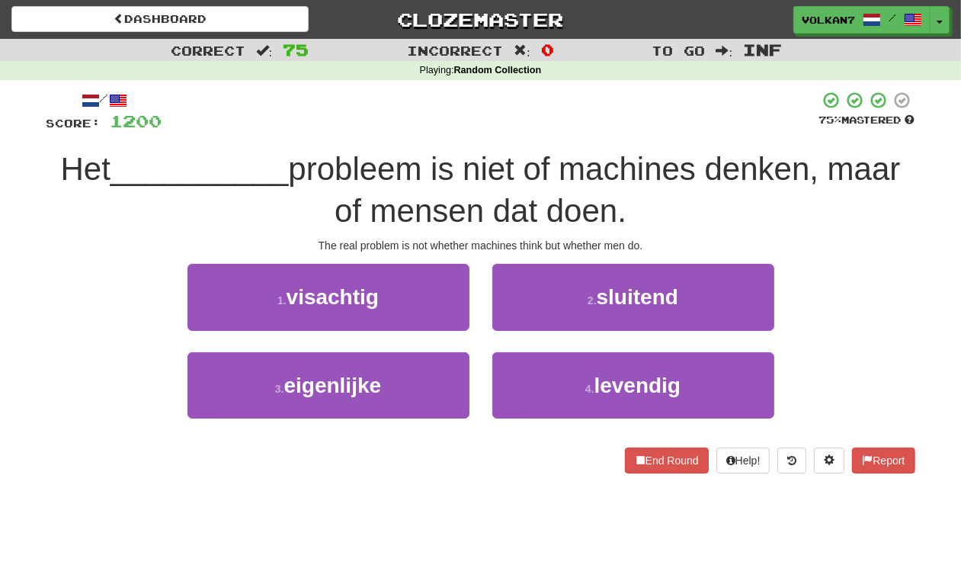
click at [557, 97] on div at bounding box center [490, 112] width 657 height 42
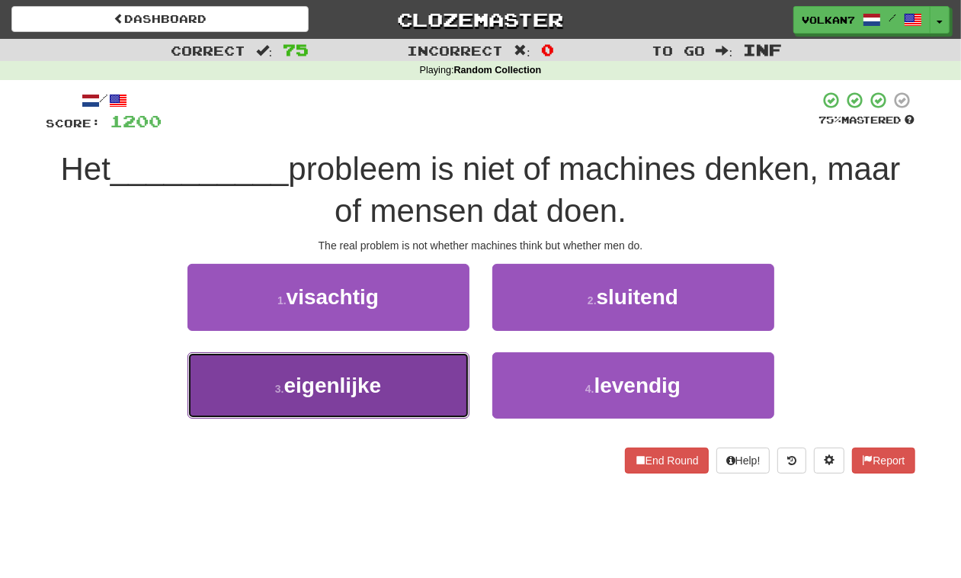
click at [341, 386] on span "eigenlijke" at bounding box center [333, 385] width 98 height 24
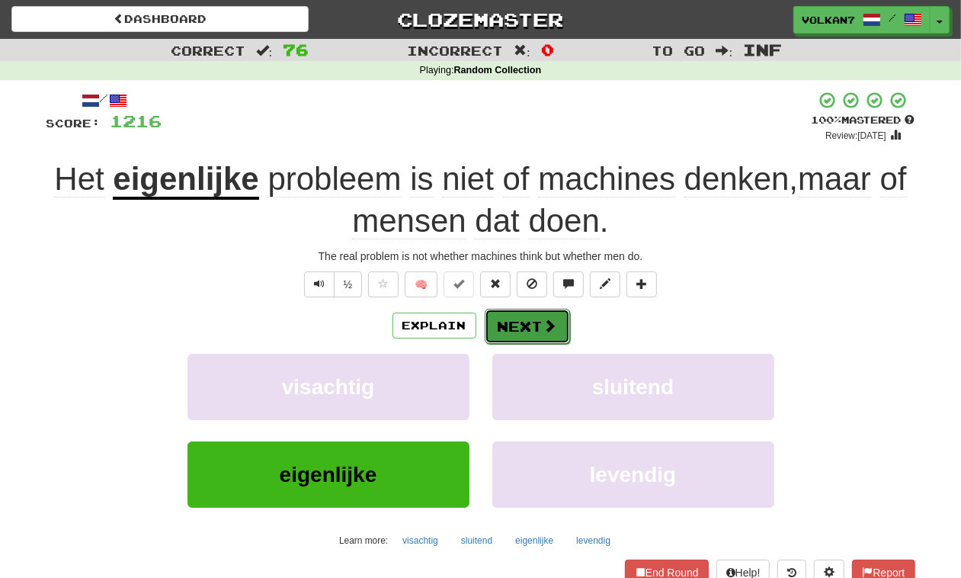
click at [543, 319] on span at bounding box center [550, 326] width 14 height 14
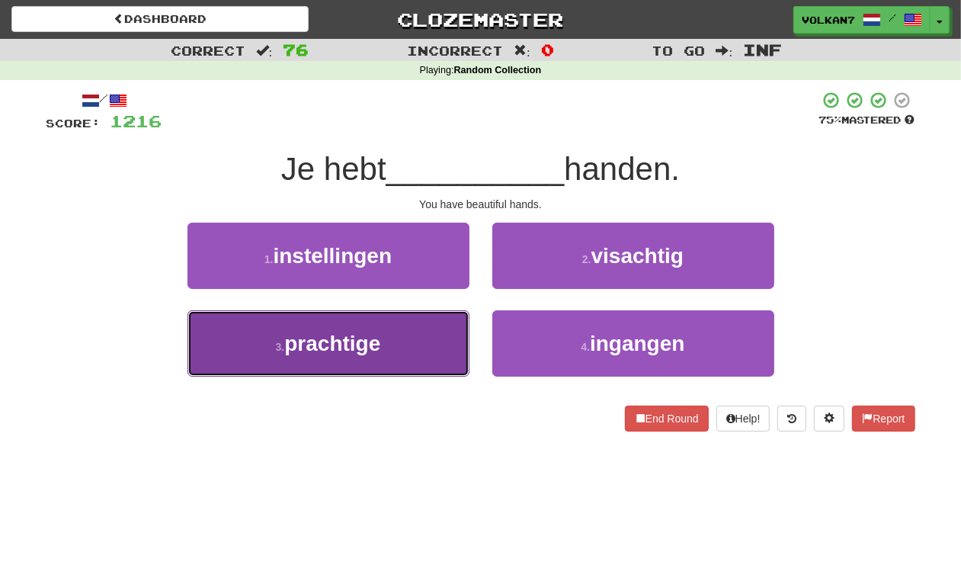
click at [379, 345] on span "prachtige" at bounding box center [332, 343] width 96 height 24
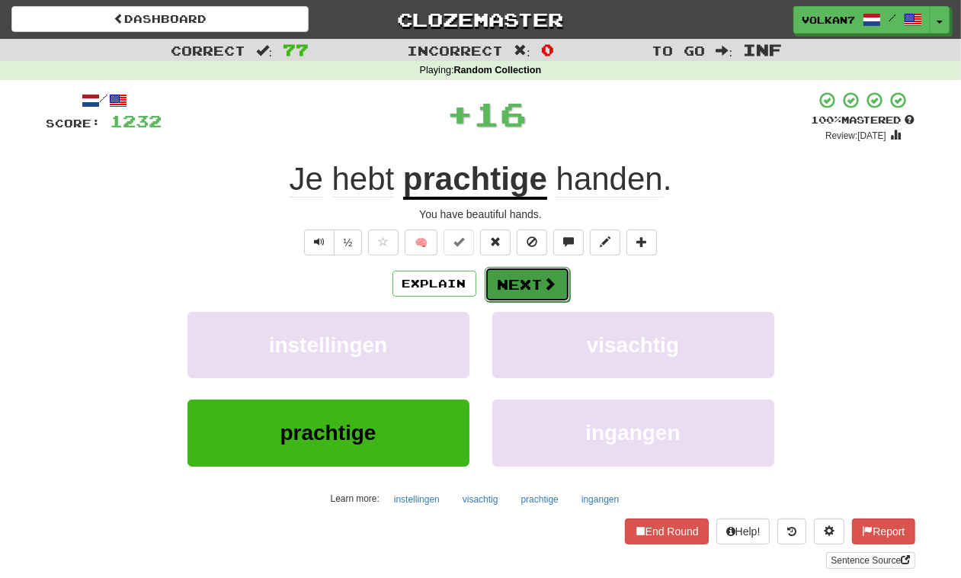
click at [511, 290] on button "Next" at bounding box center [527, 284] width 85 height 35
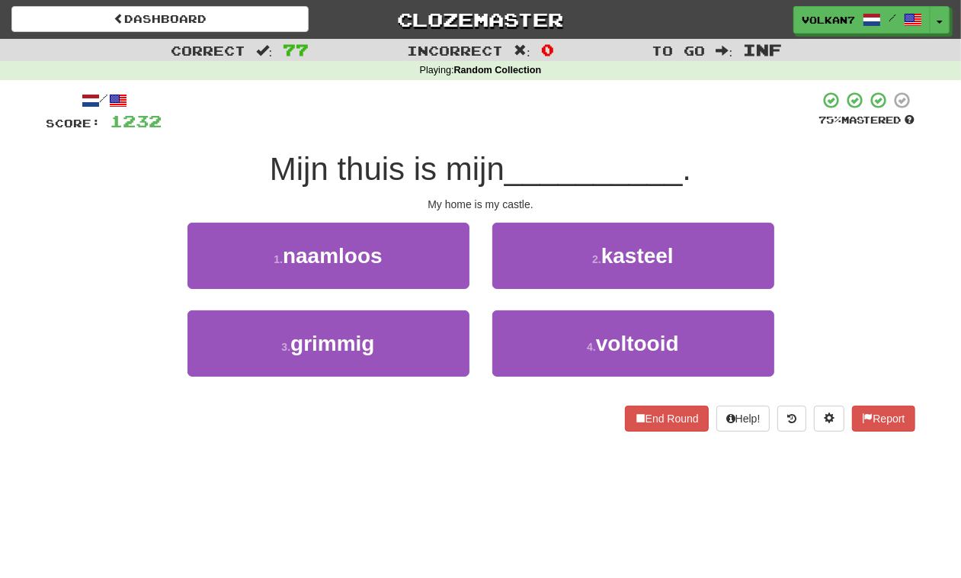
click at [547, 115] on div at bounding box center [490, 112] width 657 height 42
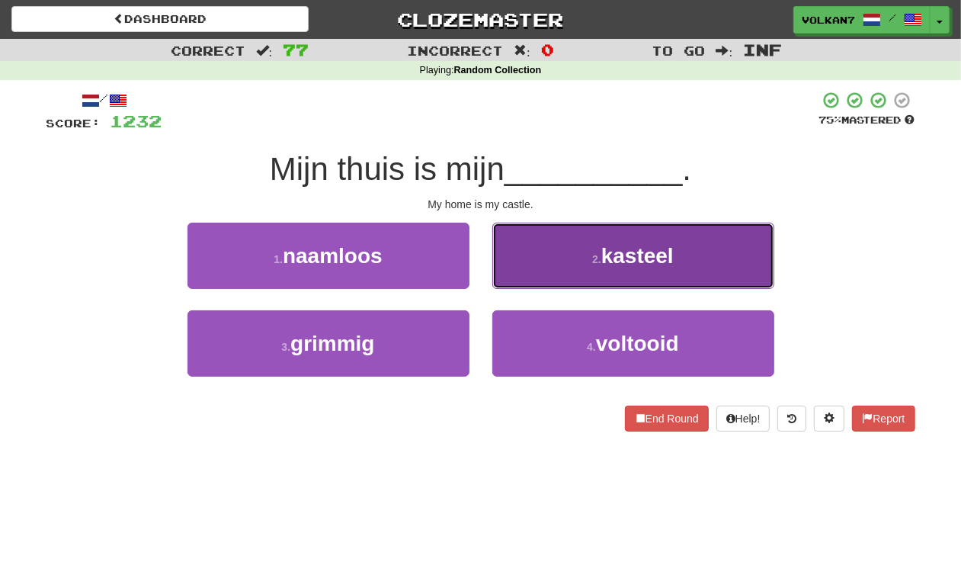
click at [543, 248] on button "2 . kasteel" at bounding box center [633, 255] width 282 height 66
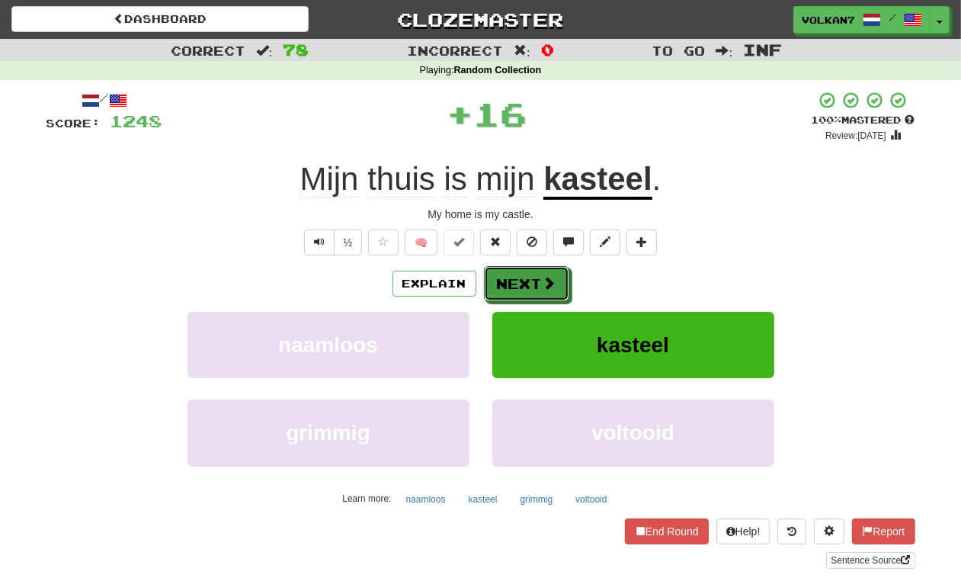
click at [523, 272] on button "Next" at bounding box center [526, 283] width 85 height 35
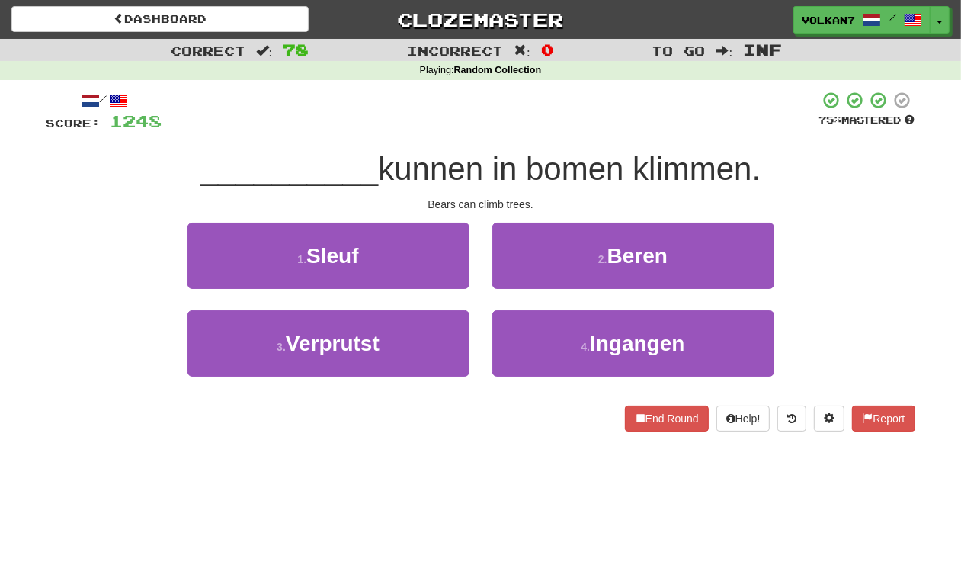
click at [578, 117] on div at bounding box center [490, 112] width 657 height 42
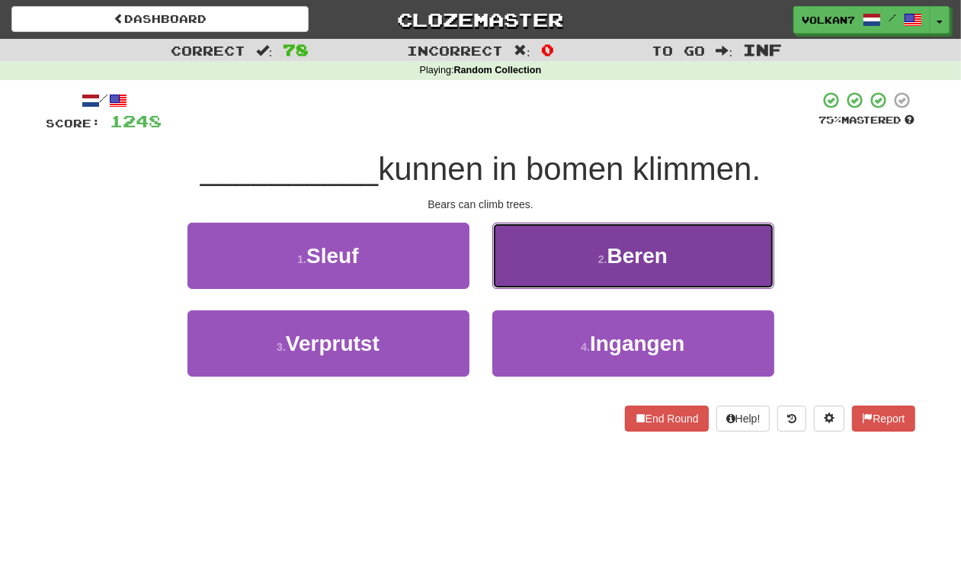
click at [603, 253] on small "2 ." at bounding box center [602, 259] width 9 height 12
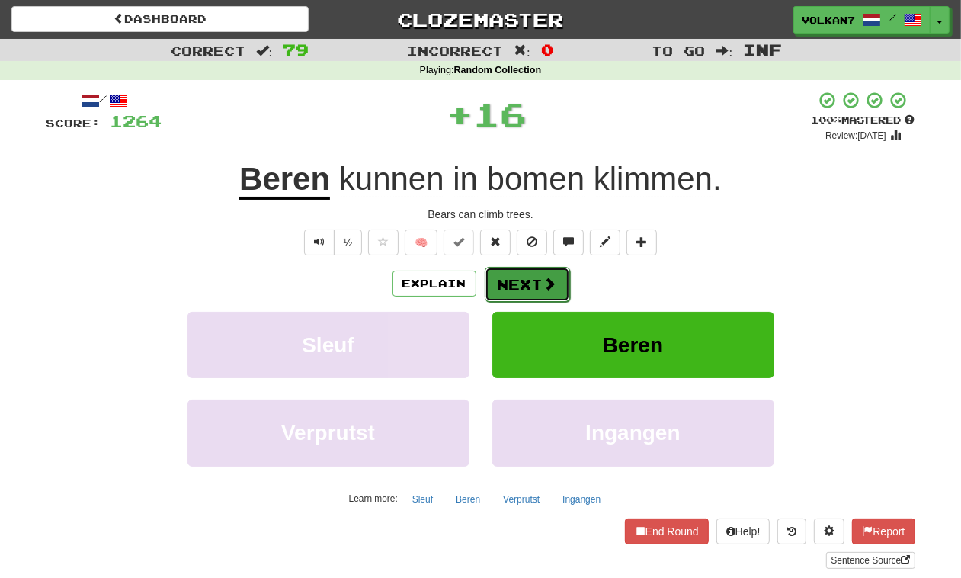
click at [534, 287] on button "Next" at bounding box center [527, 284] width 85 height 35
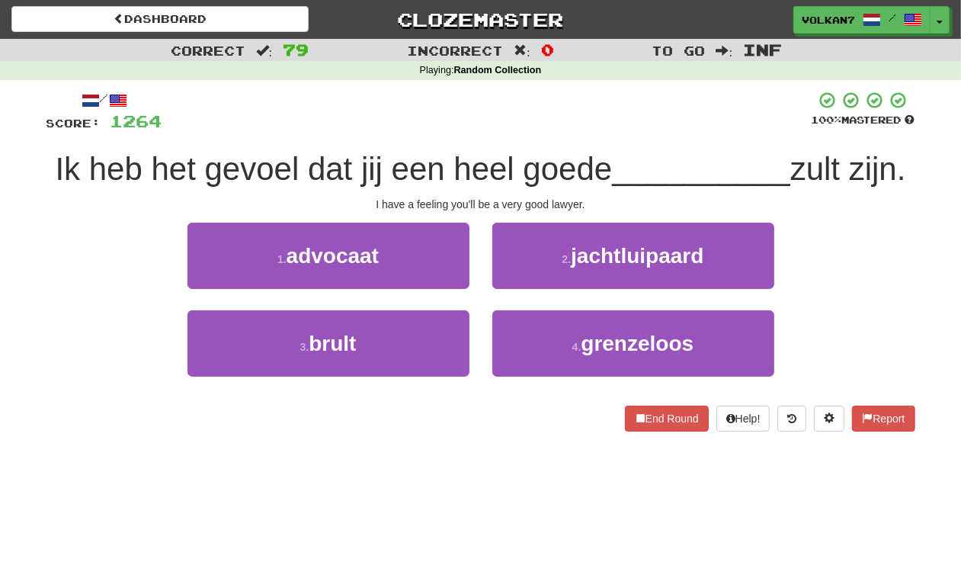
click at [562, 130] on div at bounding box center [486, 112] width 649 height 42
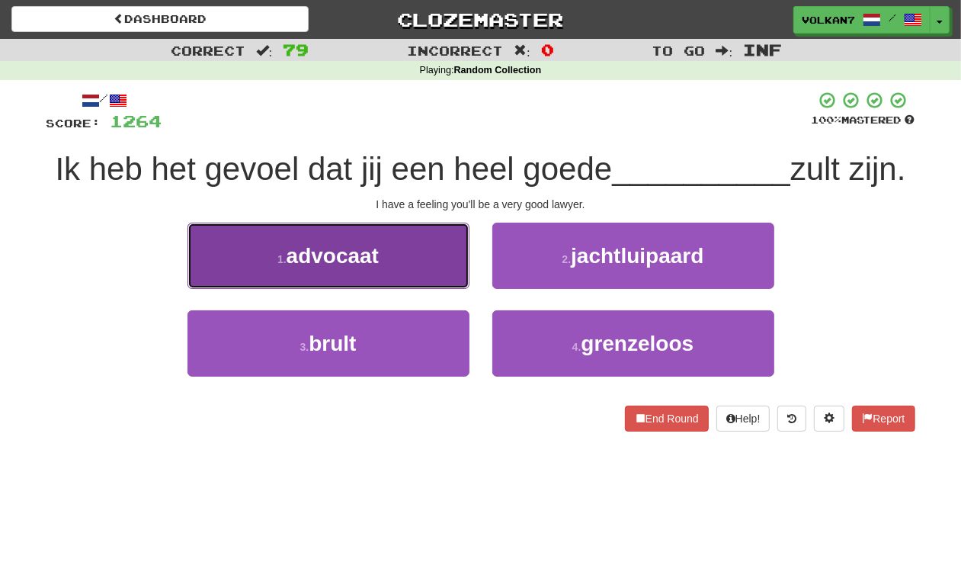
click at [429, 274] on button "1 . advocaat" at bounding box center [328, 255] width 282 height 66
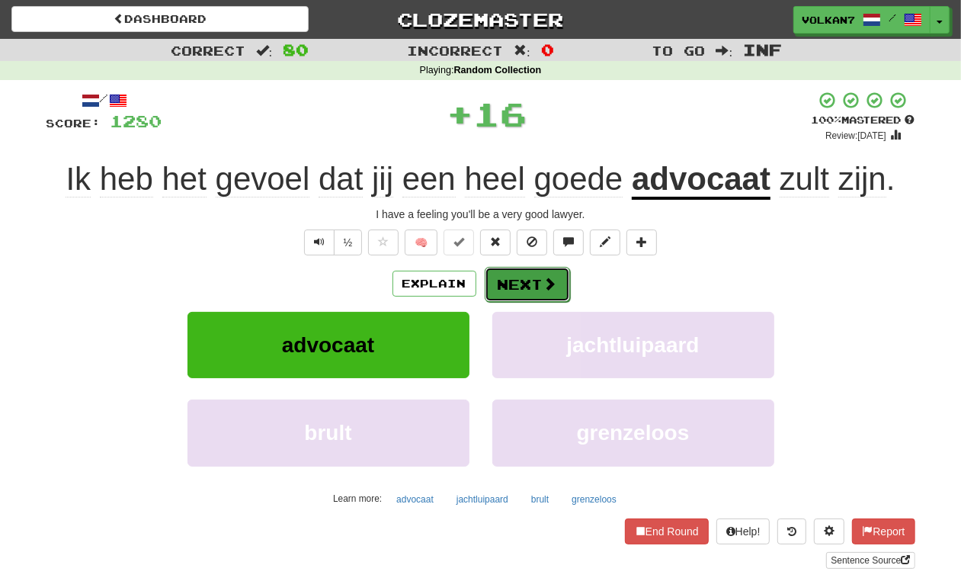
click at [546, 278] on span at bounding box center [550, 284] width 14 height 14
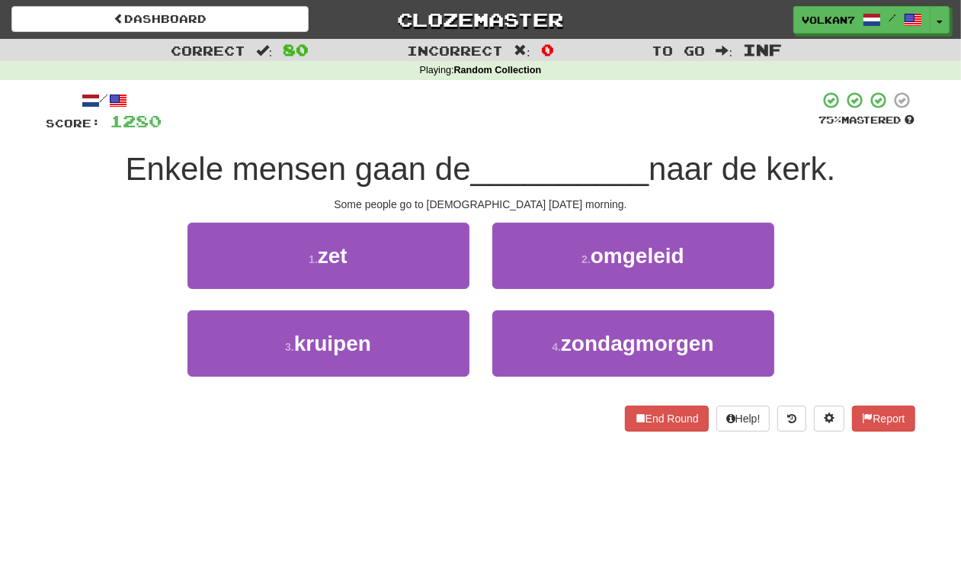
click at [577, 124] on div at bounding box center [490, 112] width 657 height 42
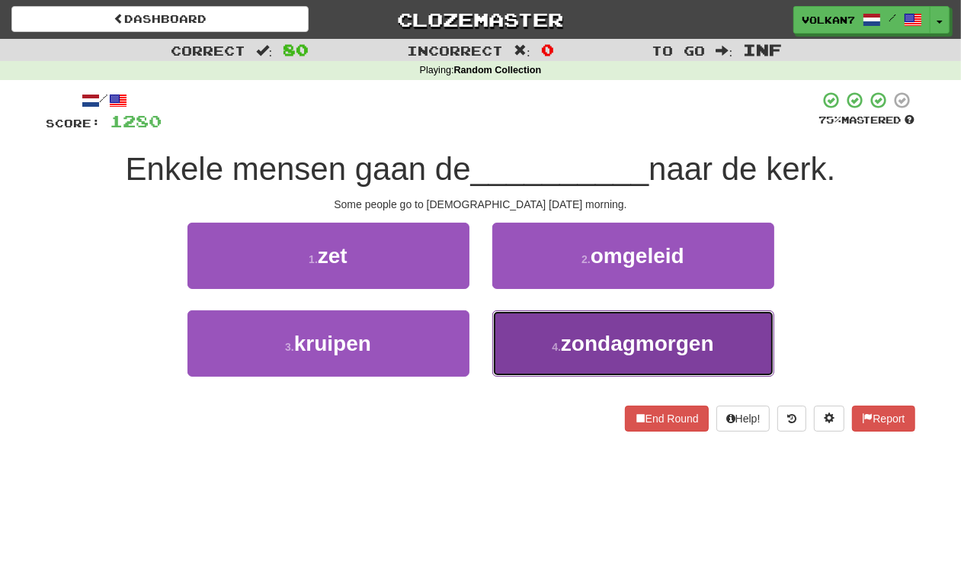
click at [584, 337] on span "zondagmorgen" at bounding box center [637, 343] width 153 height 24
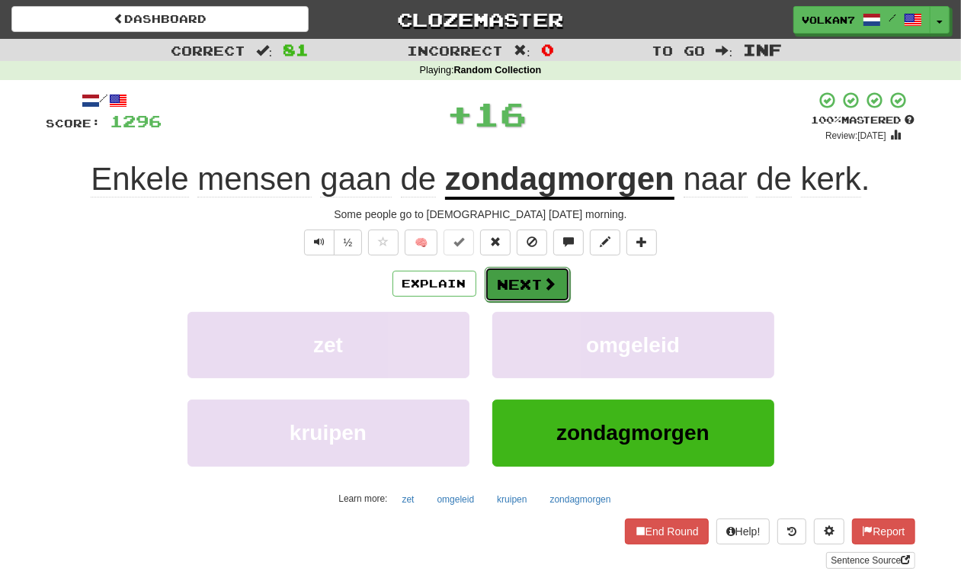
click at [523, 287] on button "Next" at bounding box center [527, 284] width 85 height 35
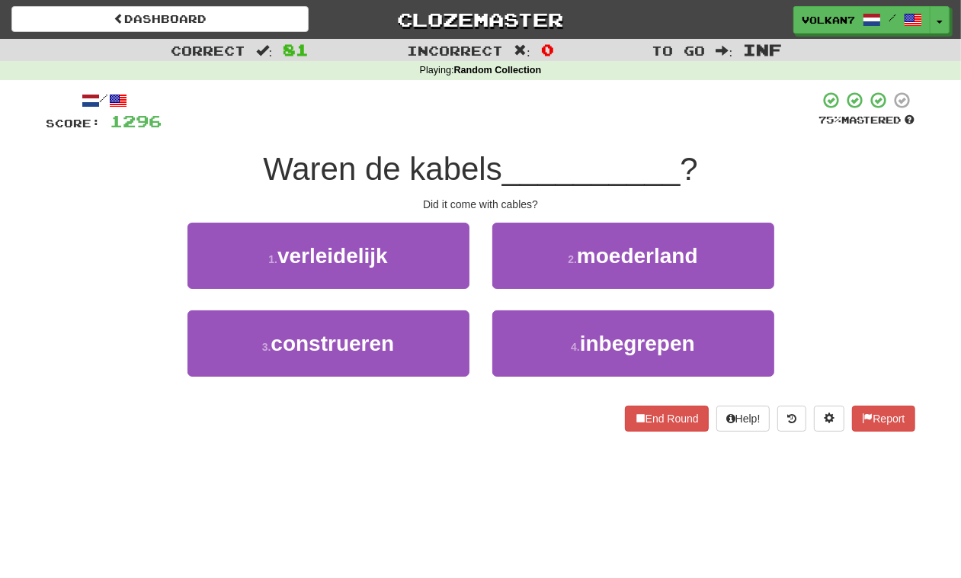
click at [546, 116] on div at bounding box center [490, 112] width 657 height 42
drag, startPoint x: 539, startPoint y: 344, endPoint x: 524, endPoint y: 310, distance: 36.8
click at [539, 344] on button "4 . inbegrepen" at bounding box center [633, 343] width 282 height 66
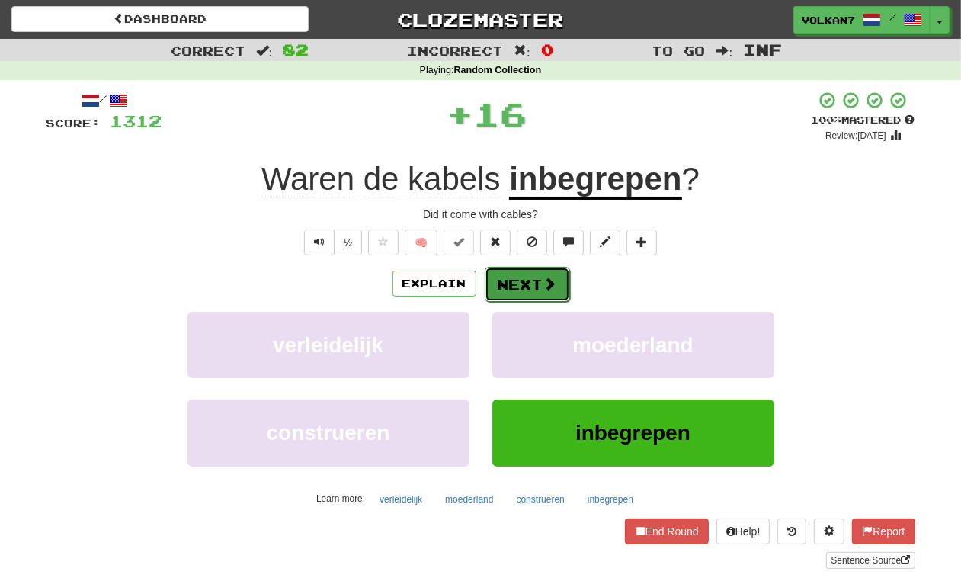
click at [517, 272] on button "Next" at bounding box center [527, 284] width 85 height 35
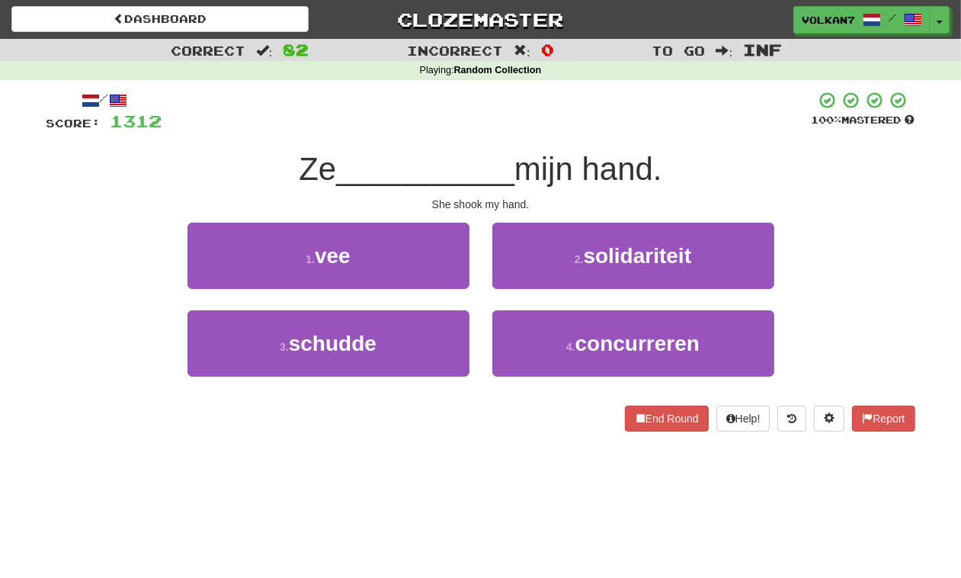
click at [553, 112] on div at bounding box center [486, 112] width 649 height 42
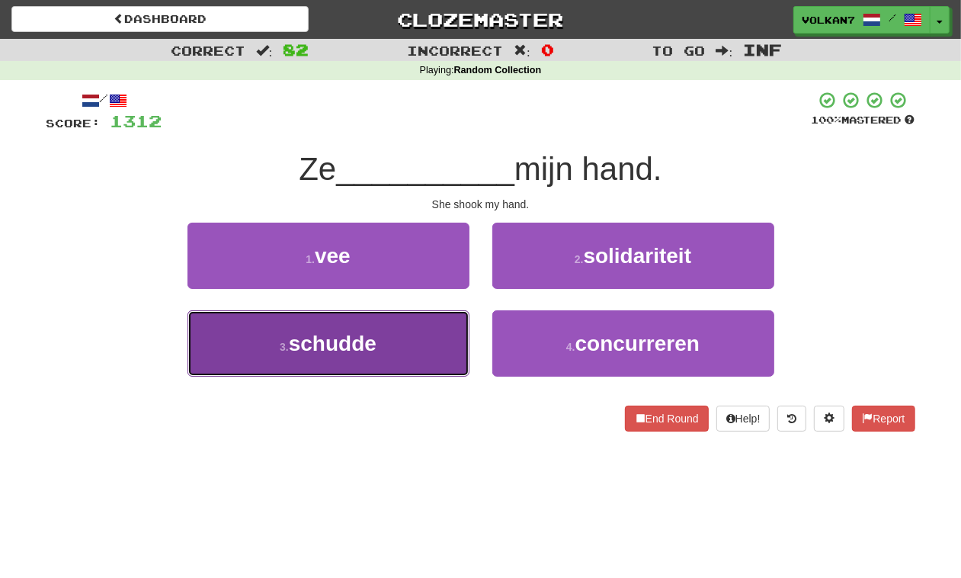
click at [421, 336] on button "3 . schudde" at bounding box center [328, 343] width 282 height 66
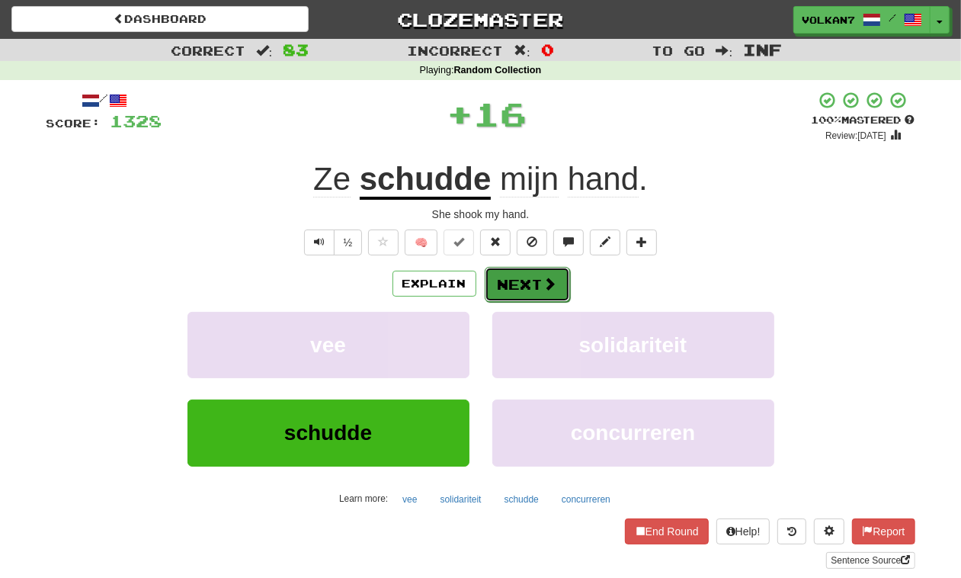
click at [523, 297] on button "Next" at bounding box center [527, 284] width 85 height 35
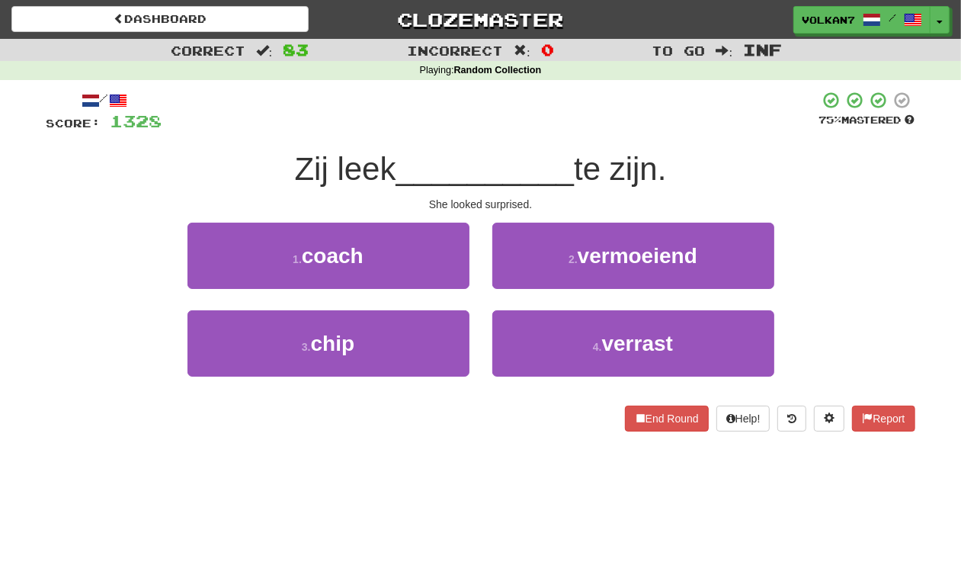
click at [538, 142] on div "/ Score: 1328 75 % Mastered Zij leek __________ te zijn. She looked surprised. …" at bounding box center [480, 261] width 869 height 341
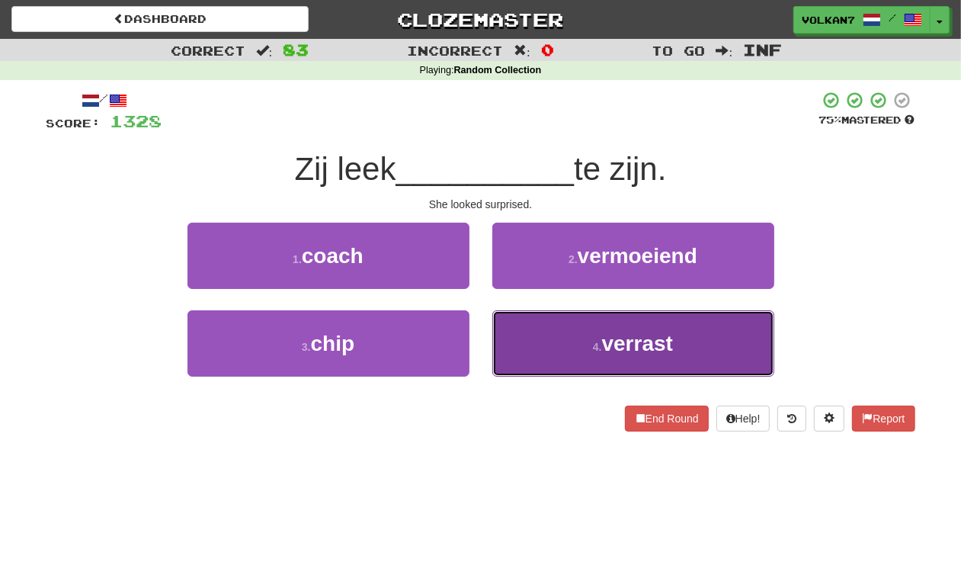
click at [593, 334] on button "4 . verrast" at bounding box center [633, 343] width 282 height 66
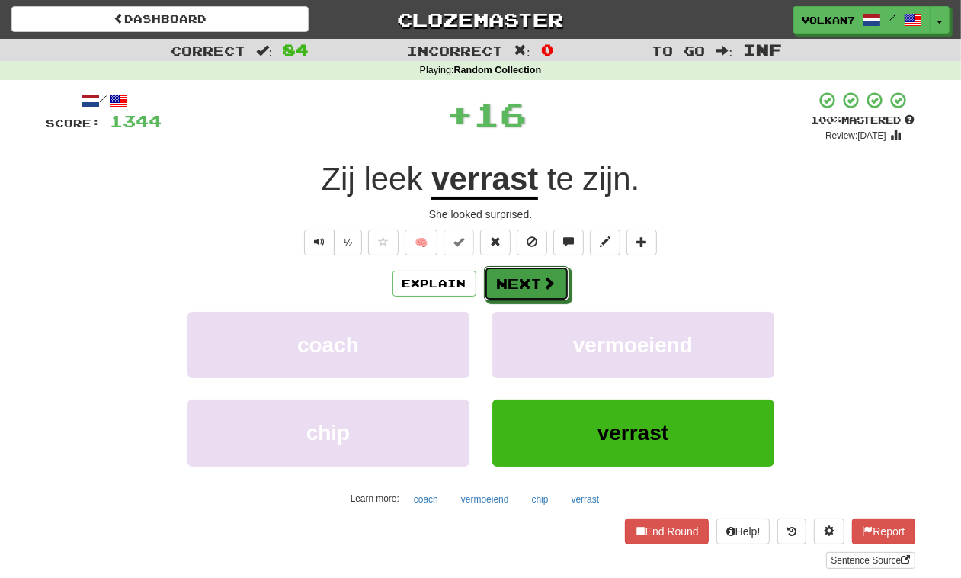
drag, startPoint x: 541, startPoint y: 286, endPoint x: 523, endPoint y: 171, distance: 115.8
click at [543, 284] on span at bounding box center [550, 283] width 14 height 14
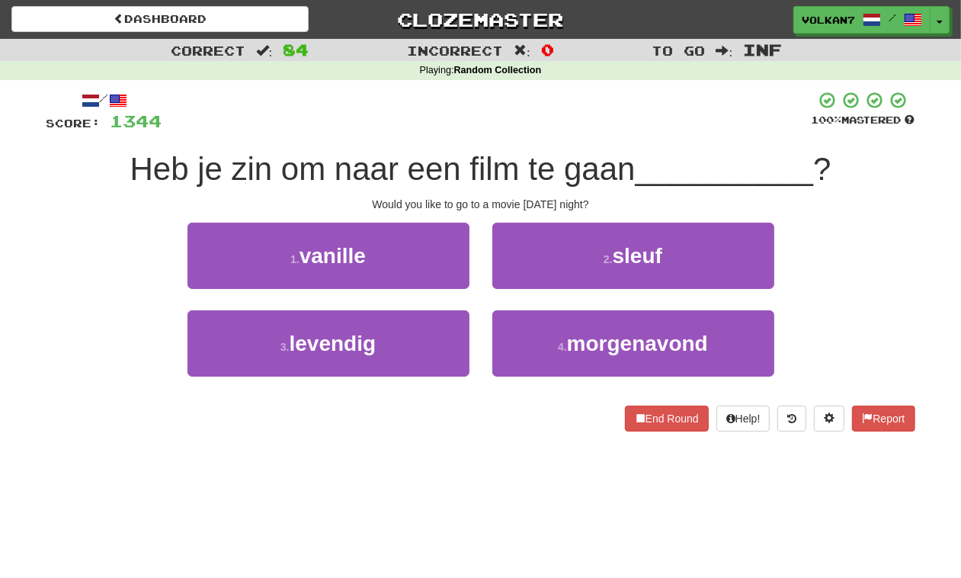
click at [517, 123] on div at bounding box center [486, 112] width 649 height 42
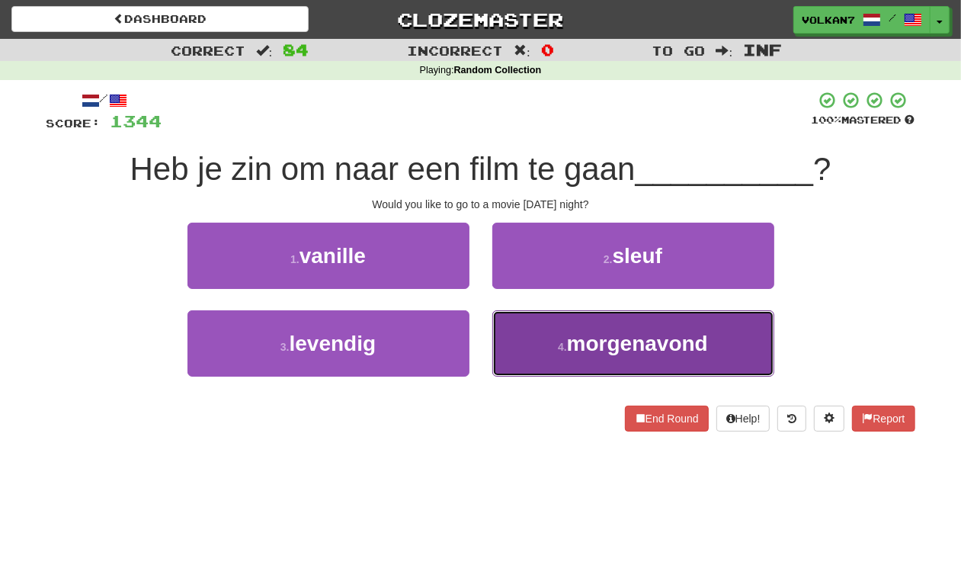
click at [558, 351] on small "4 ." at bounding box center [562, 347] width 9 height 12
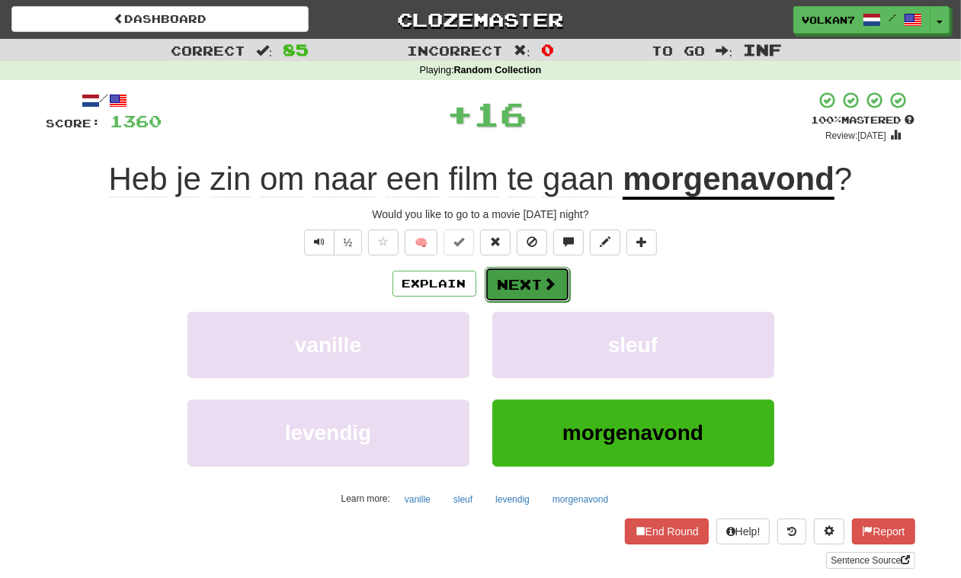
click at [526, 293] on button "Next" at bounding box center [527, 284] width 85 height 35
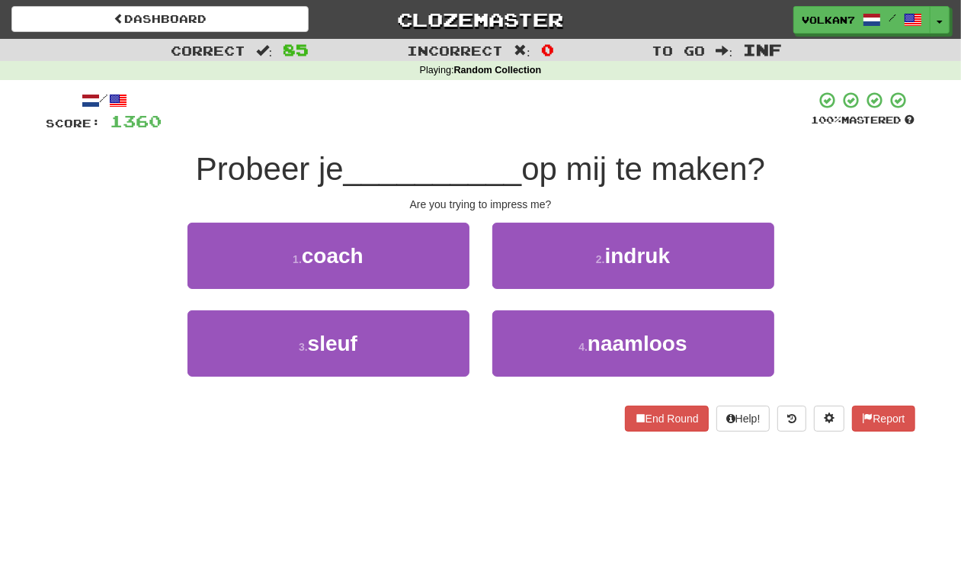
click at [588, 104] on div at bounding box center [486, 112] width 649 height 42
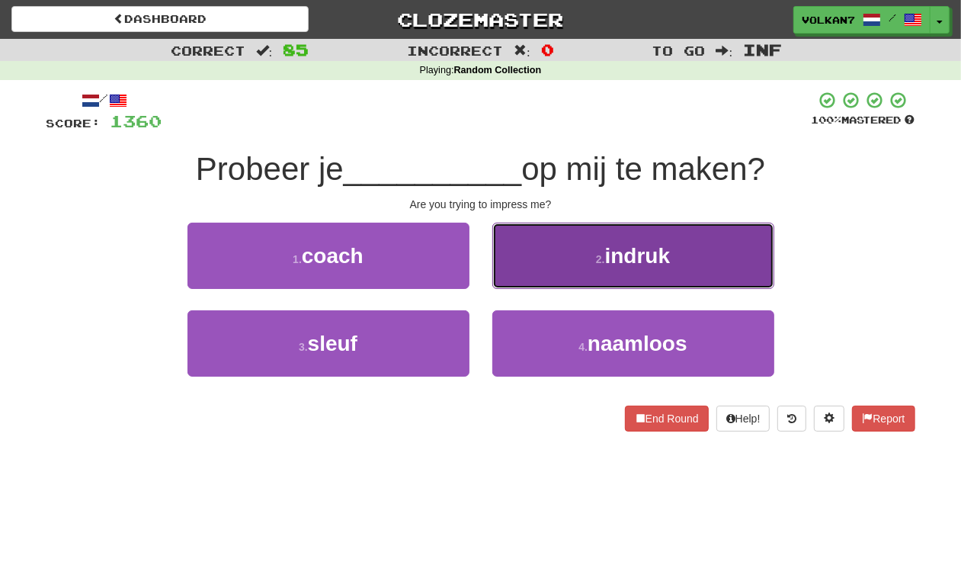
click at [585, 242] on button "2 . indruk" at bounding box center [633, 255] width 282 height 66
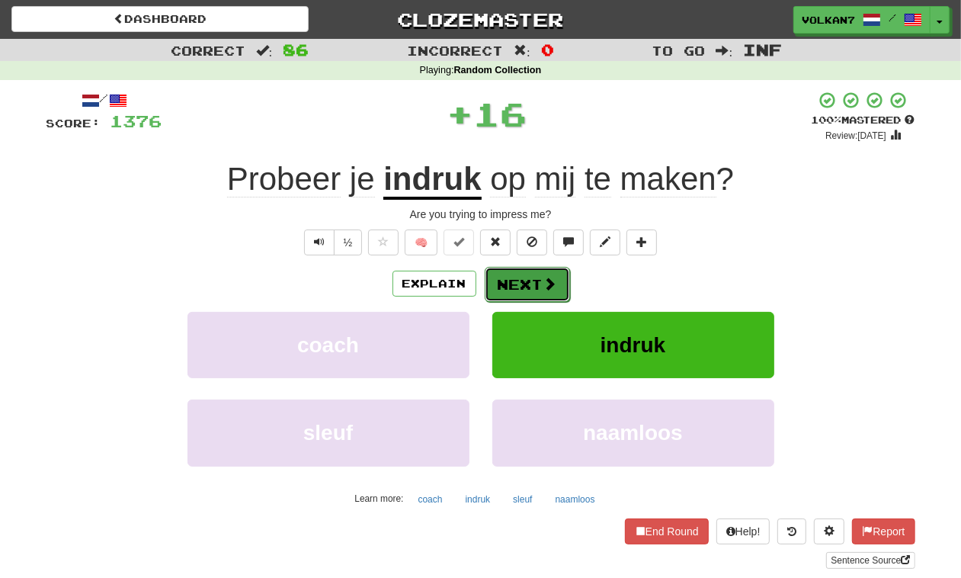
click at [543, 284] on span at bounding box center [550, 284] width 14 height 14
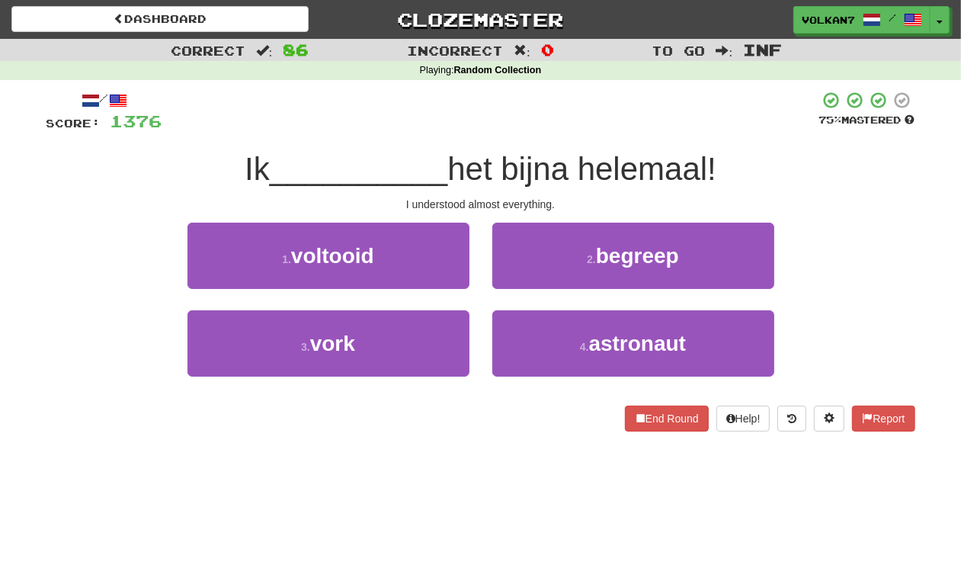
click at [555, 114] on div at bounding box center [490, 112] width 657 height 42
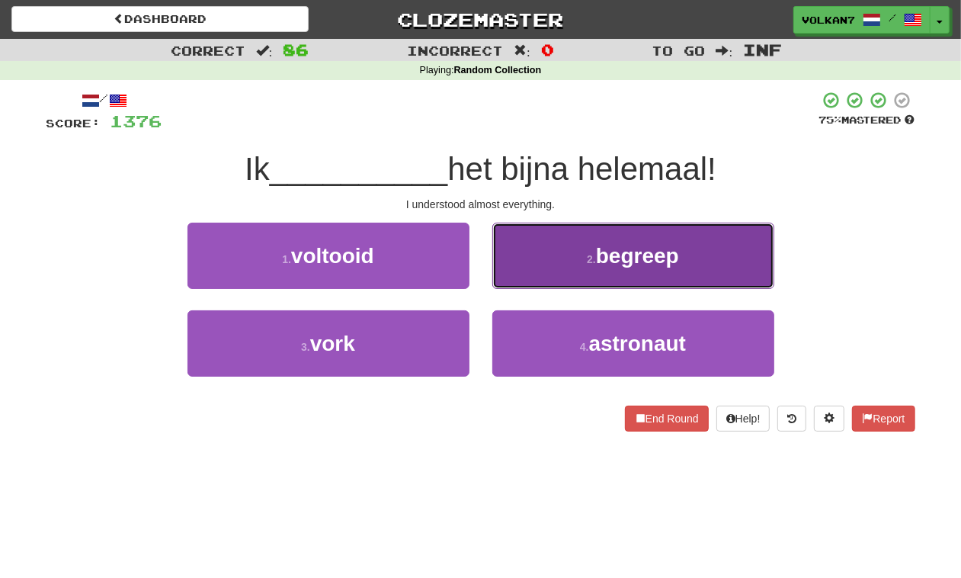
click at [593, 267] on button "2 . begreep" at bounding box center [633, 255] width 282 height 66
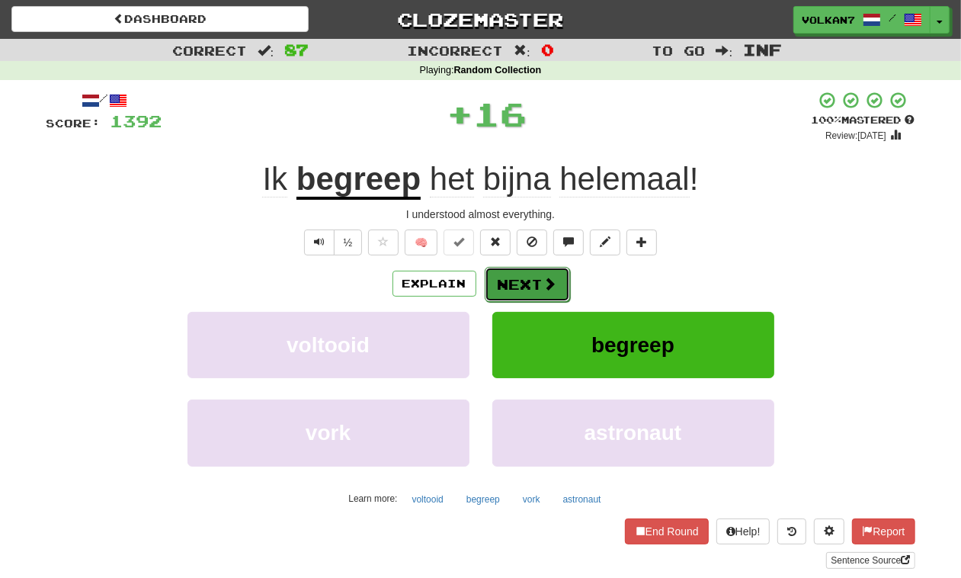
click at [515, 279] on button "Next" at bounding box center [527, 284] width 85 height 35
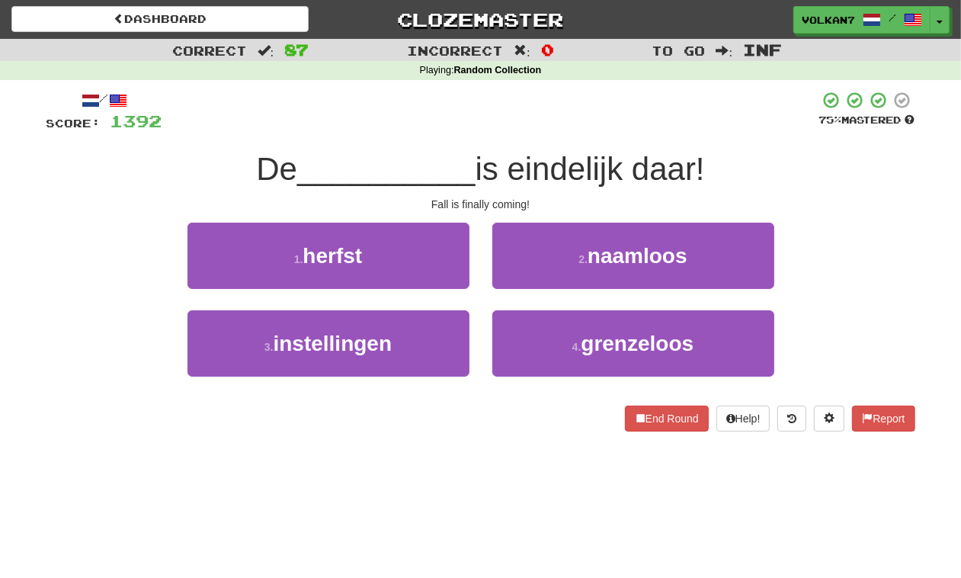
click at [555, 136] on div "/ Score: 1392 75 % Mastered De __________ is eindelijk daar! Fall is finally co…" at bounding box center [480, 261] width 869 height 341
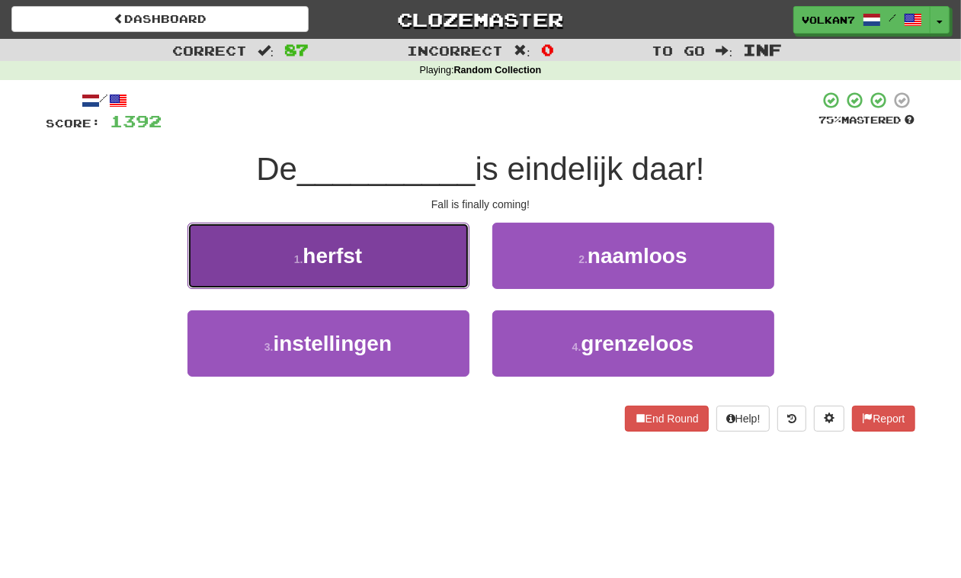
click at [376, 248] on button "1 . herfst" at bounding box center [328, 255] width 282 height 66
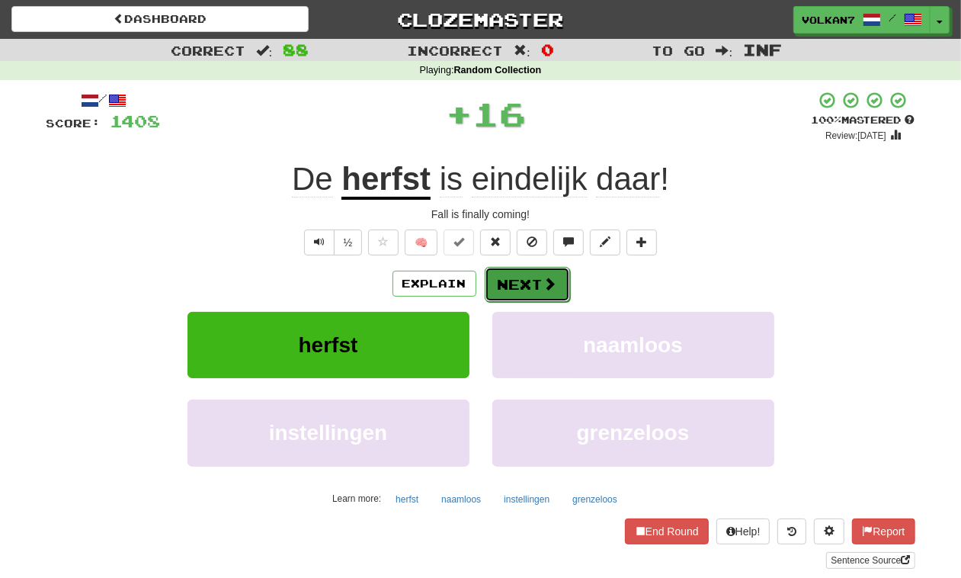
click at [513, 286] on button "Next" at bounding box center [527, 284] width 85 height 35
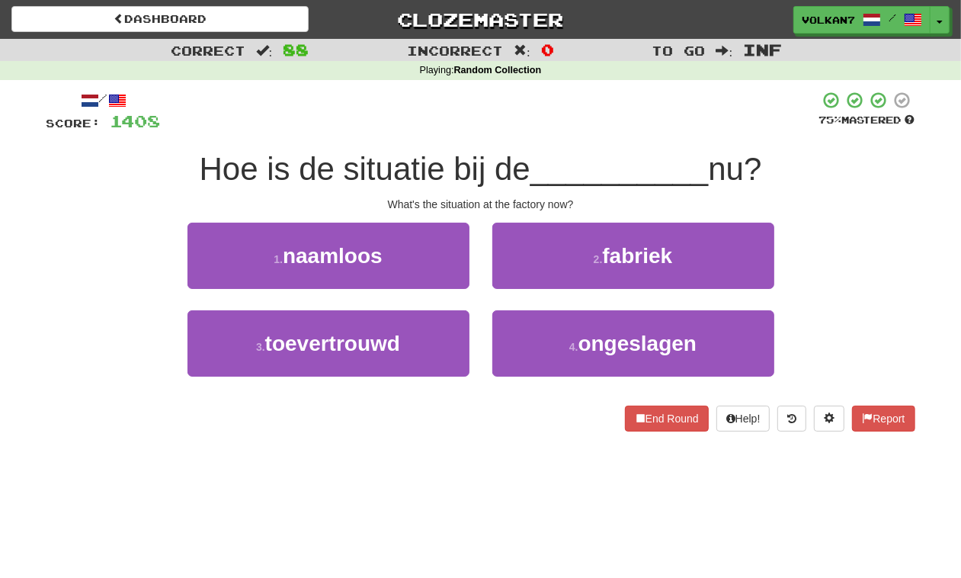
click at [574, 133] on div "/ Score: 1408 75 % Mastered Hoe is de situatie bij de __________ nu? What's the…" at bounding box center [480, 261] width 869 height 341
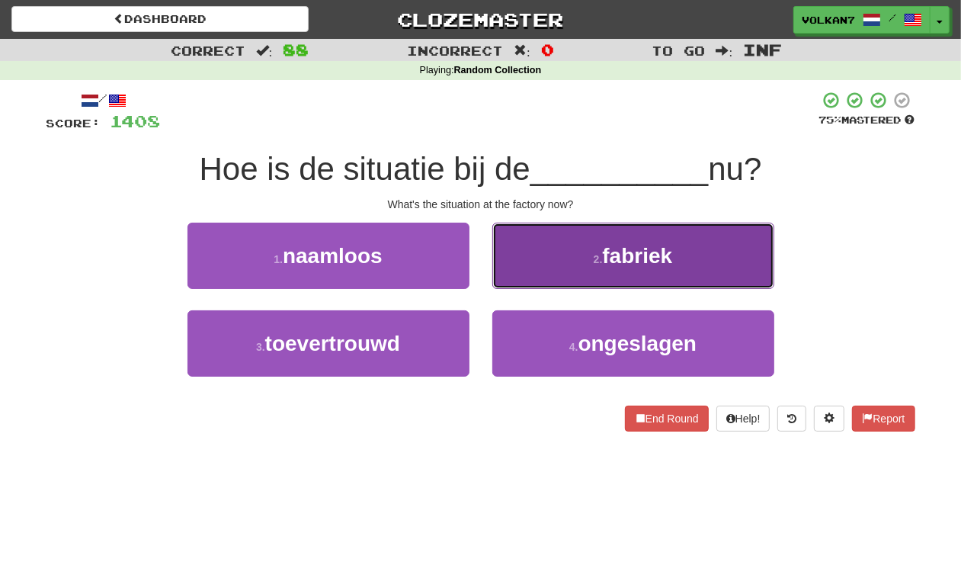
click at [565, 263] on button "2 . fabriek" at bounding box center [633, 255] width 282 height 66
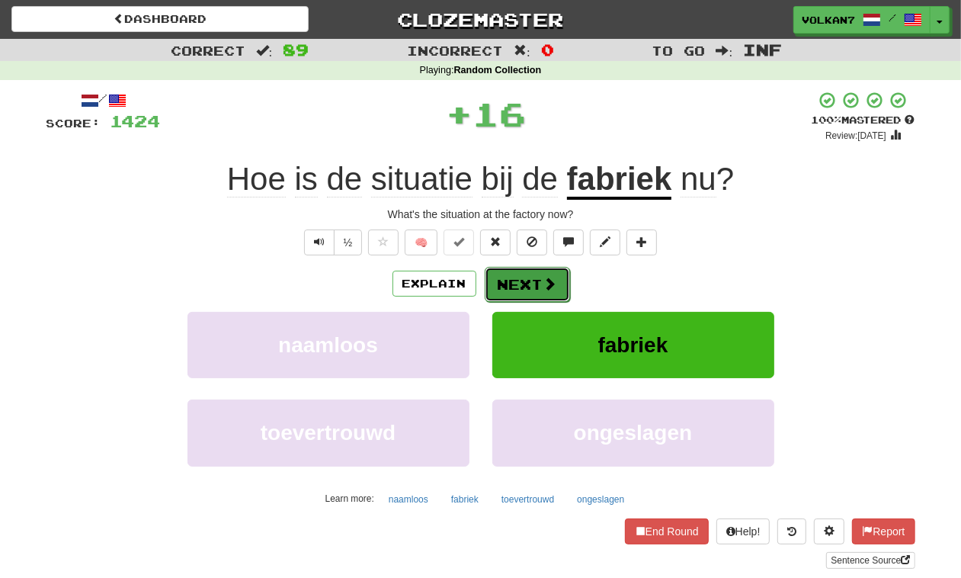
click at [507, 278] on button "Next" at bounding box center [527, 284] width 85 height 35
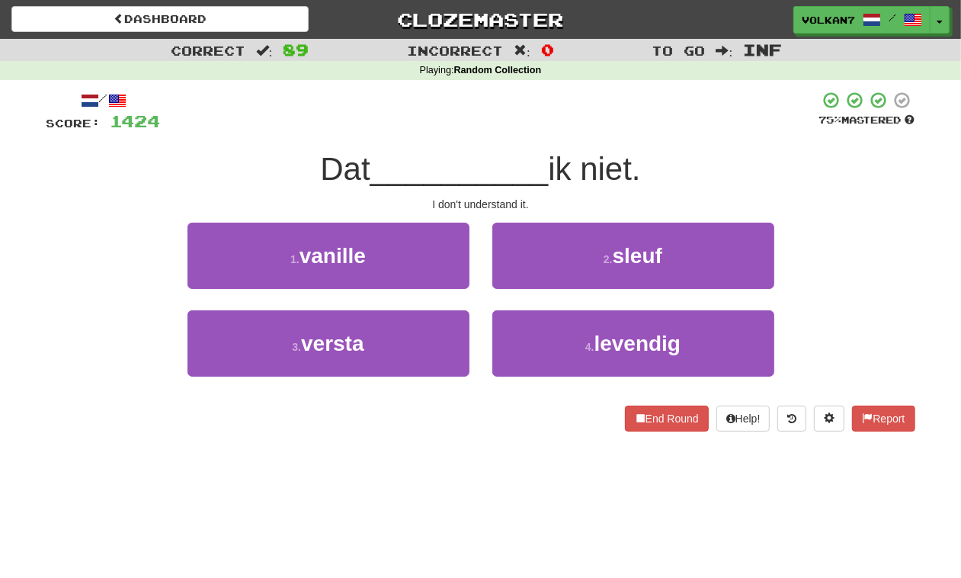
click at [547, 122] on div at bounding box center [490, 112] width 658 height 42
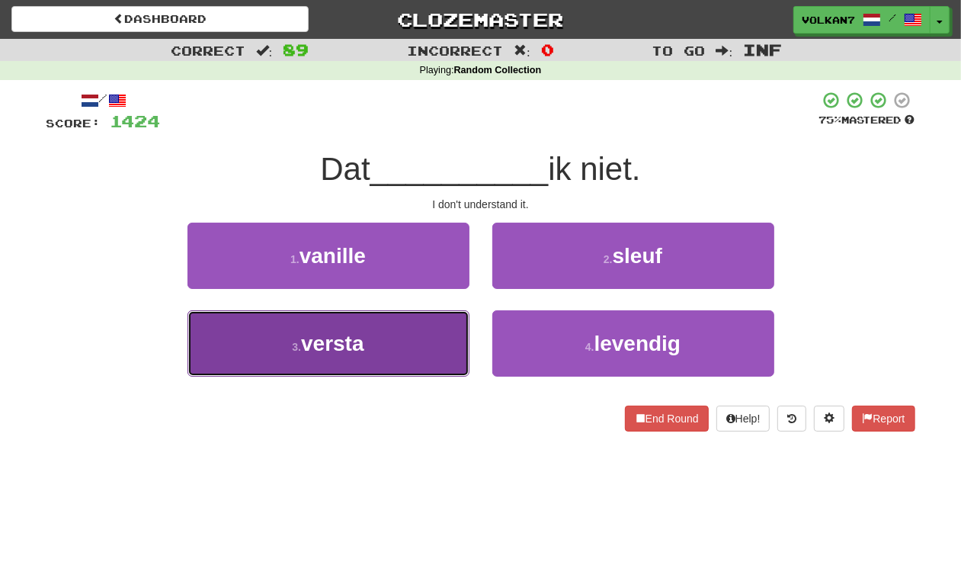
click at [412, 337] on button "3 . versta" at bounding box center [328, 343] width 282 height 66
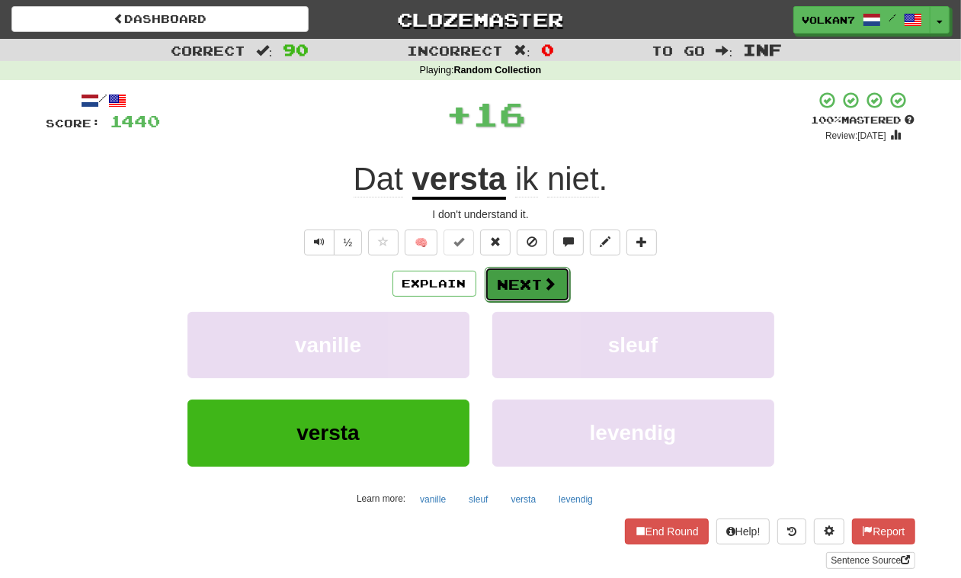
click at [494, 283] on button "Next" at bounding box center [527, 284] width 85 height 35
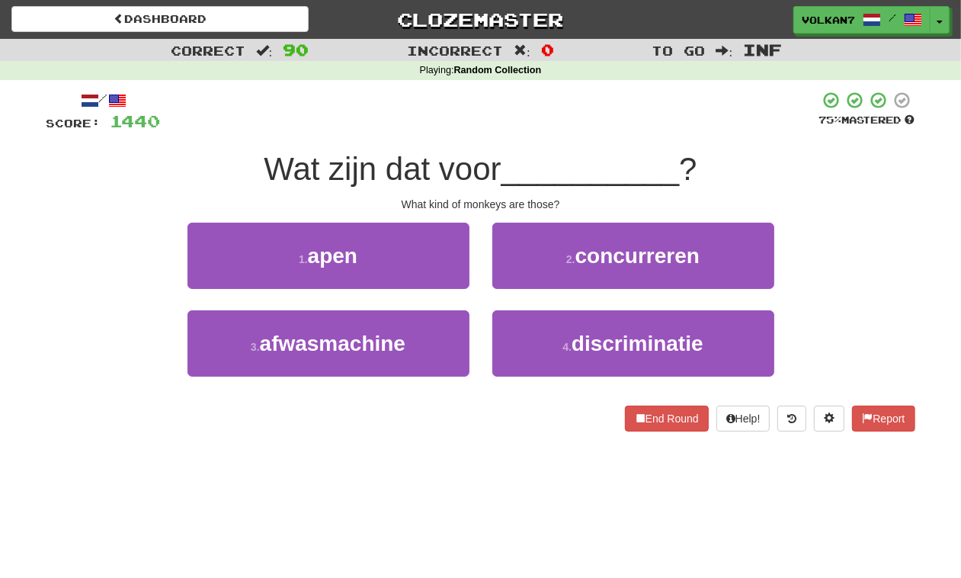
click at [584, 132] on div at bounding box center [490, 112] width 658 height 42
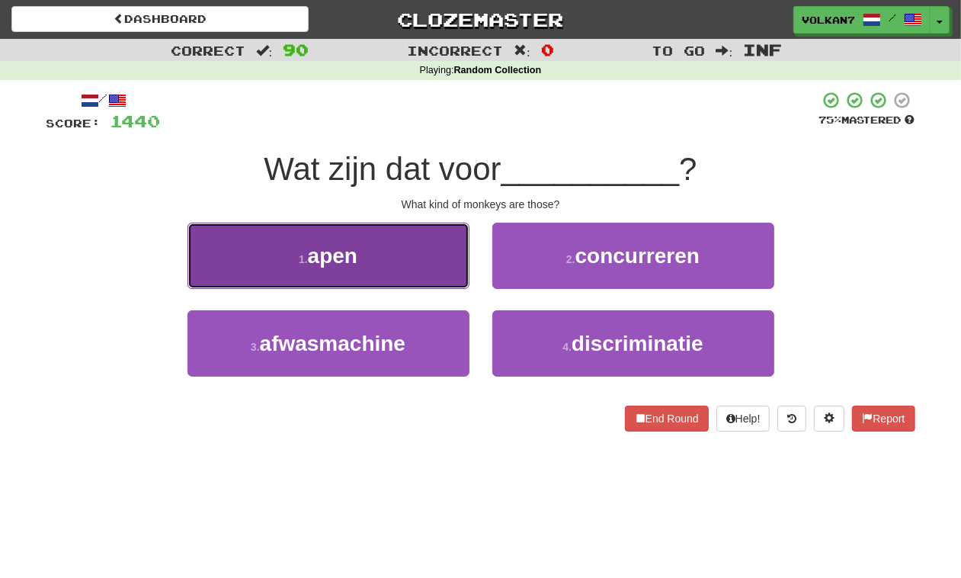
click at [402, 260] on button "1 . apen" at bounding box center [328, 255] width 282 height 66
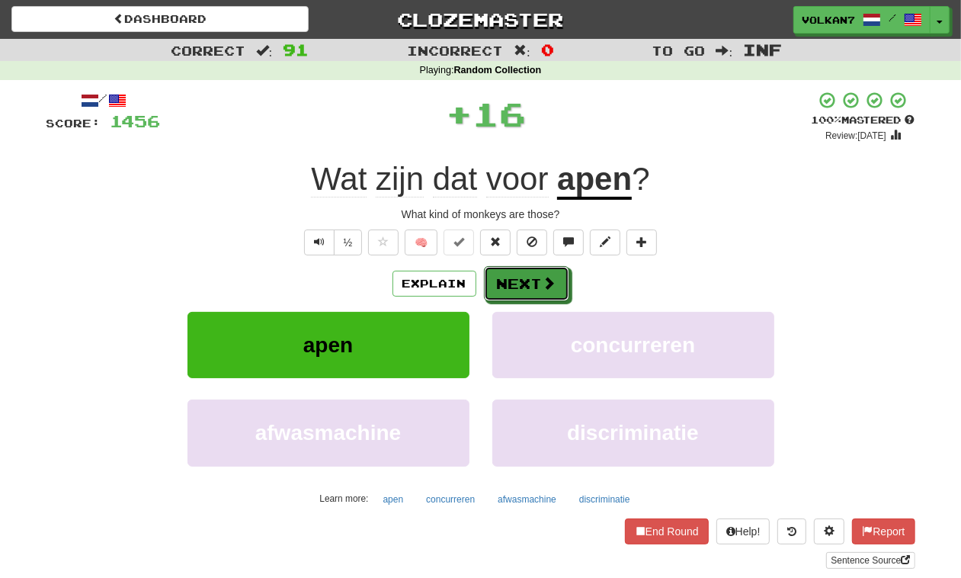
click at [490, 268] on button "Next" at bounding box center [526, 283] width 85 height 35
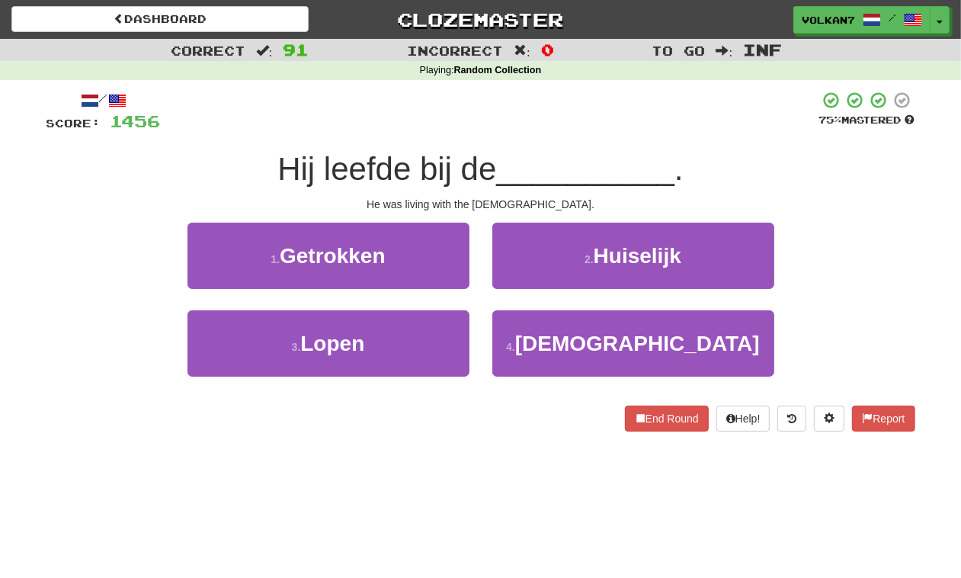
click at [596, 126] on div at bounding box center [490, 112] width 658 height 42
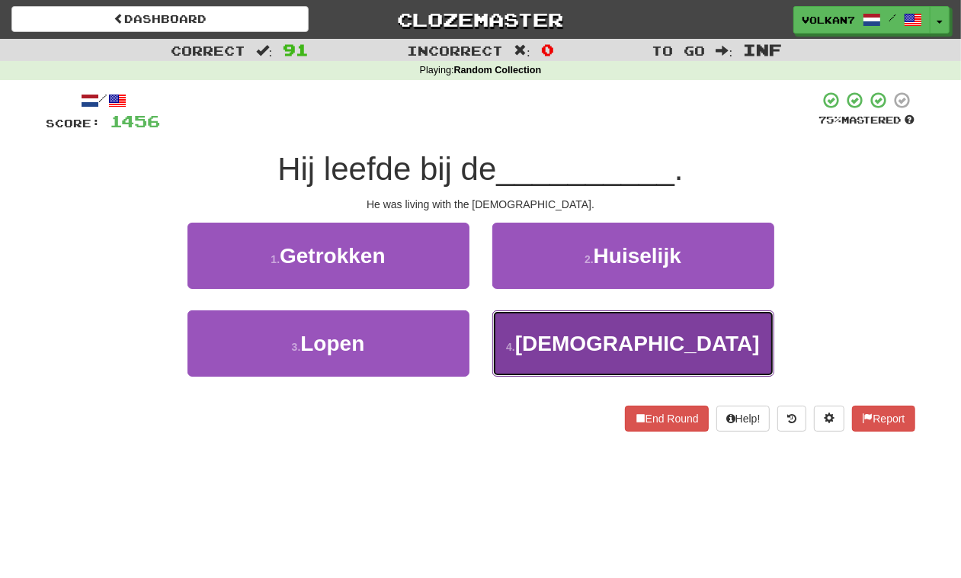
click at [603, 331] on span "[DEMOGRAPHIC_DATA]" at bounding box center [637, 343] width 245 height 24
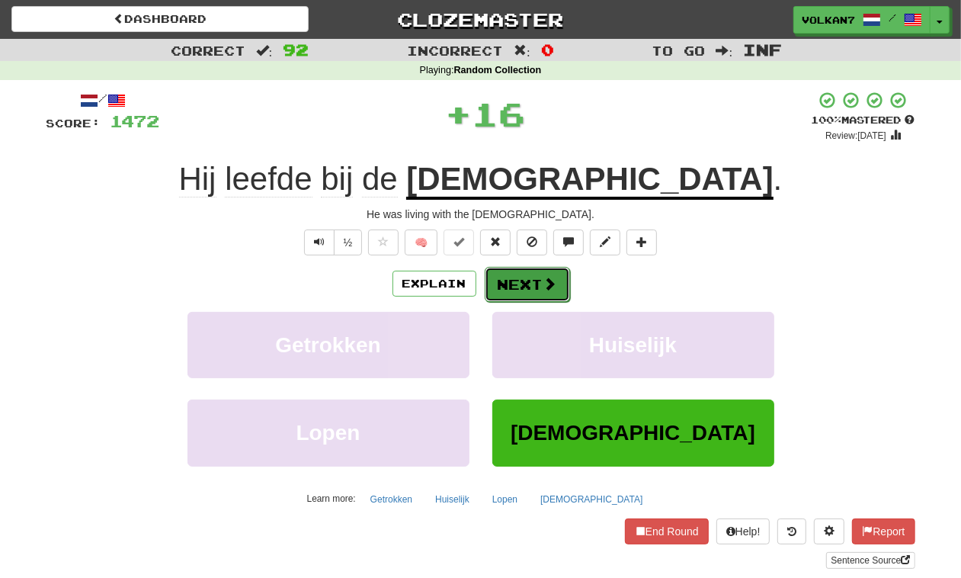
click at [532, 276] on button "Next" at bounding box center [527, 284] width 85 height 35
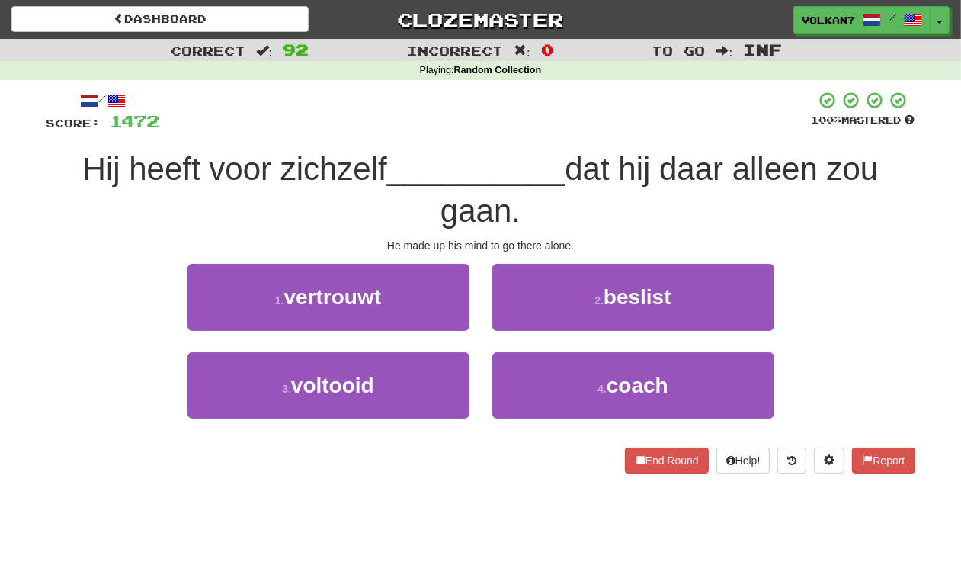
click at [565, 123] on div at bounding box center [485, 112] width 651 height 42
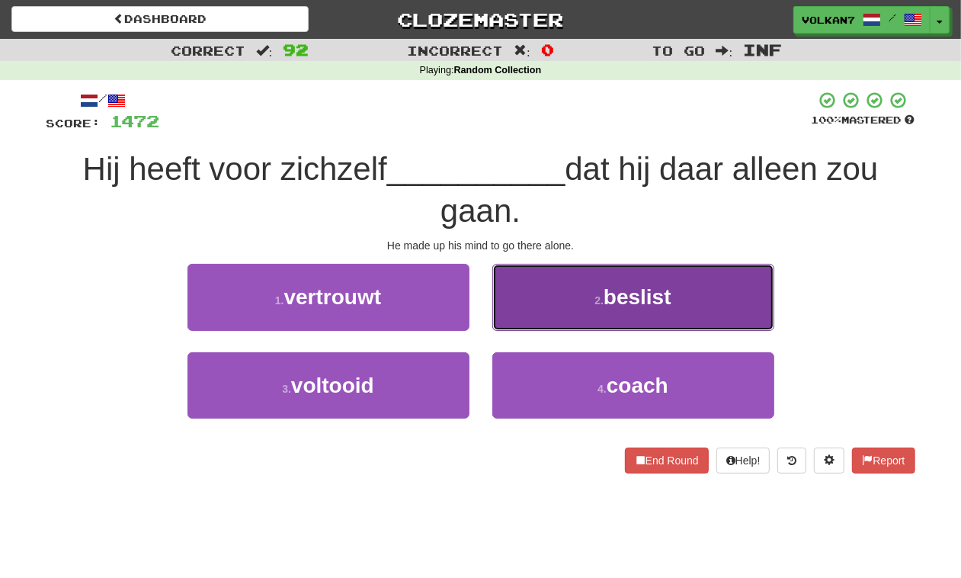
click at [594, 295] on small "2 ." at bounding box center [598, 300] width 9 height 12
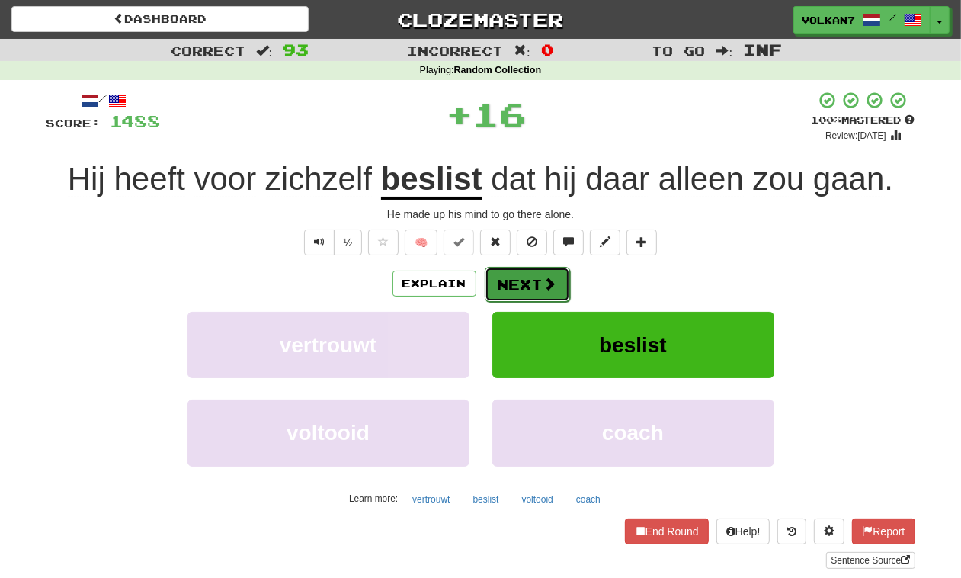
click at [522, 292] on button "Next" at bounding box center [527, 284] width 85 height 35
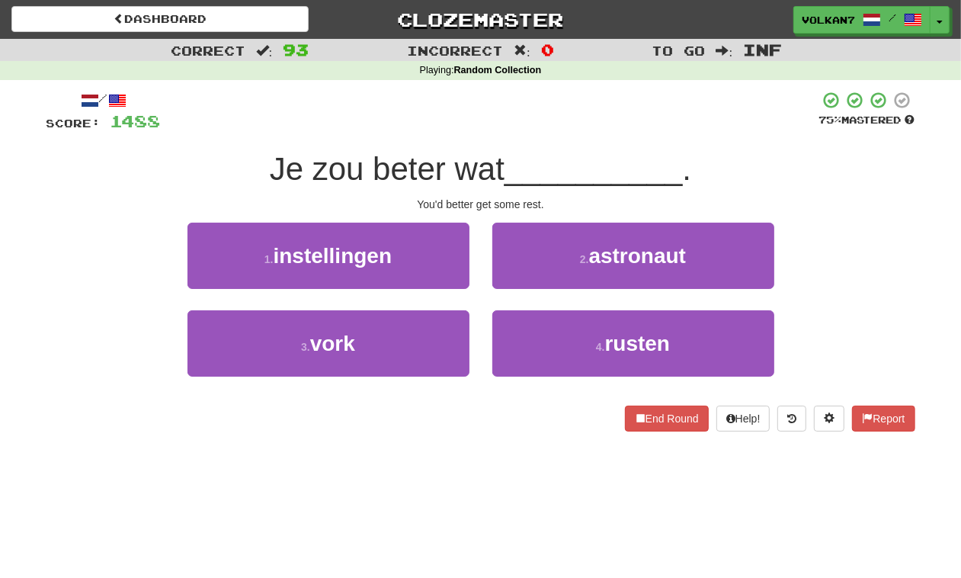
click at [542, 124] on div at bounding box center [490, 112] width 658 height 42
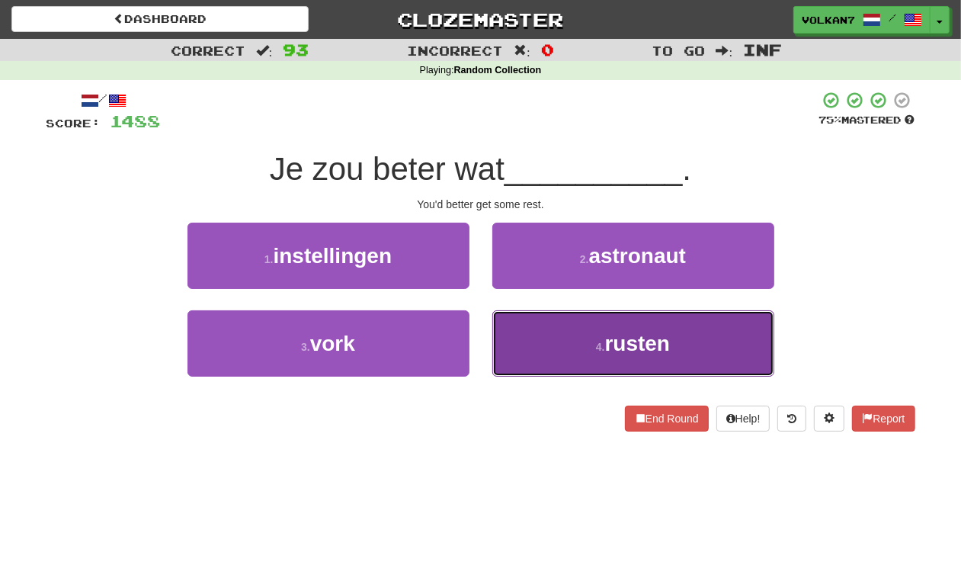
click at [602, 341] on small "4 ." at bounding box center [600, 347] width 9 height 12
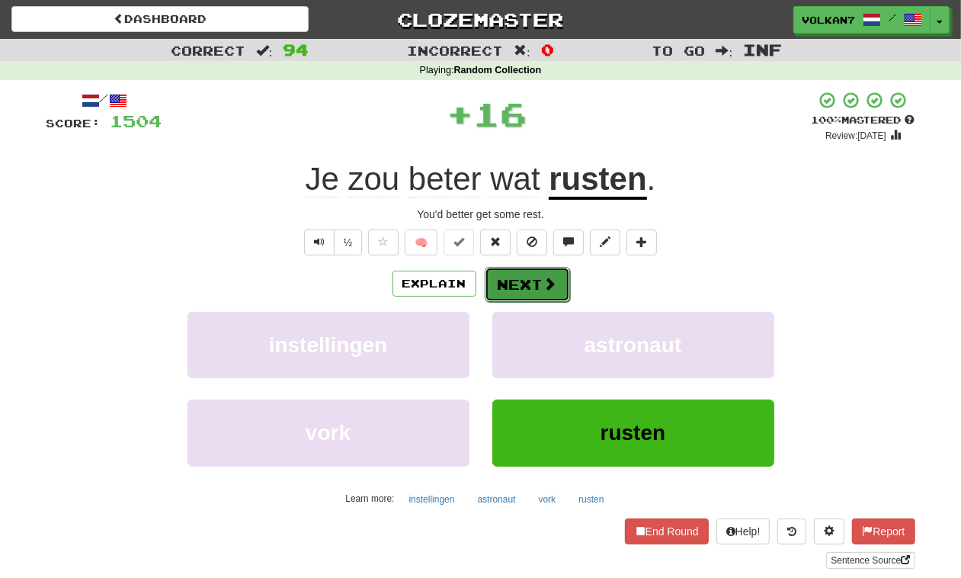
click at [555, 293] on button "Next" at bounding box center [527, 284] width 85 height 35
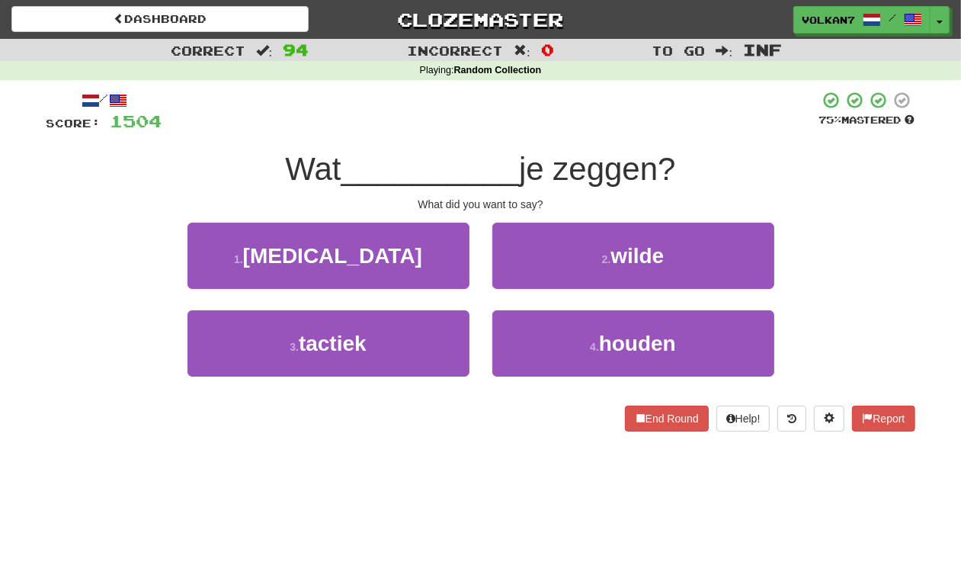
click at [579, 130] on div at bounding box center [490, 112] width 657 height 42
drag, startPoint x: 604, startPoint y: 249, endPoint x: 564, endPoint y: 264, distance: 42.9
click at [603, 249] on button "2 . wilde" at bounding box center [633, 255] width 282 height 66
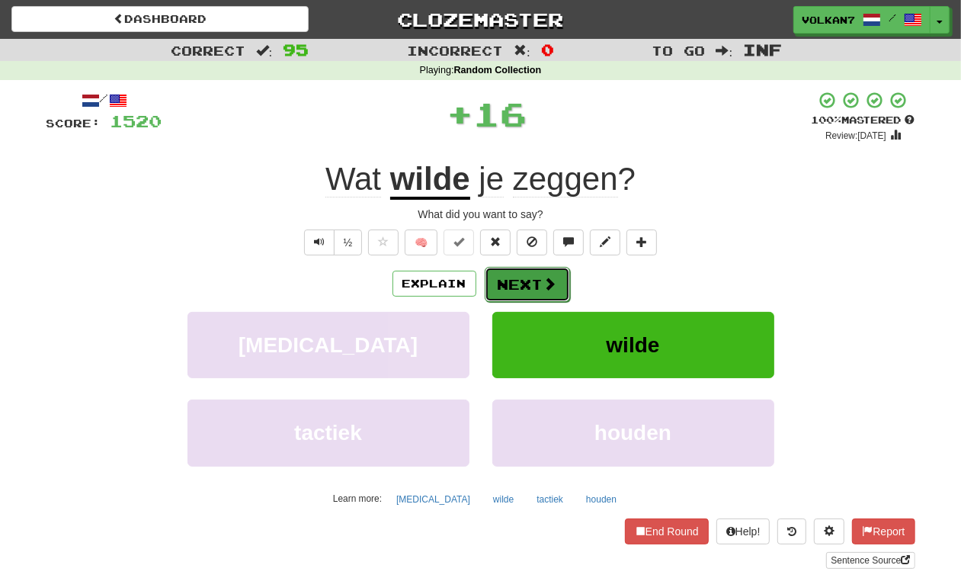
click at [546, 277] on span at bounding box center [550, 284] width 14 height 14
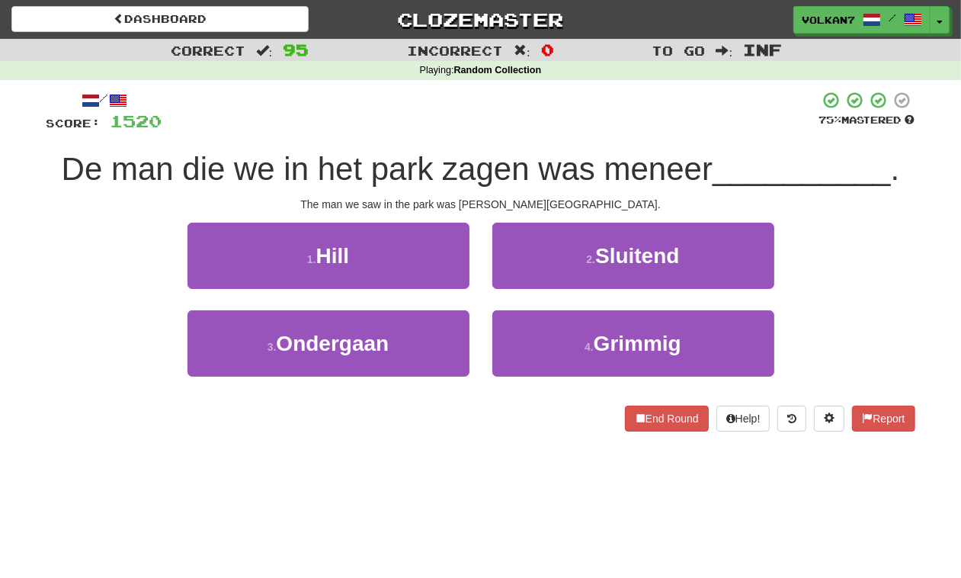
click at [564, 123] on div at bounding box center [490, 112] width 657 height 42
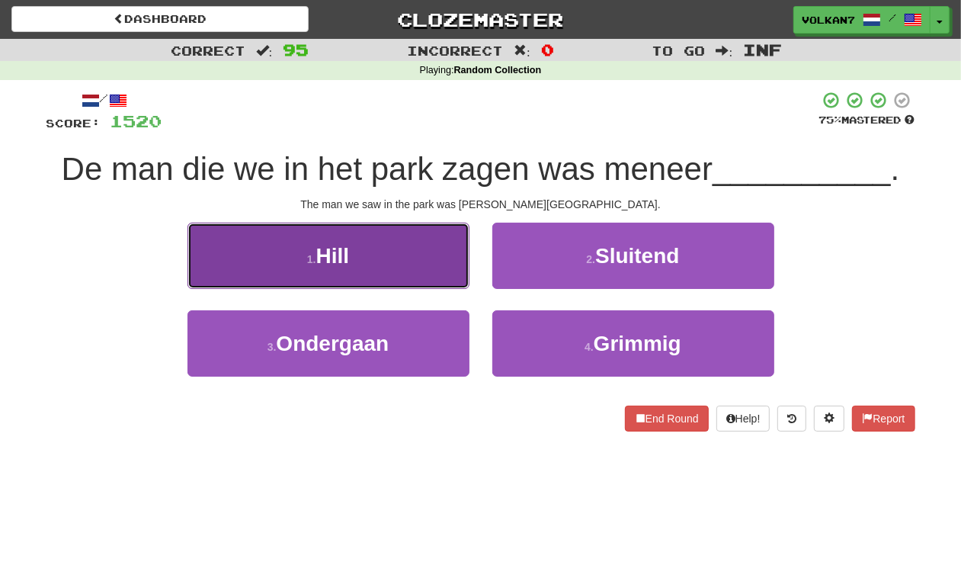
click at [408, 286] on button "1 . [GEOGRAPHIC_DATA]" at bounding box center [328, 255] width 282 height 66
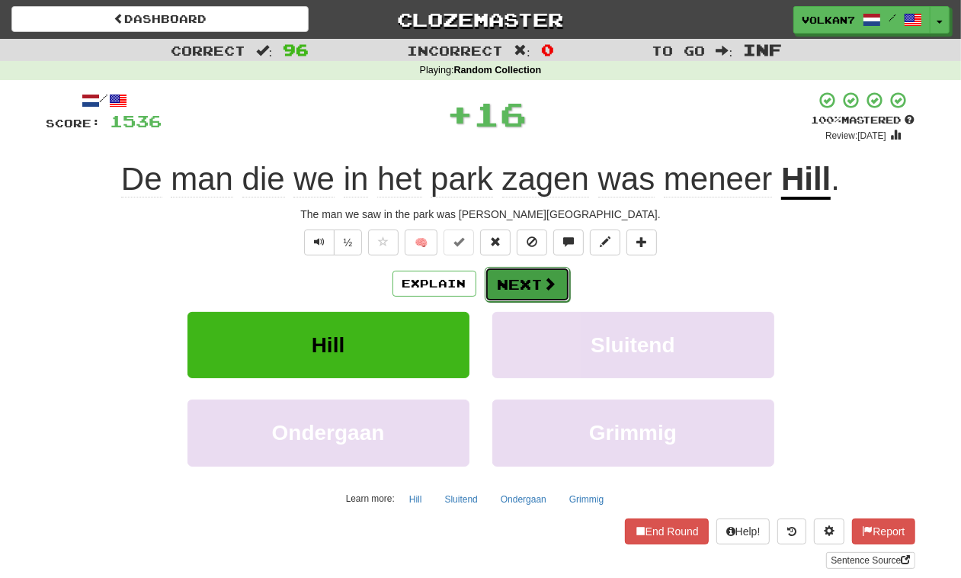
click at [520, 280] on button "Next" at bounding box center [527, 284] width 85 height 35
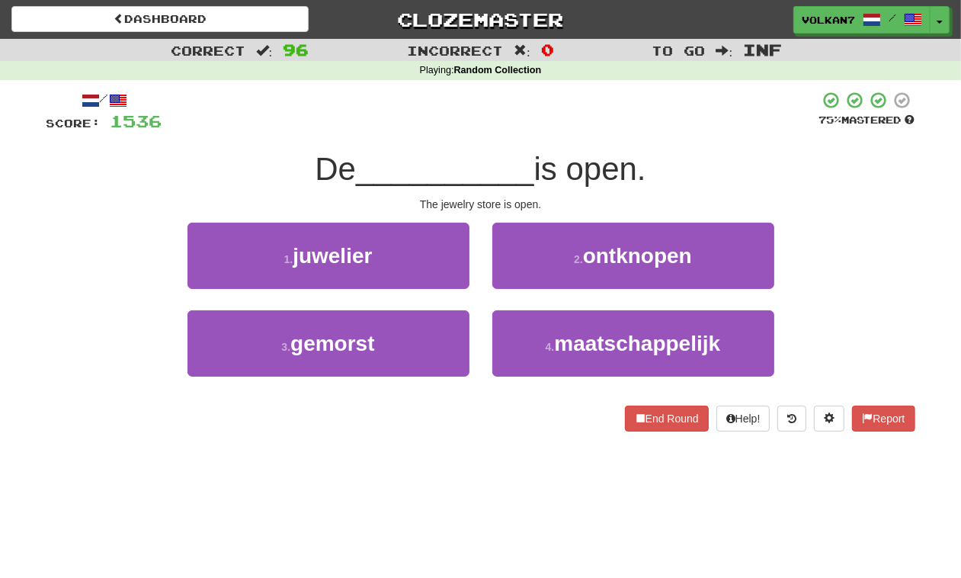
click at [564, 101] on div at bounding box center [490, 112] width 657 height 42
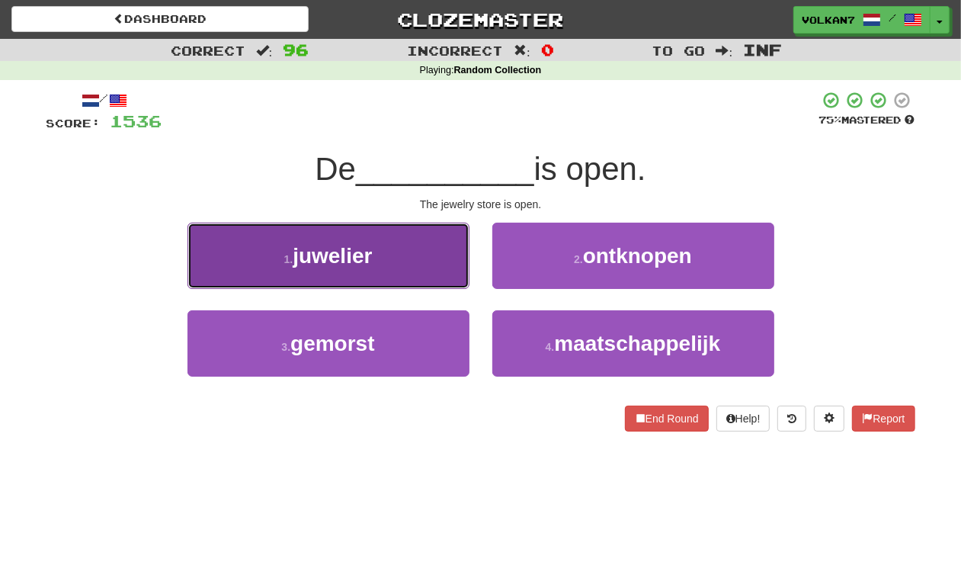
click at [423, 244] on button "1 . juwelier" at bounding box center [328, 255] width 282 height 66
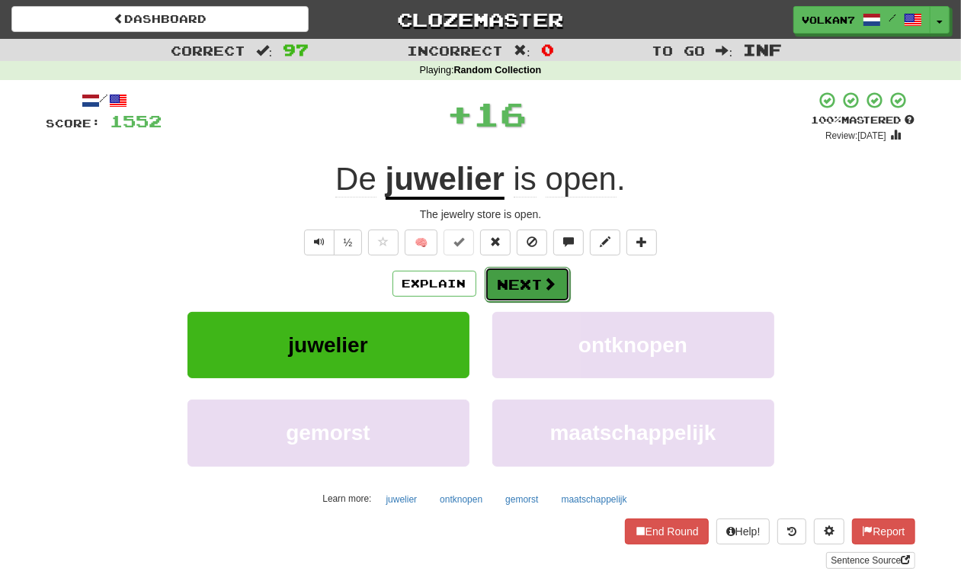
click at [546, 283] on span at bounding box center [550, 284] width 14 height 14
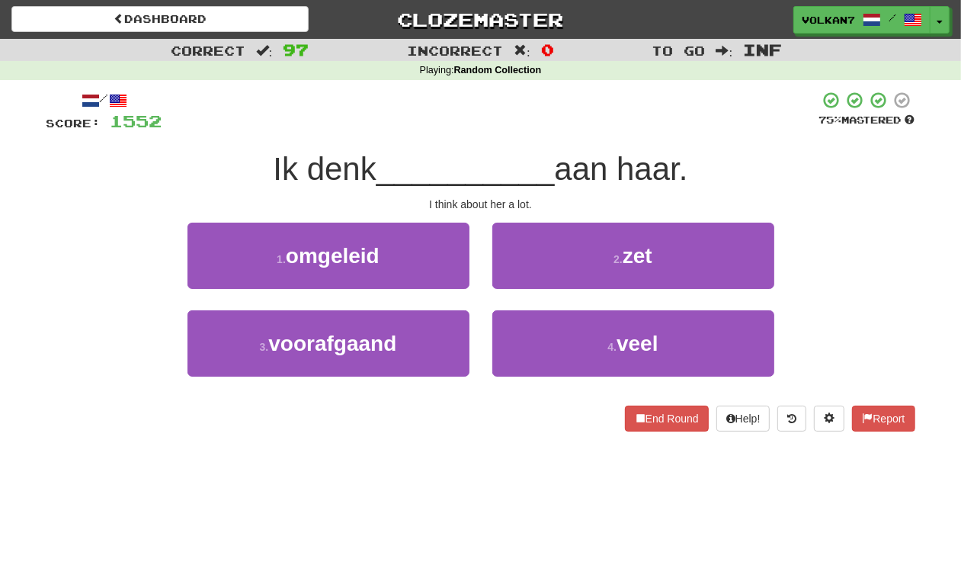
click at [589, 127] on div at bounding box center [490, 112] width 657 height 42
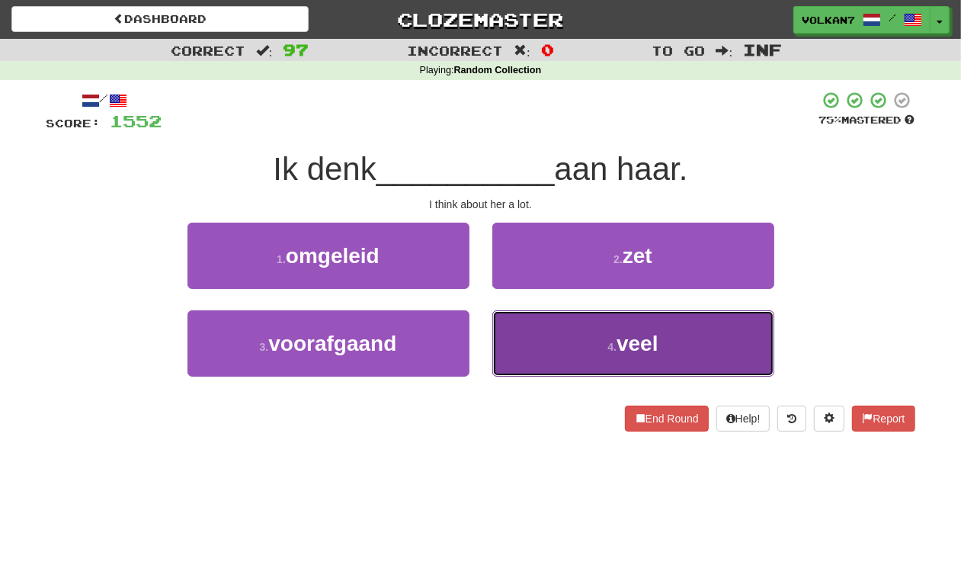
click at [573, 340] on button "4 . veel" at bounding box center [633, 343] width 282 height 66
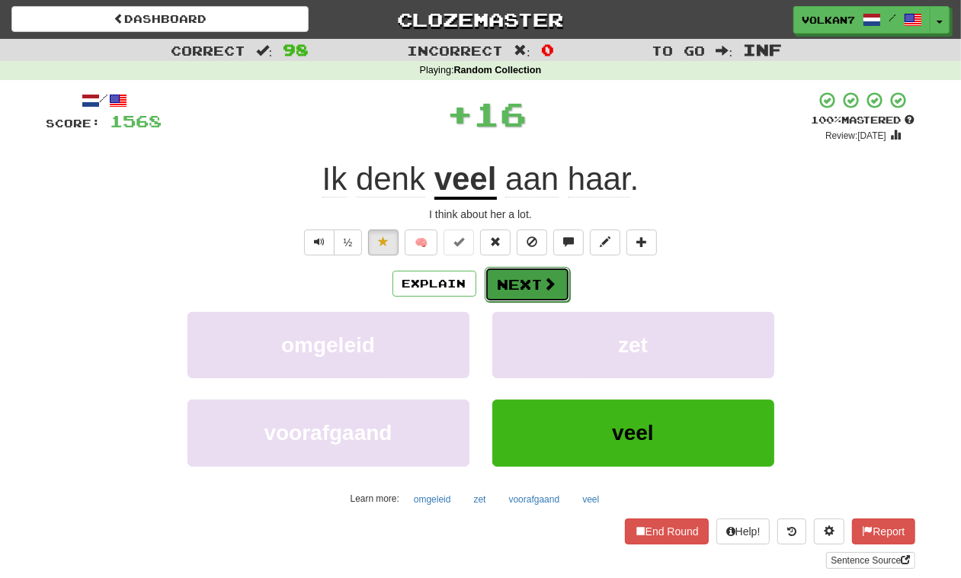
click at [539, 286] on button "Next" at bounding box center [527, 284] width 85 height 35
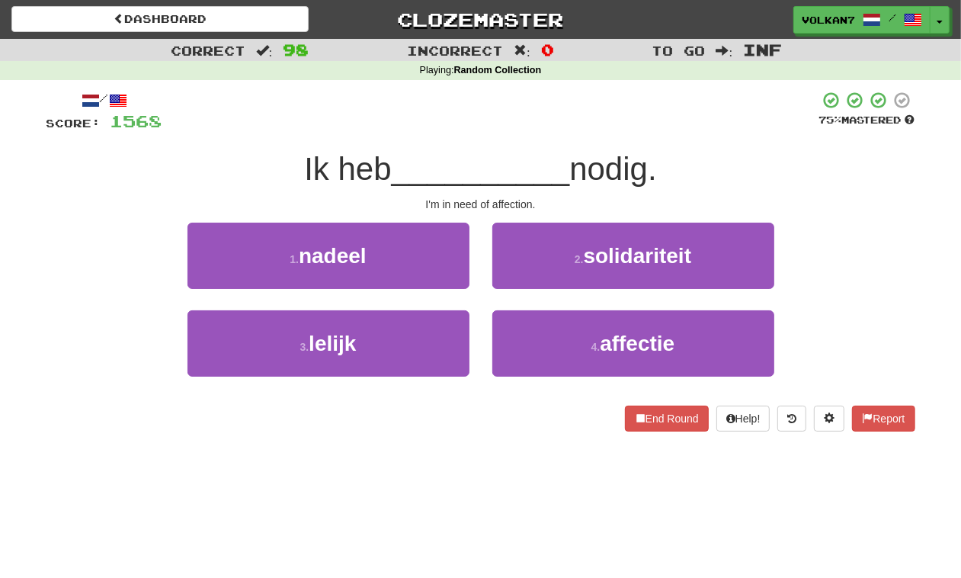
click at [561, 143] on div "/ Score: 1568 75 % Mastered Ik heb __________ nodig. I'm in need of affection. …" at bounding box center [480, 261] width 869 height 341
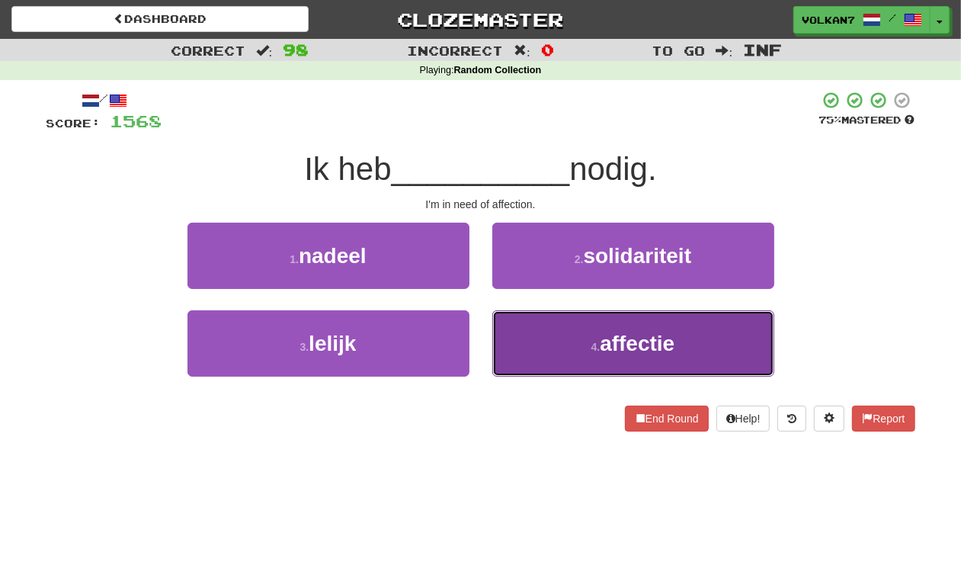
click at [565, 368] on button "4 . affectie" at bounding box center [633, 343] width 282 height 66
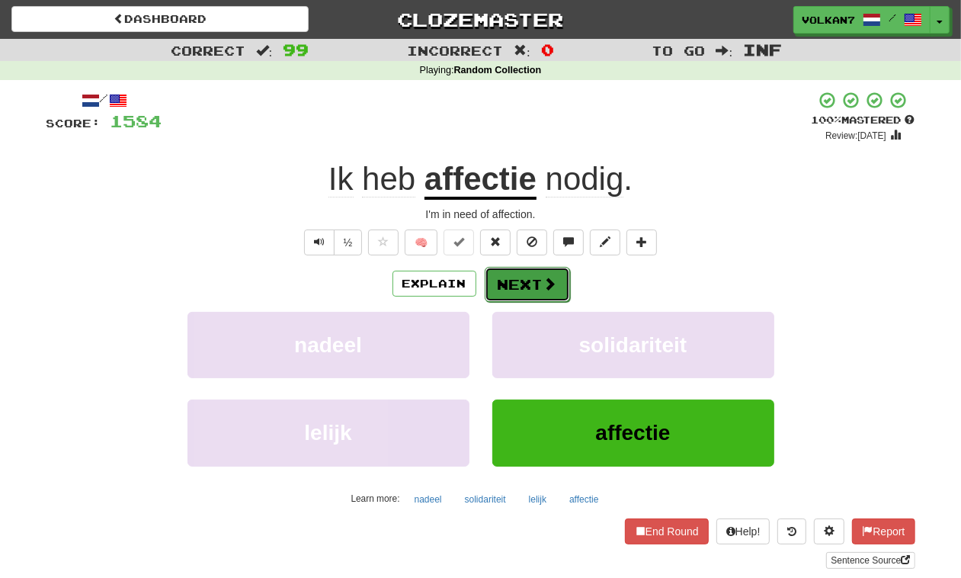
click at [520, 294] on button "Next" at bounding box center [527, 284] width 85 height 35
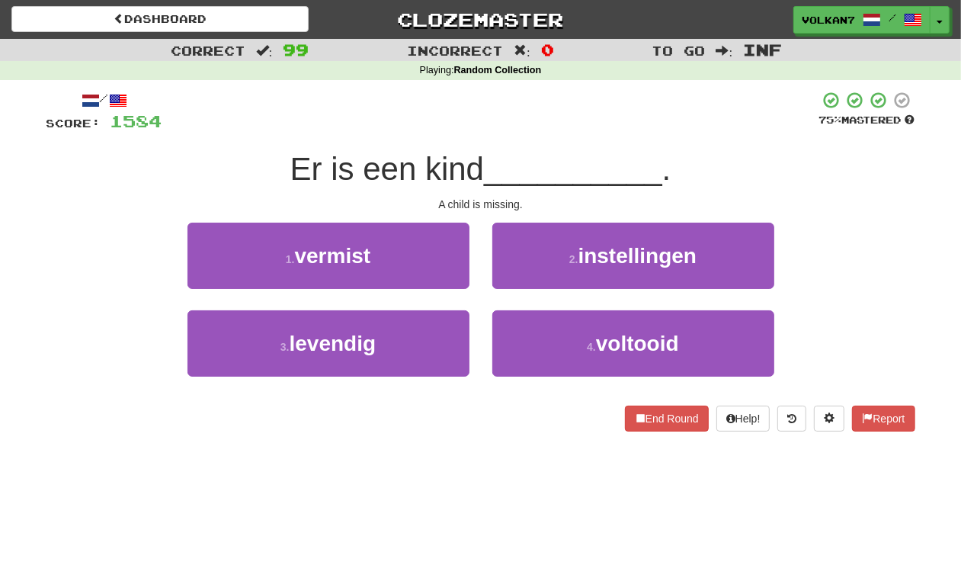
click at [475, 119] on div at bounding box center [490, 112] width 657 height 42
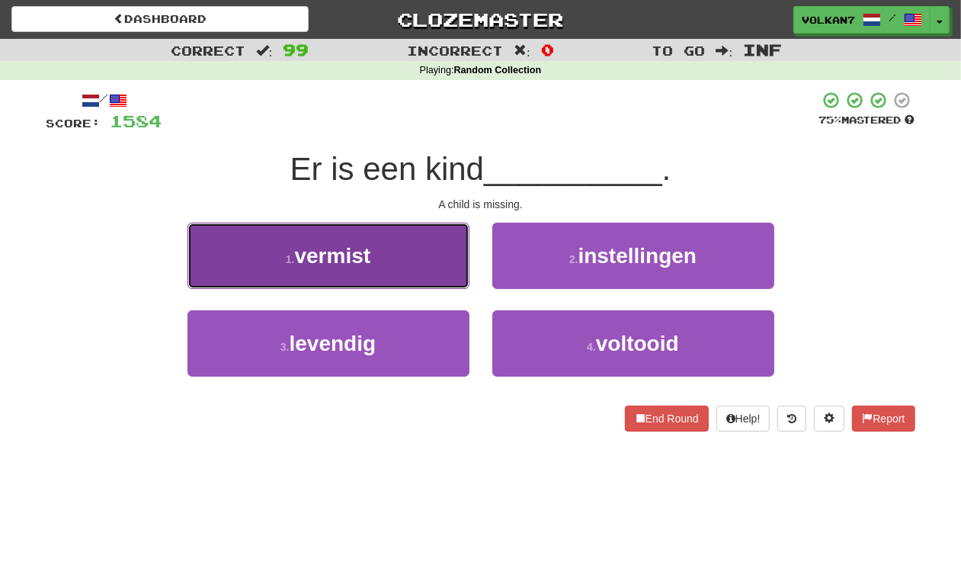
click at [390, 261] on button "1 . vermist" at bounding box center [328, 255] width 282 height 66
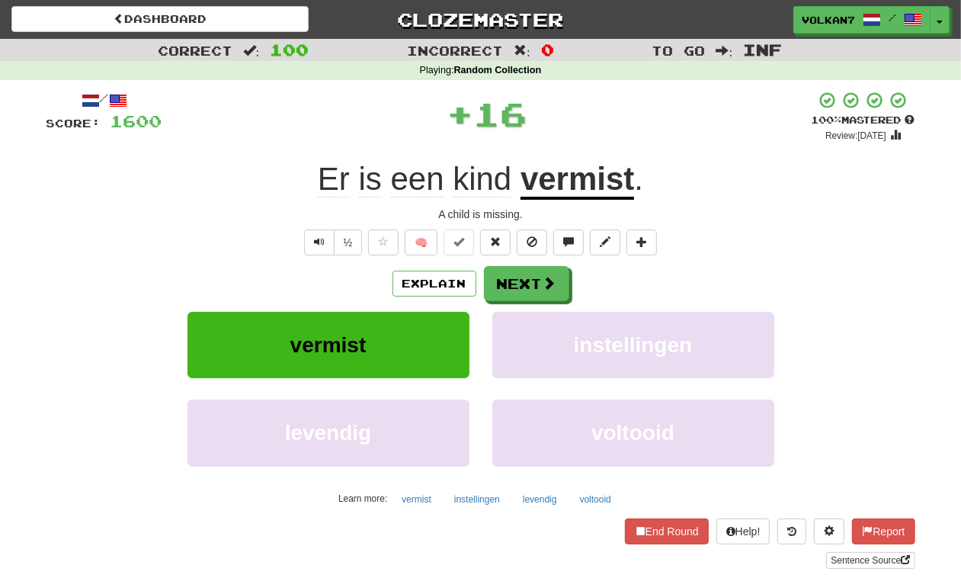
click at [576, 283] on div "Explain Next" at bounding box center [480, 283] width 869 height 35
click at [528, 283] on button "Next" at bounding box center [527, 284] width 85 height 35
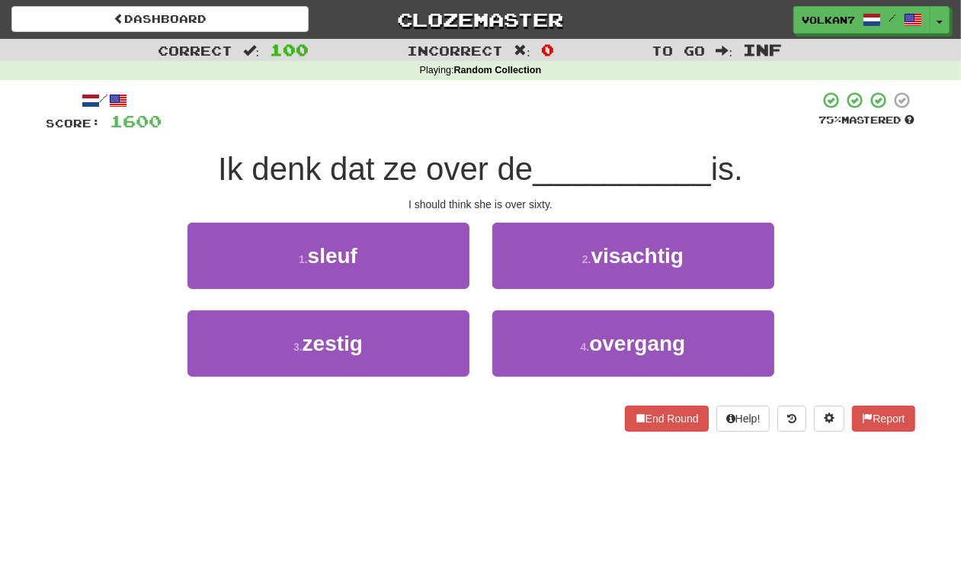
click at [562, 130] on div at bounding box center [490, 112] width 657 height 42
drag, startPoint x: 433, startPoint y: 339, endPoint x: 479, endPoint y: 325, distance: 48.0
click at [433, 340] on button "3 . zestig" at bounding box center [328, 343] width 282 height 66
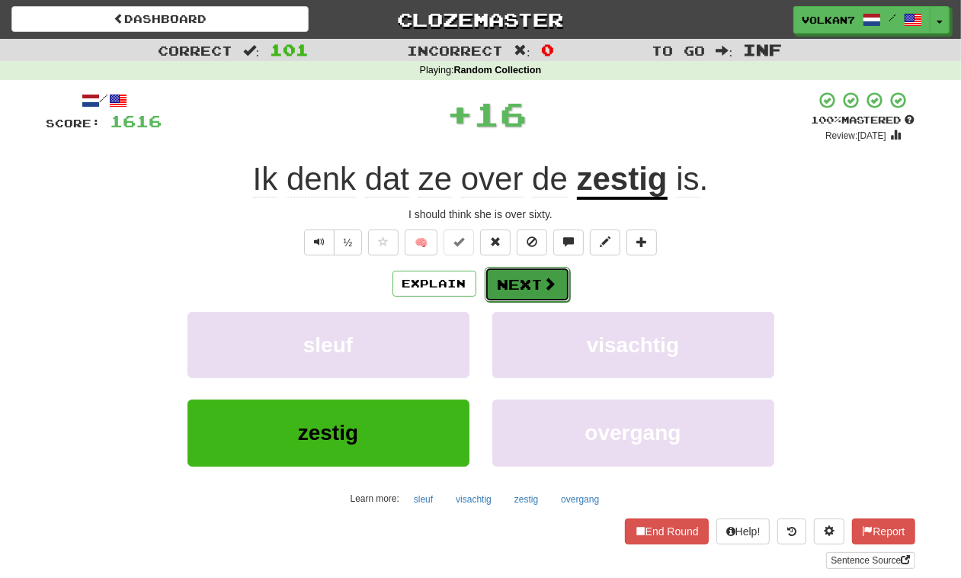
click at [531, 278] on button "Next" at bounding box center [527, 284] width 85 height 35
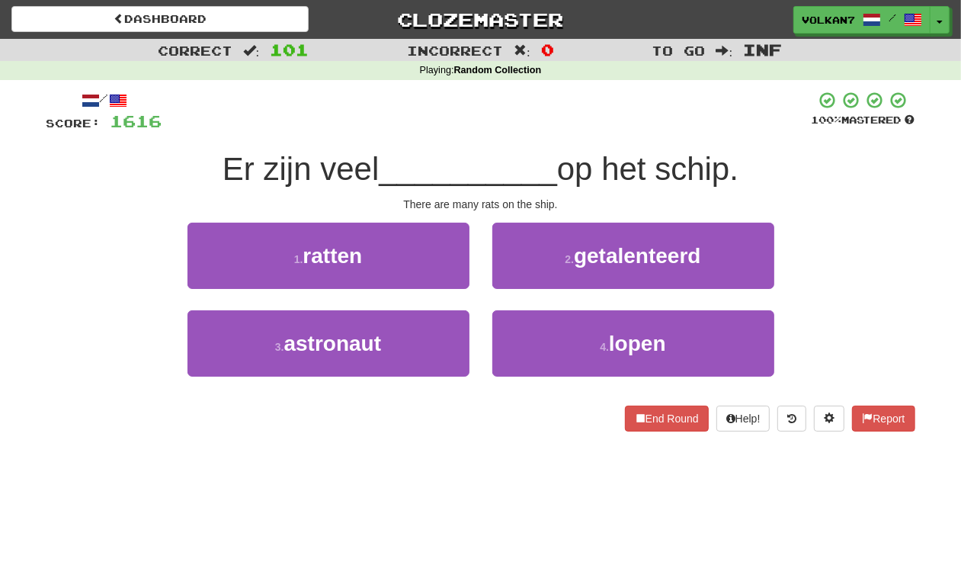
click at [546, 146] on div "/ Score: 1616 100 % Mastered Er zijn veel __________ op het schip. There are ma…" at bounding box center [480, 261] width 869 height 341
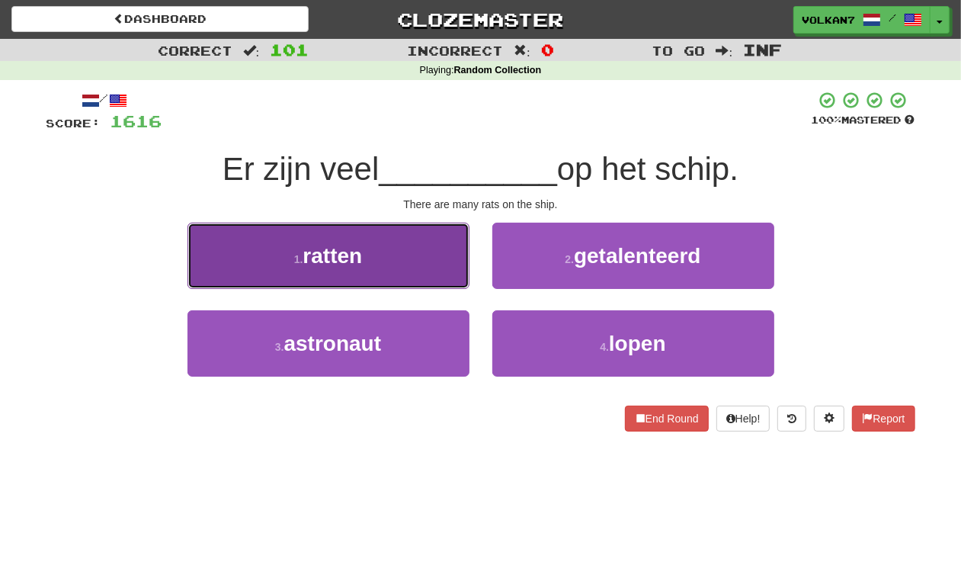
click at [404, 248] on button "1 . ratten" at bounding box center [328, 255] width 282 height 66
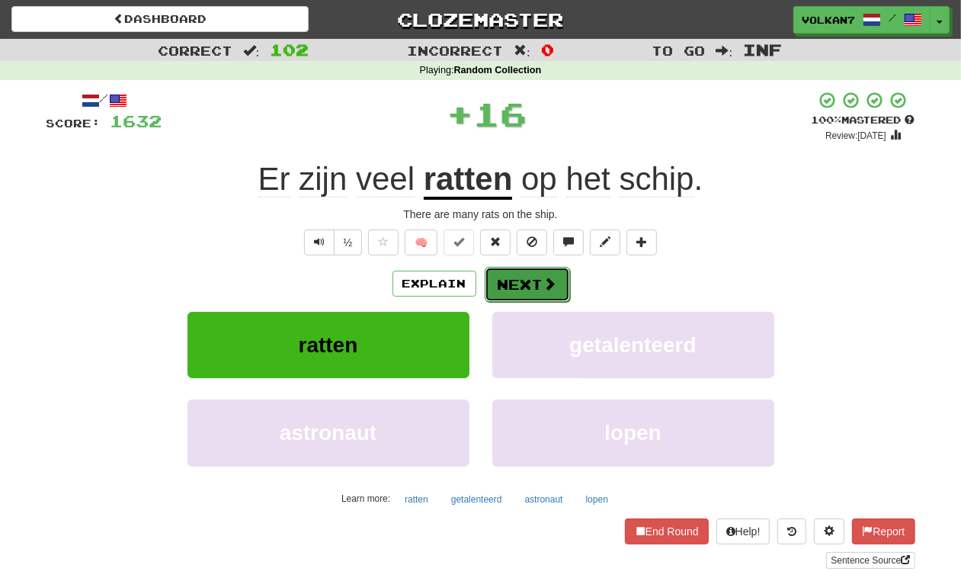
click at [519, 286] on button "Next" at bounding box center [527, 284] width 85 height 35
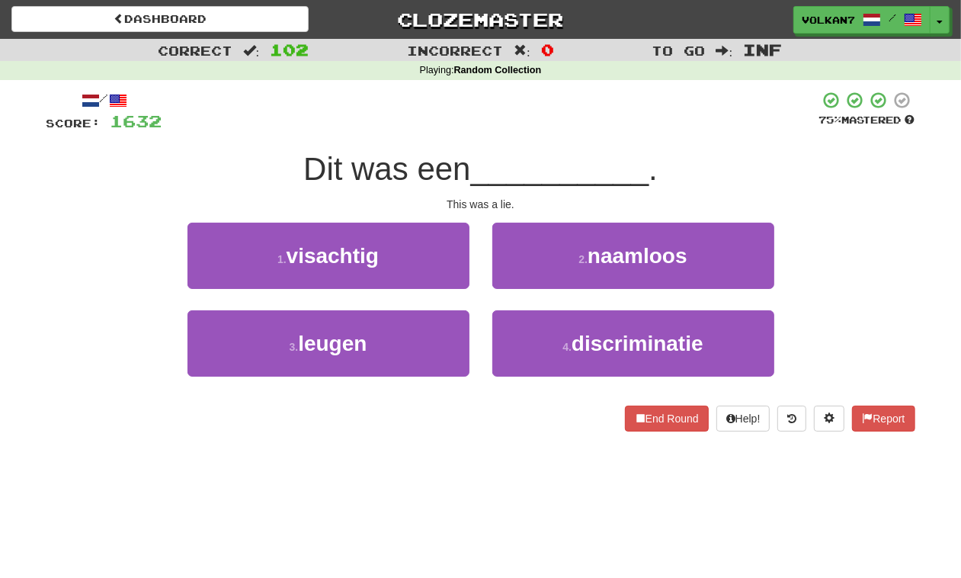
click at [538, 137] on div "/ Score: 1632 75 % Mastered Dit was een __________ . This was a lie. 1 . visach…" at bounding box center [480, 261] width 869 height 341
click at [435, 134] on div "/ Score: 1632 75 % Mastered Dit was een __________ . This was a lie. 1 . visach…" at bounding box center [480, 261] width 869 height 341
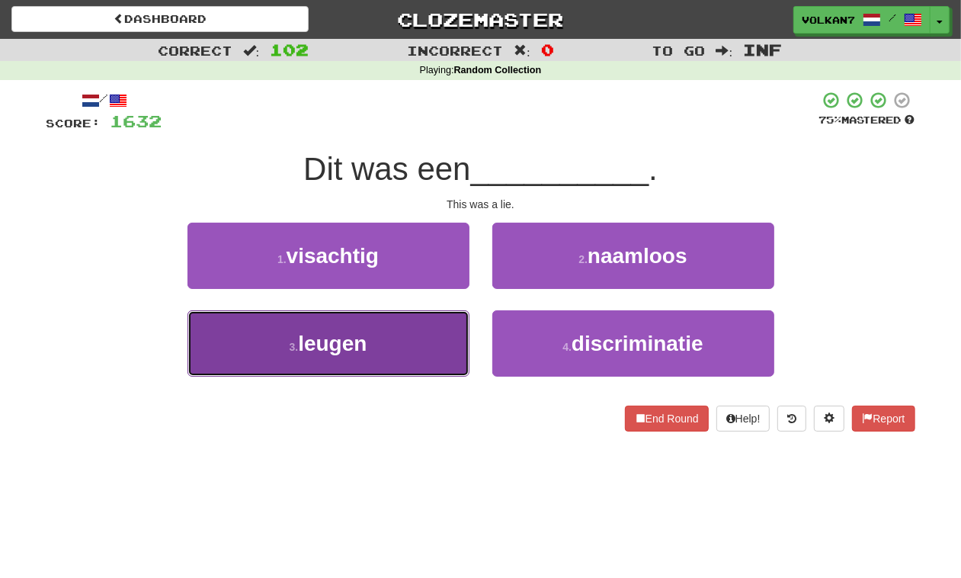
click at [400, 344] on button "3 . leugen" at bounding box center [328, 343] width 282 height 66
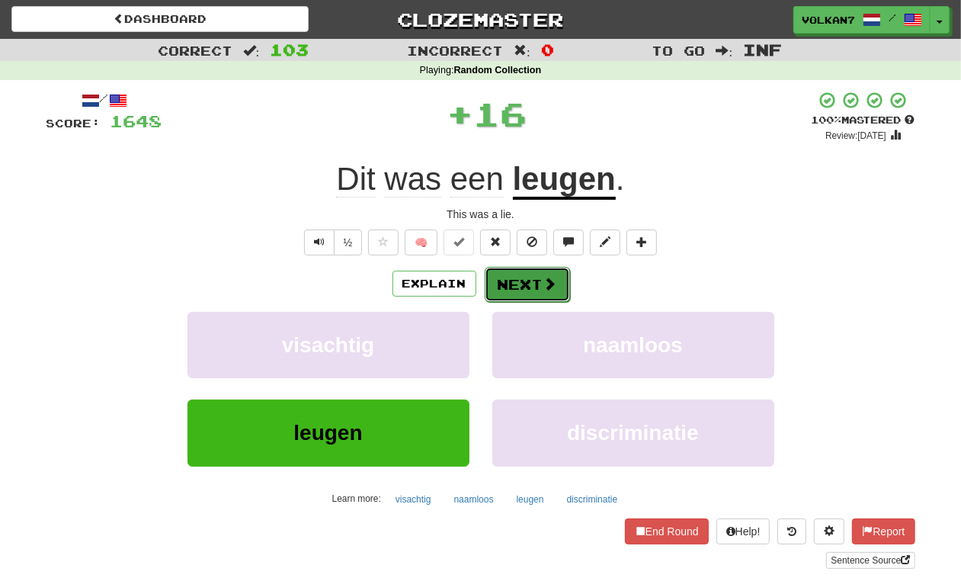
click at [500, 276] on button "Next" at bounding box center [527, 284] width 85 height 35
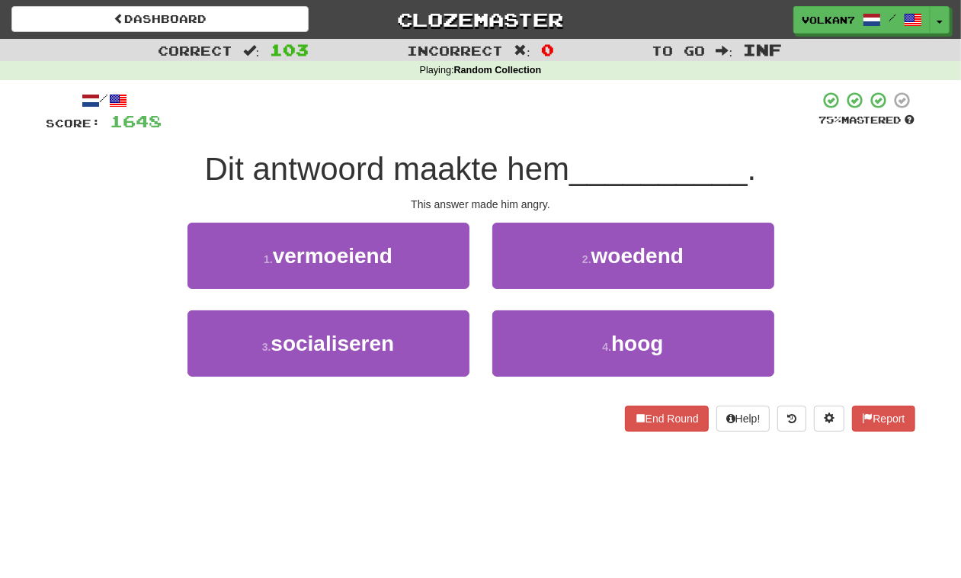
click at [514, 111] on div at bounding box center [490, 112] width 657 height 42
click at [442, 110] on div at bounding box center [490, 112] width 657 height 42
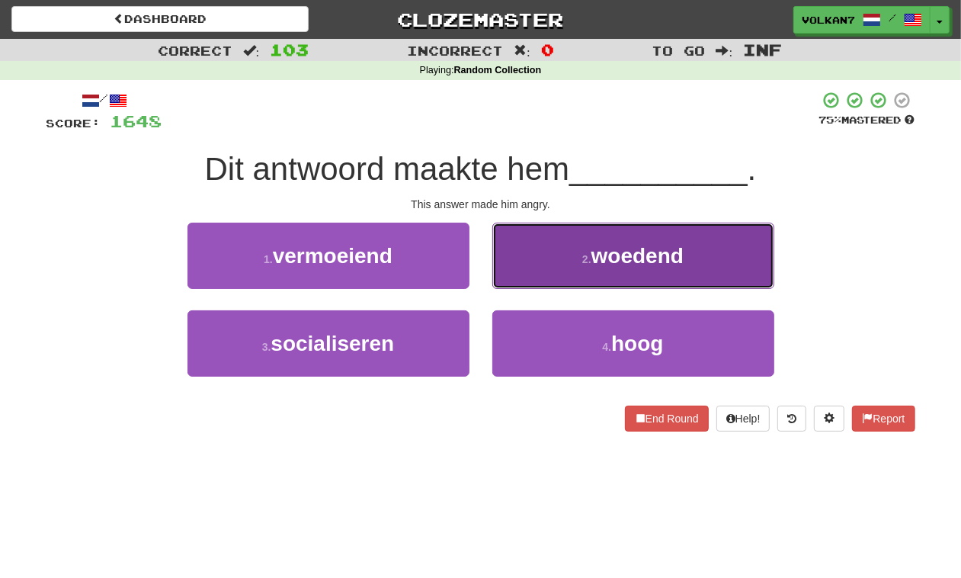
click at [600, 249] on span "woedend" at bounding box center [637, 256] width 92 height 24
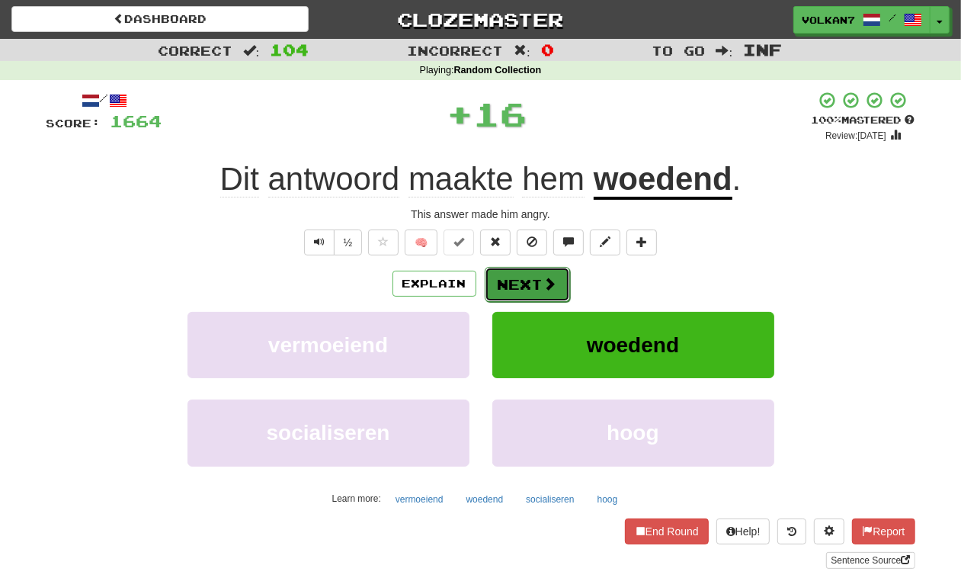
click at [528, 283] on button "Next" at bounding box center [527, 284] width 85 height 35
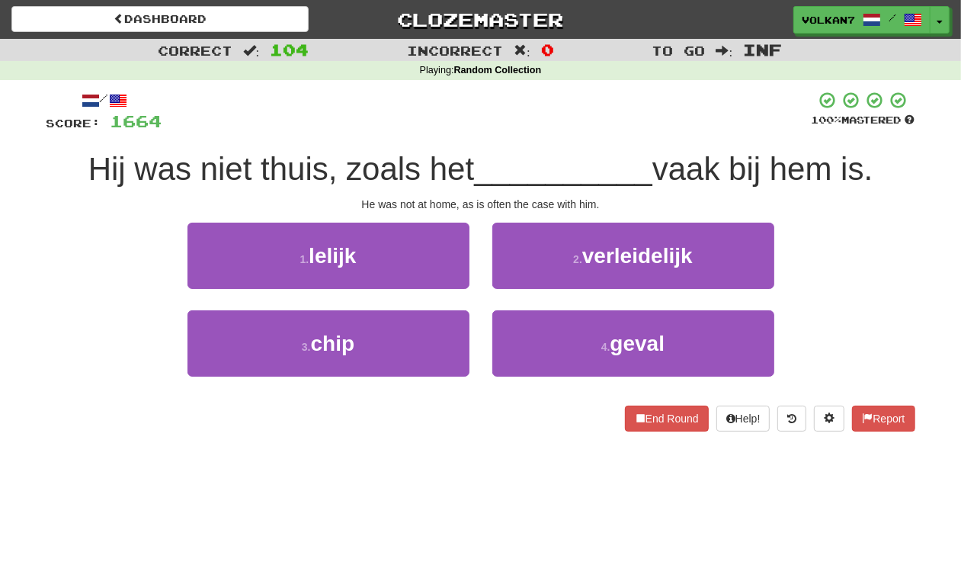
click at [463, 105] on div at bounding box center [486, 112] width 649 height 42
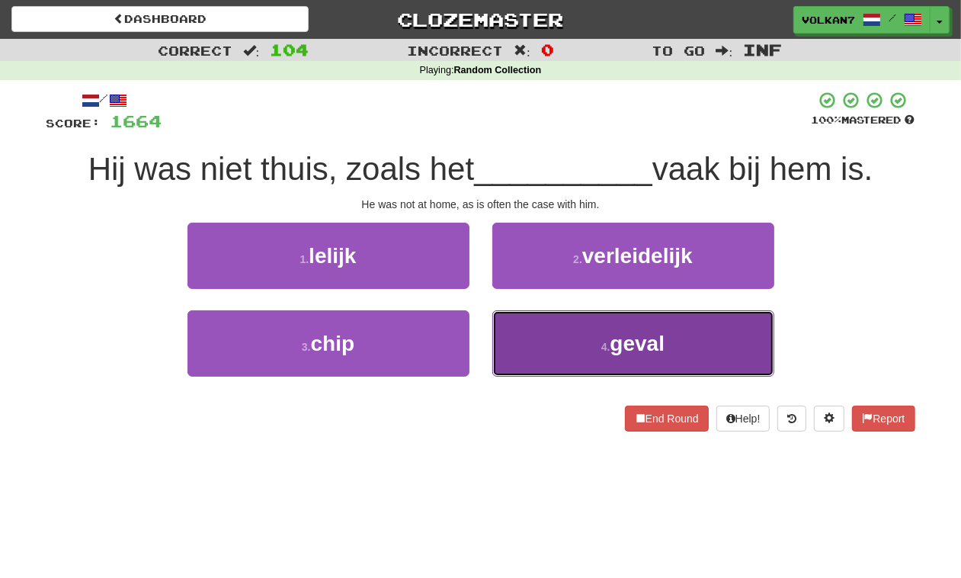
click at [611, 339] on span "geval" at bounding box center [637, 343] width 55 height 24
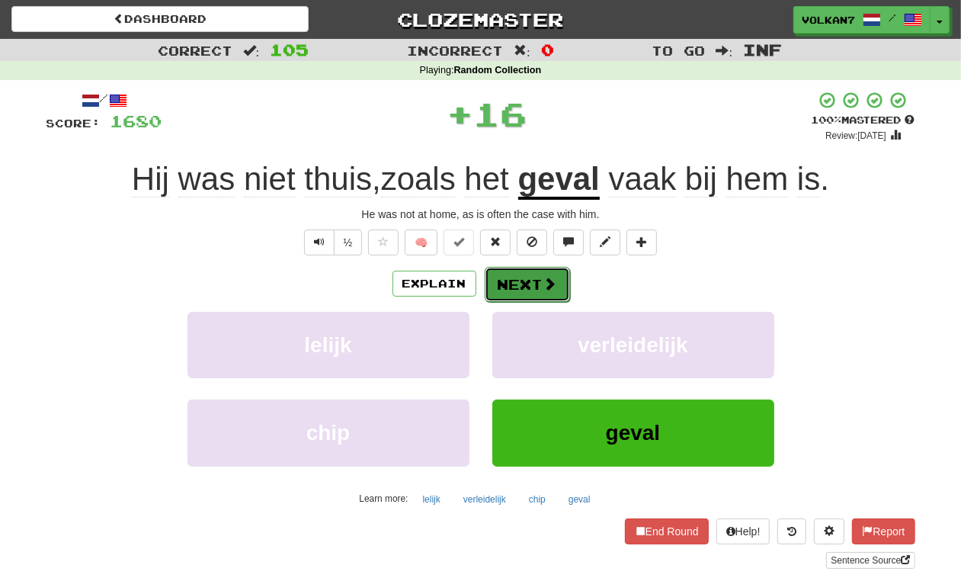
click at [533, 279] on button "Next" at bounding box center [527, 284] width 85 height 35
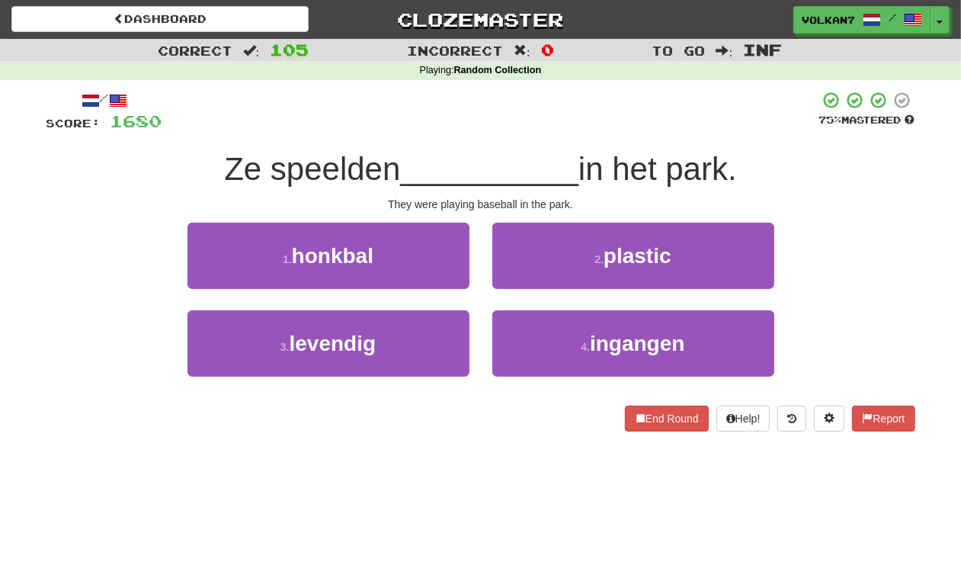
click at [531, 136] on div "/ Score: 1680 75 % Mastered Ze speelden __________ in het park. They were playi…" at bounding box center [480, 261] width 869 height 341
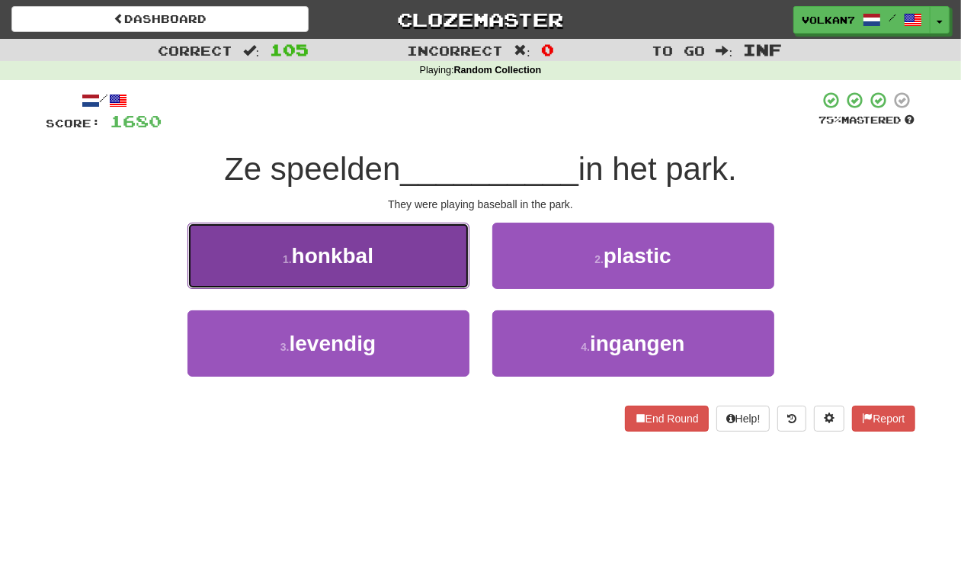
click at [405, 248] on button "1 . honkbal" at bounding box center [328, 255] width 282 height 66
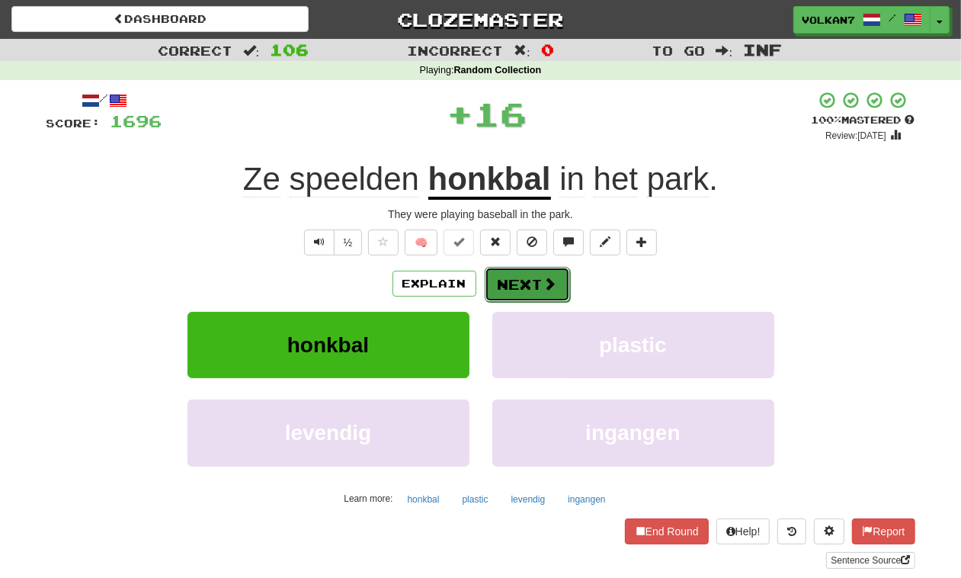
click at [516, 278] on button "Next" at bounding box center [527, 284] width 85 height 35
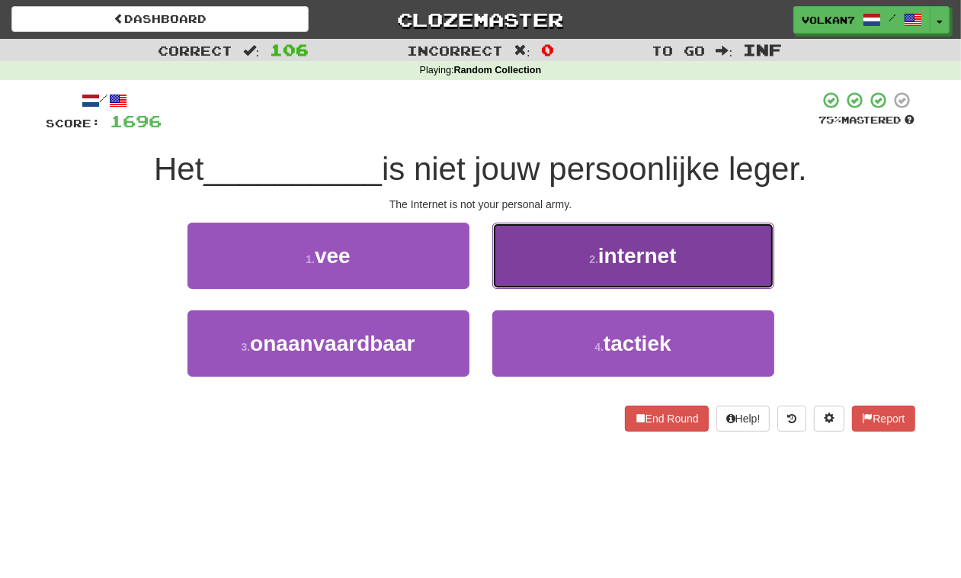
click at [585, 259] on button "2 . internet" at bounding box center [633, 255] width 282 height 66
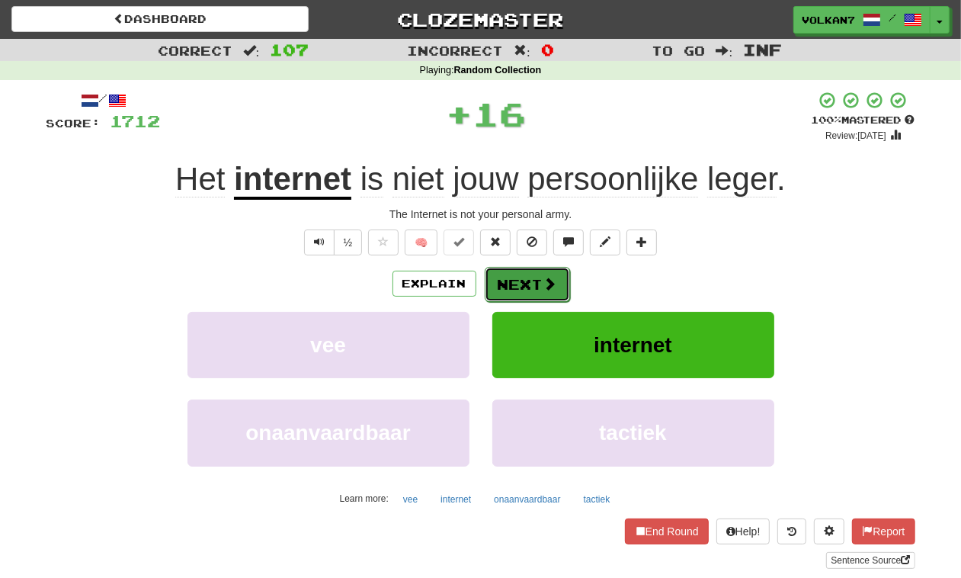
click at [514, 290] on button "Next" at bounding box center [527, 284] width 85 height 35
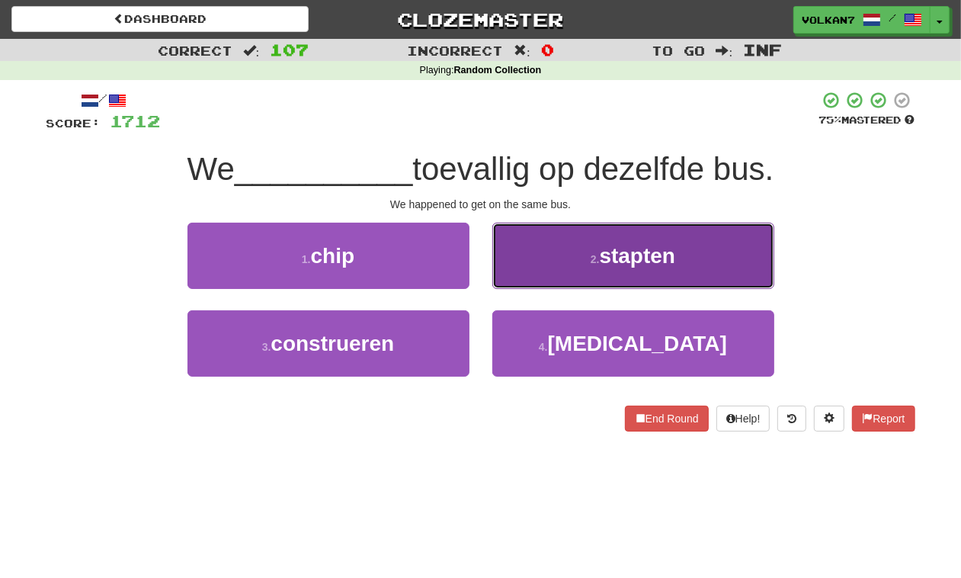
click at [584, 235] on button "2 . stapten" at bounding box center [633, 255] width 282 height 66
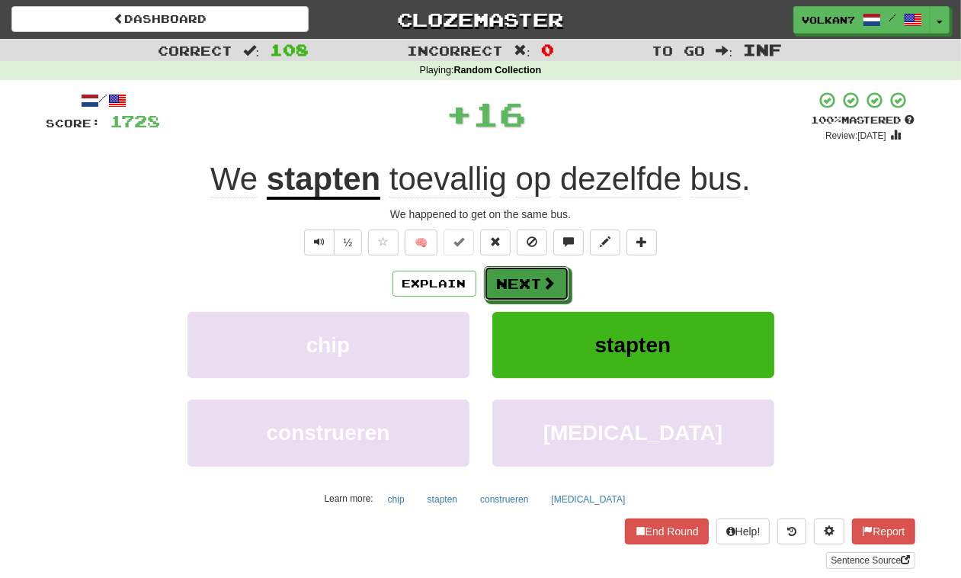
drag, startPoint x: 542, startPoint y: 274, endPoint x: 658, endPoint y: 43, distance: 258.3
click at [550, 259] on div "/ Score: 1728 + 16 100 % Mastered Review: [DATE] stapten toevallig op dezelfde …" at bounding box center [480, 330] width 869 height 478
click at [520, 288] on button "Next" at bounding box center [527, 284] width 85 height 35
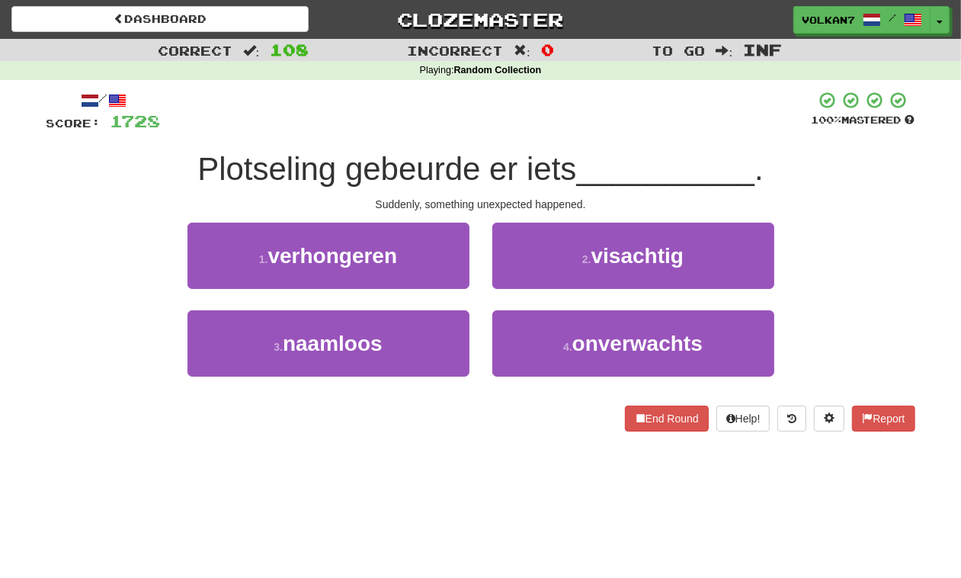
click at [573, 126] on div at bounding box center [486, 112] width 651 height 42
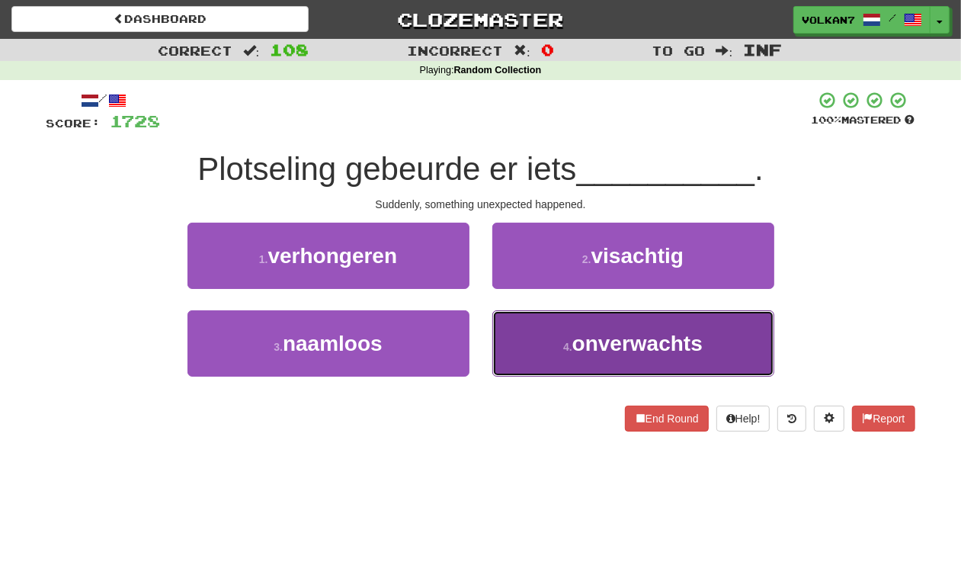
click at [572, 326] on button "4 . onverwachts" at bounding box center [633, 343] width 282 height 66
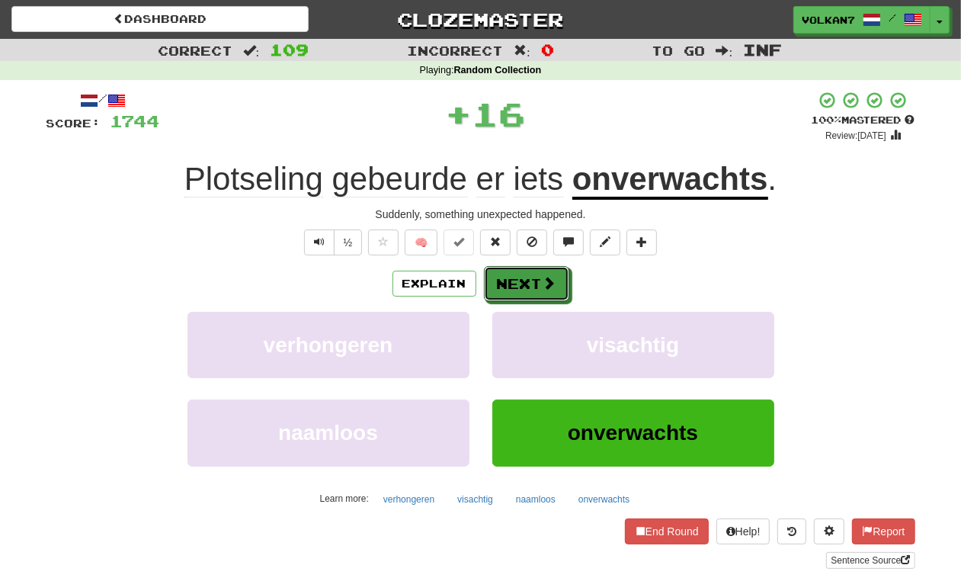
drag, startPoint x: 524, startPoint y: 290, endPoint x: 542, endPoint y: 190, distance: 100.6
click at [523, 287] on button "Next" at bounding box center [526, 283] width 85 height 35
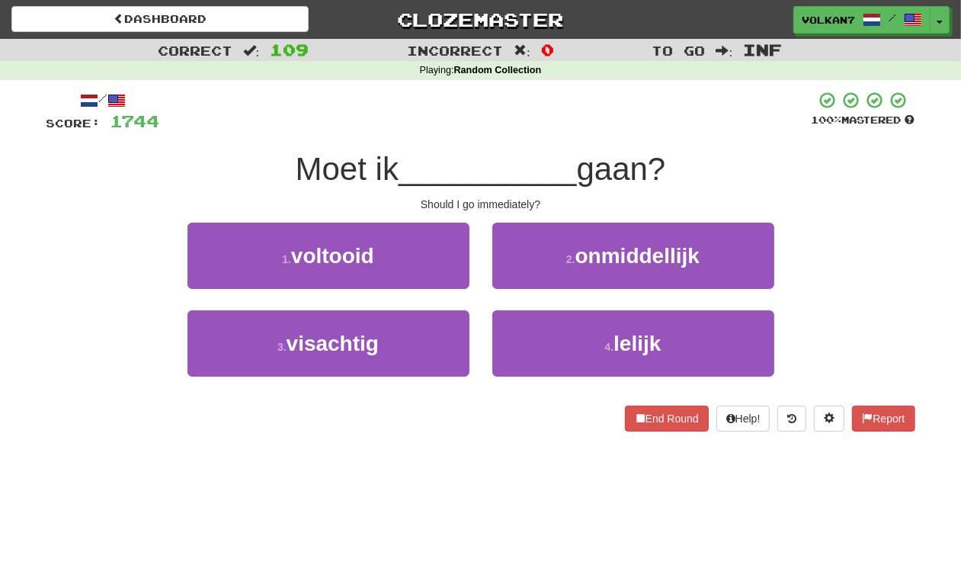
click at [565, 120] on div at bounding box center [485, 112] width 651 height 42
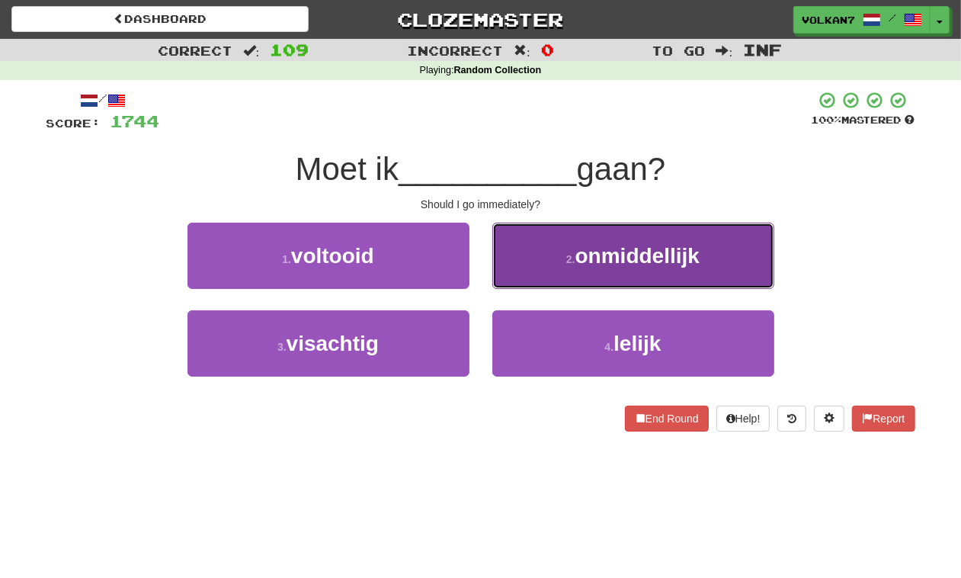
click at [562, 250] on button "2 . onmiddellijk" at bounding box center [633, 255] width 282 height 66
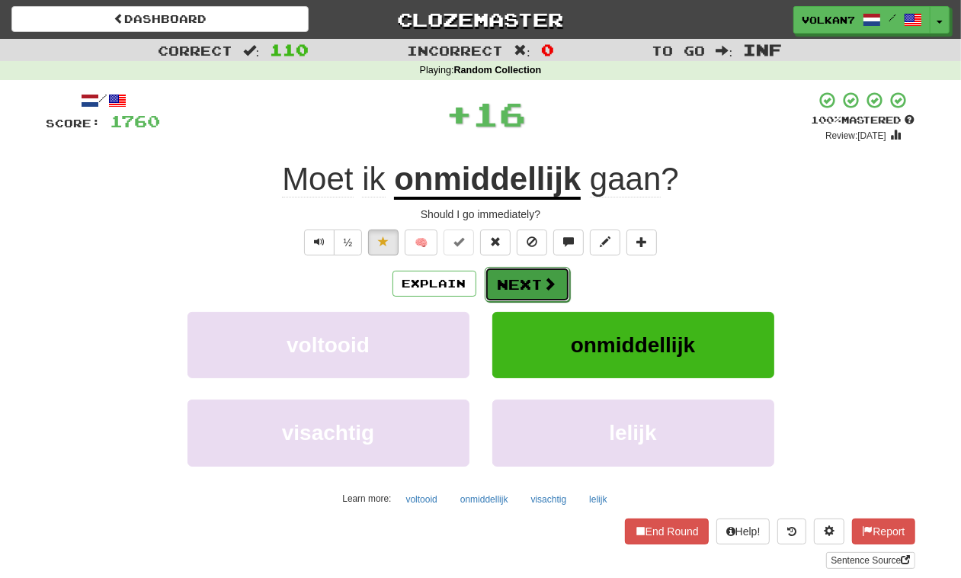
click at [537, 287] on button "Next" at bounding box center [527, 284] width 85 height 35
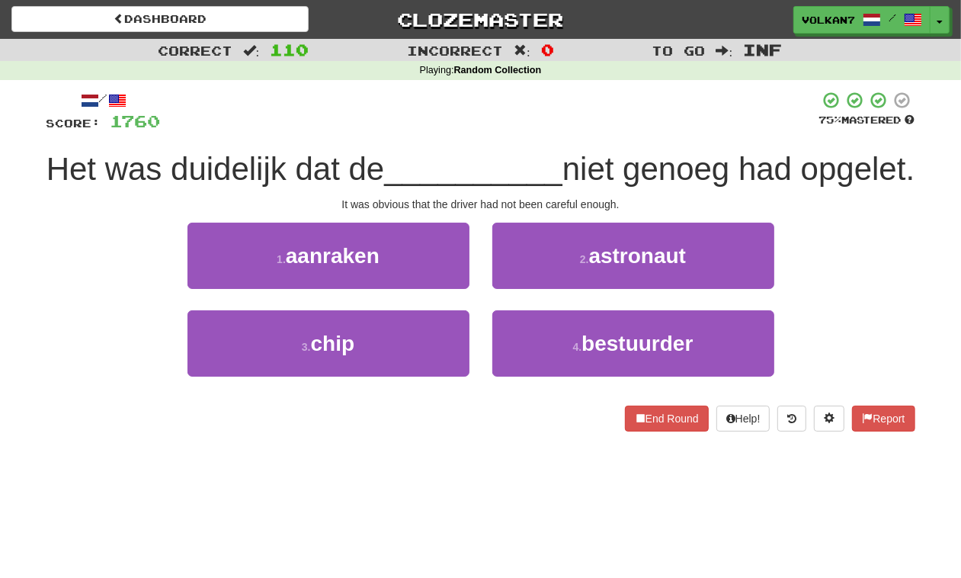
click at [564, 141] on div "/ Score: 1760 75 % Mastered Het was duidelijk dat de __________ niet genoeg had…" at bounding box center [480, 261] width 869 height 341
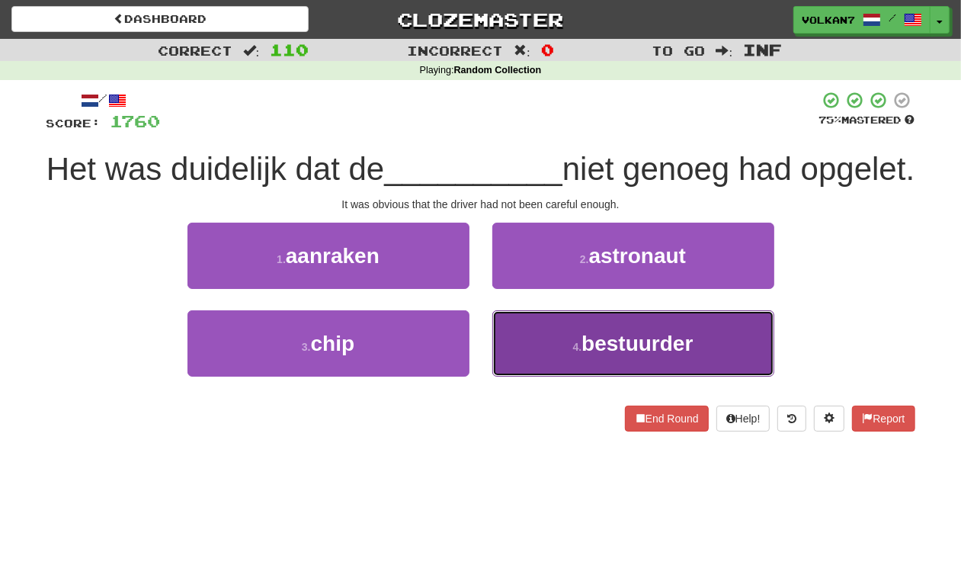
click at [593, 355] on span "bestuurder" at bounding box center [636, 343] width 111 height 24
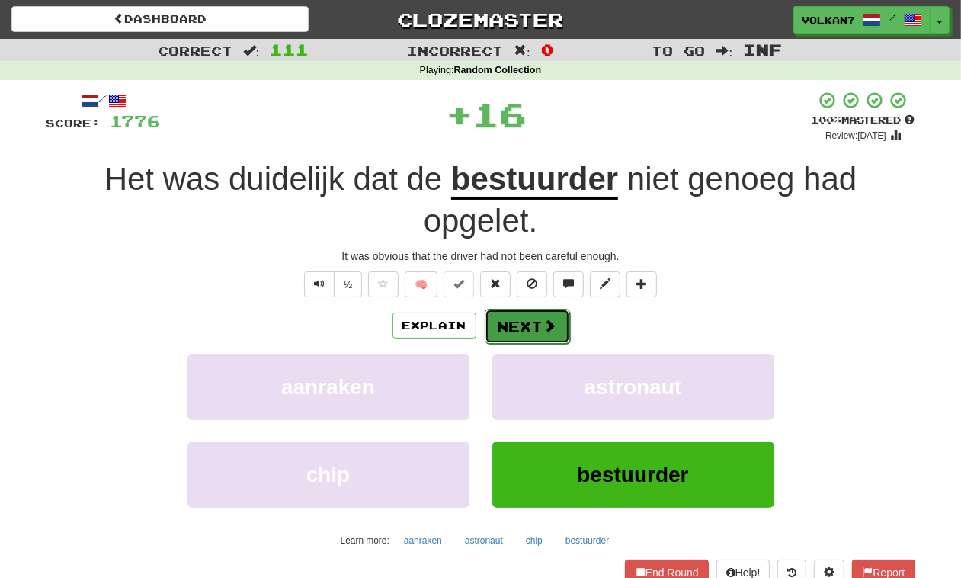
click at [528, 316] on button "Next" at bounding box center [527, 326] width 85 height 35
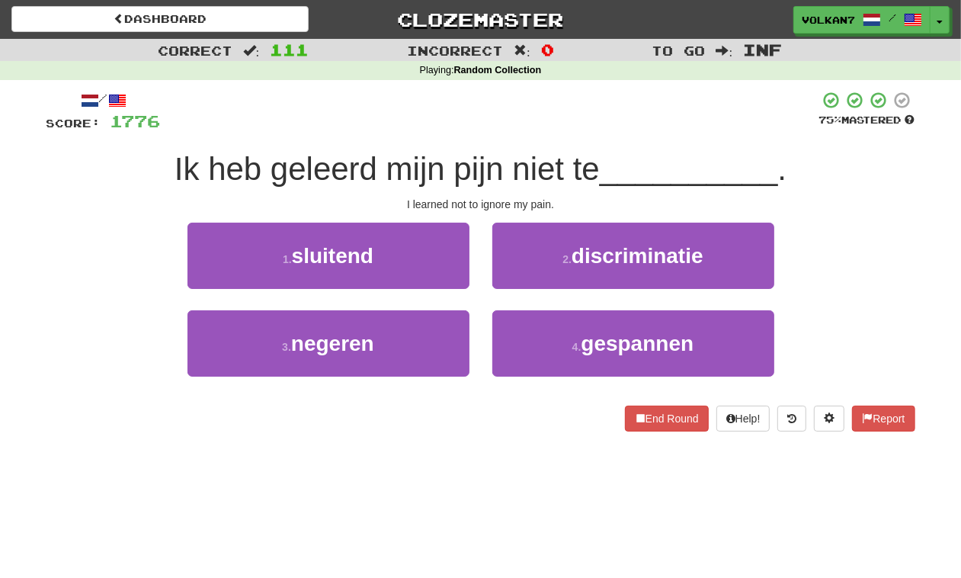
click at [526, 133] on div "/ Score: 1776 75 % Mastered Ik heb geleerd mijn pijn niet te __________ . I lea…" at bounding box center [480, 261] width 869 height 341
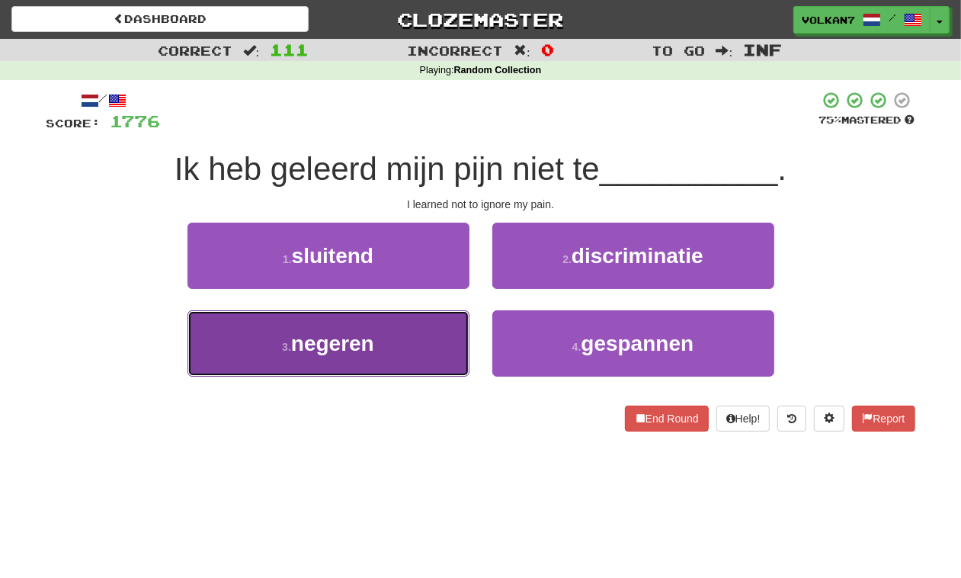
click at [396, 329] on button "3 . negeren" at bounding box center [328, 343] width 282 height 66
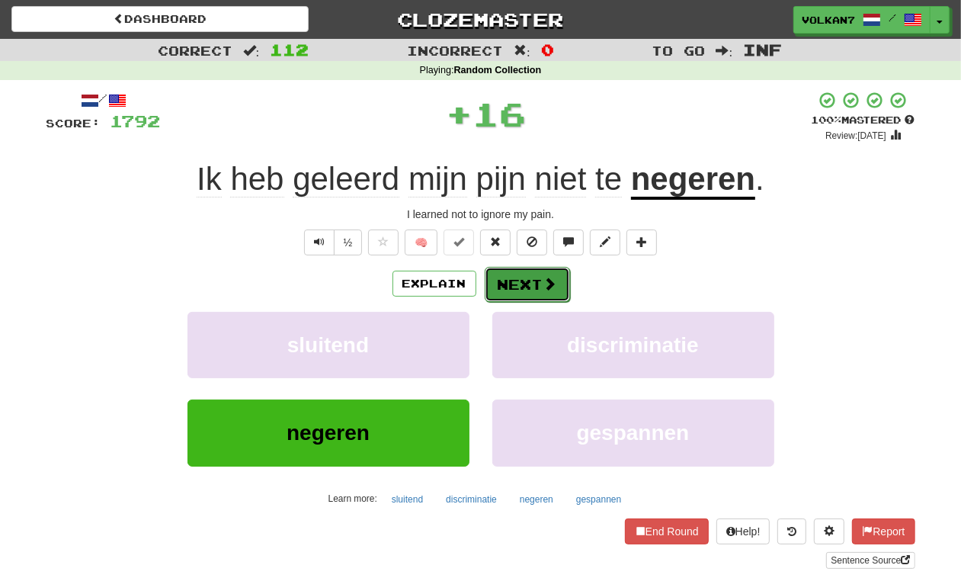
click at [508, 274] on button "Next" at bounding box center [527, 284] width 85 height 35
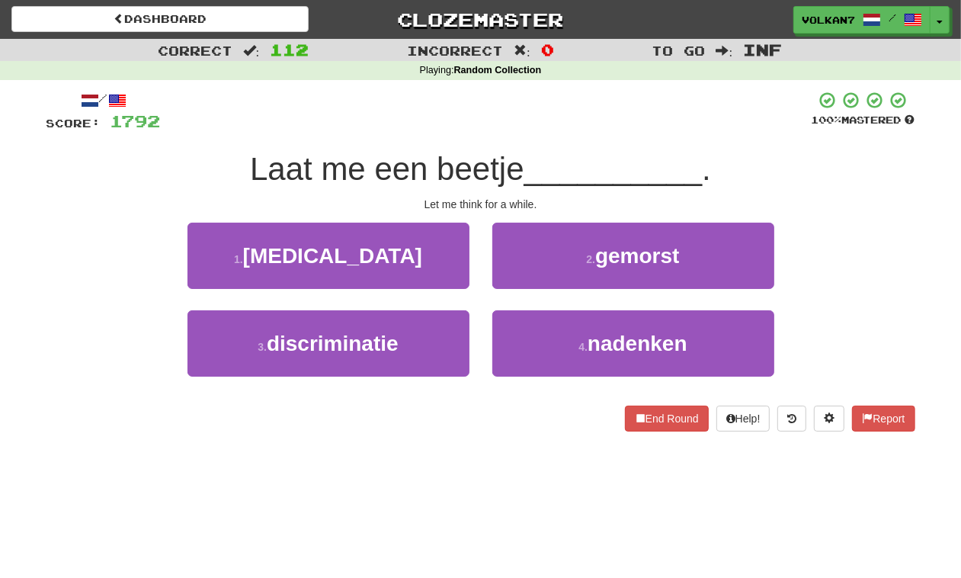
click at [542, 105] on div at bounding box center [486, 112] width 651 height 42
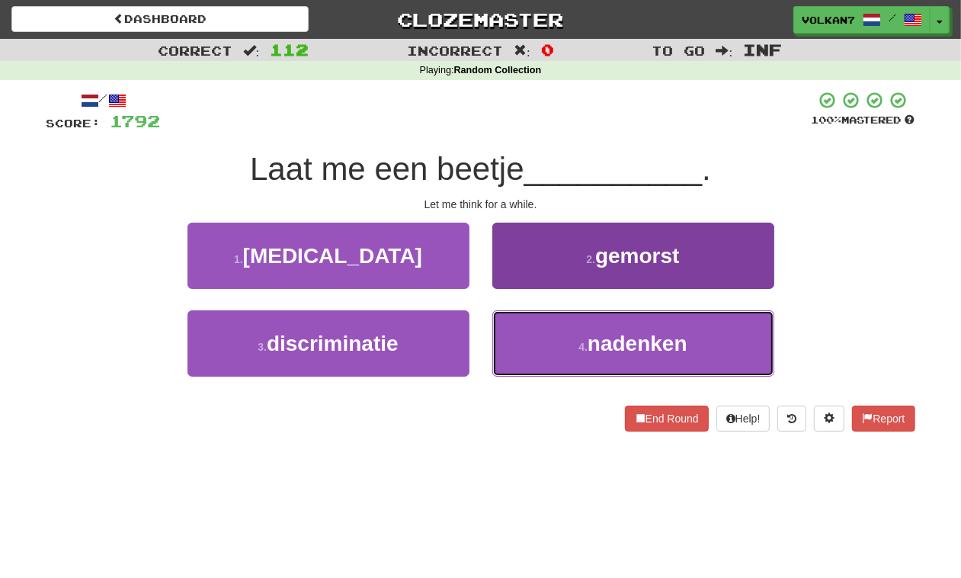
drag, startPoint x: 625, startPoint y: 341, endPoint x: 606, endPoint y: 332, distance: 21.1
click at [623, 341] on span "nadenken" at bounding box center [637, 343] width 100 height 24
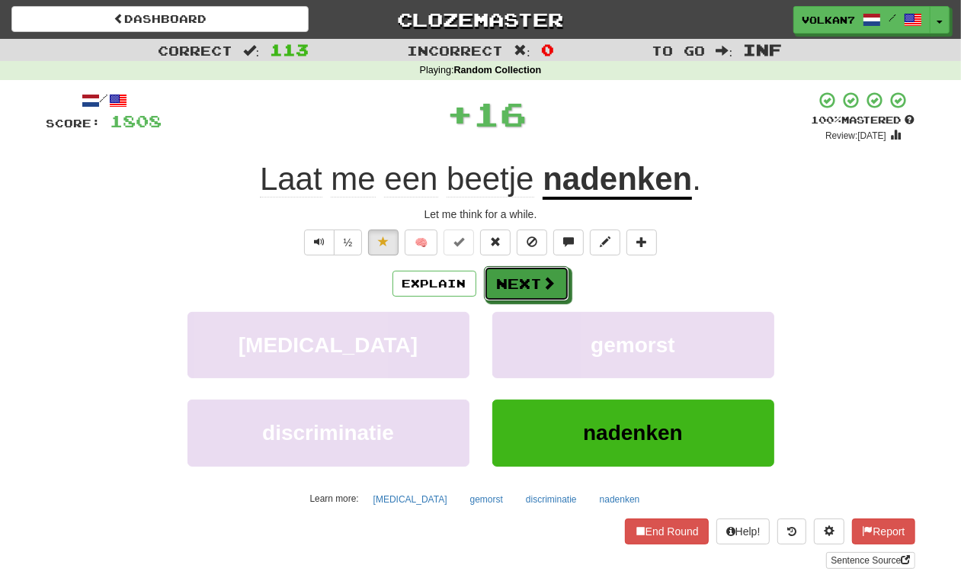
drag, startPoint x: 515, startPoint y: 291, endPoint x: 543, endPoint y: 147, distance: 146.6
click at [514, 282] on button "Next" at bounding box center [526, 283] width 85 height 35
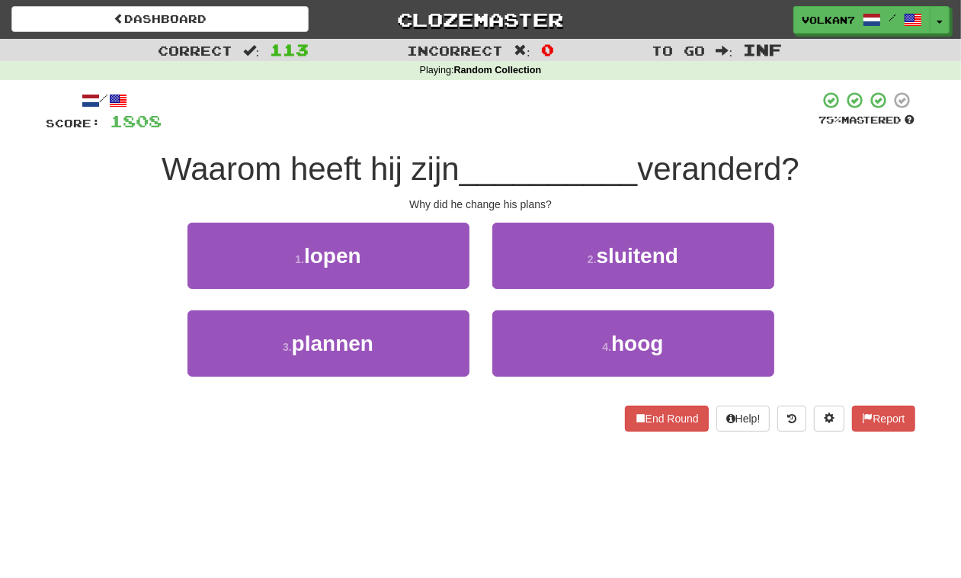
click at [543, 143] on div "/ Score: 1808 75 % Mastered Waarom heeft hij zijn __________ veranderd? Why did…" at bounding box center [480, 261] width 869 height 341
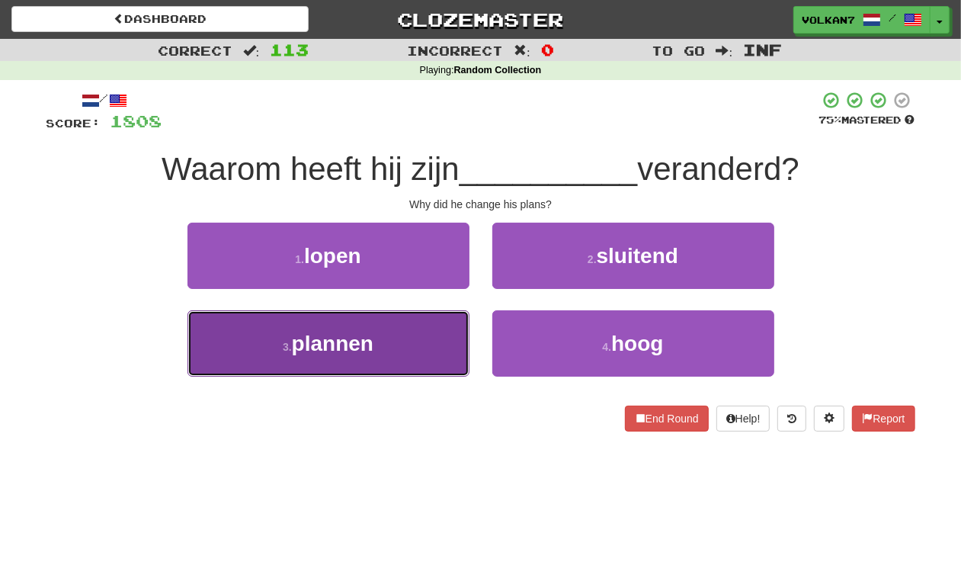
click at [398, 351] on button "3 . plannen" at bounding box center [328, 343] width 282 height 66
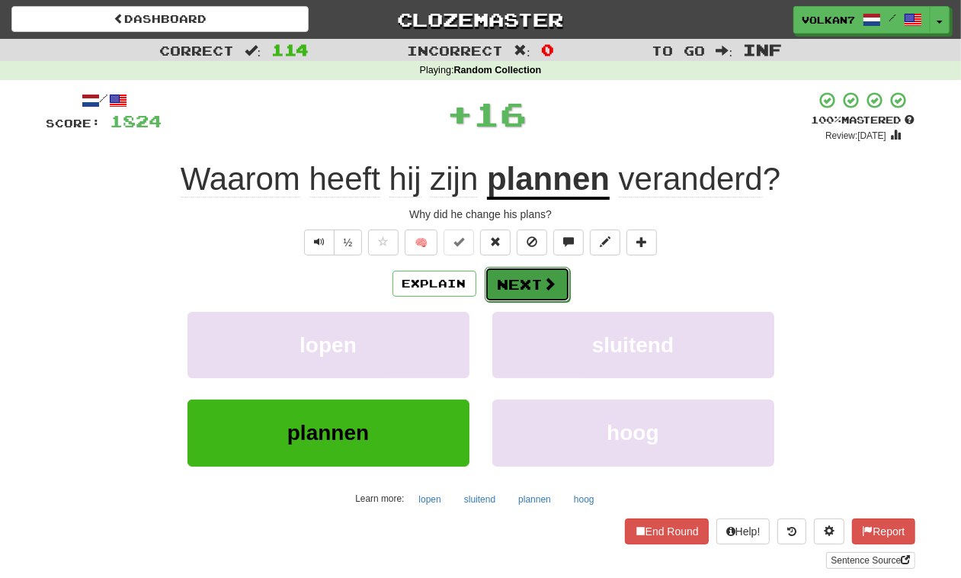
click at [512, 283] on button "Next" at bounding box center [527, 284] width 85 height 35
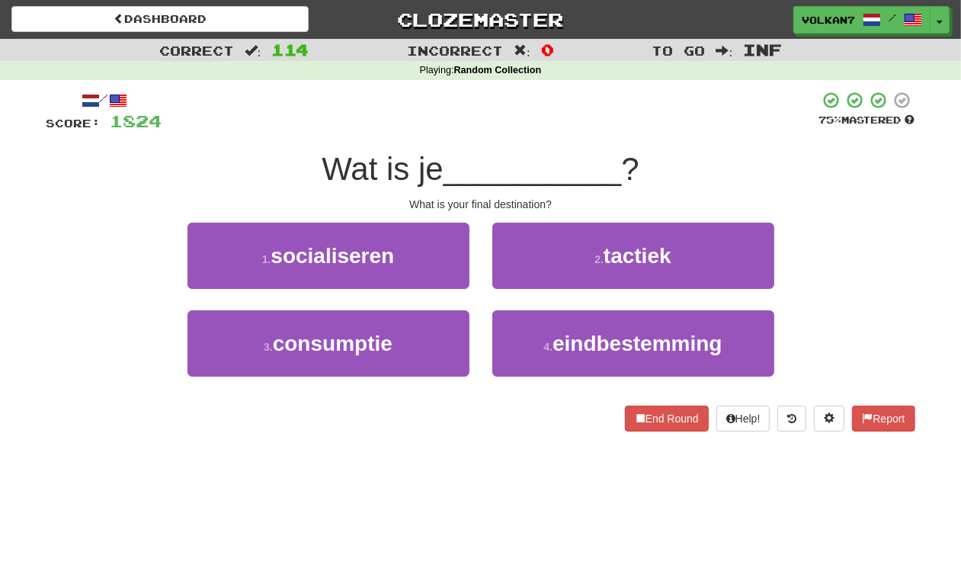
click at [577, 113] on div at bounding box center [490, 112] width 657 height 42
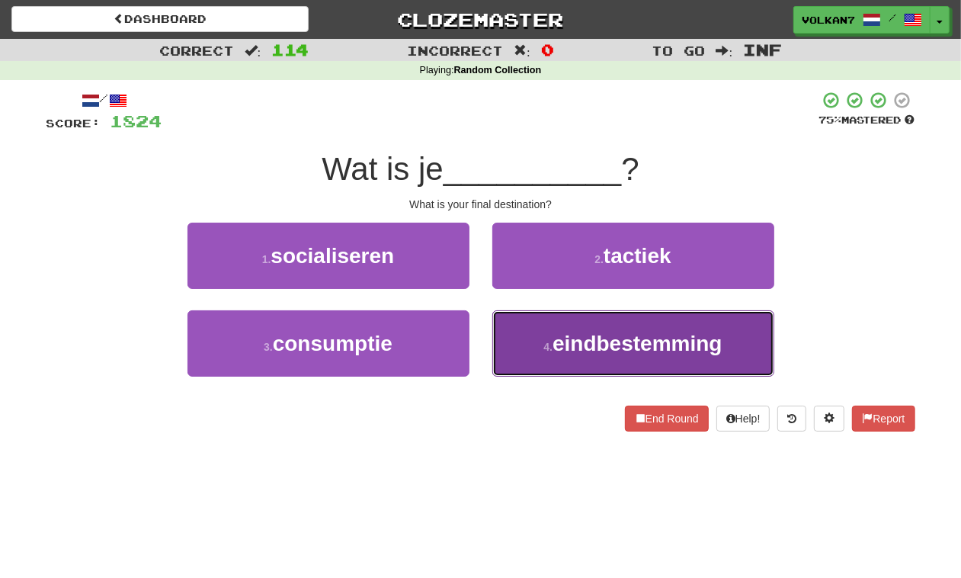
click at [578, 340] on span "eindbestemming" at bounding box center [636, 343] width 169 height 24
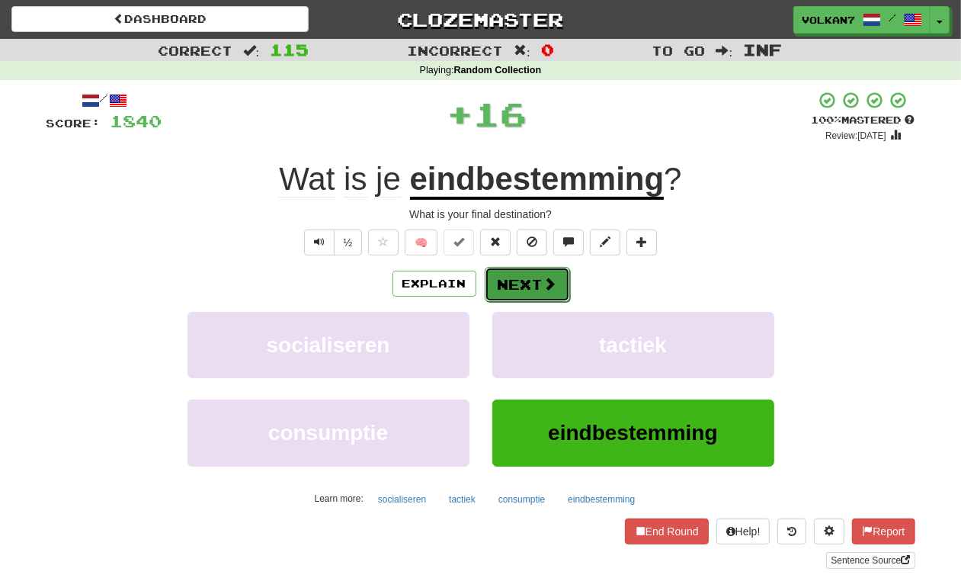
click at [522, 280] on button "Next" at bounding box center [527, 284] width 85 height 35
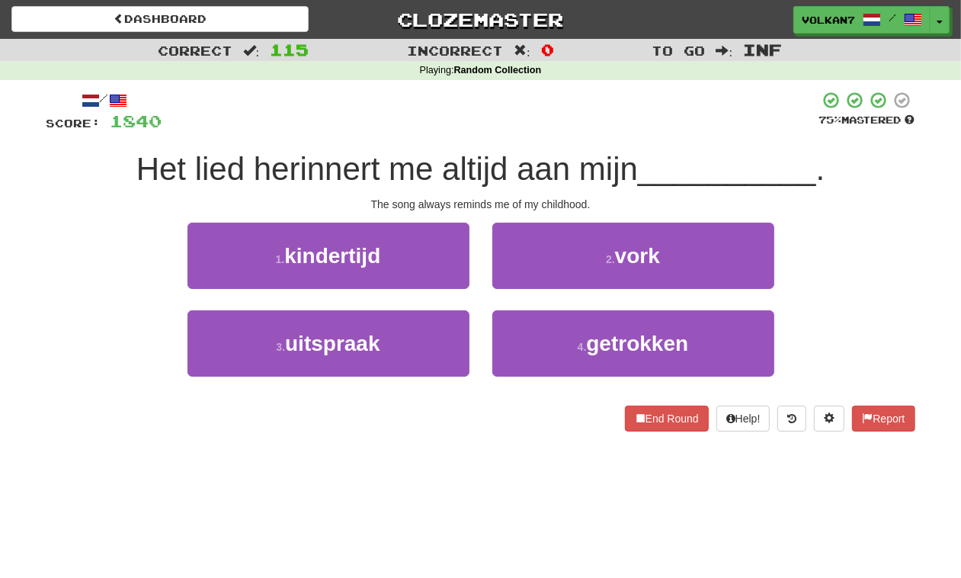
click at [581, 110] on div at bounding box center [490, 112] width 657 height 42
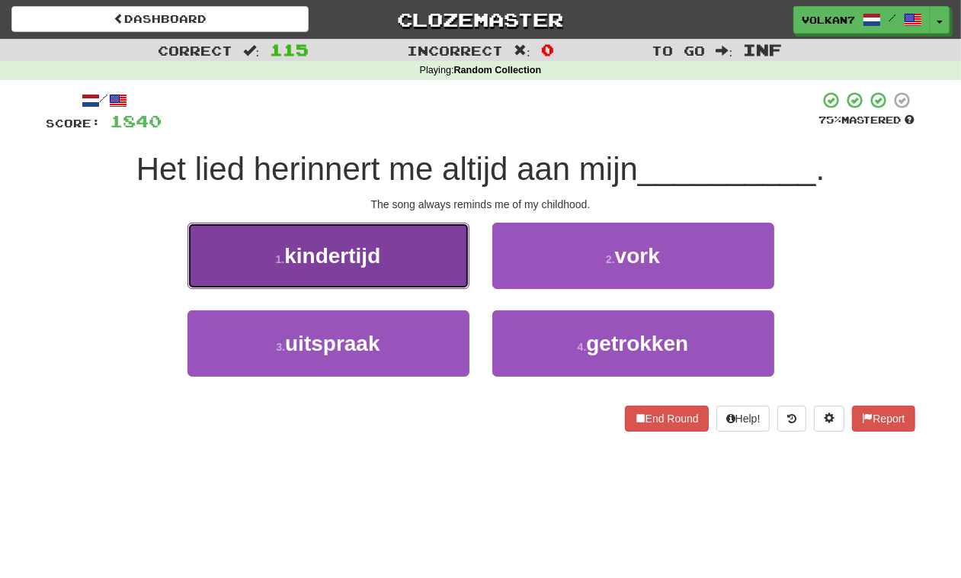
click at [368, 254] on span "kindertijd" at bounding box center [332, 256] width 96 height 24
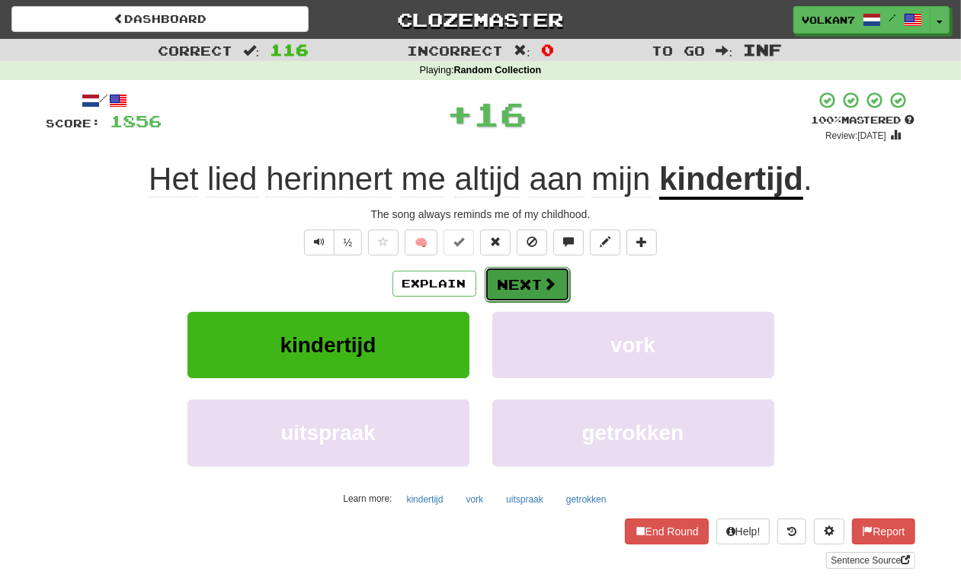
click at [505, 280] on button "Next" at bounding box center [527, 284] width 85 height 35
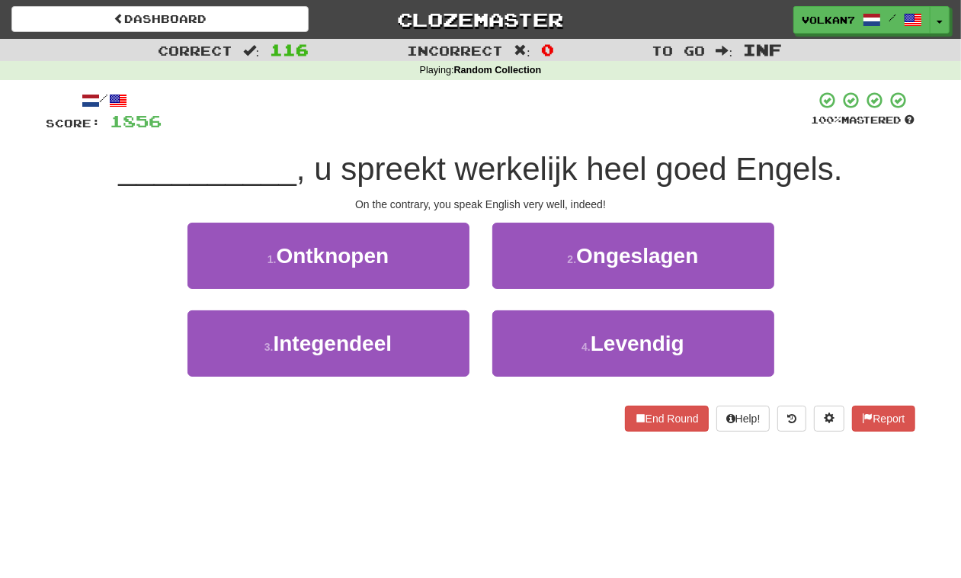
click at [555, 111] on div at bounding box center [486, 112] width 649 height 42
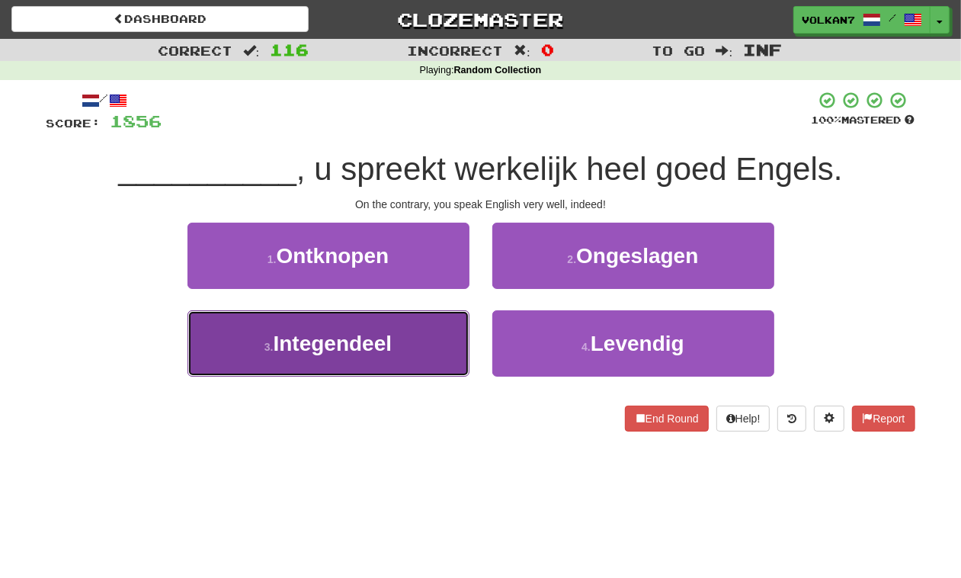
click at [390, 351] on span "Integendeel" at bounding box center [333, 343] width 119 height 24
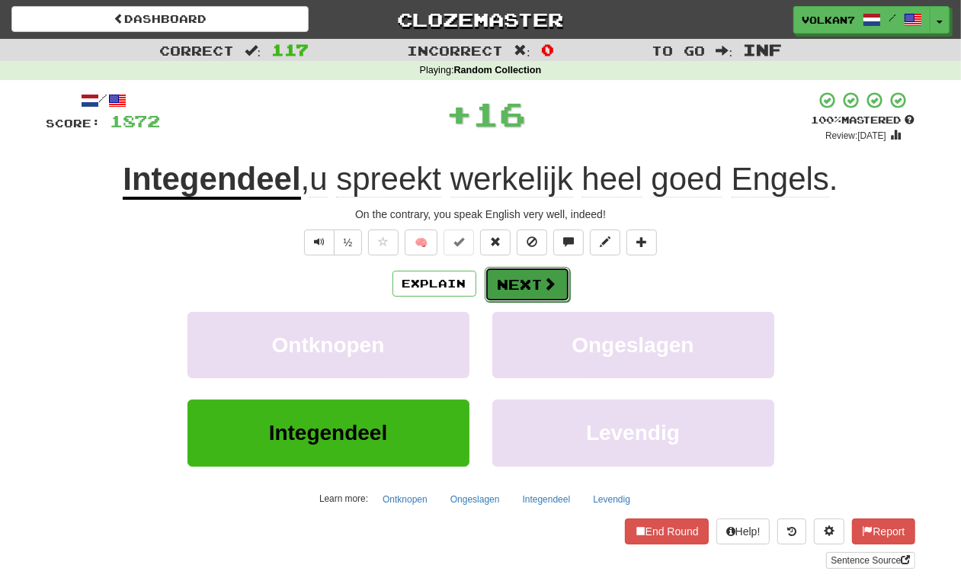
click at [513, 287] on button "Next" at bounding box center [527, 284] width 85 height 35
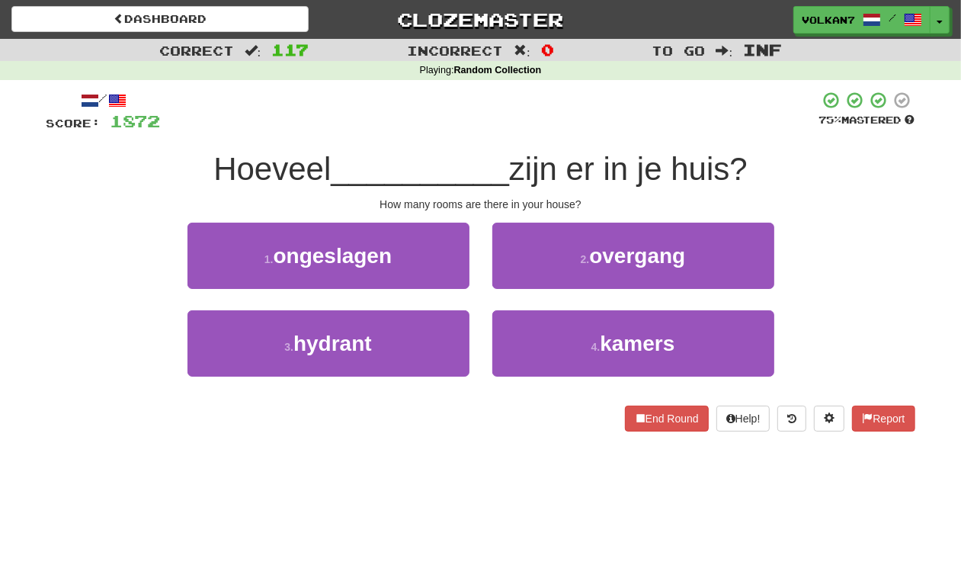
click at [585, 123] on div at bounding box center [490, 112] width 658 height 42
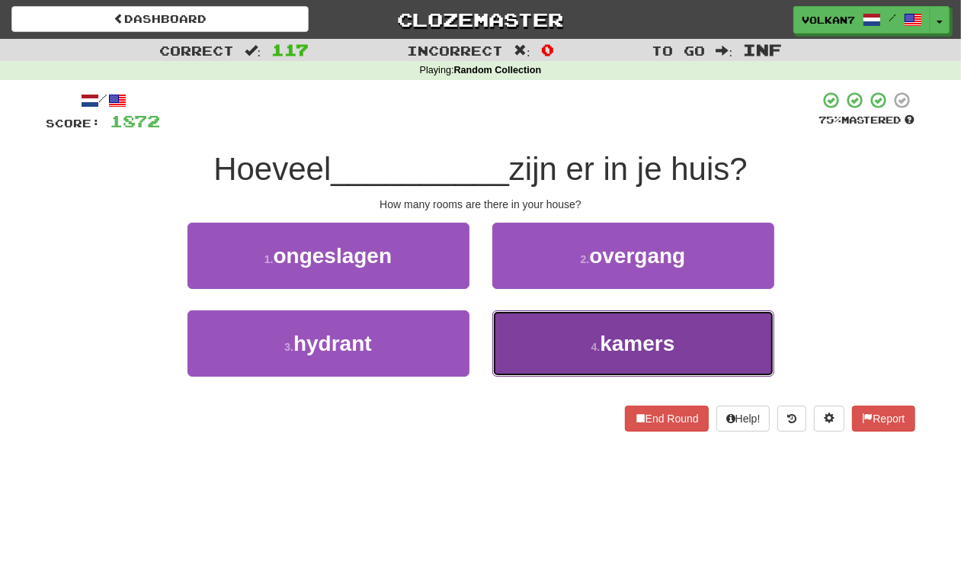
click at [600, 341] on span "kamers" at bounding box center [637, 343] width 75 height 24
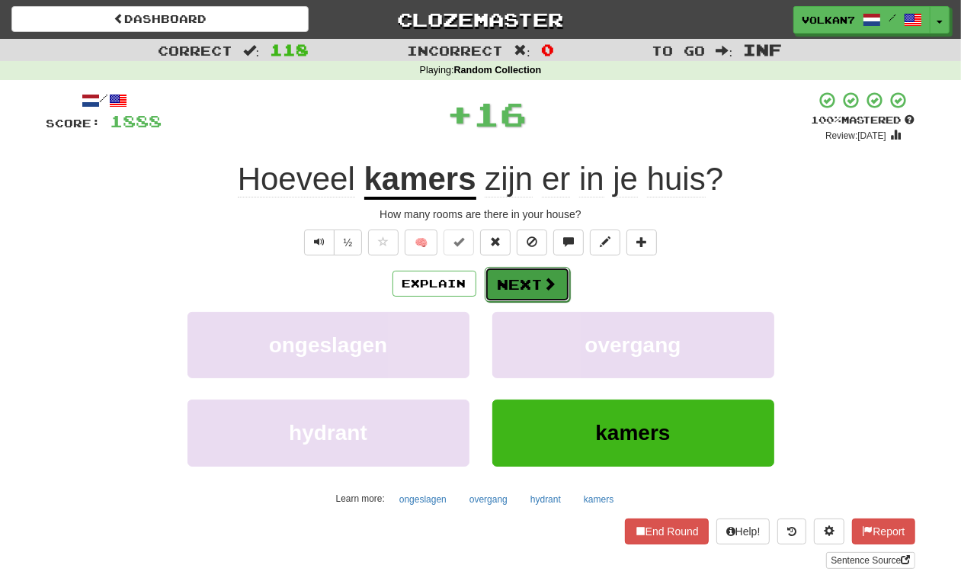
click at [530, 287] on button "Next" at bounding box center [527, 284] width 85 height 35
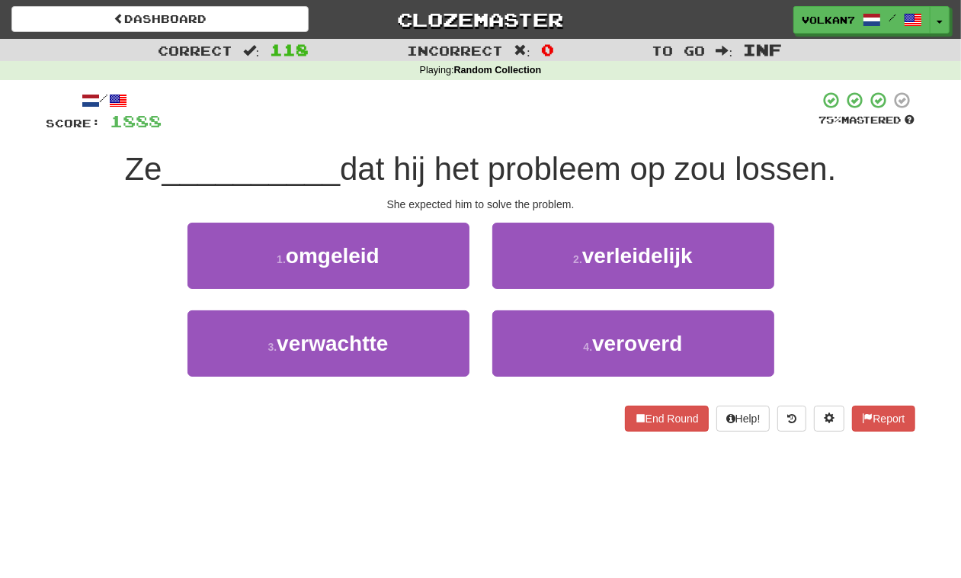
click at [552, 105] on div at bounding box center [490, 112] width 657 height 42
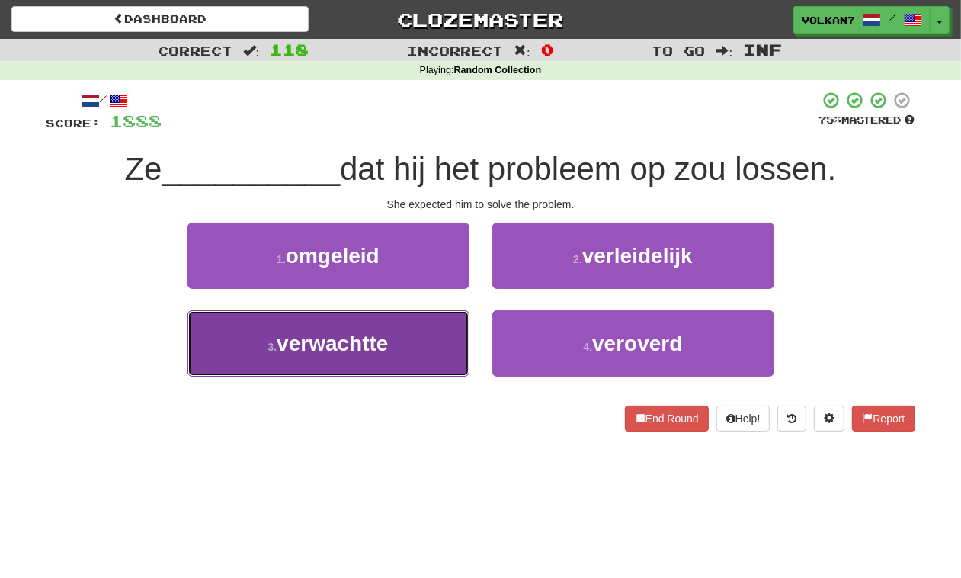
click at [404, 351] on button "3 . verwachtte" at bounding box center [328, 343] width 282 height 66
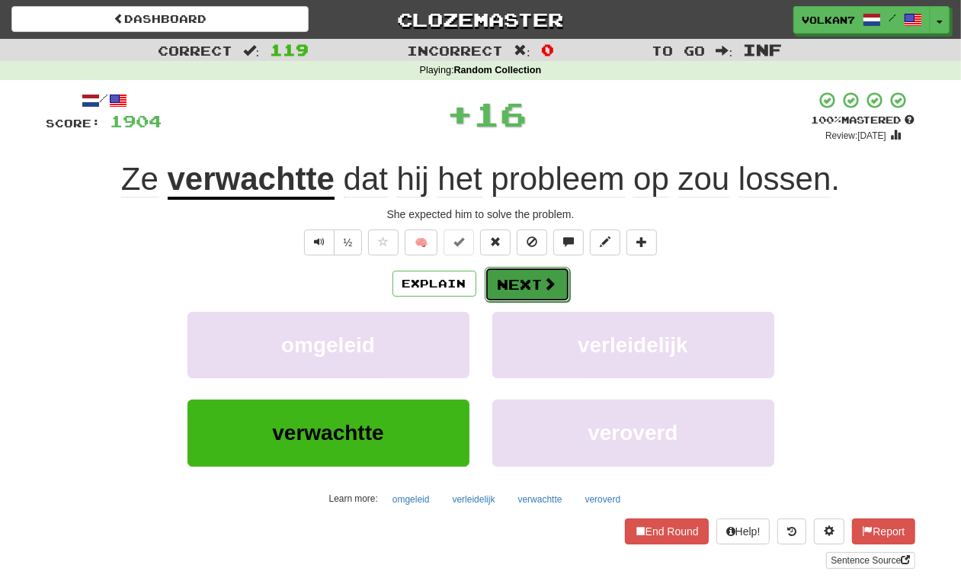
click at [515, 286] on button "Next" at bounding box center [527, 284] width 85 height 35
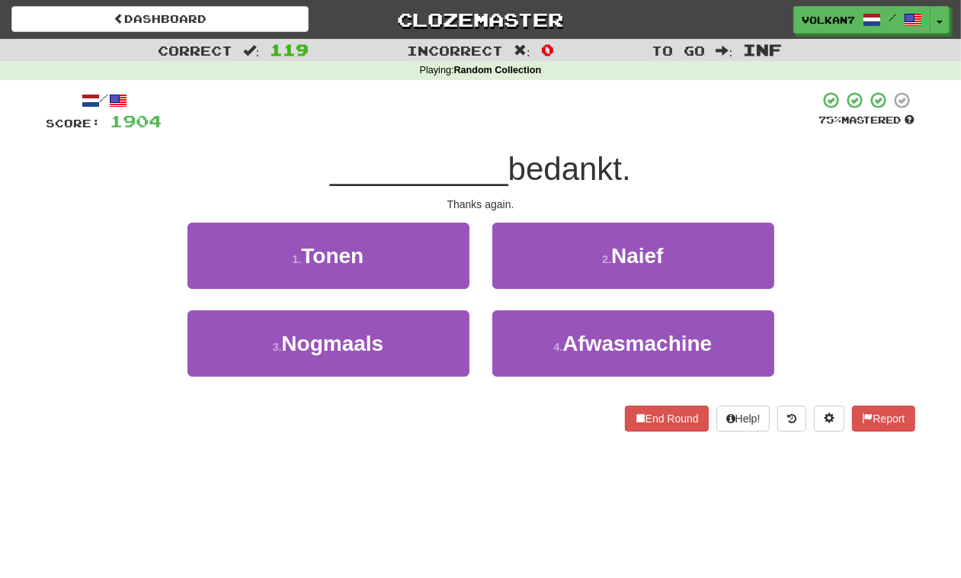
click at [591, 123] on div at bounding box center [490, 112] width 657 height 42
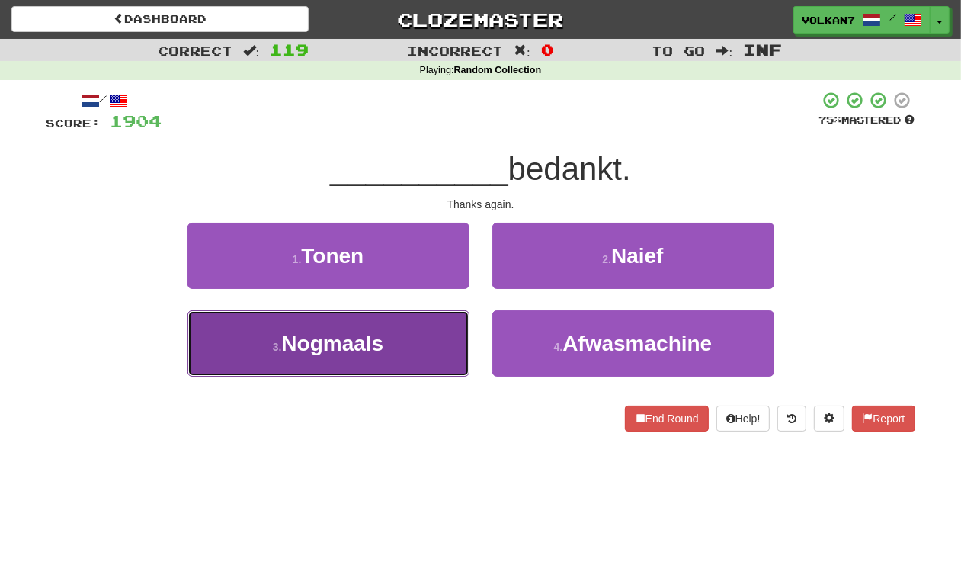
click at [444, 336] on button "3 . Nogmaals" at bounding box center [328, 343] width 282 height 66
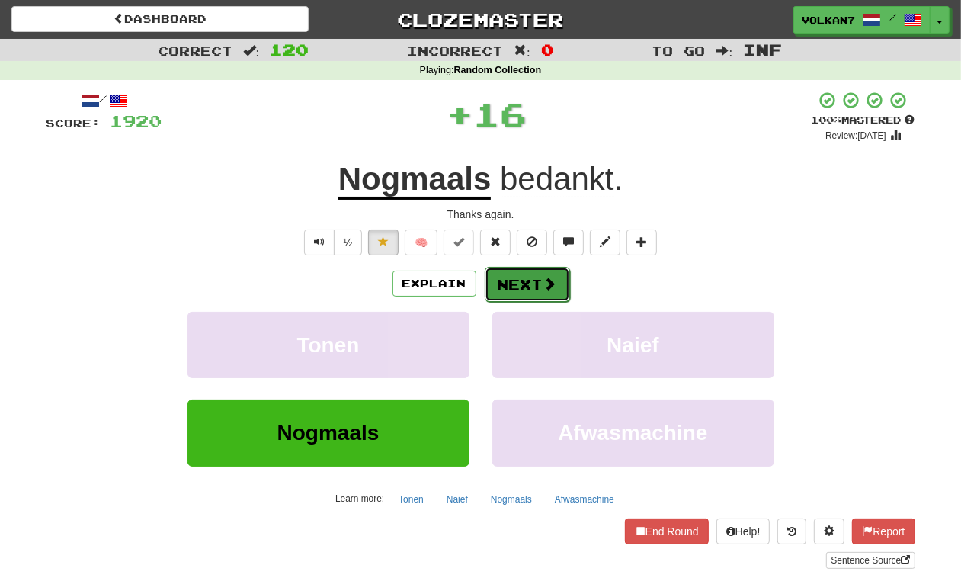
click at [546, 292] on button "Next" at bounding box center [527, 284] width 85 height 35
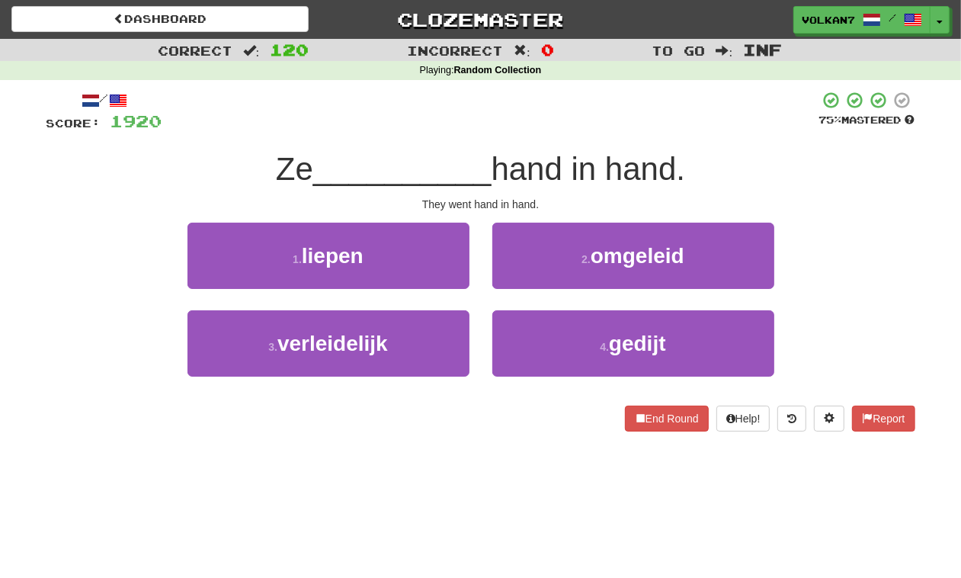
click at [578, 110] on div at bounding box center [490, 112] width 657 height 42
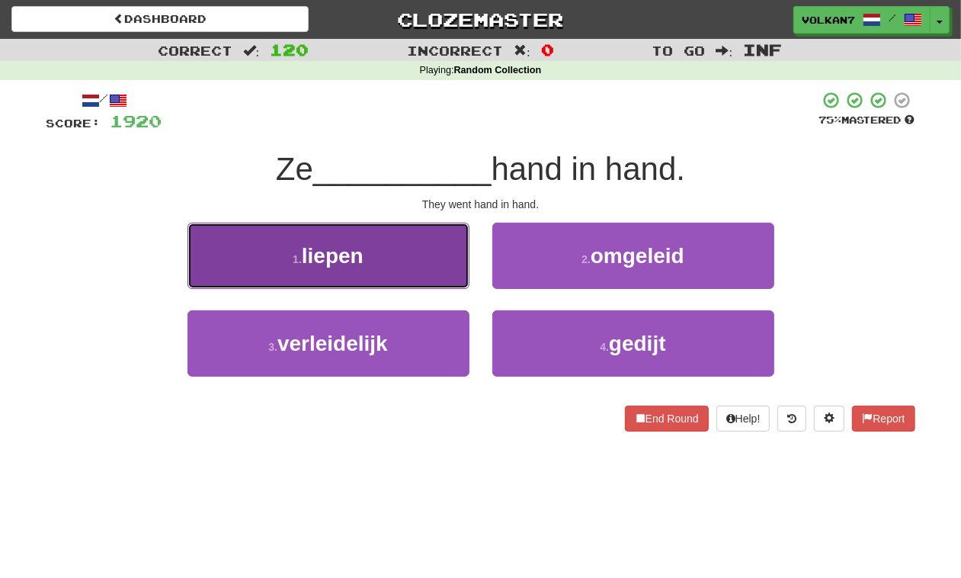
click at [377, 254] on button "1 . liepen" at bounding box center [328, 255] width 282 height 66
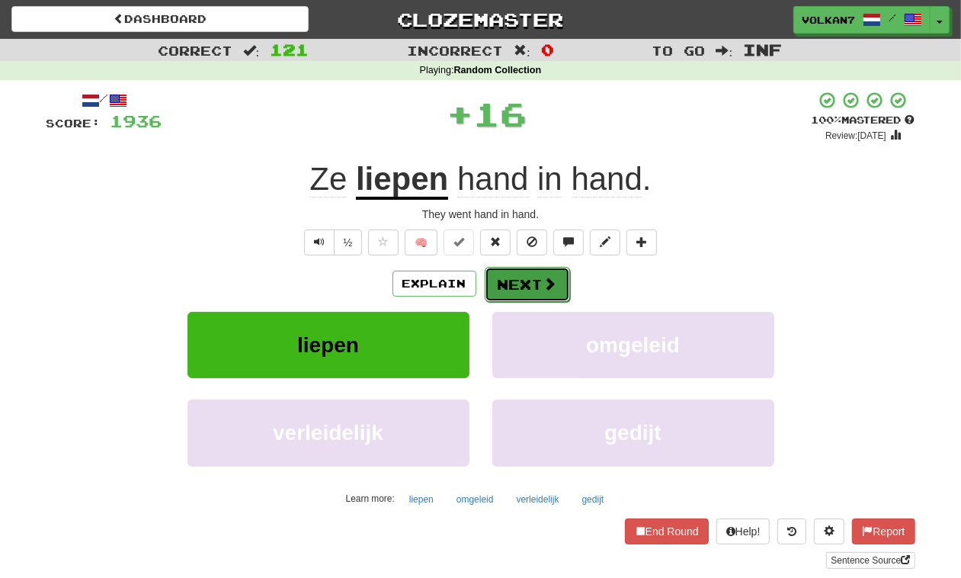
click at [530, 284] on button "Next" at bounding box center [527, 284] width 85 height 35
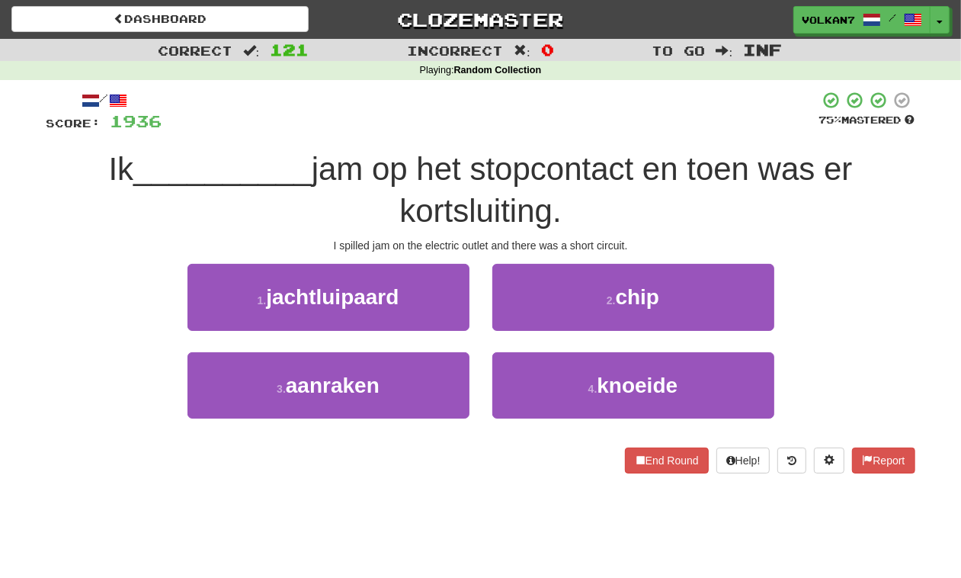
click at [557, 94] on div at bounding box center [490, 112] width 657 height 42
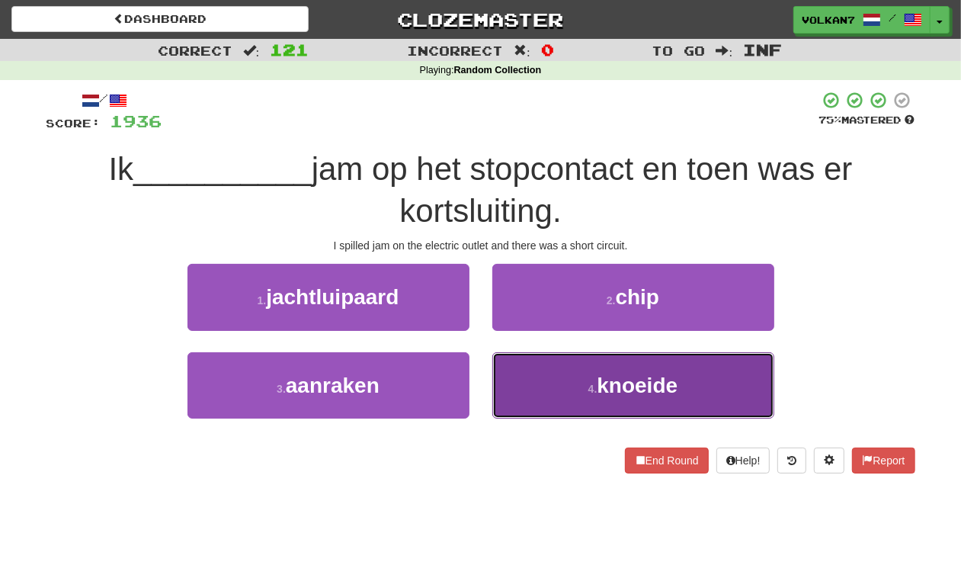
click at [553, 379] on button "4 . knoeide" at bounding box center [633, 385] width 282 height 66
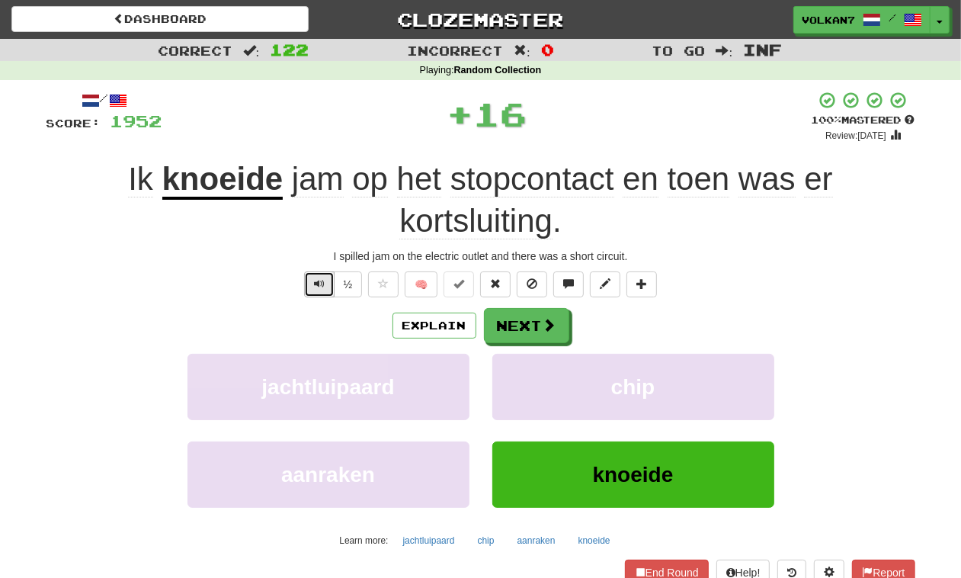
click at [313, 290] on button "Text-to-speech controls" at bounding box center [319, 284] width 30 height 26
click at [314, 279] on span "Text-to-speech controls" at bounding box center [319, 283] width 11 height 11
click at [545, 319] on span at bounding box center [550, 326] width 14 height 14
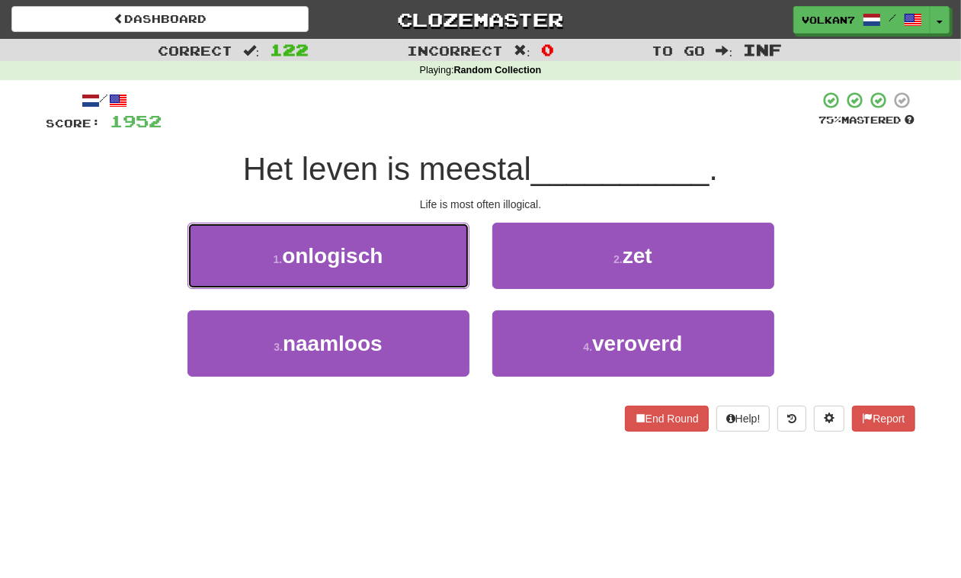
drag, startPoint x: 405, startPoint y: 256, endPoint x: 378, endPoint y: 259, distance: 27.6
click at [405, 256] on button "1 . onlogisch" at bounding box center [328, 255] width 282 height 66
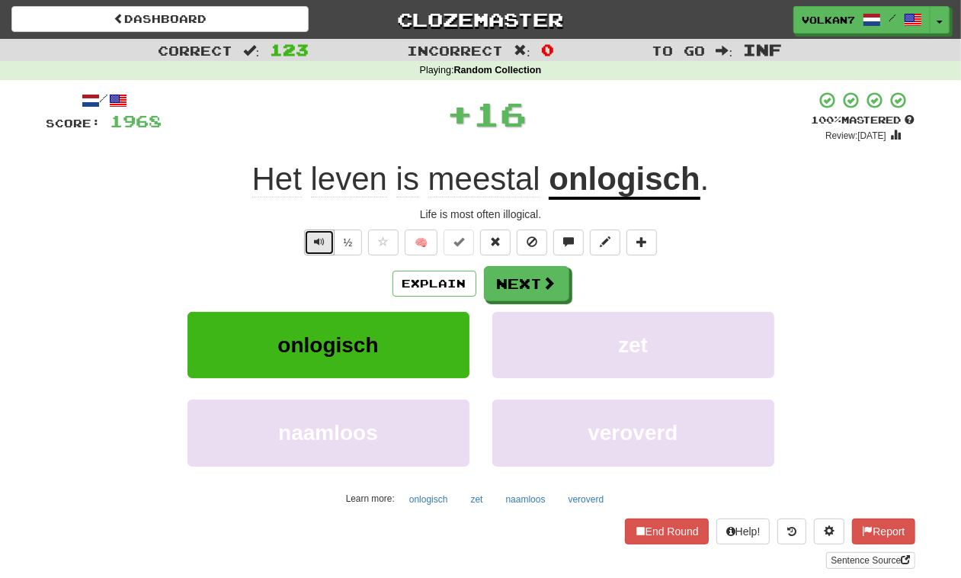
click at [306, 242] on button "Text-to-speech controls" at bounding box center [319, 242] width 30 height 26
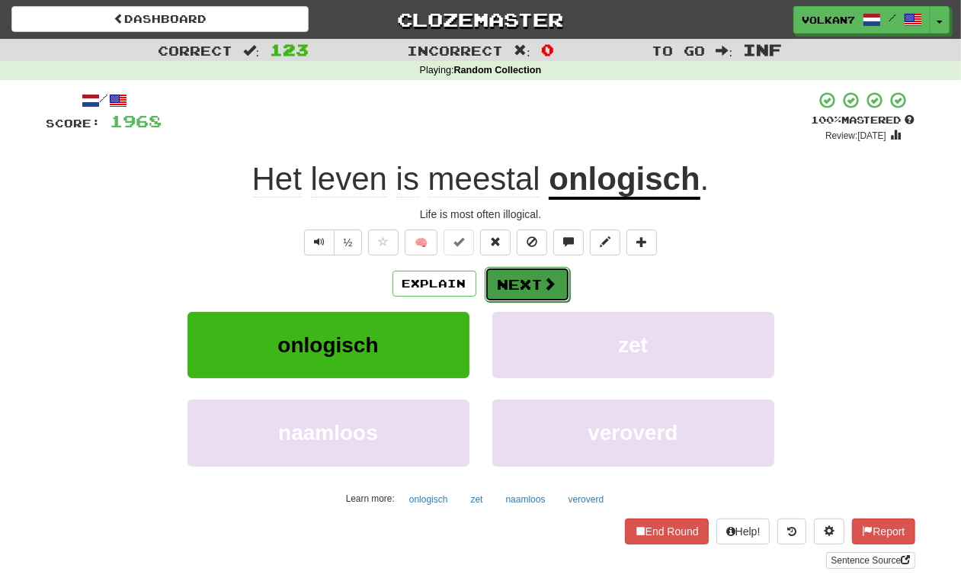
click at [509, 295] on button "Next" at bounding box center [527, 284] width 85 height 35
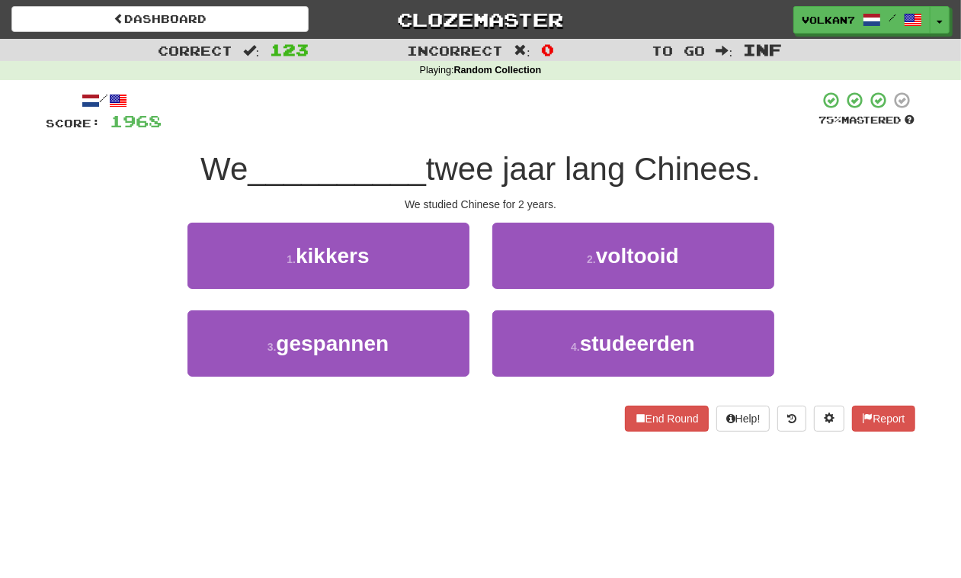
click at [543, 107] on div at bounding box center [490, 112] width 657 height 42
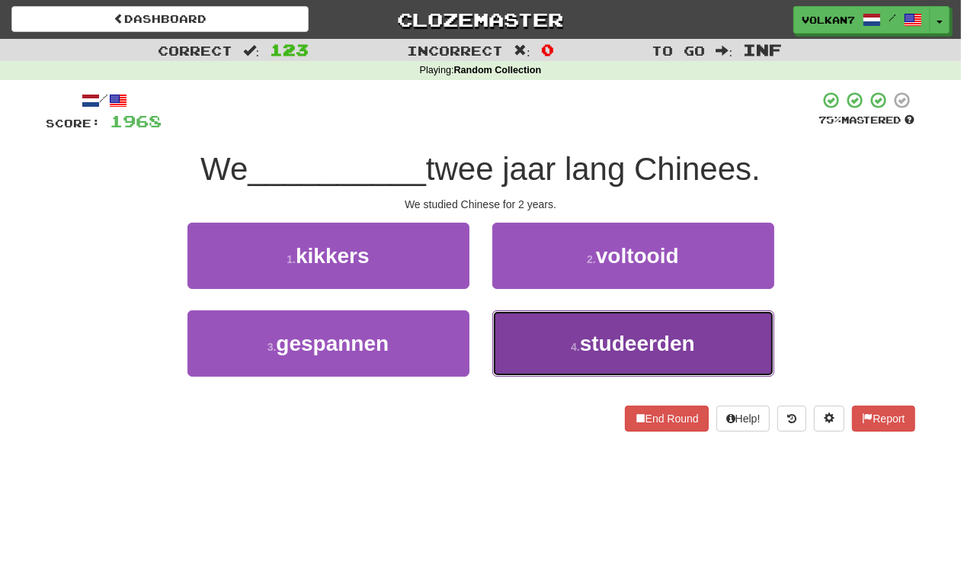
click at [562, 348] on button "4 . studeerden" at bounding box center [633, 343] width 282 height 66
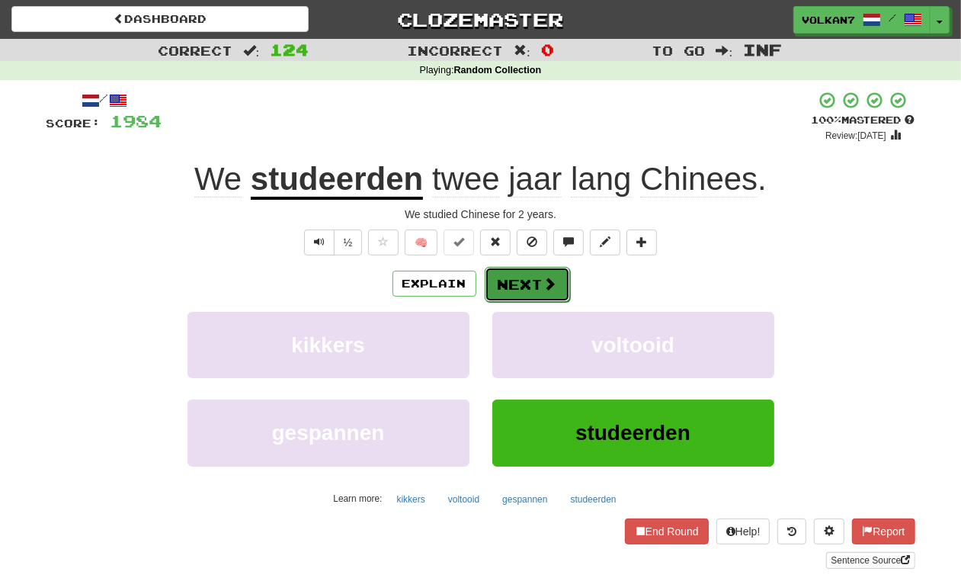
click at [515, 280] on button "Next" at bounding box center [527, 284] width 85 height 35
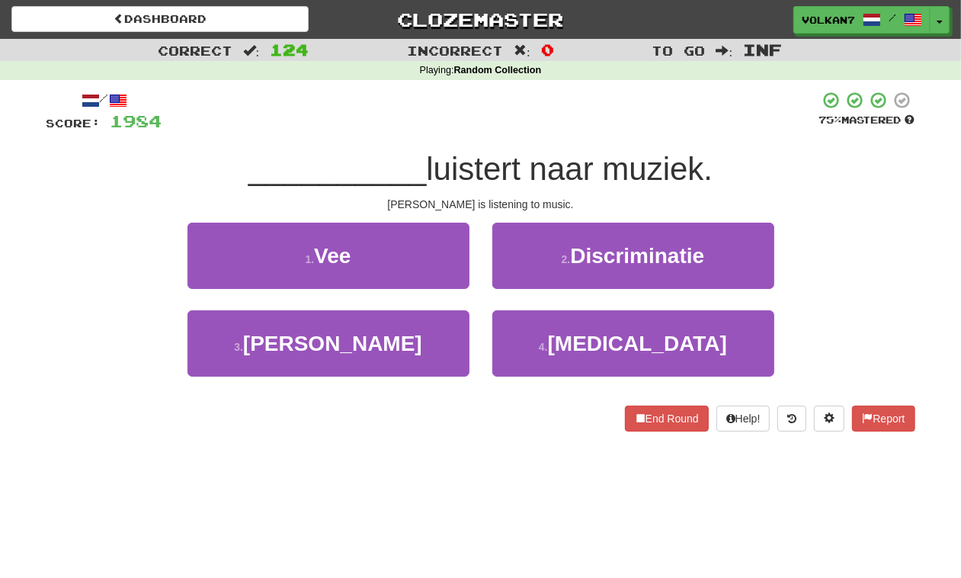
click at [504, 131] on div at bounding box center [490, 112] width 657 height 42
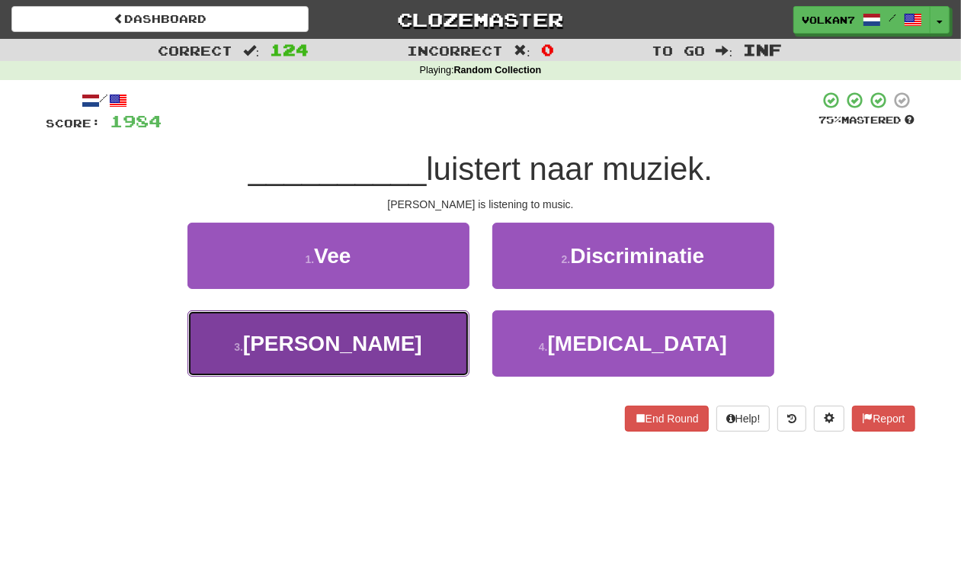
click at [416, 315] on button "3 . [PERSON_NAME]" at bounding box center [328, 343] width 282 height 66
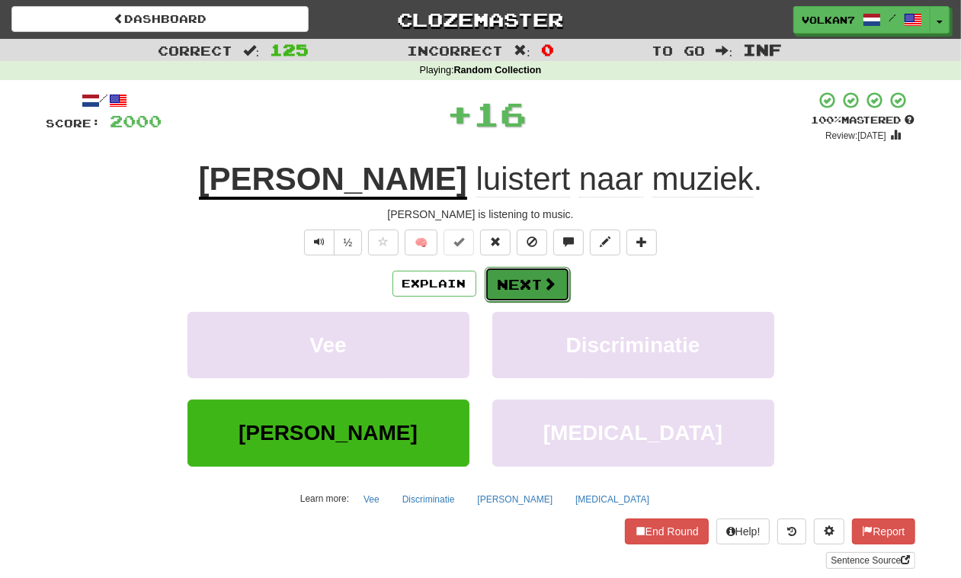
click at [495, 286] on button "Next" at bounding box center [527, 284] width 85 height 35
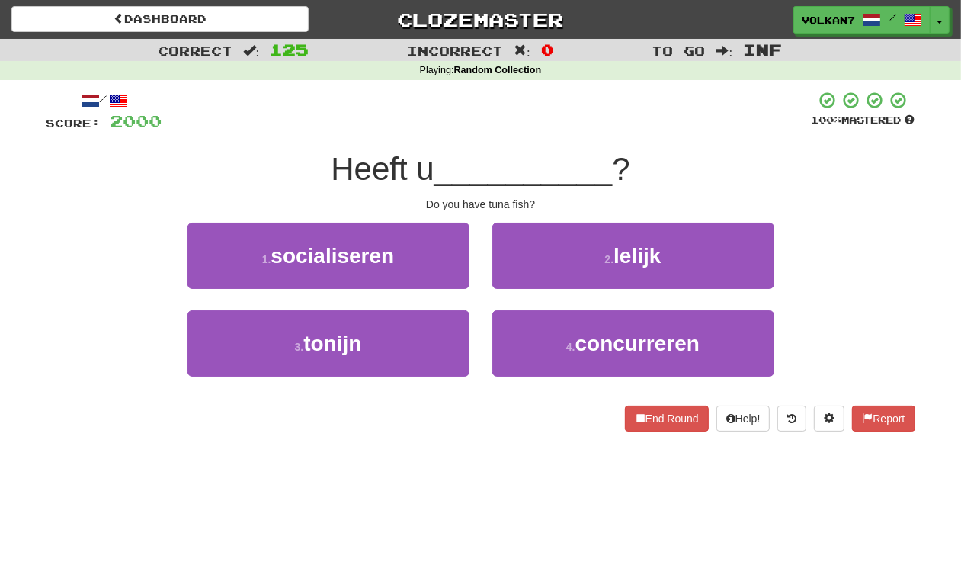
click at [543, 139] on div "/ Score: 2000 100 % Mastered Heeft u __________ ? Do you have tuna fish? 1 . so…" at bounding box center [480, 261] width 869 height 341
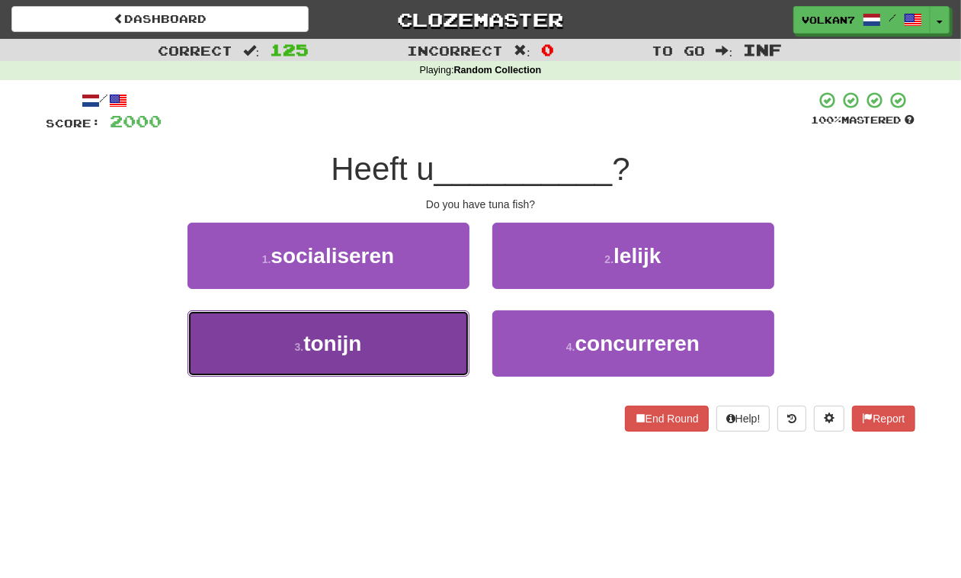
click at [389, 351] on button "3 . tonijn" at bounding box center [328, 343] width 282 height 66
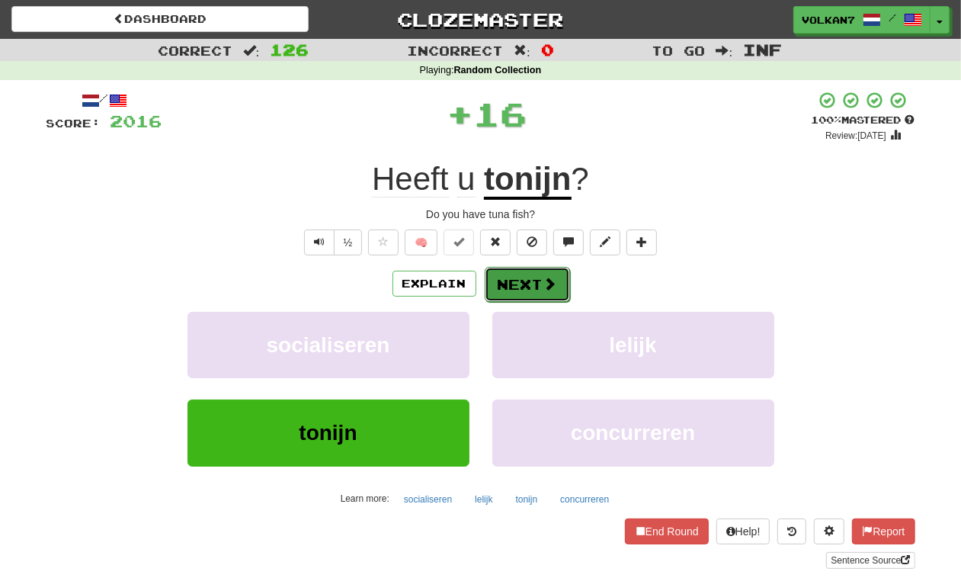
click at [523, 274] on button "Next" at bounding box center [527, 284] width 85 height 35
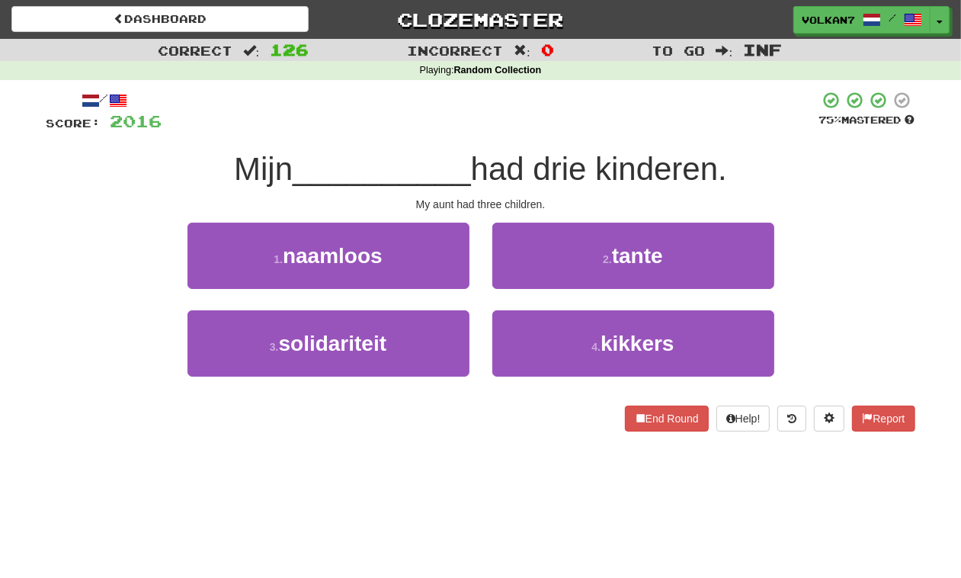
click at [565, 117] on div at bounding box center [490, 112] width 657 height 42
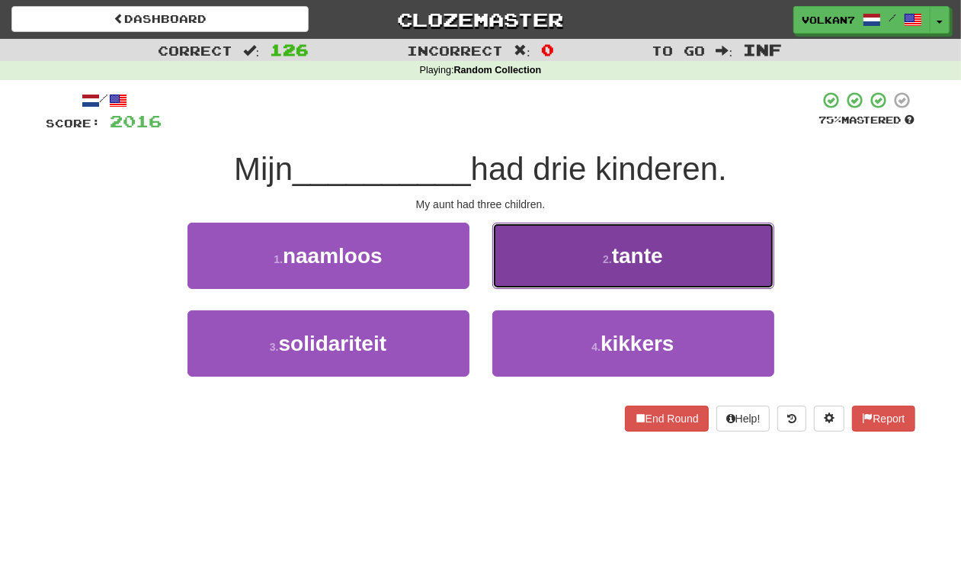
click at [619, 267] on span "tante" at bounding box center [637, 256] width 51 height 24
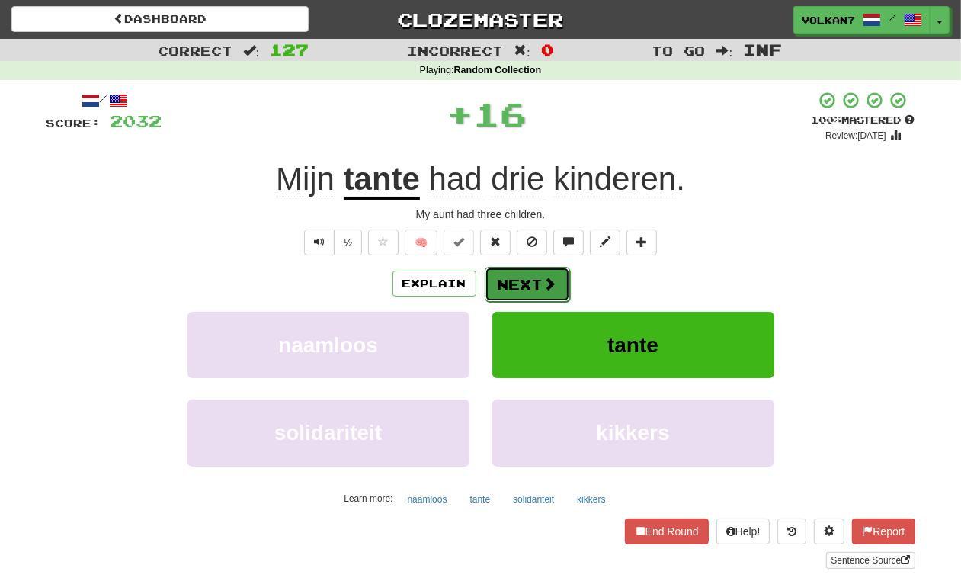
click at [534, 287] on button "Next" at bounding box center [527, 284] width 85 height 35
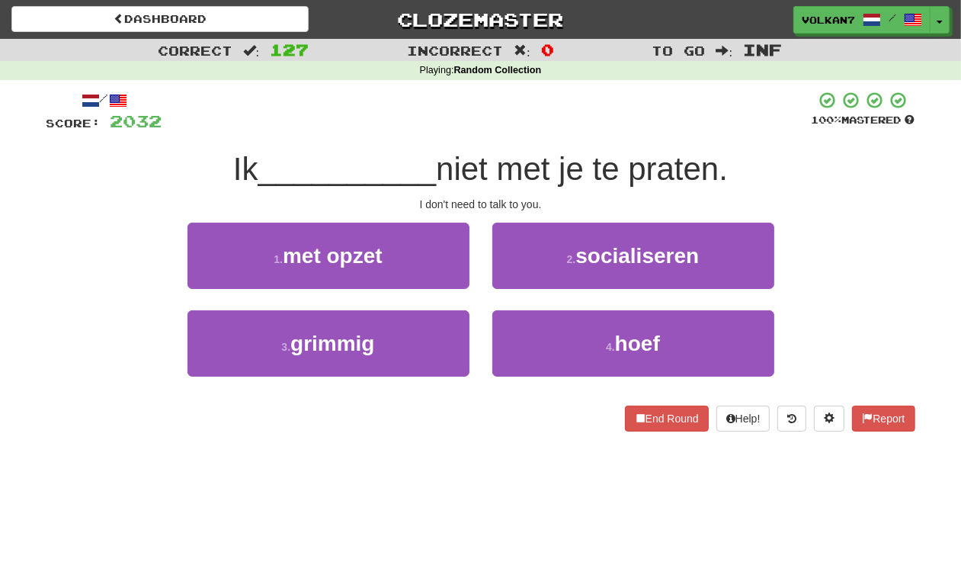
click at [577, 126] on div at bounding box center [486, 112] width 649 height 42
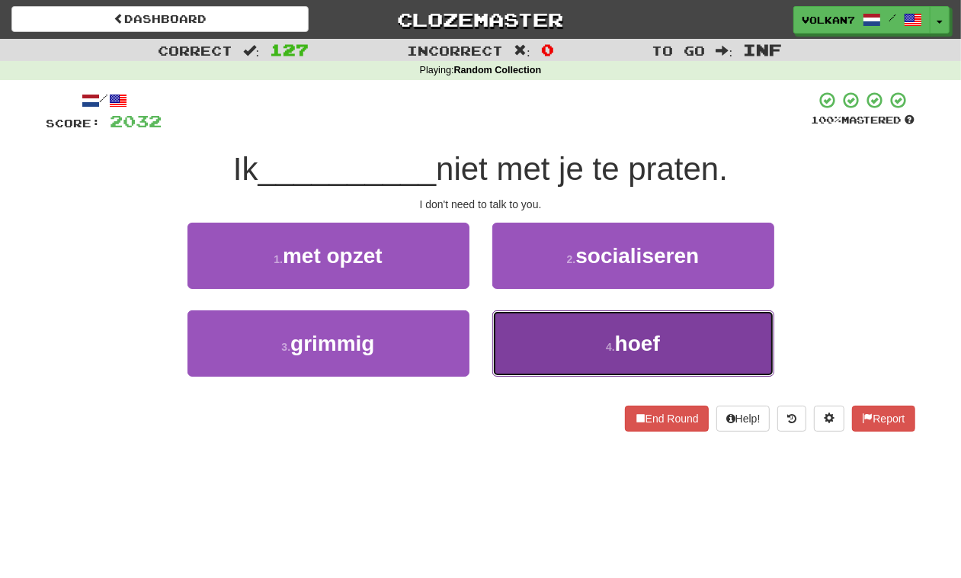
click at [547, 336] on button "4 . hoef" at bounding box center [633, 343] width 282 height 66
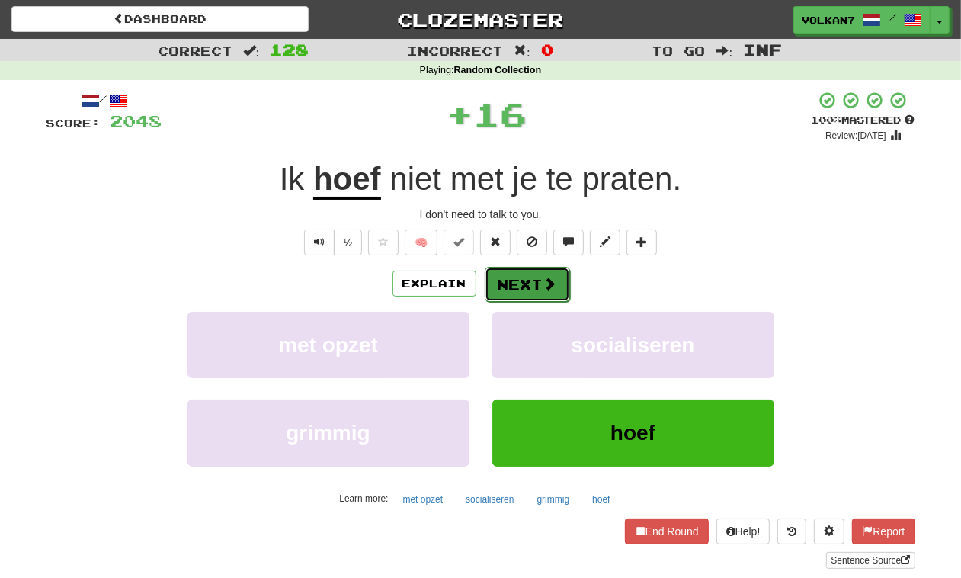
click at [516, 287] on button "Next" at bounding box center [527, 284] width 85 height 35
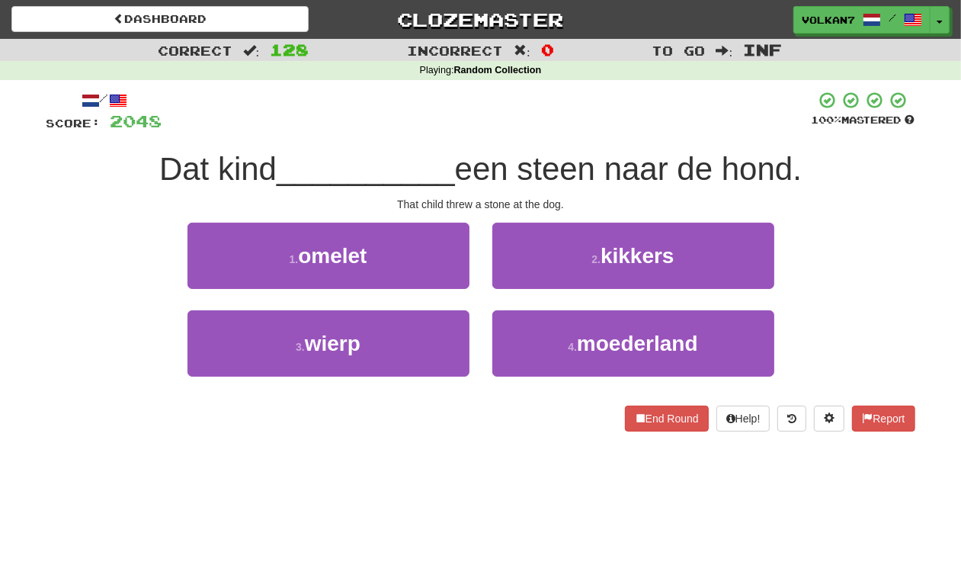
click at [574, 107] on div at bounding box center [486, 112] width 649 height 42
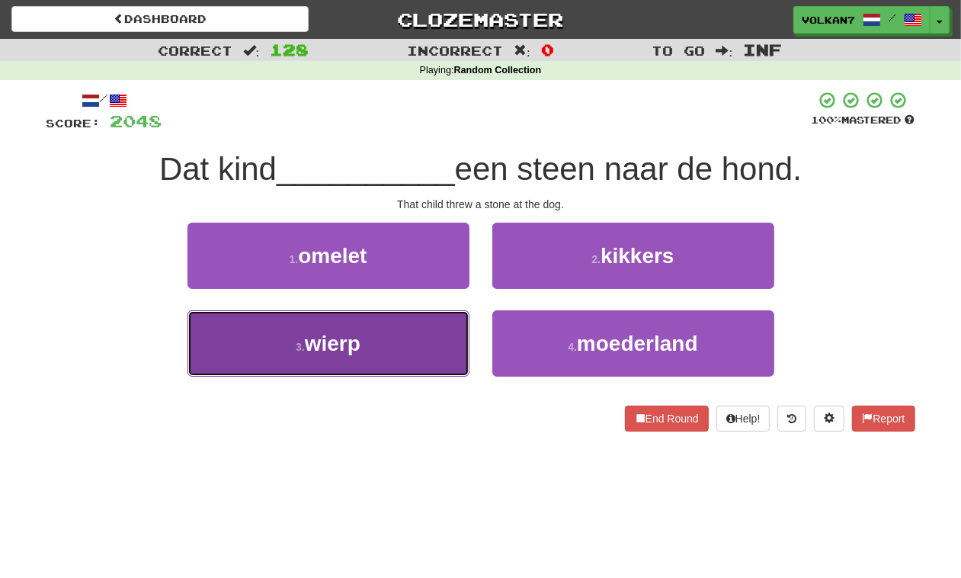
click at [386, 348] on button "3 . wierp" at bounding box center [328, 343] width 282 height 66
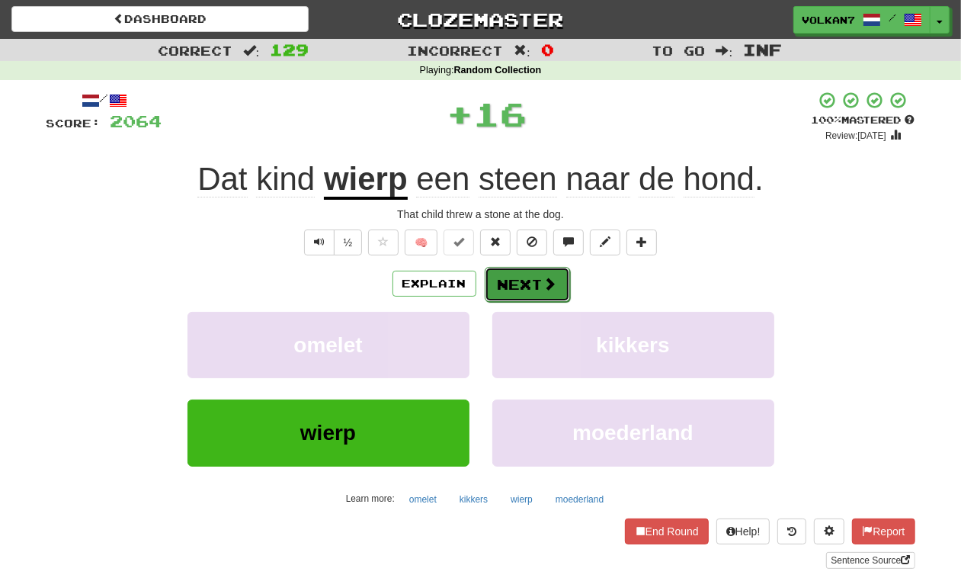
click at [513, 290] on button "Next" at bounding box center [527, 284] width 85 height 35
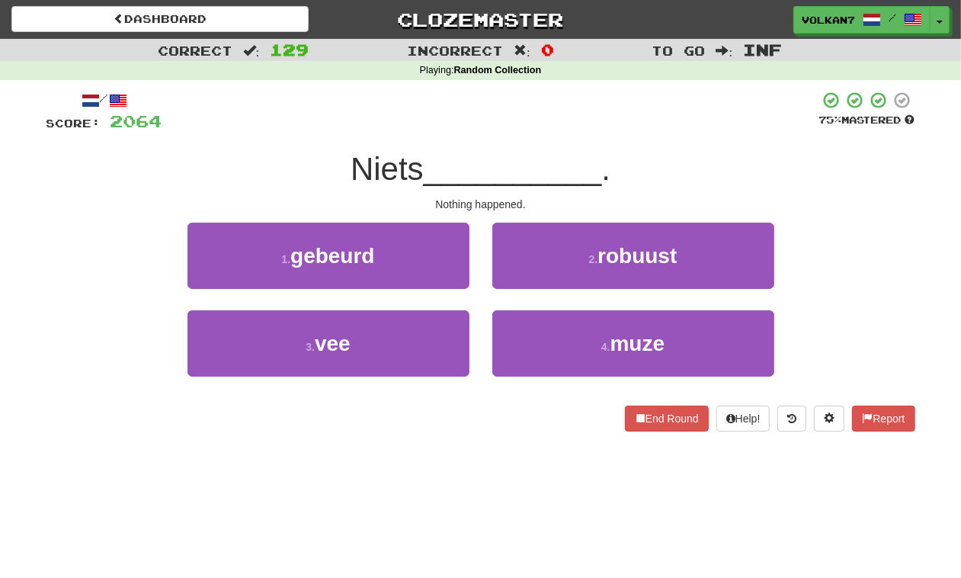
click at [565, 141] on div "/ Score: 2064 75 % Mastered Niets __________ . Nothing happened. 1 . gebeurd 2 …" at bounding box center [480, 261] width 869 height 341
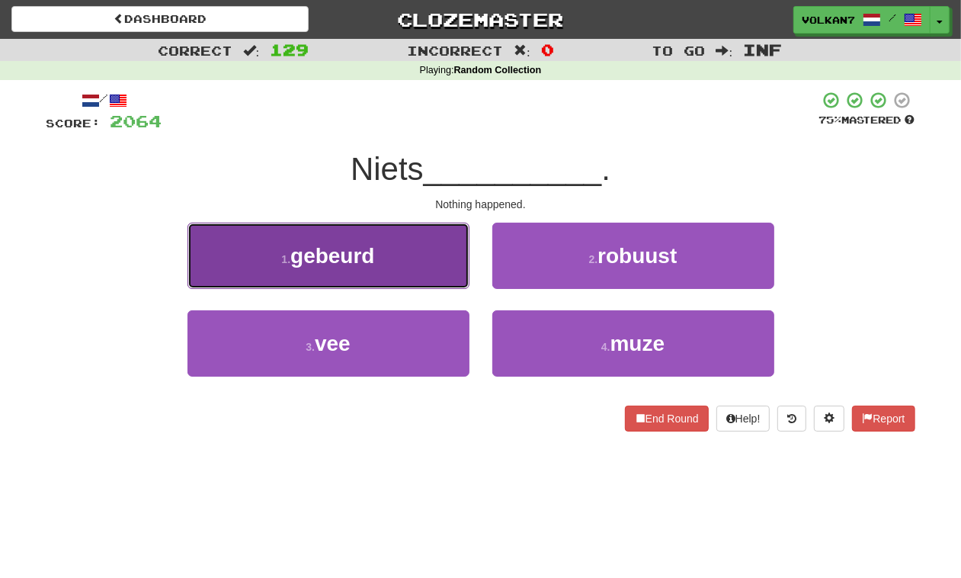
click at [359, 240] on button "1 . gebeurd" at bounding box center [328, 255] width 282 height 66
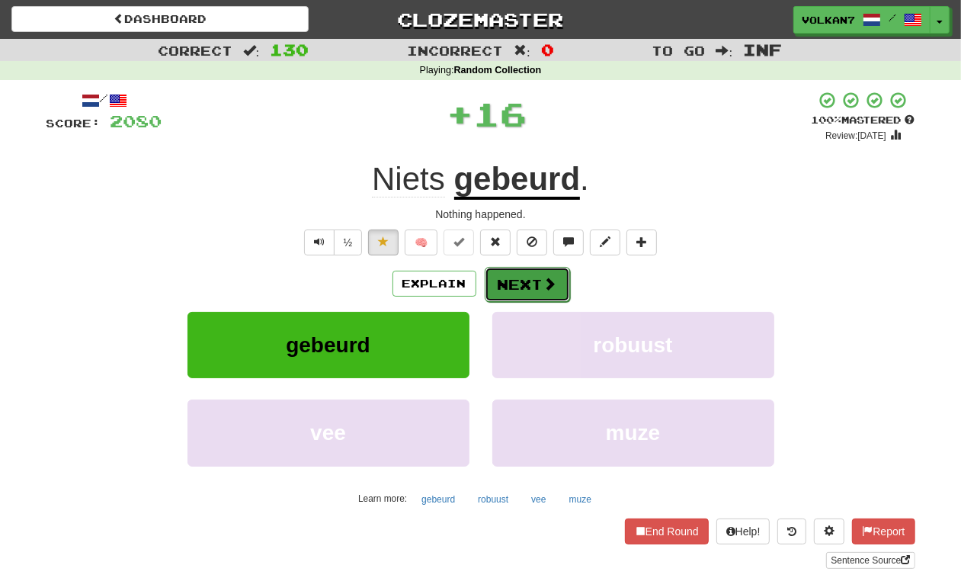
click at [511, 280] on button "Next" at bounding box center [527, 284] width 85 height 35
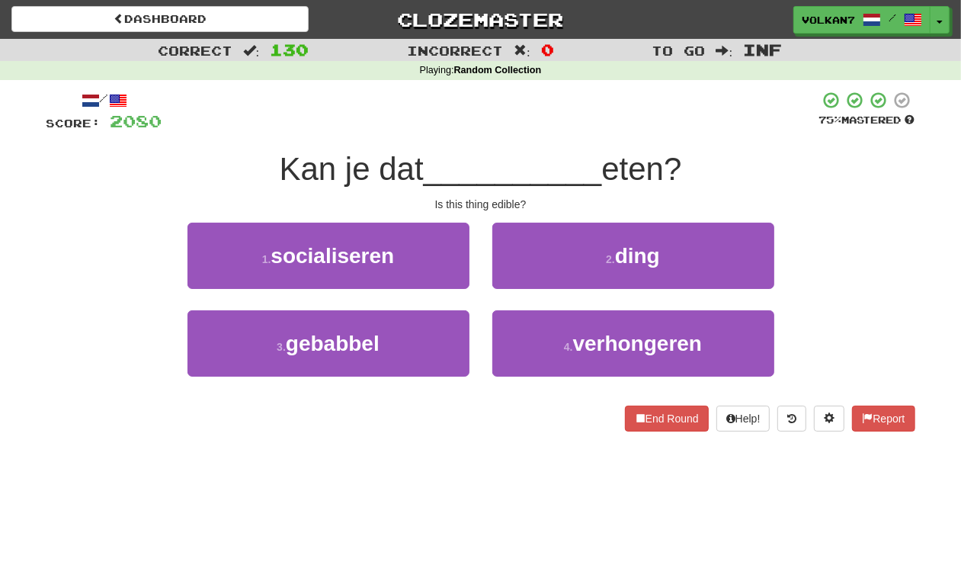
click at [583, 74] on div "Playing : Random Collection" at bounding box center [480, 71] width 961 height 14
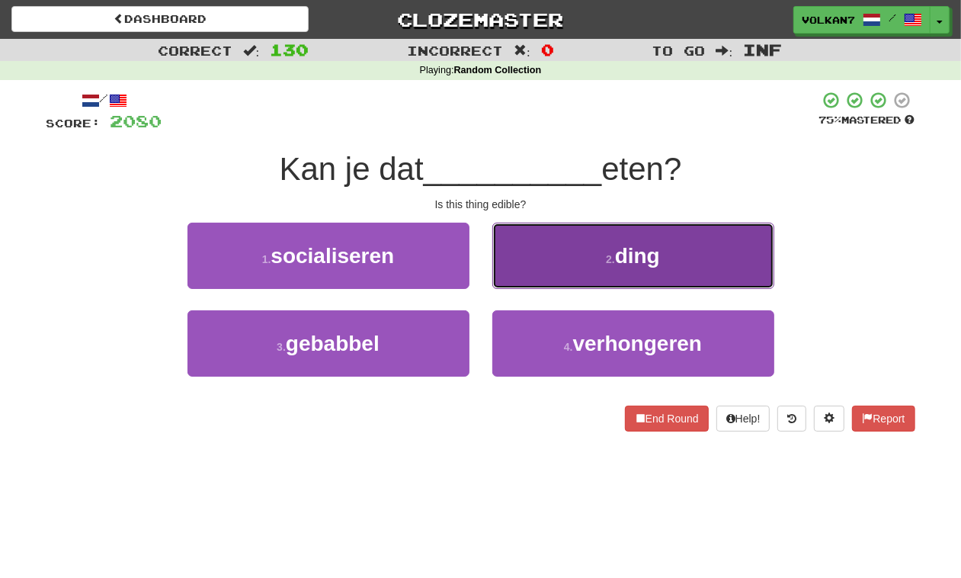
click at [534, 254] on button "2 . ding" at bounding box center [633, 255] width 282 height 66
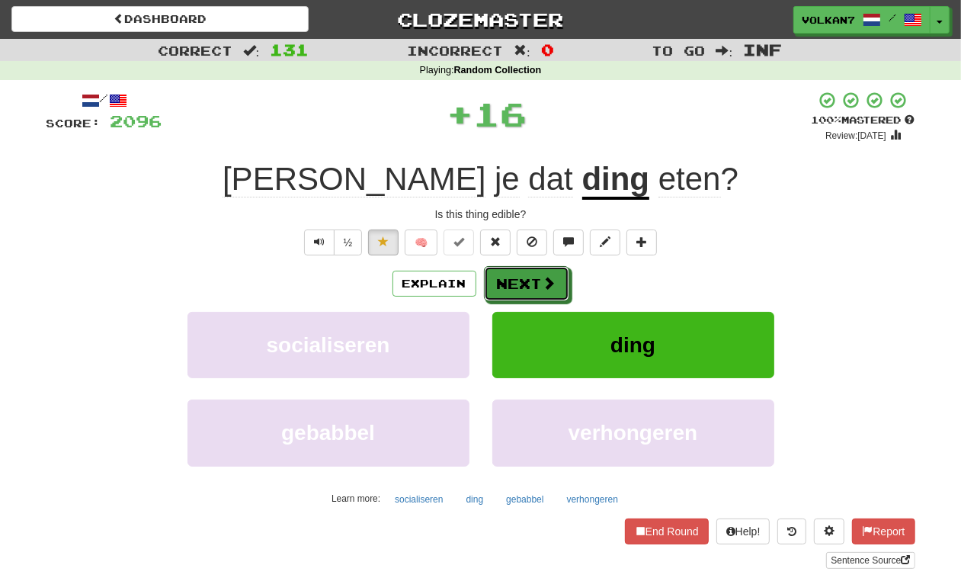
drag, startPoint x: 523, startPoint y: 284, endPoint x: 537, endPoint y: 149, distance: 136.3
click at [523, 284] on button "Next" at bounding box center [526, 283] width 85 height 35
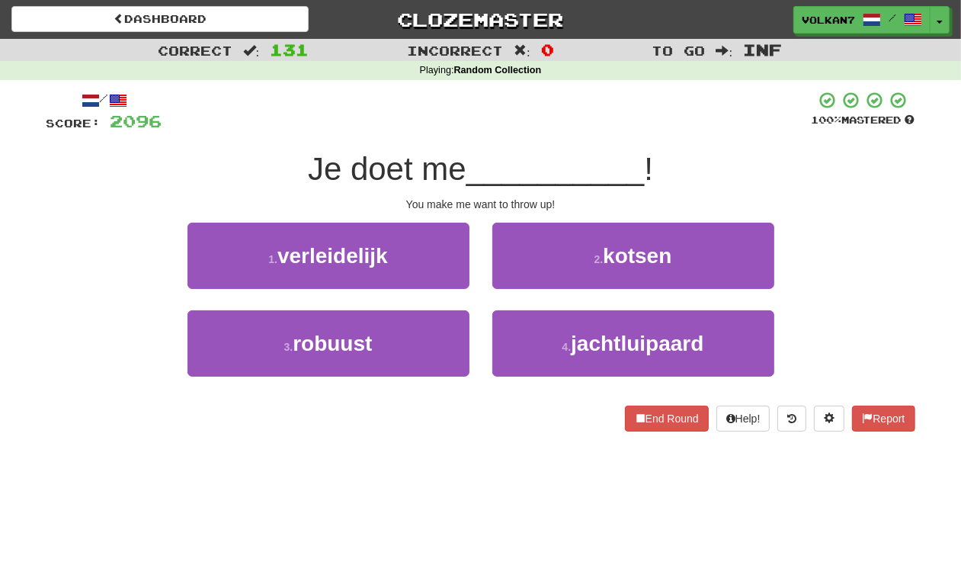
click at [543, 127] on div at bounding box center [486, 112] width 649 height 42
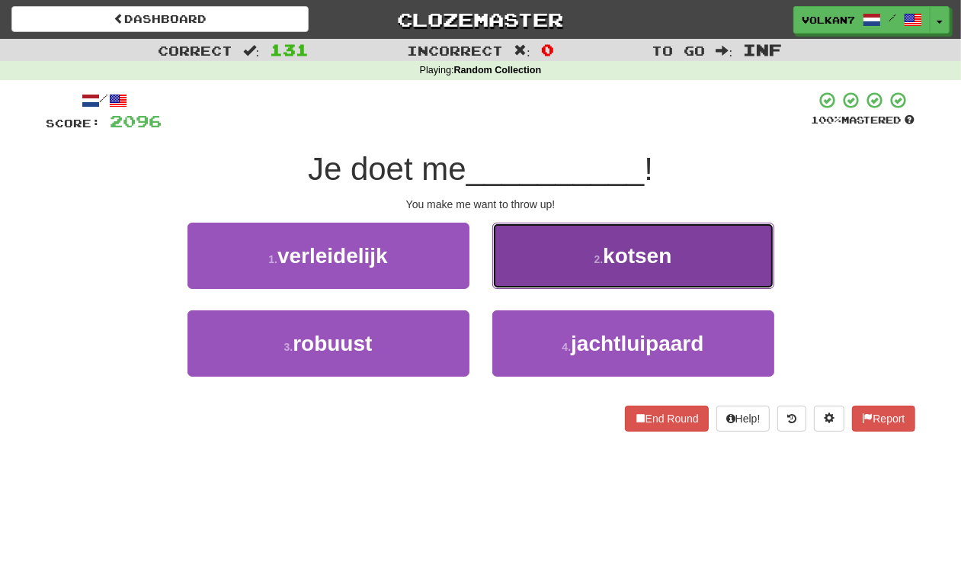
click at [566, 264] on button "2 . kotsen" at bounding box center [633, 255] width 282 height 66
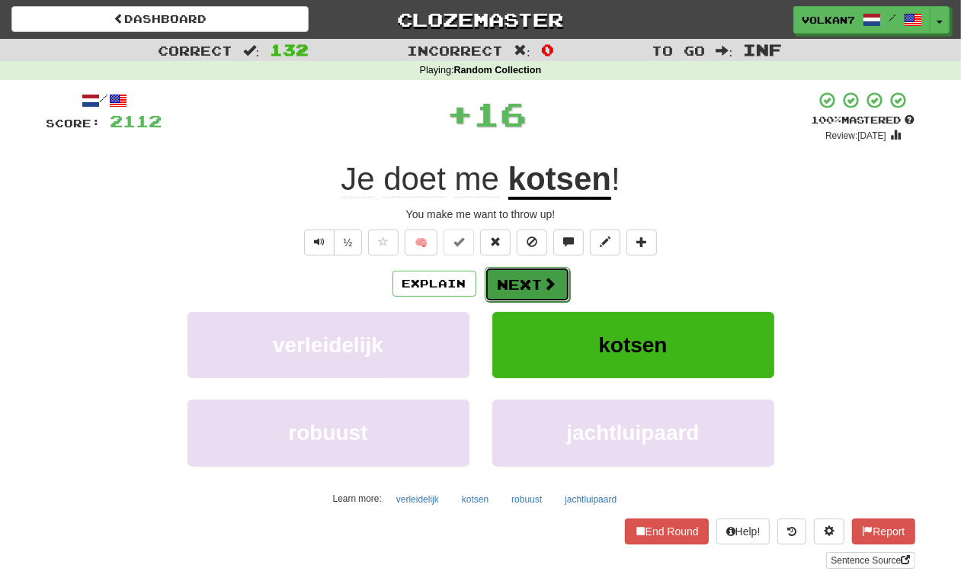
click at [537, 288] on button "Next" at bounding box center [527, 284] width 85 height 35
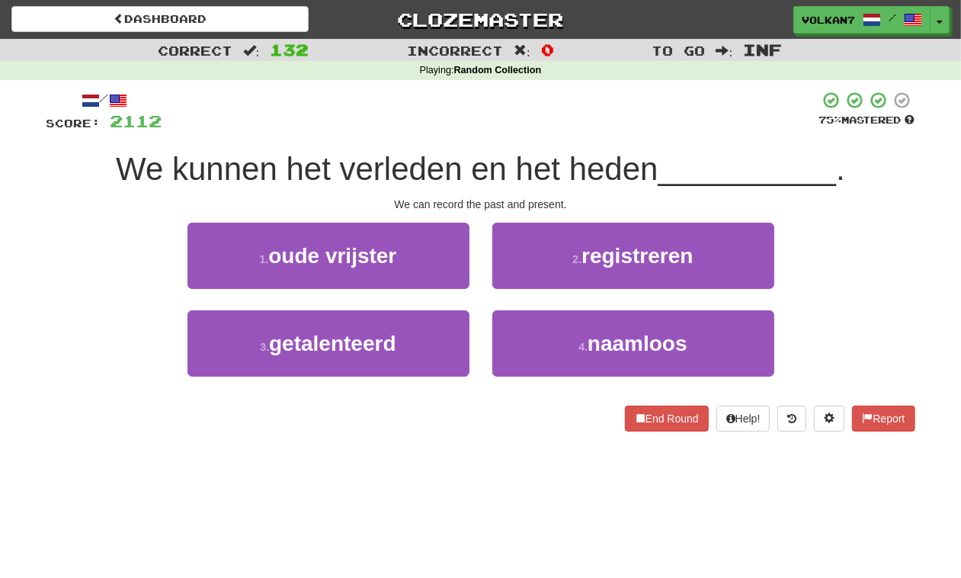
click at [551, 135] on div "/ Score: 2112 75 % Mastered We kunnen het verleden en het heden __________ . We…" at bounding box center [480, 261] width 869 height 341
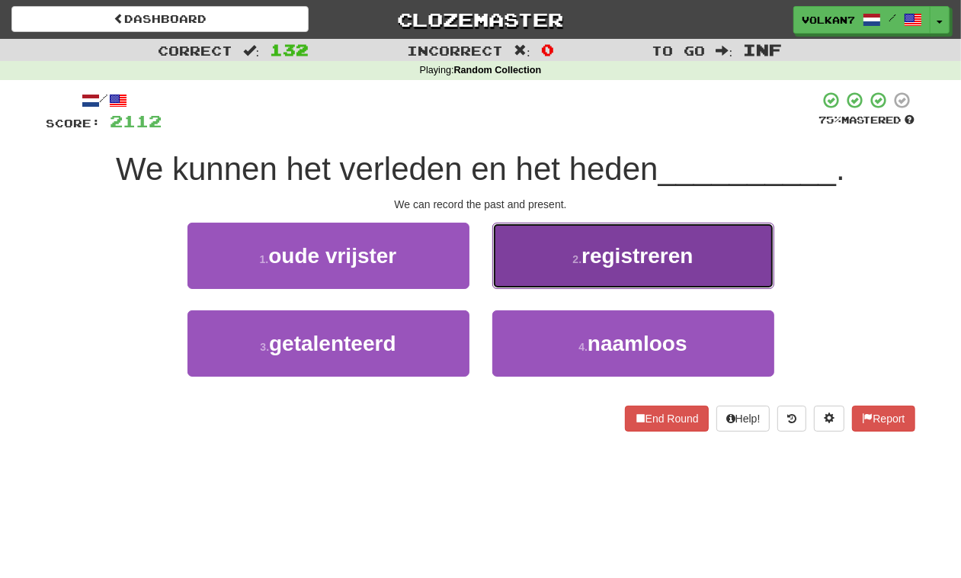
click at [516, 264] on button "2 . registreren" at bounding box center [633, 255] width 282 height 66
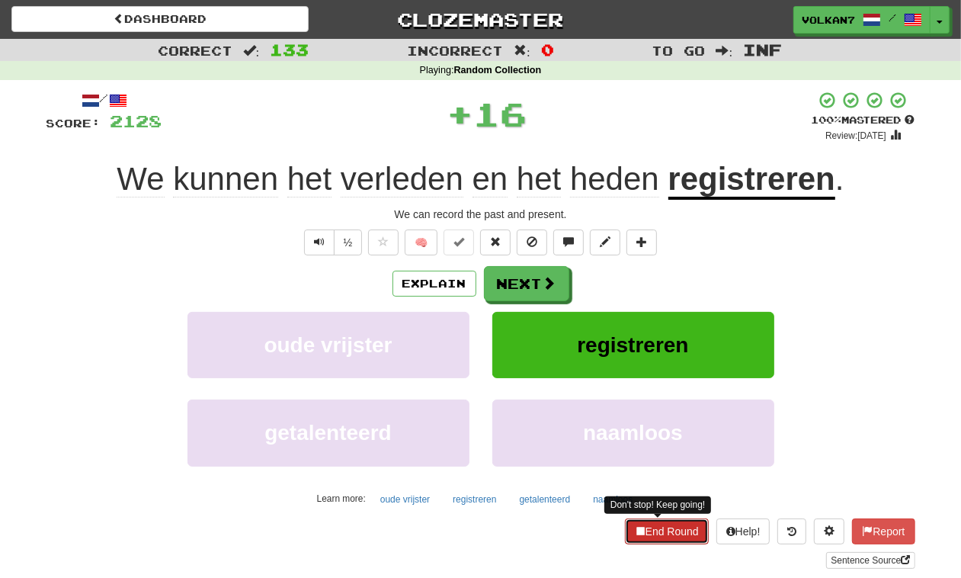
click at [667, 527] on button "End Round" at bounding box center [667, 531] width 84 height 26
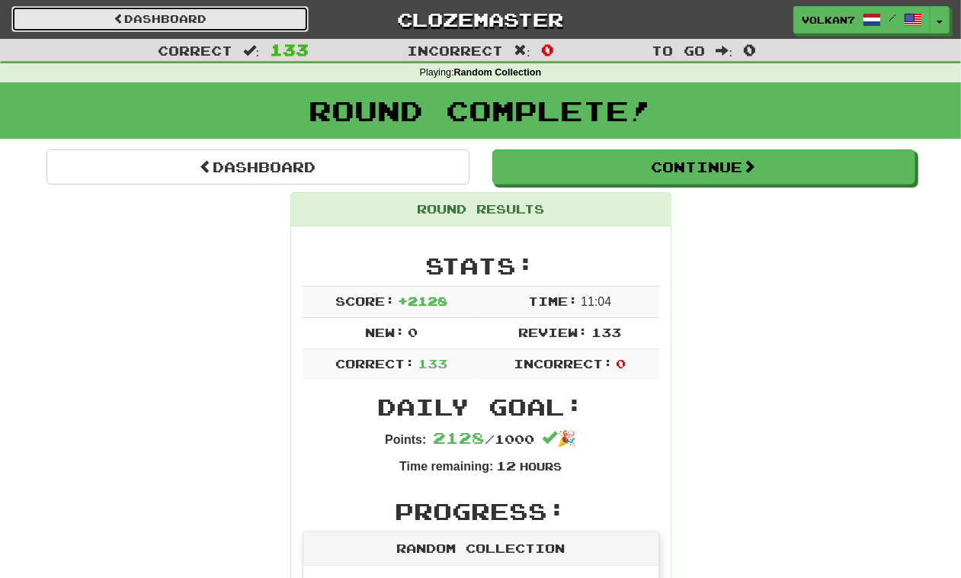
click at [187, 28] on link "Dashboard" at bounding box center [159, 19] width 297 height 26
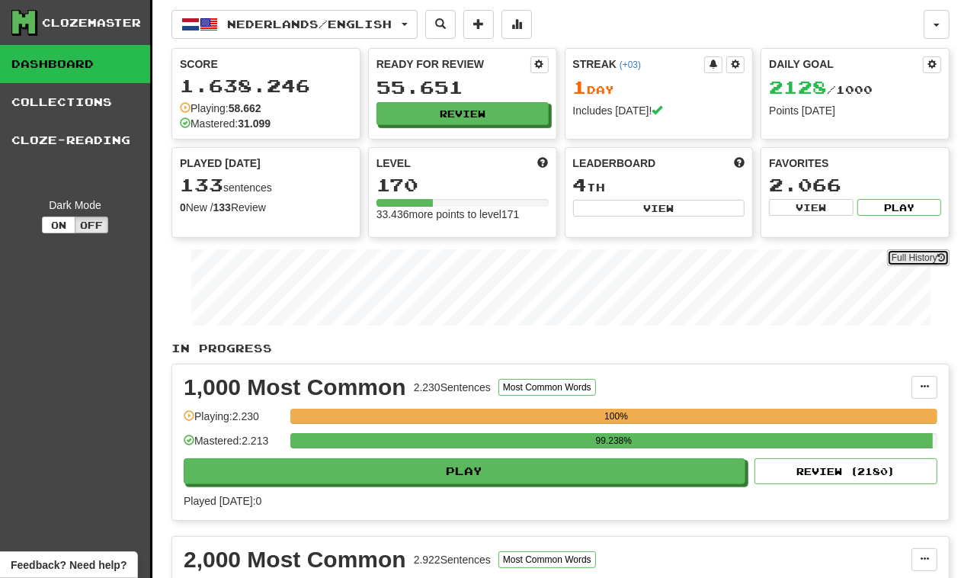
click at [913, 259] on link "Full History" at bounding box center [918, 257] width 62 height 17
